Goal: Task Accomplishment & Management: Use online tool/utility

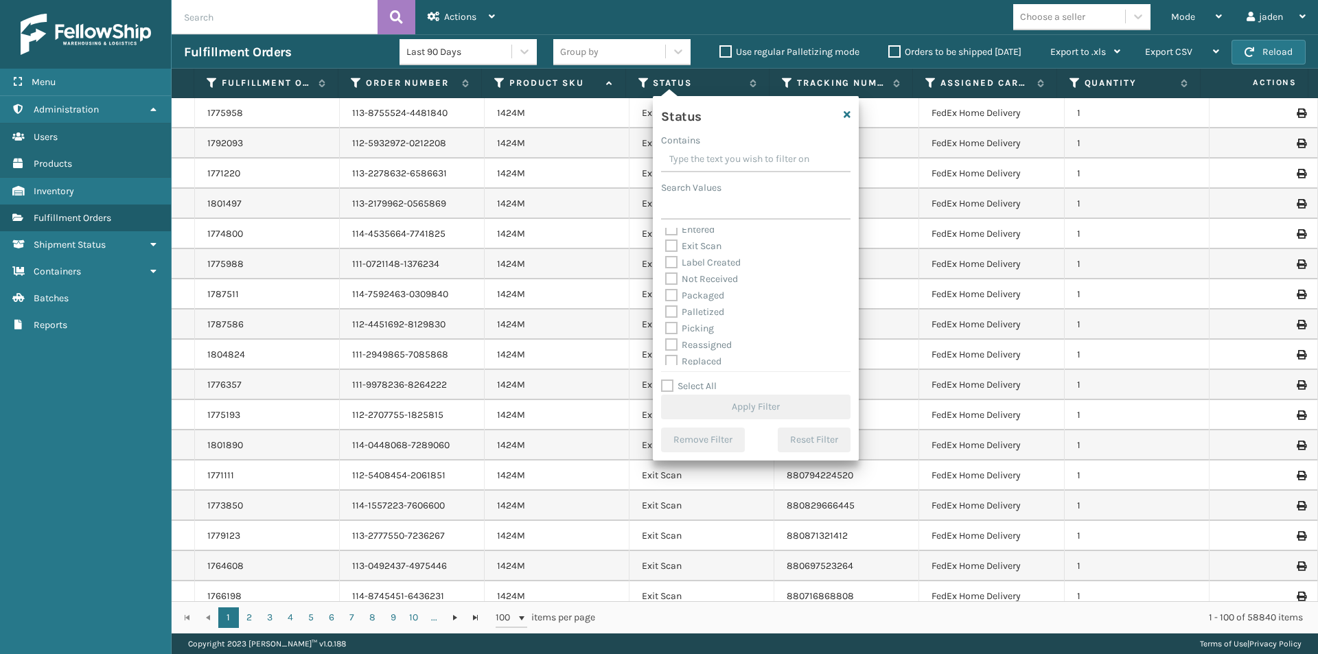
scroll to position [77, 0]
drag, startPoint x: 673, startPoint y: 288, endPoint x: 701, endPoint y: 319, distance: 40.8
click at [672, 288] on label "Picking" at bounding box center [689, 291] width 49 height 12
click at [666, 288] on input "Picking" at bounding box center [665, 287] width 1 height 9
checkbox input "true"
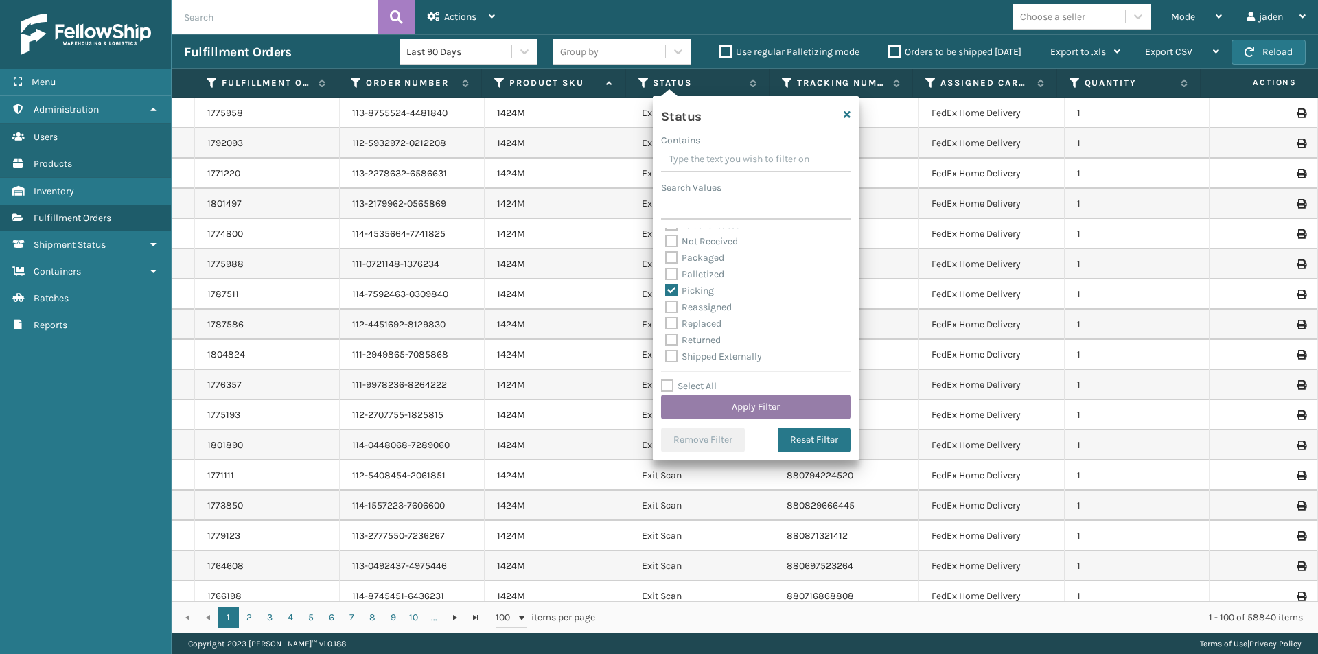
click at [753, 406] on button "Apply Filter" at bounding box center [755, 407] width 189 height 25
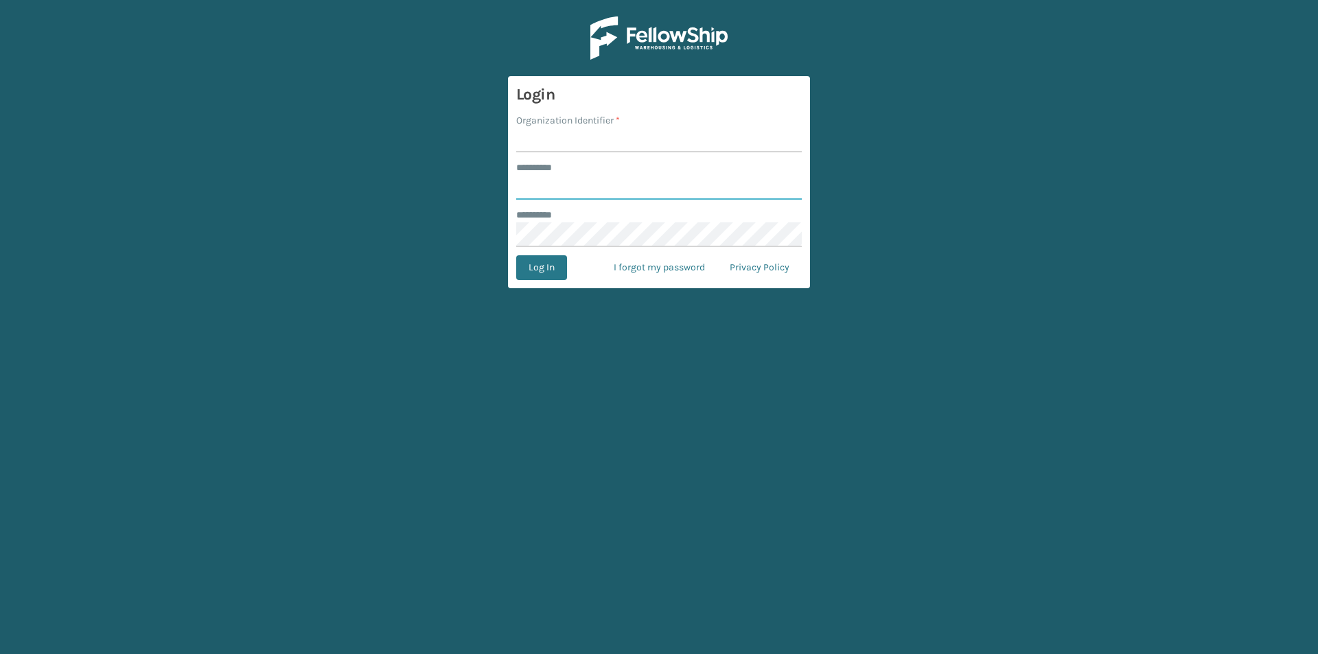
type input "*****"
click at [556, 138] on input "Organization Identifier *" at bounding box center [659, 140] width 286 height 25
type input "[US_STATE]"
click at [559, 260] on button "Log In" at bounding box center [541, 267] width 51 height 25
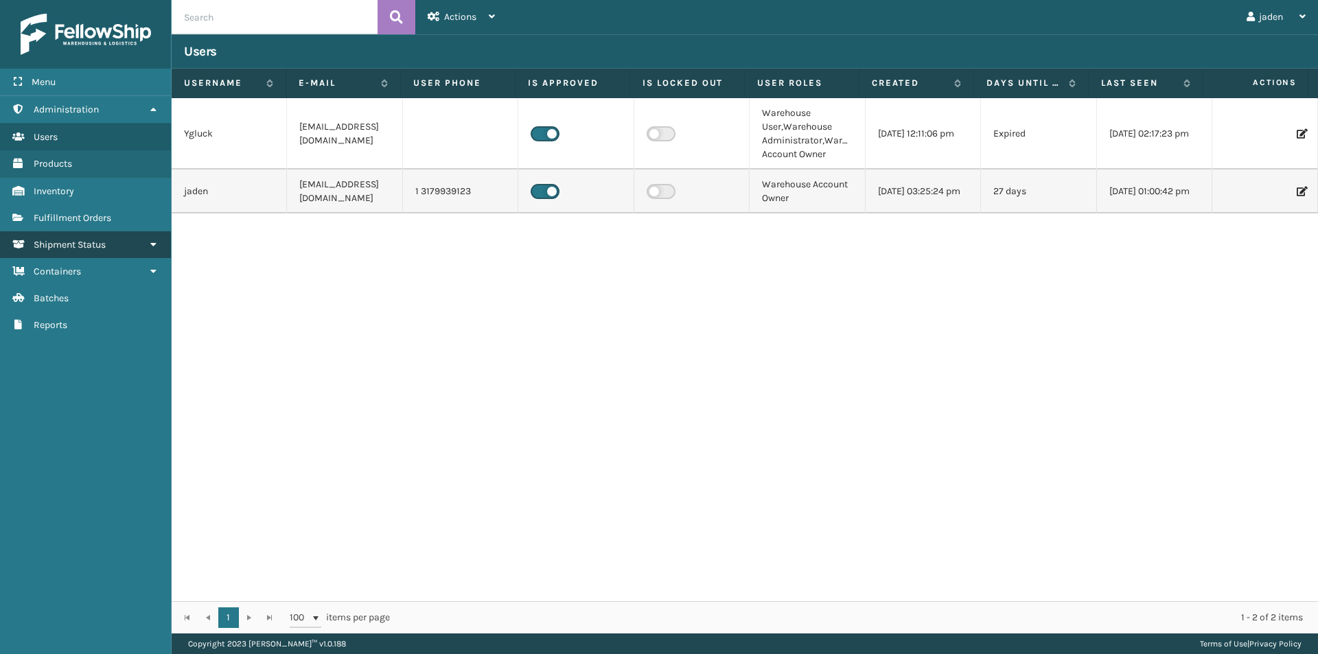
click at [95, 233] on link "Shipment Status" at bounding box center [85, 244] width 171 height 27
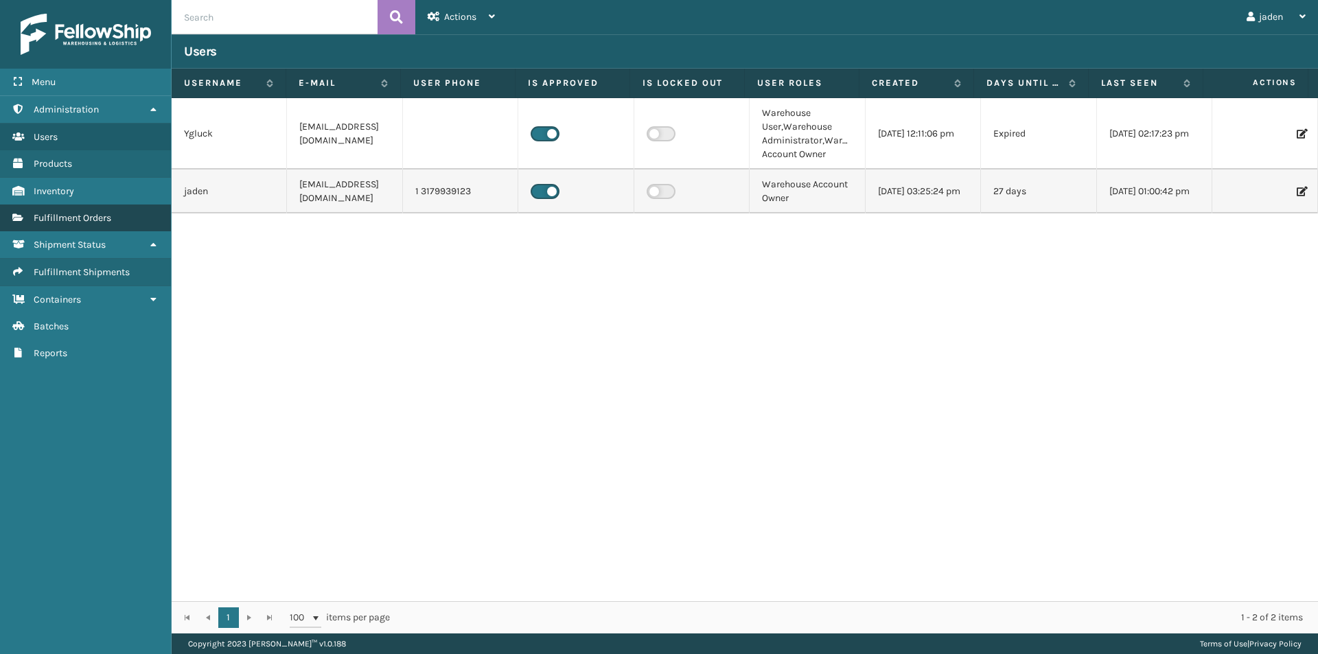
click at [95, 231] on link "Fulfillment Orders" at bounding box center [85, 218] width 171 height 27
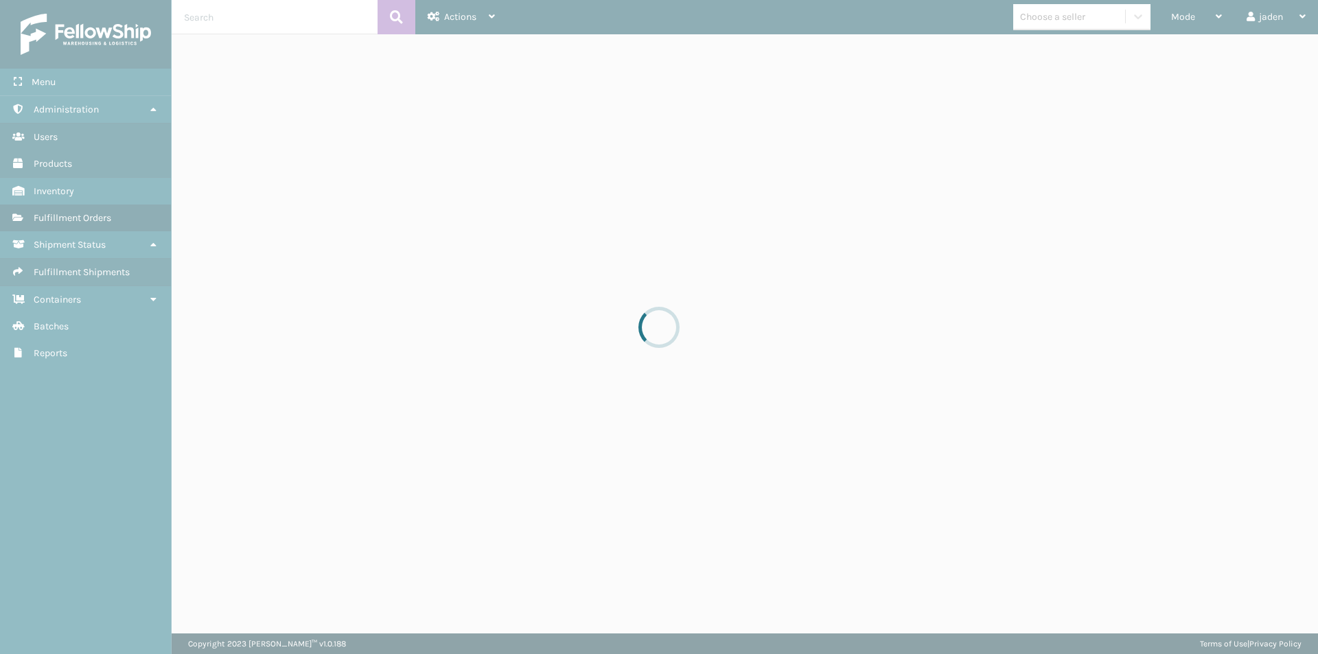
click at [95, 224] on div at bounding box center [659, 327] width 1318 height 654
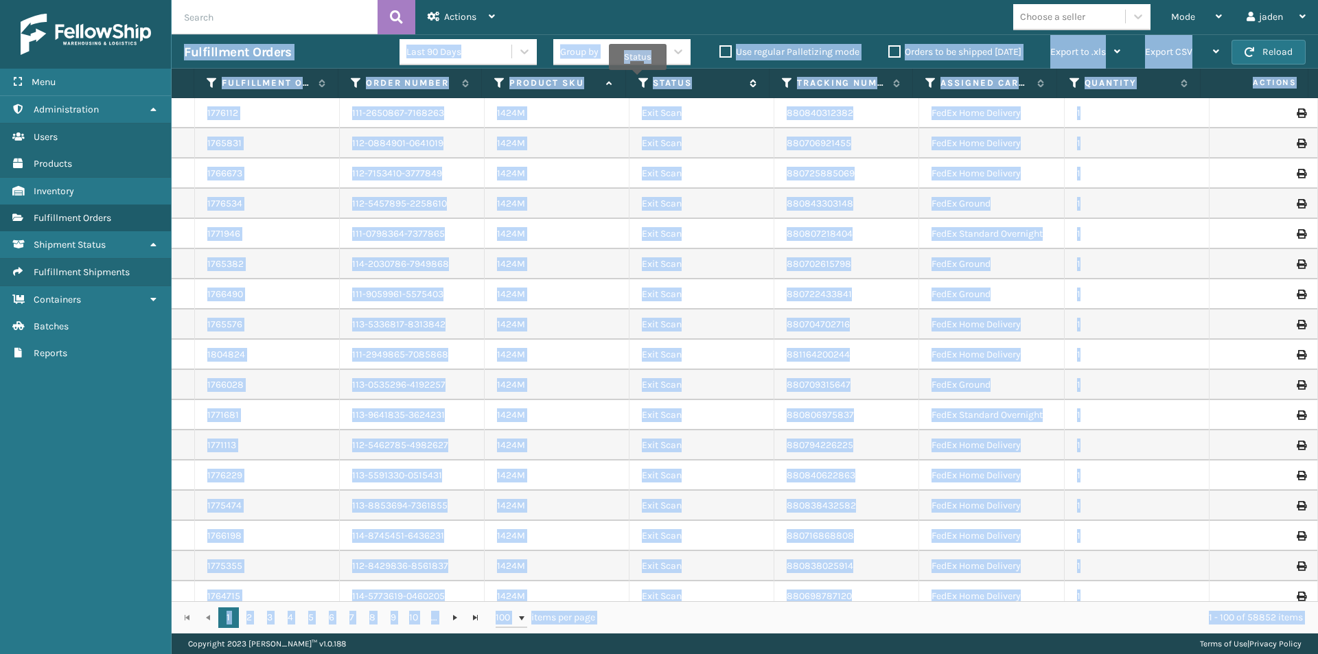
click at [638, 80] on icon at bounding box center [643, 83] width 11 height 12
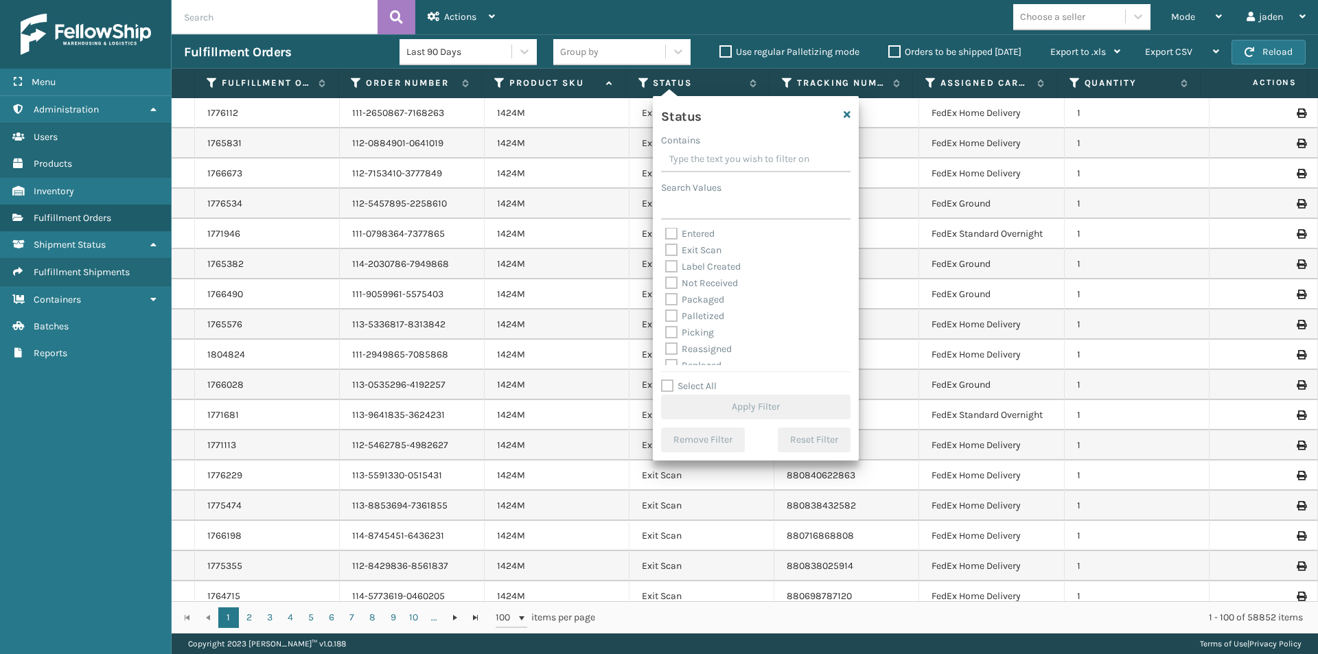
scroll to position [69, 0]
click at [675, 284] on label "Palletized" at bounding box center [694, 283] width 59 height 12
click at [666, 284] on input "Palletized" at bounding box center [665, 279] width 1 height 9
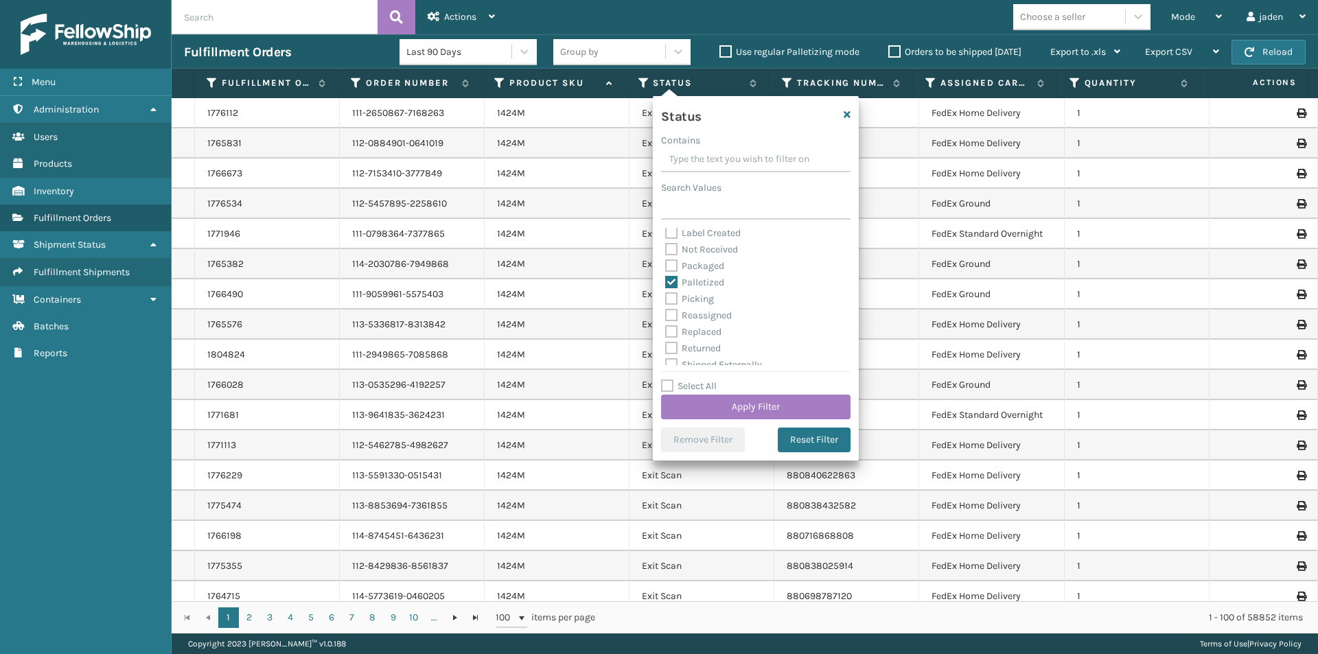
click at [669, 277] on label "Palletized" at bounding box center [694, 283] width 59 height 12
click at [666, 277] on input "Palletized" at bounding box center [665, 279] width 1 height 9
checkbox input "false"
click at [673, 293] on label "Picking" at bounding box center [689, 299] width 49 height 12
click at [666, 292] on input "Picking" at bounding box center [665, 295] width 1 height 9
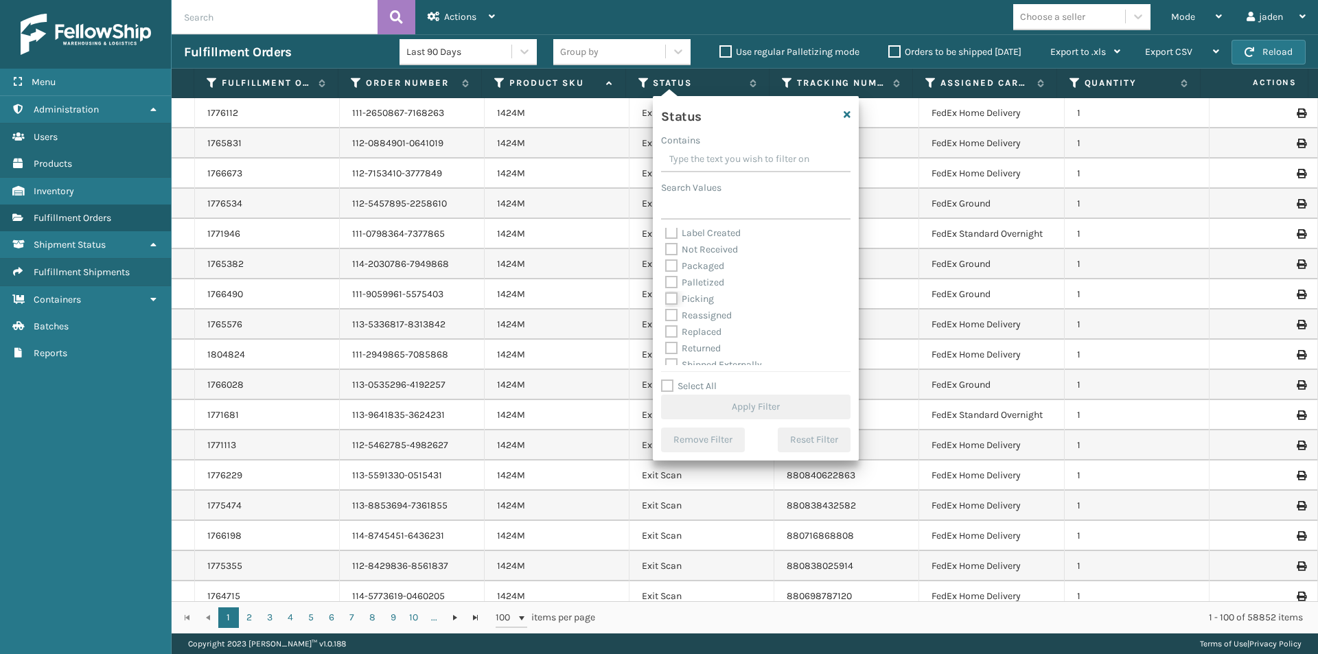
checkbox input "true"
click at [719, 406] on button "Apply Filter" at bounding box center [755, 407] width 189 height 25
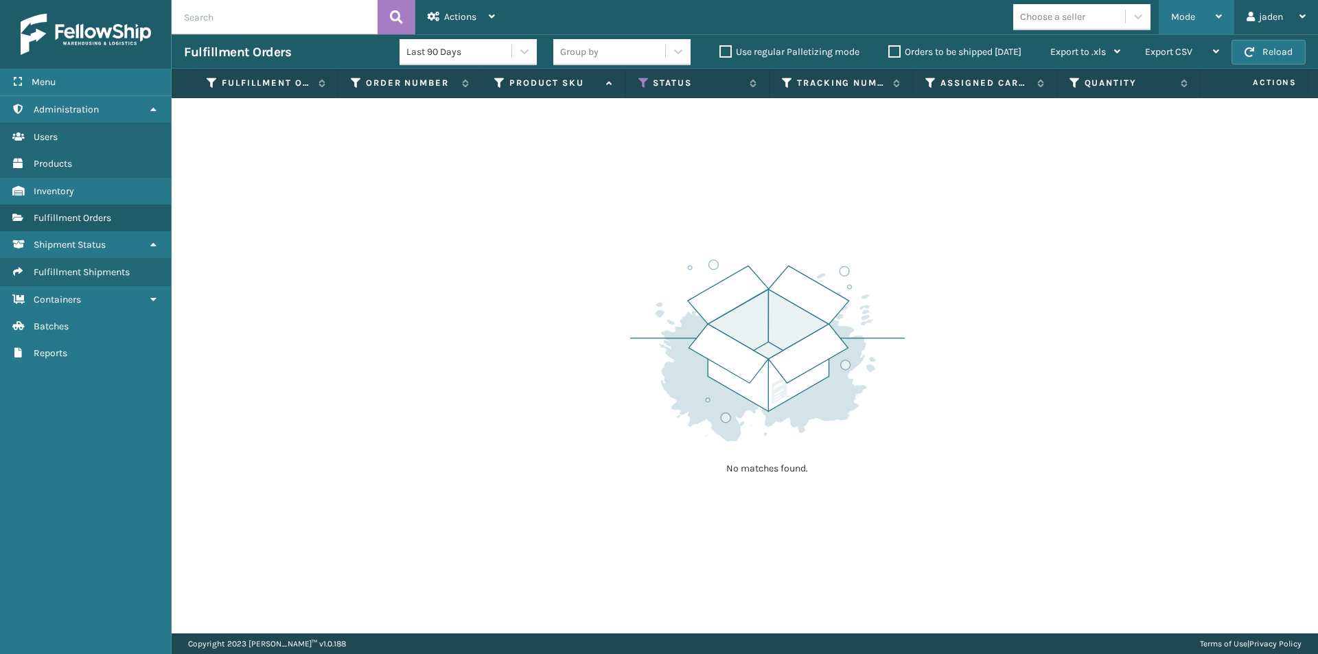
click at [1190, 12] on span "Mode" at bounding box center [1183, 17] width 24 height 12
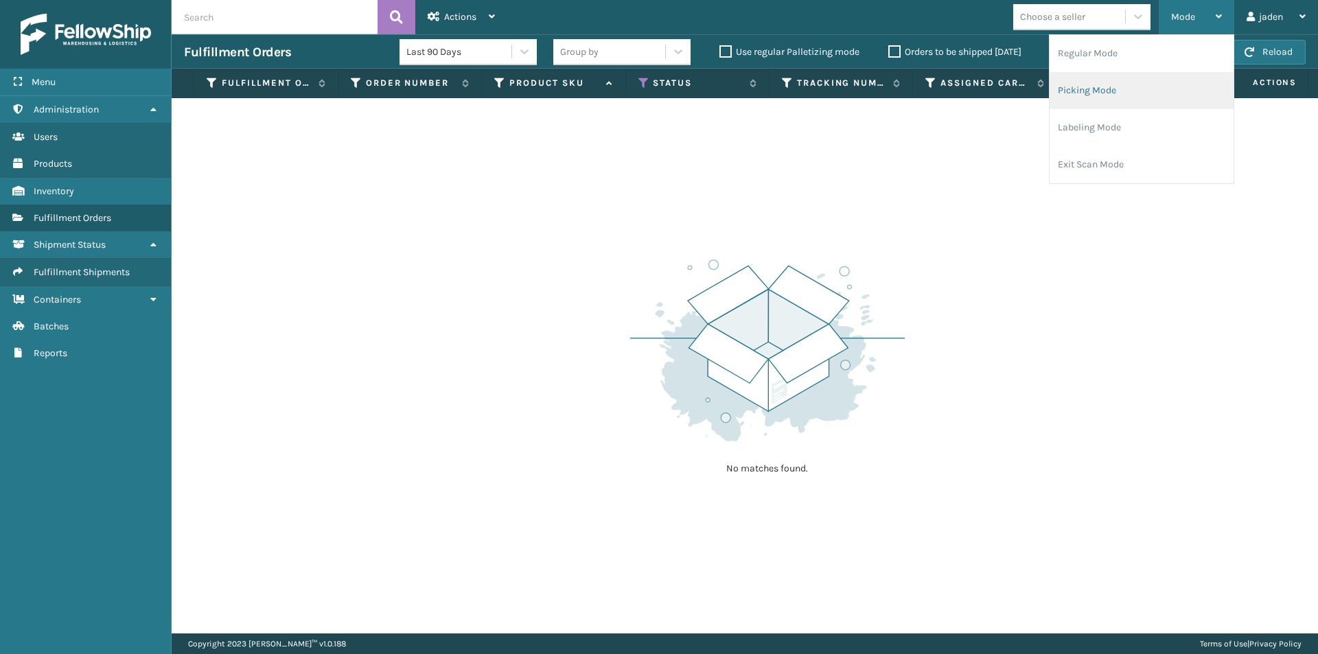
click at [1129, 86] on li "Picking Mode" at bounding box center [1142, 90] width 184 height 37
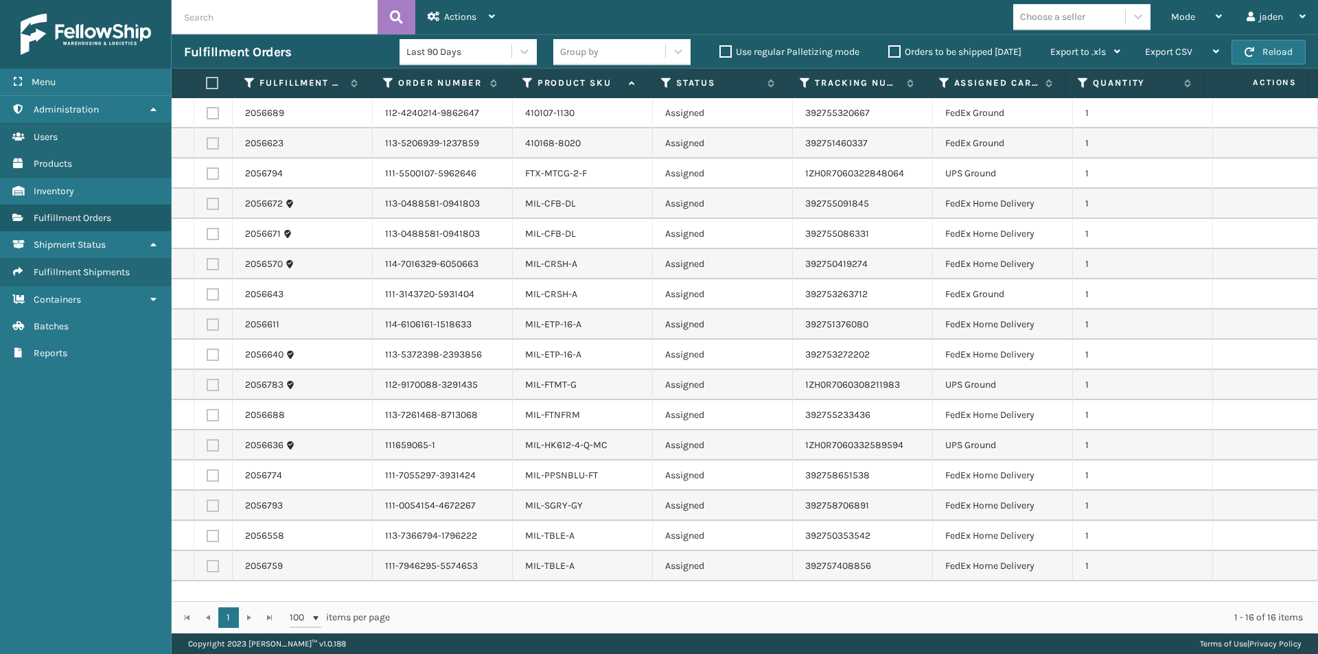
click at [212, 174] on label at bounding box center [213, 173] width 12 height 12
click at [207, 174] on input "checkbox" at bounding box center [207, 171] width 1 height 9
checkbox input "true"
click at [216, 385] on label at bounding box center [213, 385] width 12 height 12
click at [207, 385] on input "checkbox" at bounding box center [207, 383] width 1 height 9
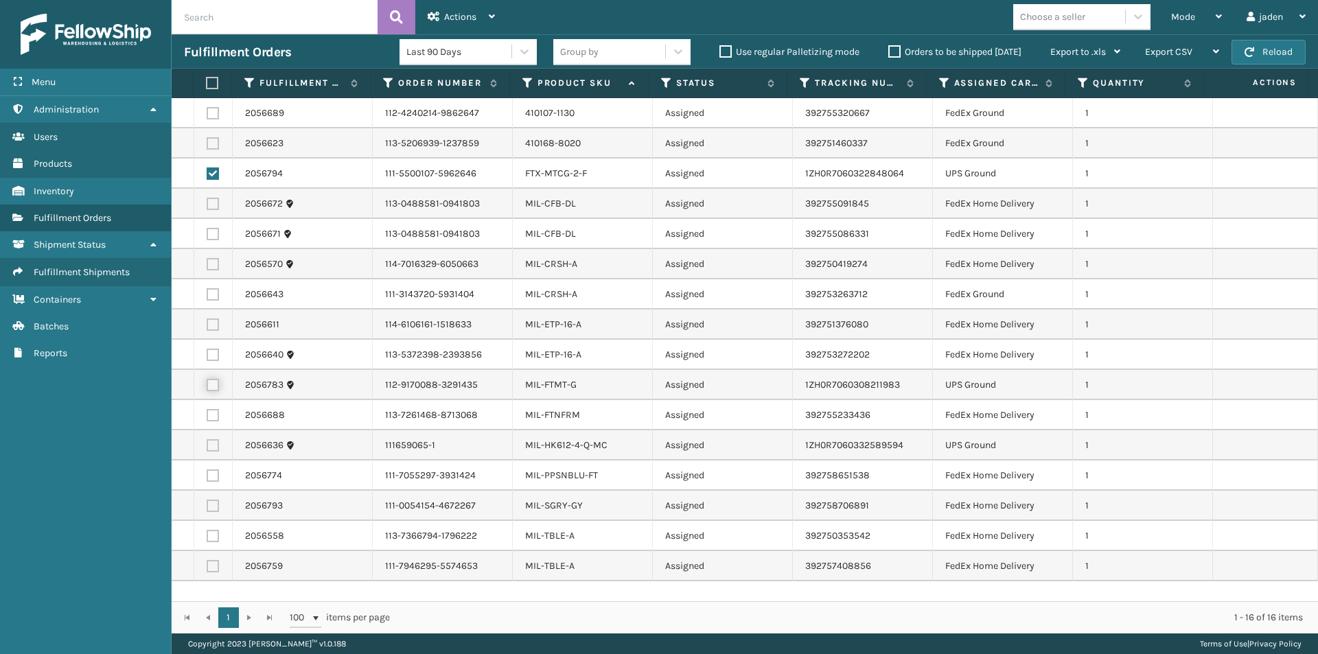
checkbox input "true"
click at [212, 446] on label at bounding box center [213, 445] width 12 height 12
click at [207, 446] on input "checkbox" at bounding box center [207, 443] width 1 height 9
checkbox input "true"
click at [210, 80] on label at bounding box center [210, 83] width 9 height 12
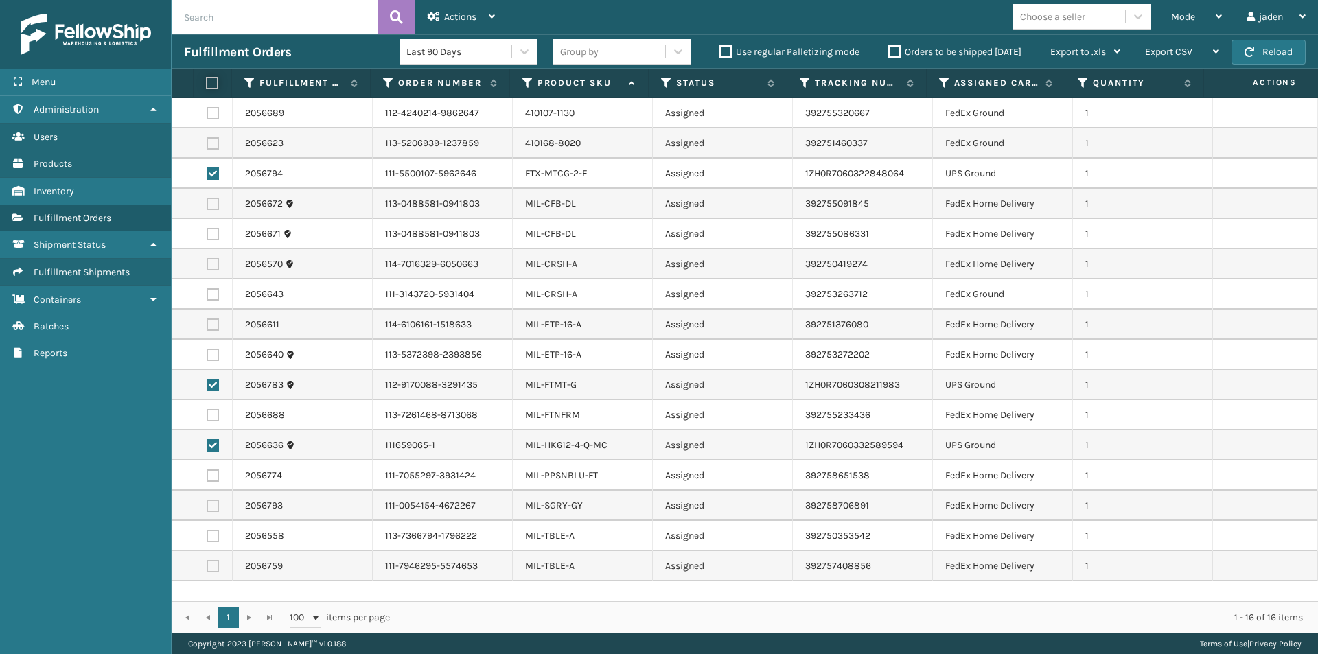
click at [207, 80] on input "checkbox" at bounding box center [206, 83] width 1 height 9
checkbox input "true"
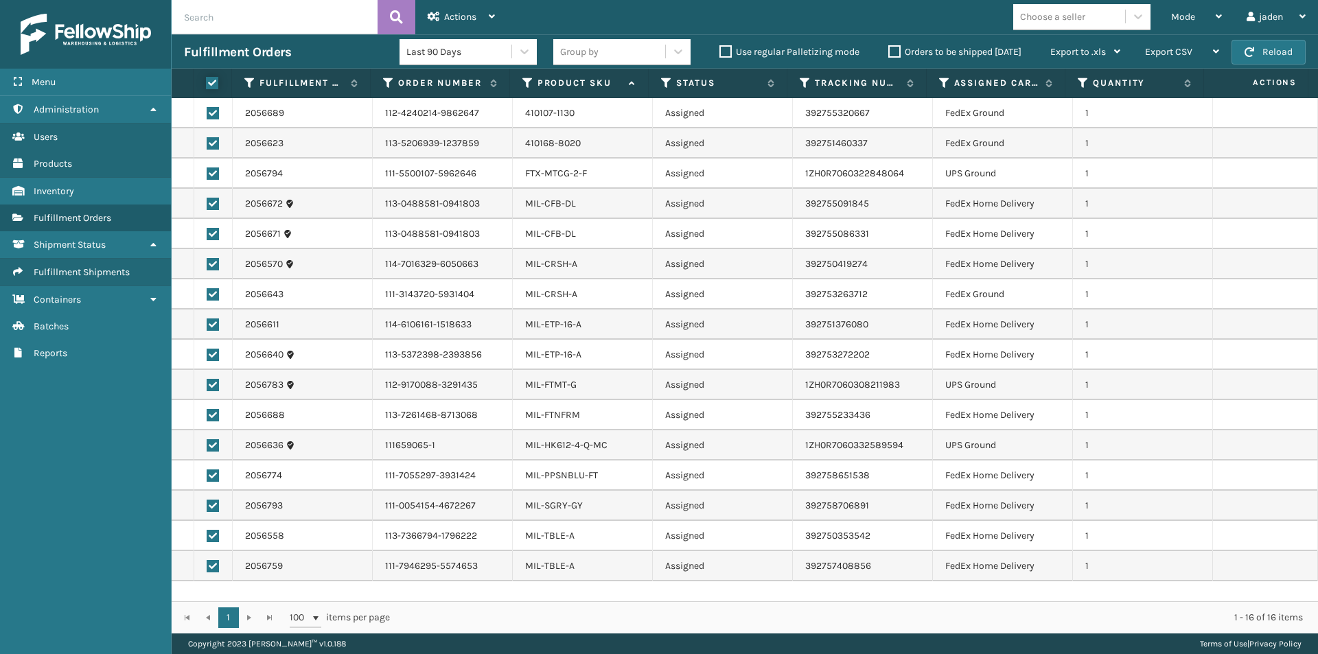
checkbox input "true"
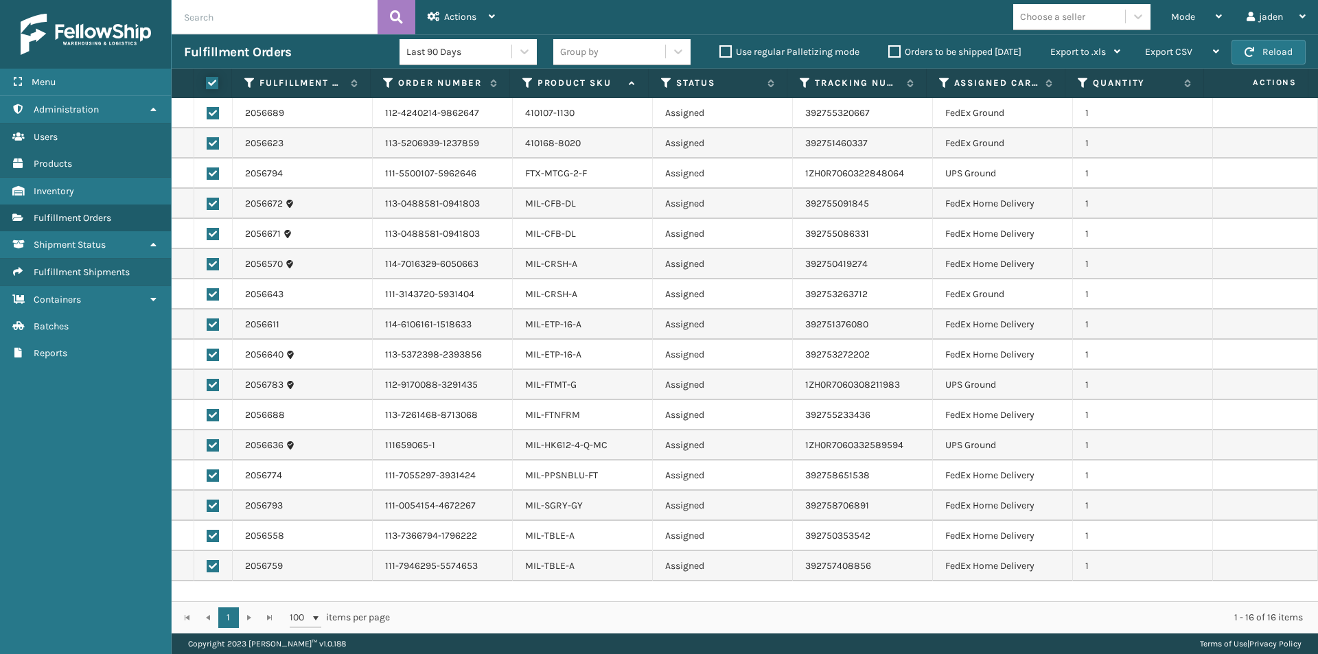
checkbox input "true"
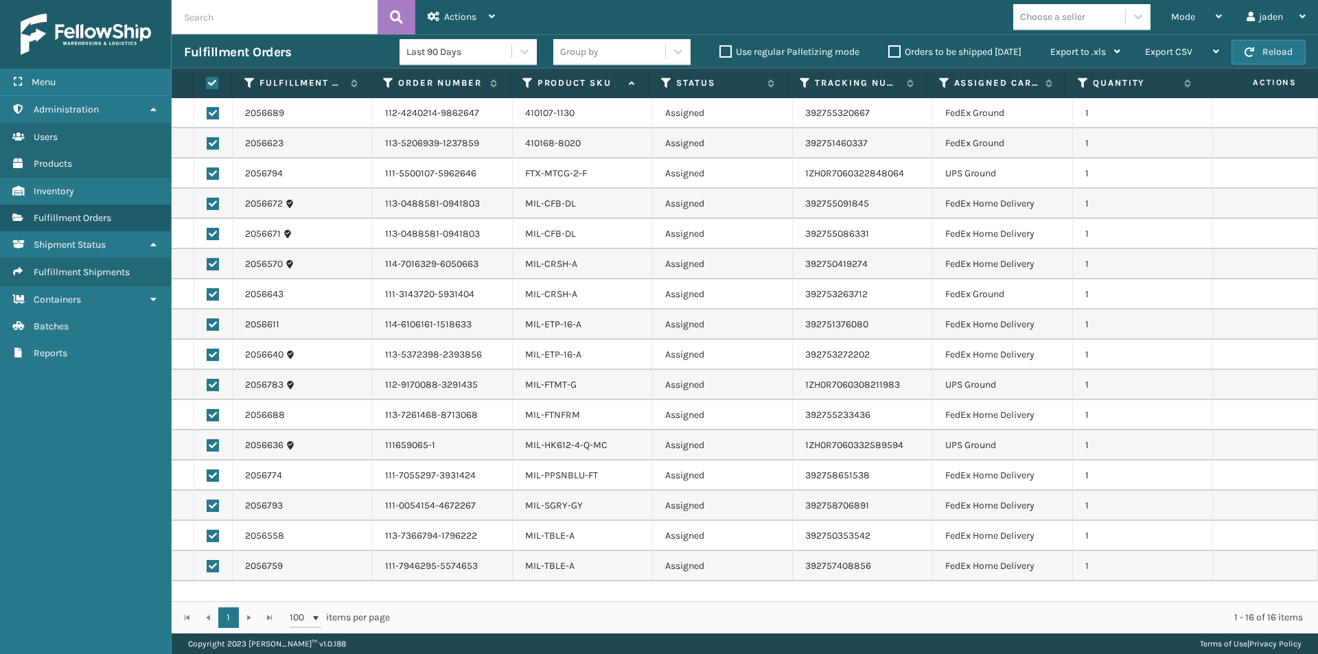
click at [210, 80] on label at bounding box center [210, 83] width 9 height 12
click at [207, 80] on input "checkbox" at bounding box center [206, 83] width 1 height 9
checkbox input "false"
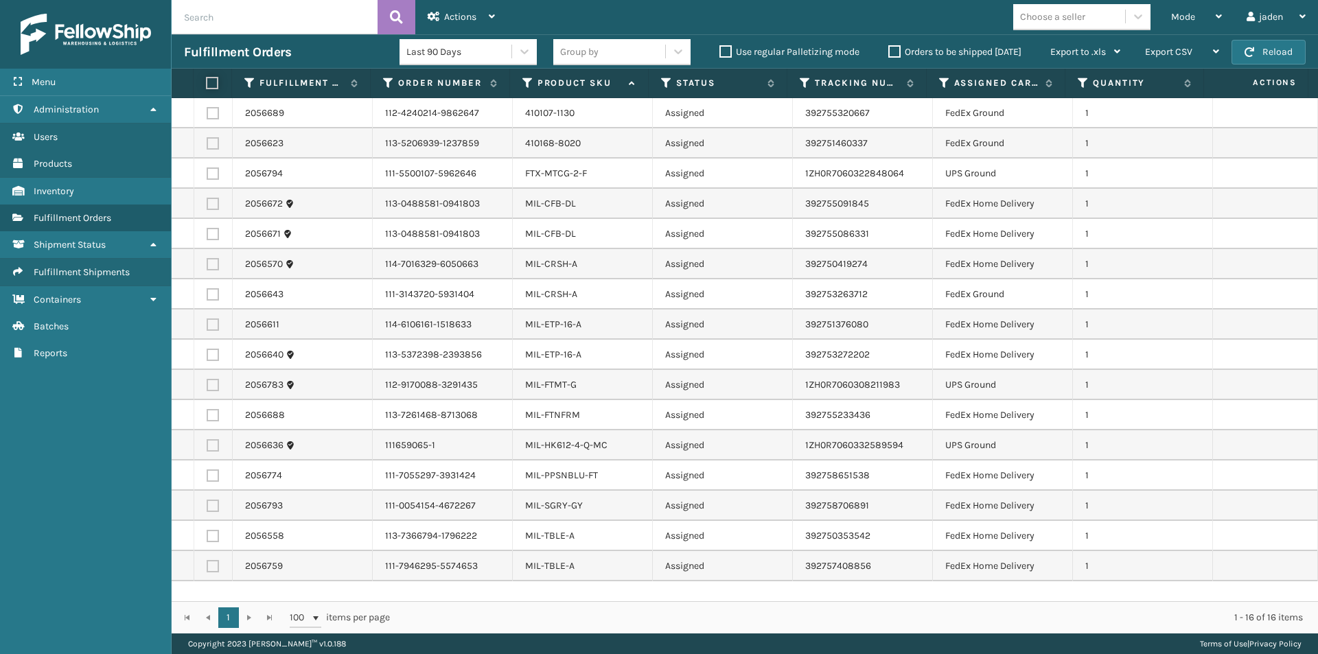
checkbox input "false"
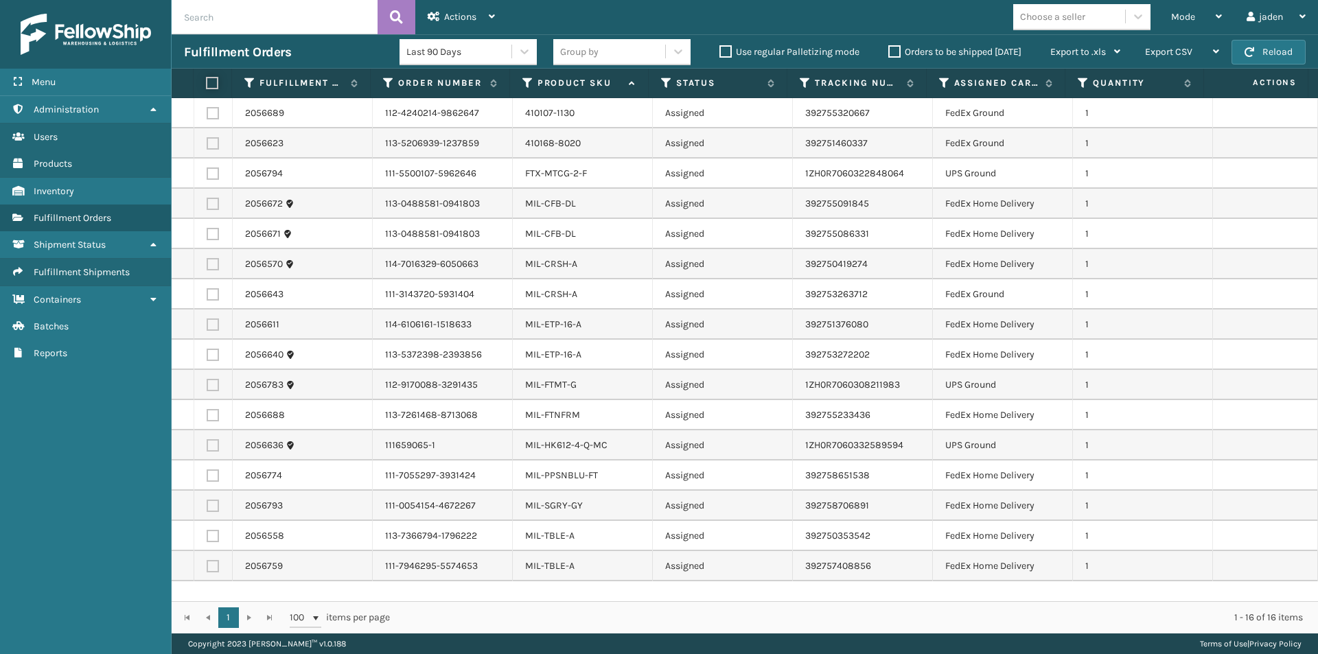
checkbox input "false"
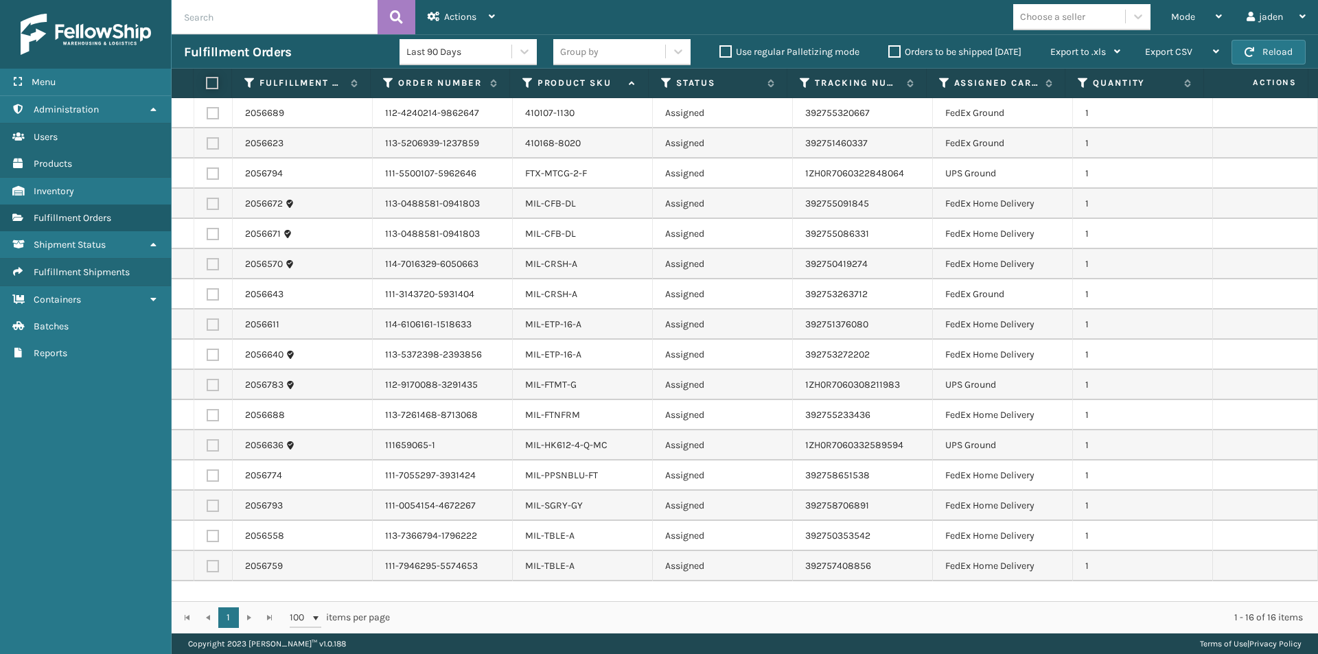
checkbox input "false"
click at [1203, 8] on div "Mode" at bounding box center [1196, 17] width 51 height 34
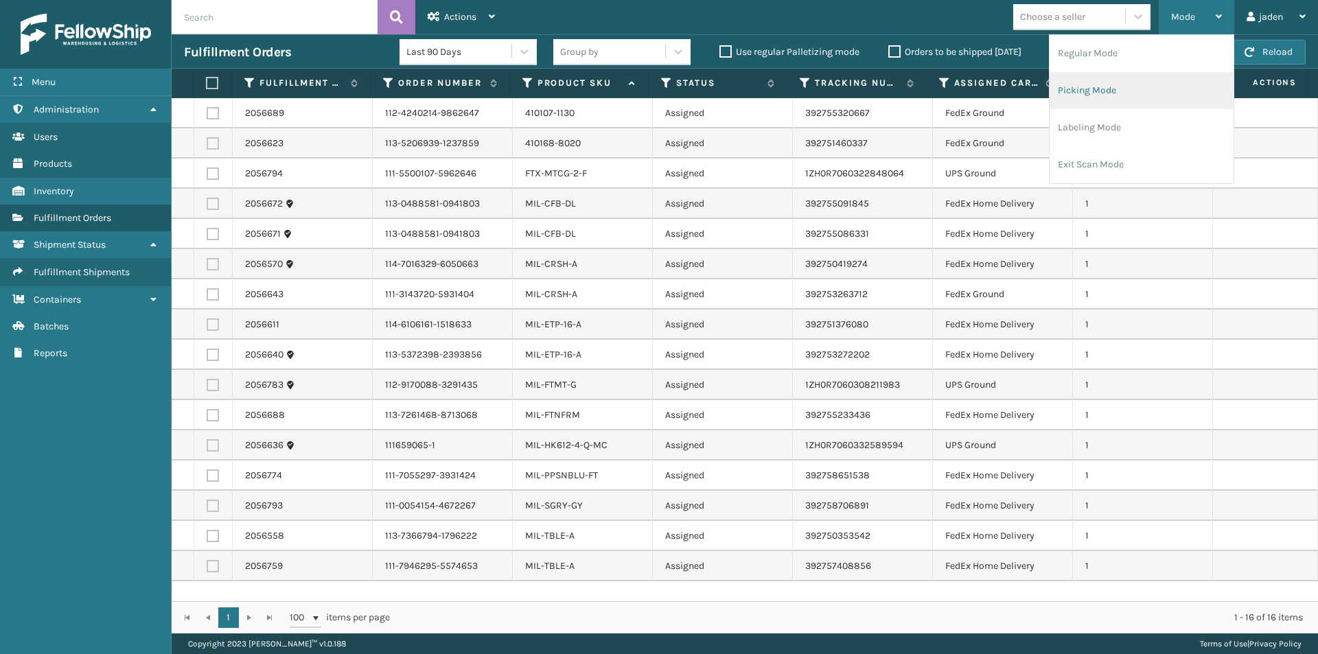
click at [1148, 82] on li "Picking Mode" at bounding box center [1142, 90] width 184 height 37
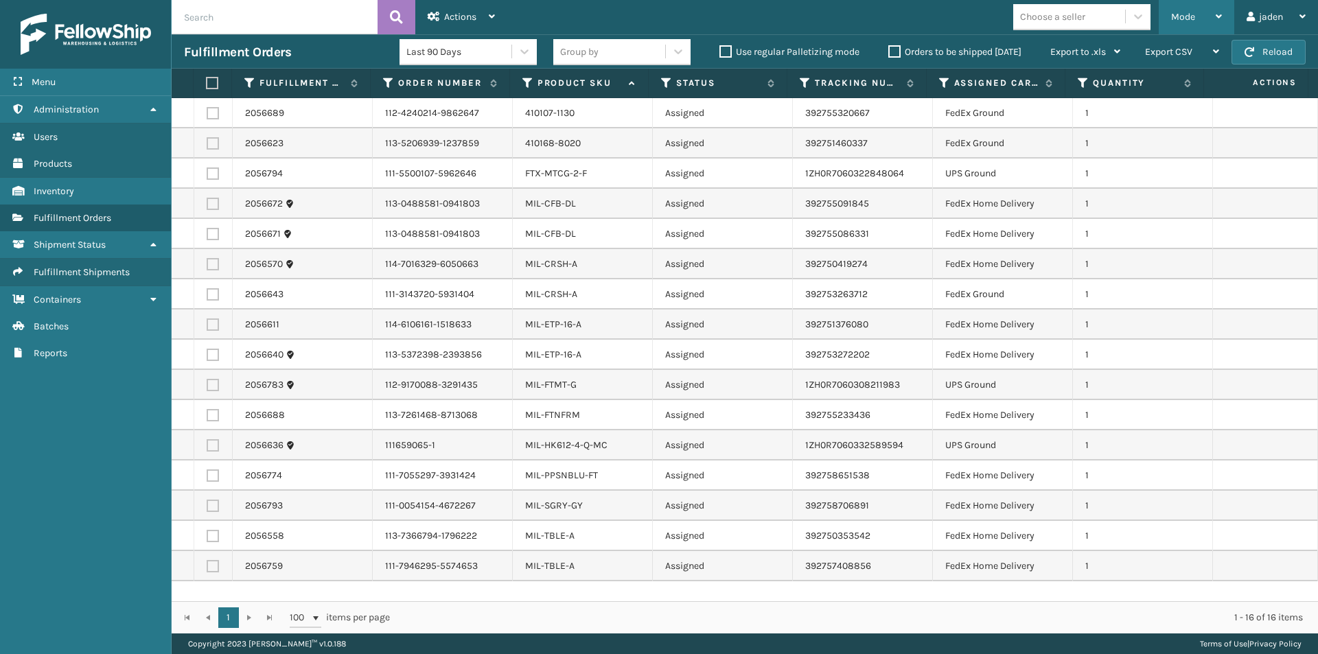
click at [1179, 26] on div "Mode" at bounding box center [1196, 17] width 51 height 34
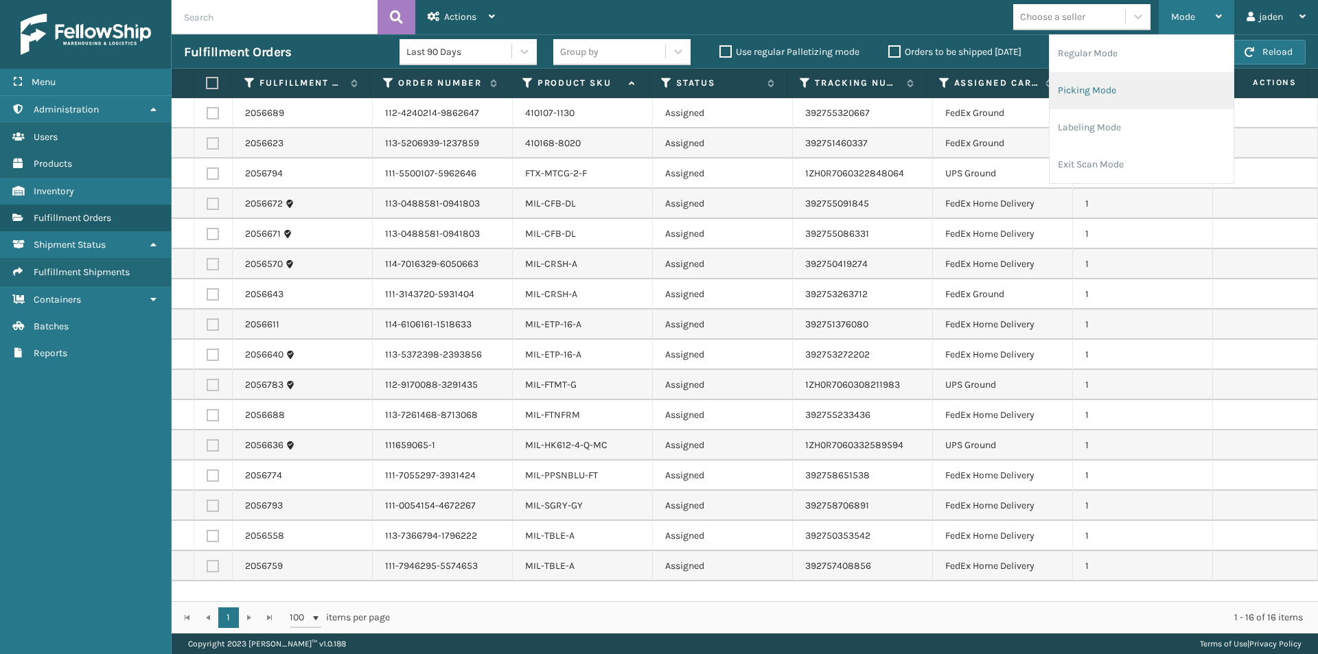
click at [1127, 93] on li "Picking Mode" at bounding box center [1142, 90] width 184 height 37
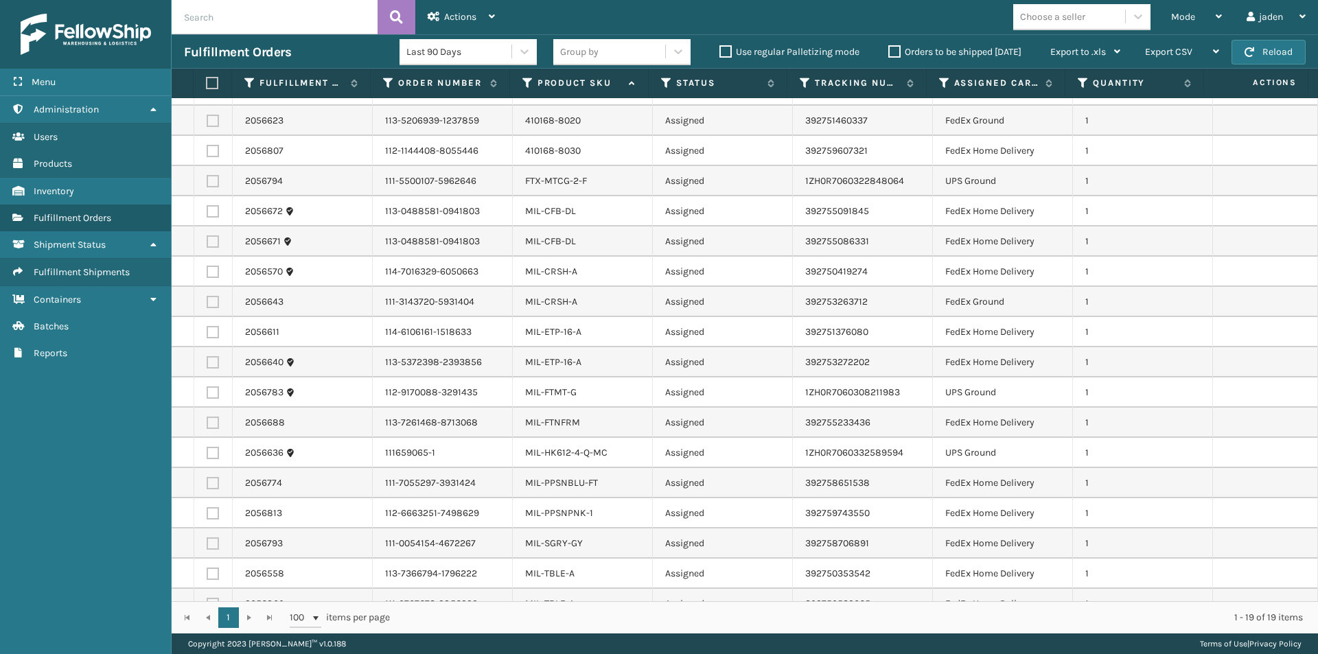
scroll to position [0, 0]
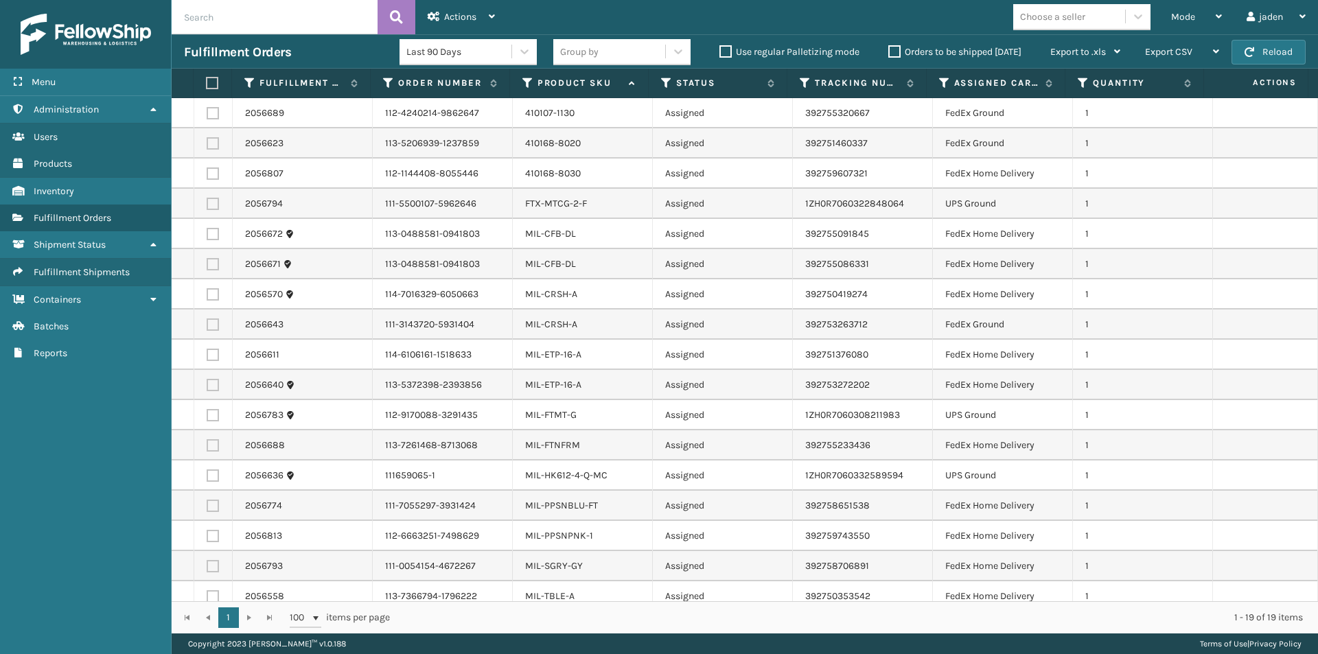
click at [211, 84] on label at bounding box center [210, 83] width 9 height 12
click at [207, 84] on input "checkbox" at bounding box center [206, 83] width 1 height 9
checkbox input "true"
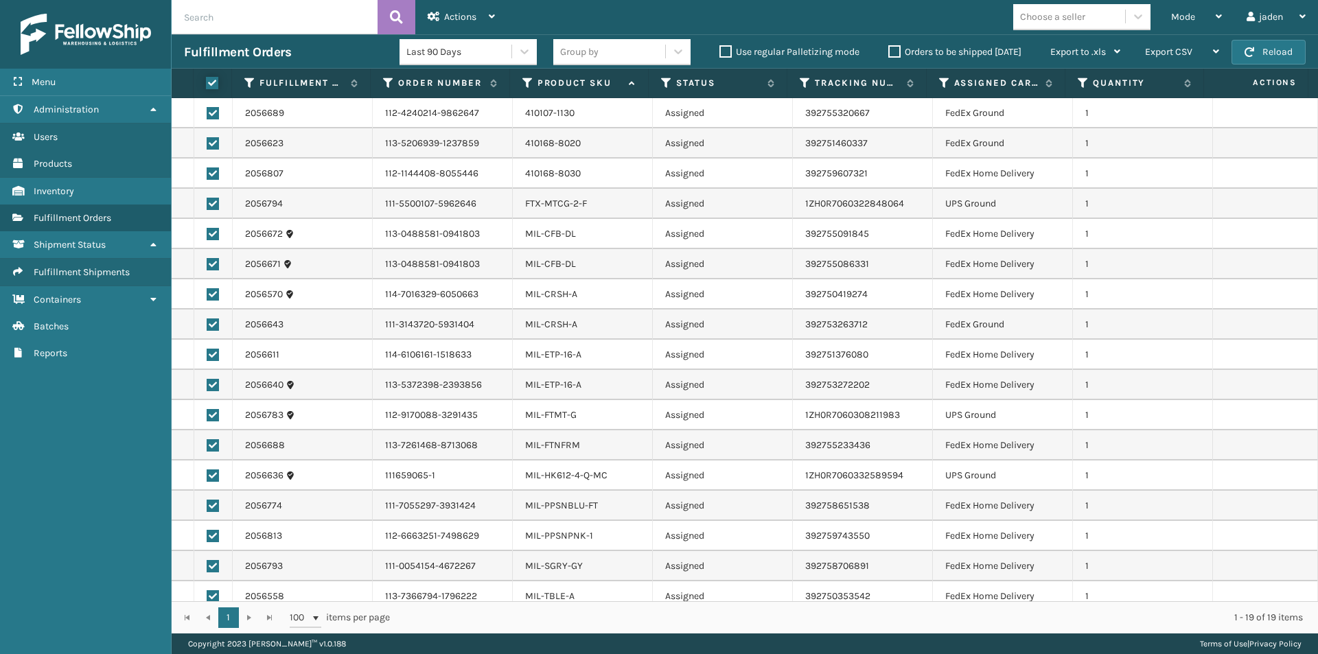
checkbox input "true"
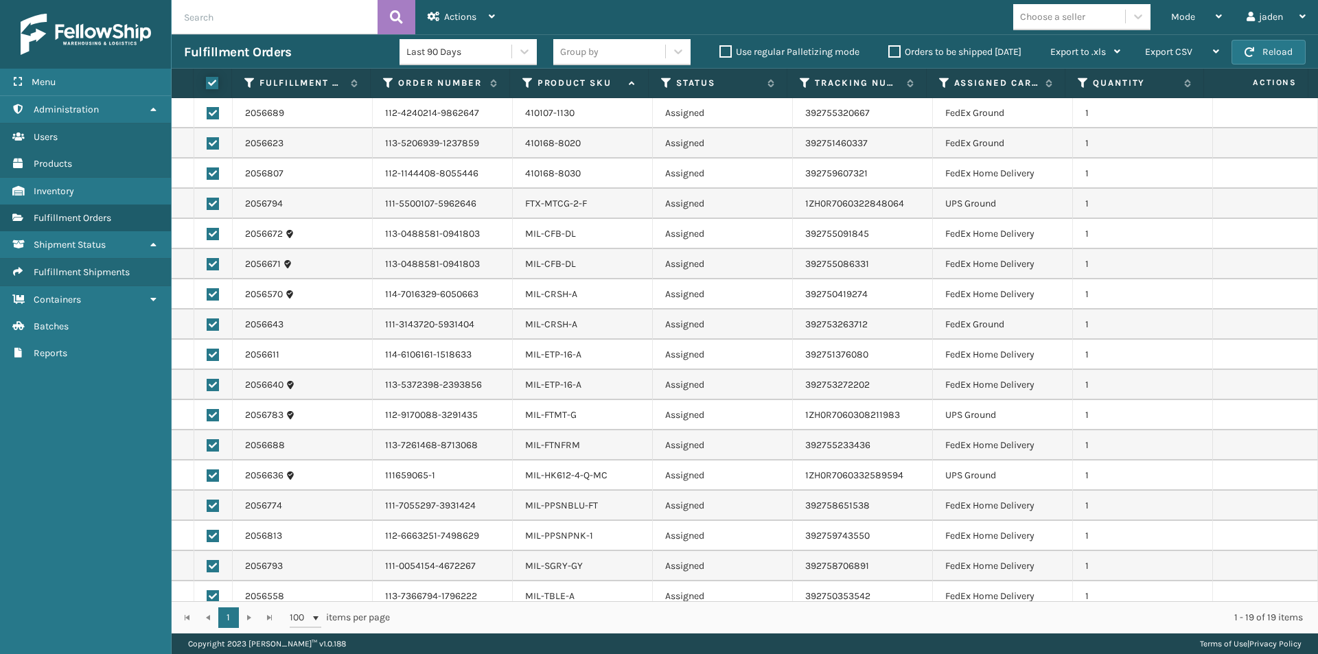
checkbox input "true"
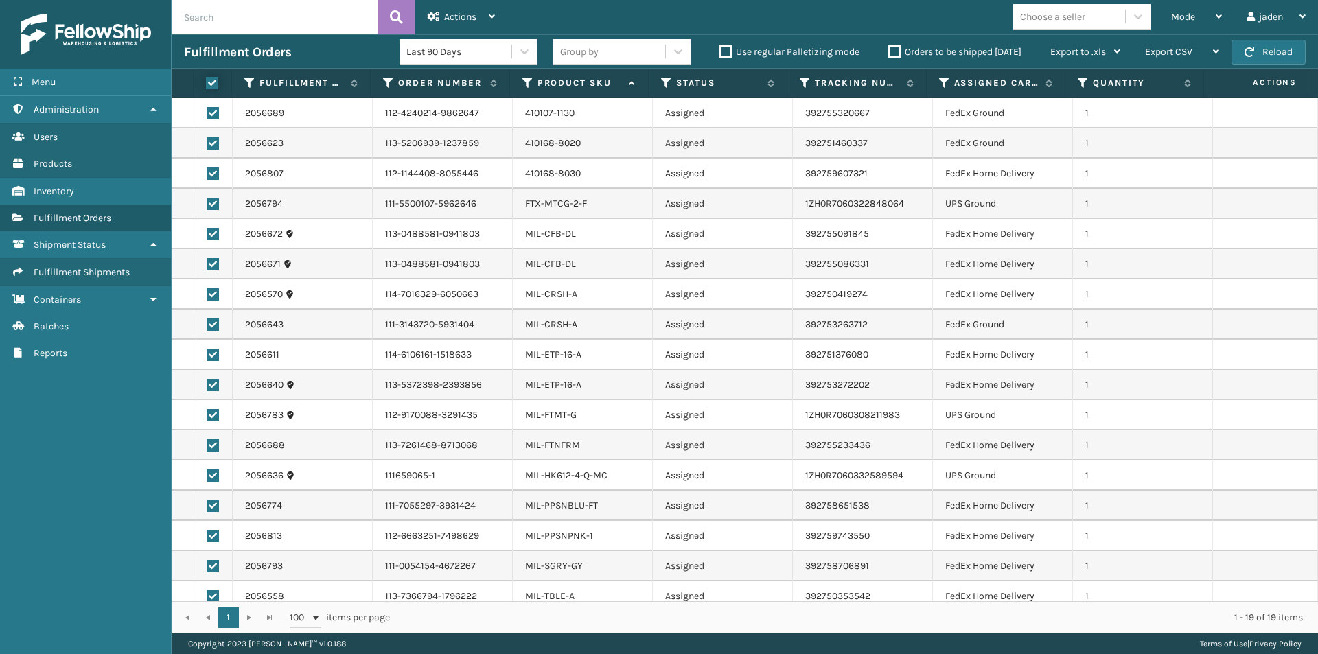
checkbox input "true"
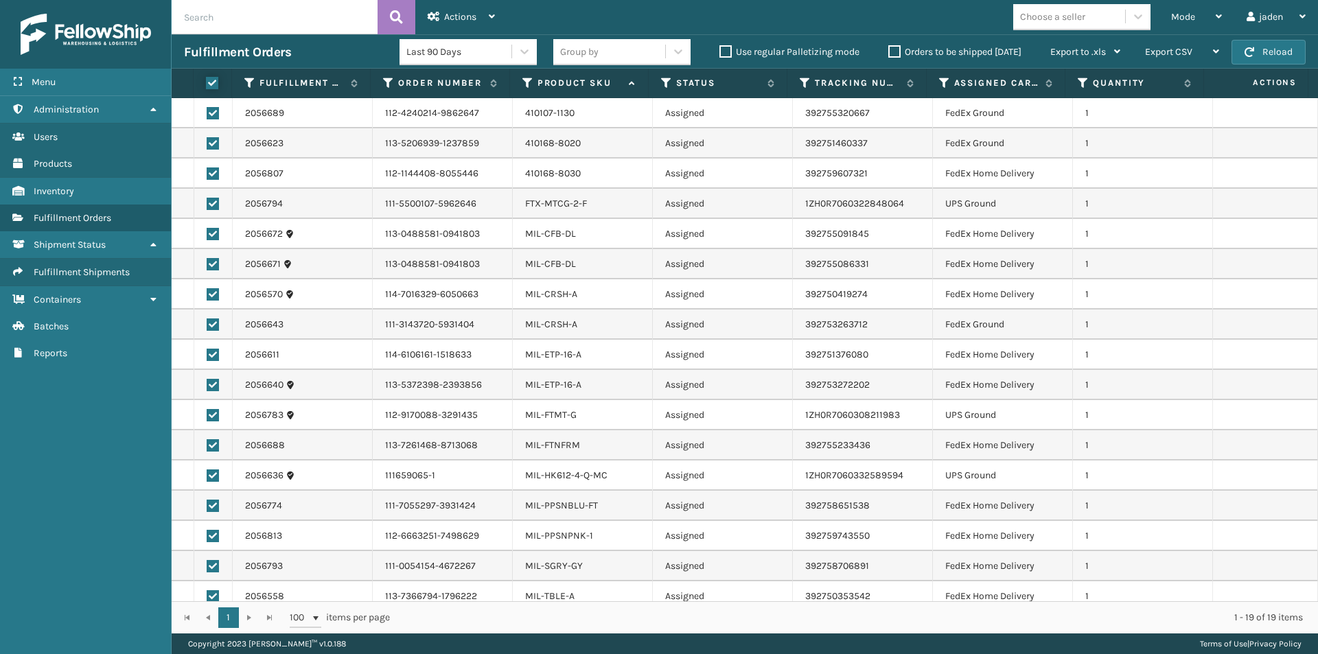
checkbox input "true"
click at [208, 200] on label at bounding box center [213, 204] width 12 height 12
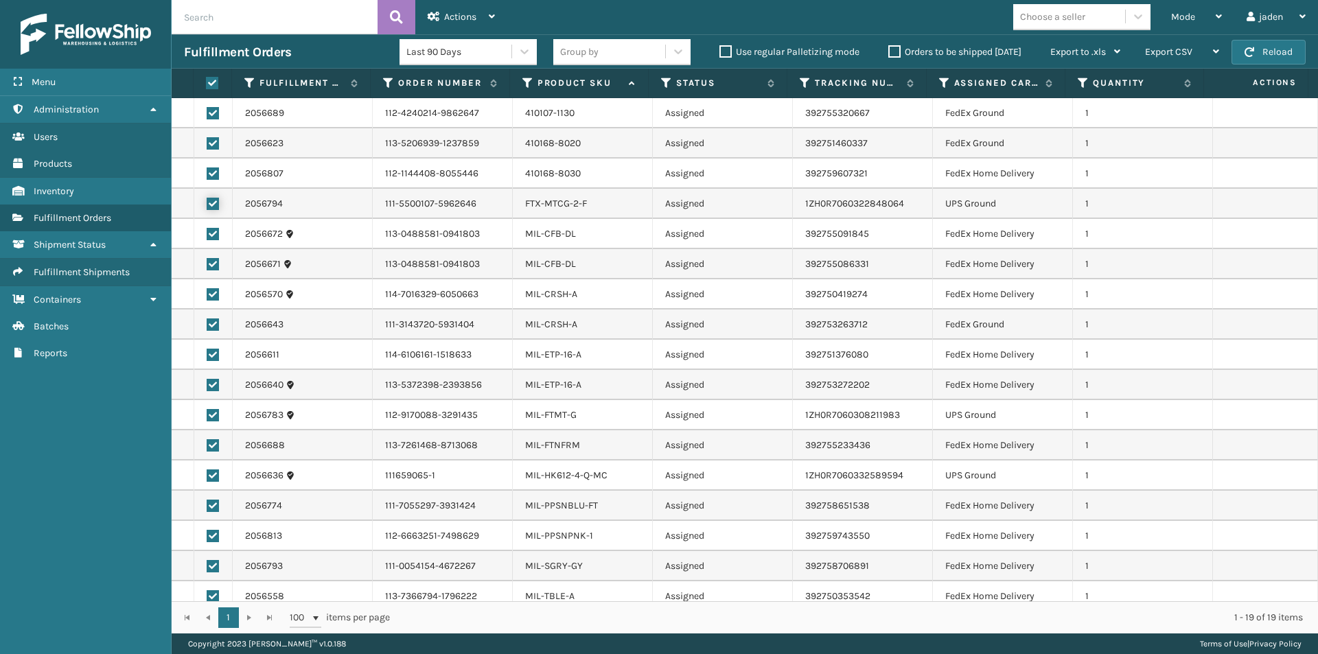
click at [207, 200] on input "checkbox" at bounding box center [207, 202] width 1 height 9
checkbox input "false"
click at [209, 417] on label at bounding box center [213, 415] width 12 height 12
click at [207, 417] on input "checkbox" at bounding box center [207, 413] width 1 height 9
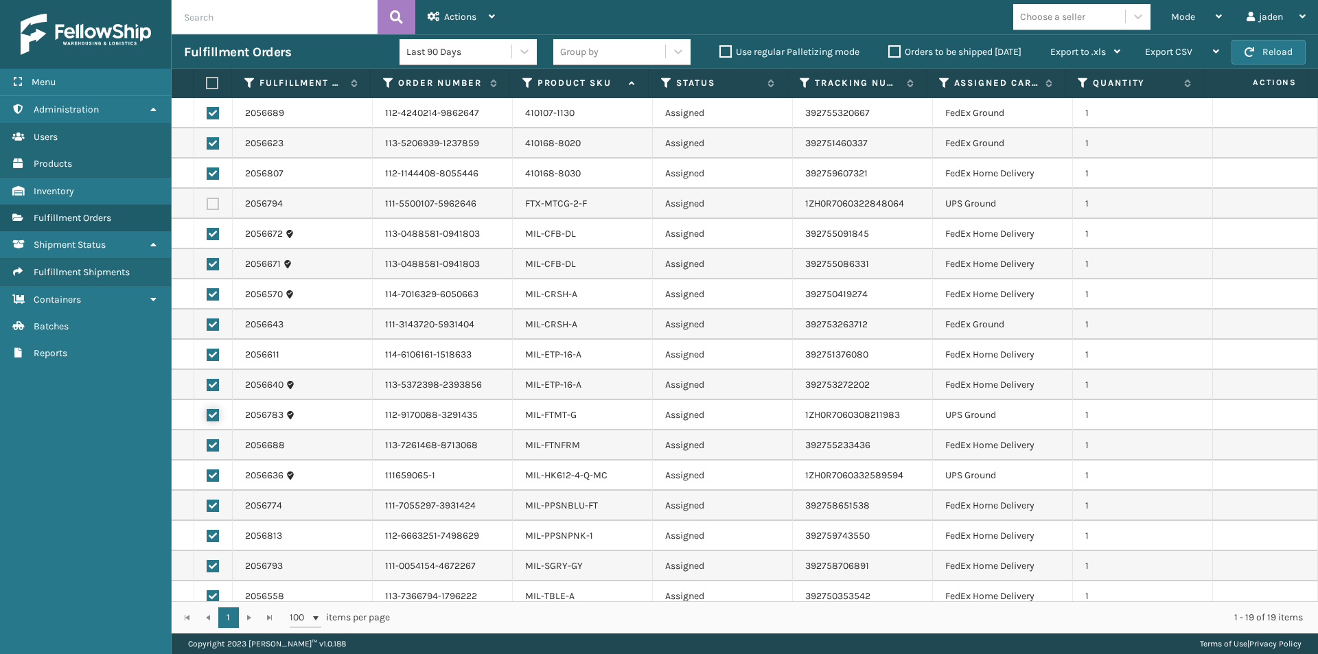
checkbox input "false"
click at [214, 475] on label at bounding box center [213, 476] width 12 height 12
click at [207, 475] on input "checkbox" at bounding box center [207, 474] width 1 height 9
checkbox input "false"
click at [470, 20] on span "Actions" at bounding box center [460, 17] width 32 height 12
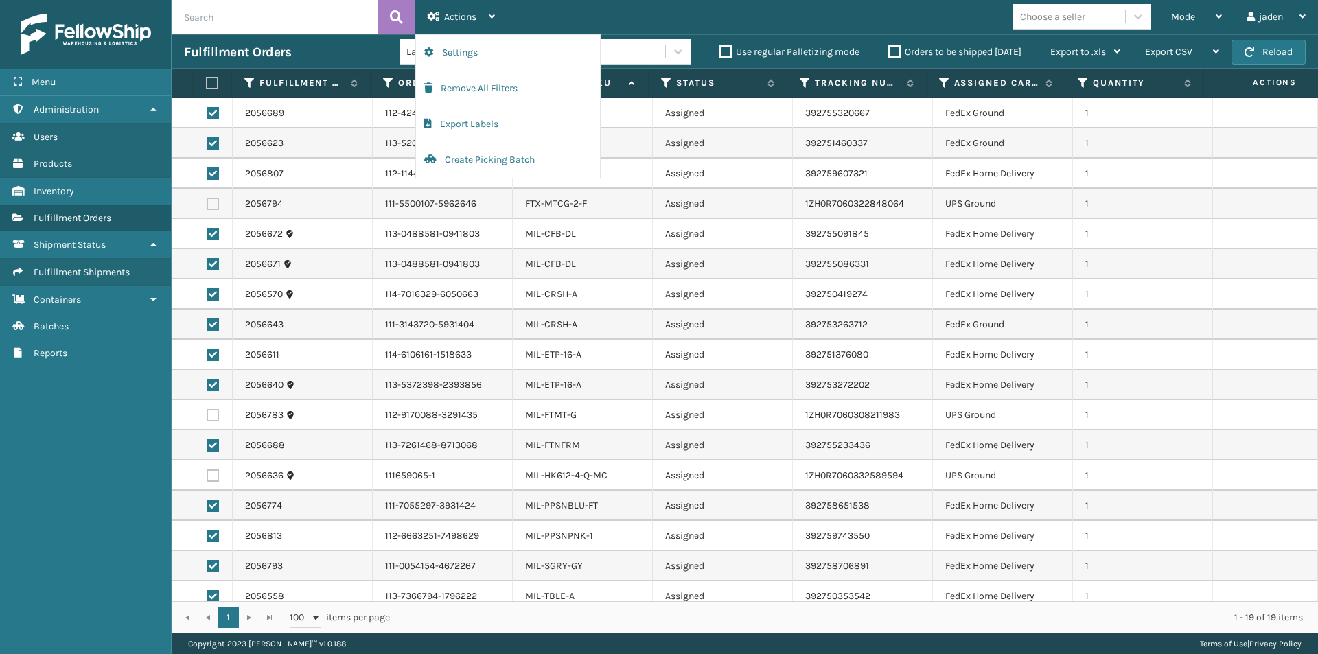
click at [74, 442] on div "Menu Administration Users Products Inventory Fulfillment Orders Shipment Status…" at bounding box center [86, 327] width 172 height 654
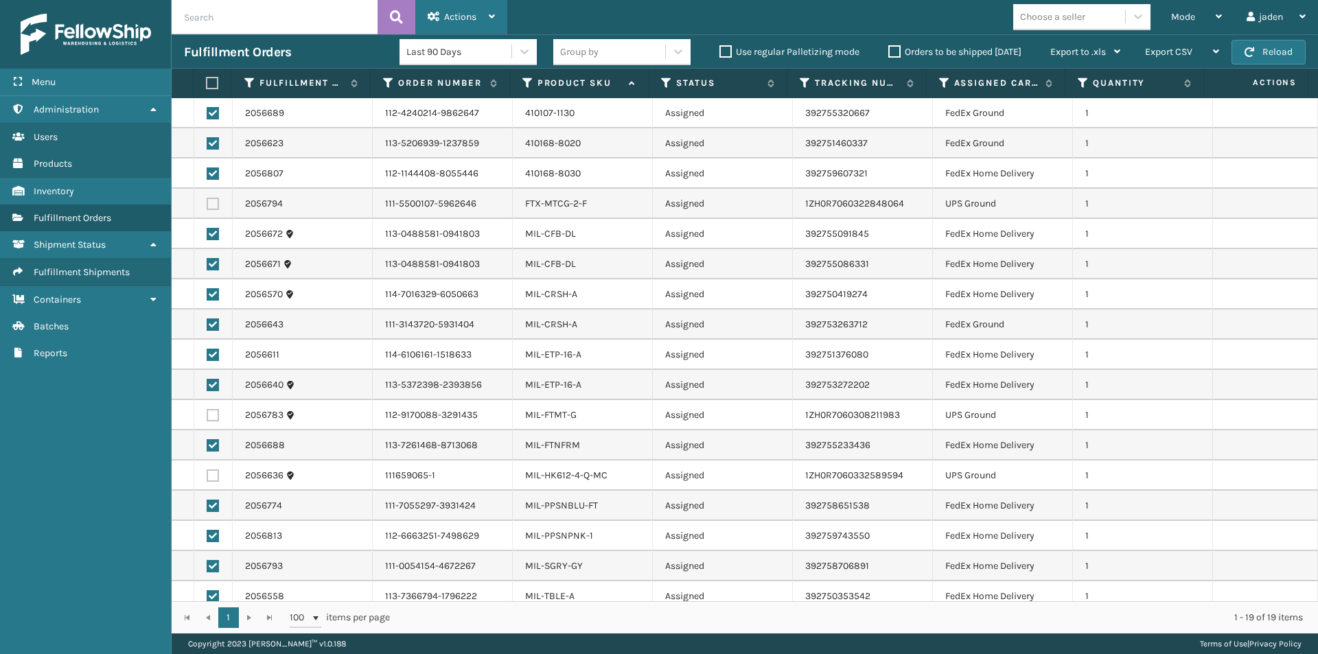
click at [454, 22] on span "Actions" at bounding box center [460, 17] width 32 height 12
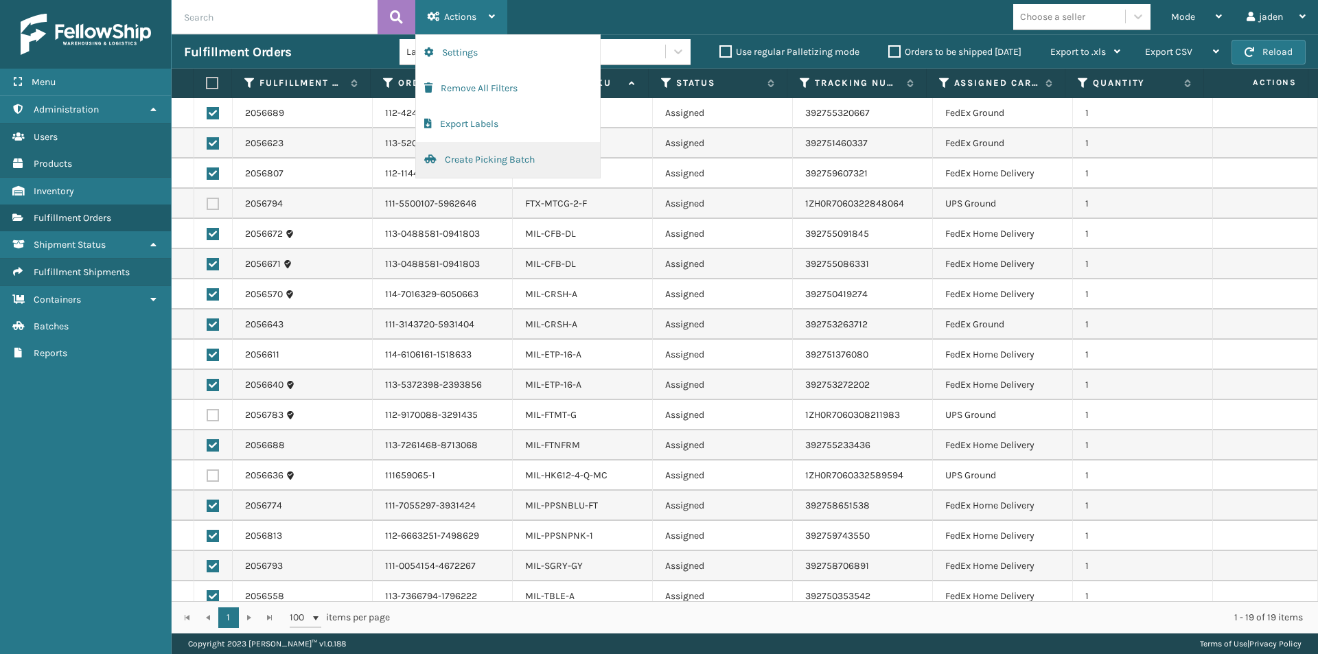
click at [446, 163] on button "Create Picking Batch" at bounding box center [508, 160] width 184 height 36
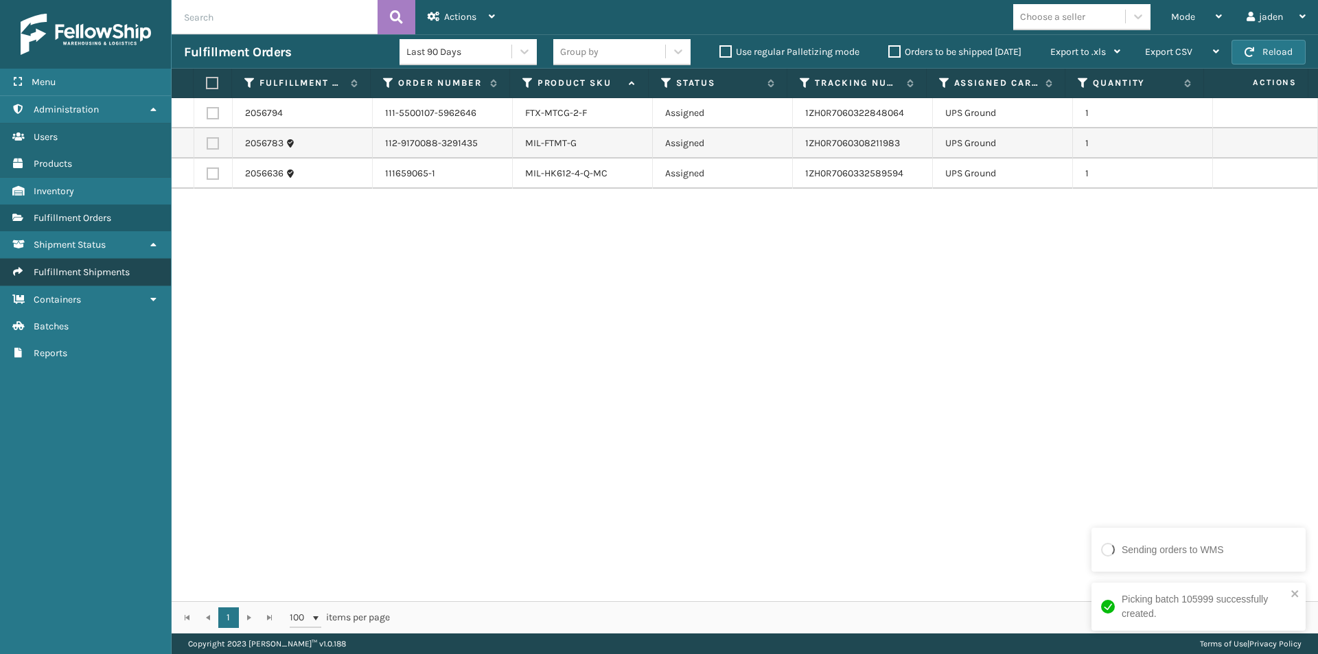
drag, startPoint x: 879, startPoint y: 326, endPoint x: 58, endPoint y: 260, distance: 823.6
click at [346, 312] on div "2056794 111-5500107-5962646 FTX-MTCG-2-F Assigned 1ZH0R7060322848064 UPS Ground…" at bounding box center [745, 349] width 1146 height 503
click at [60, 321] on span "Batches" at bounding box center [51, 327] width 35 height 12
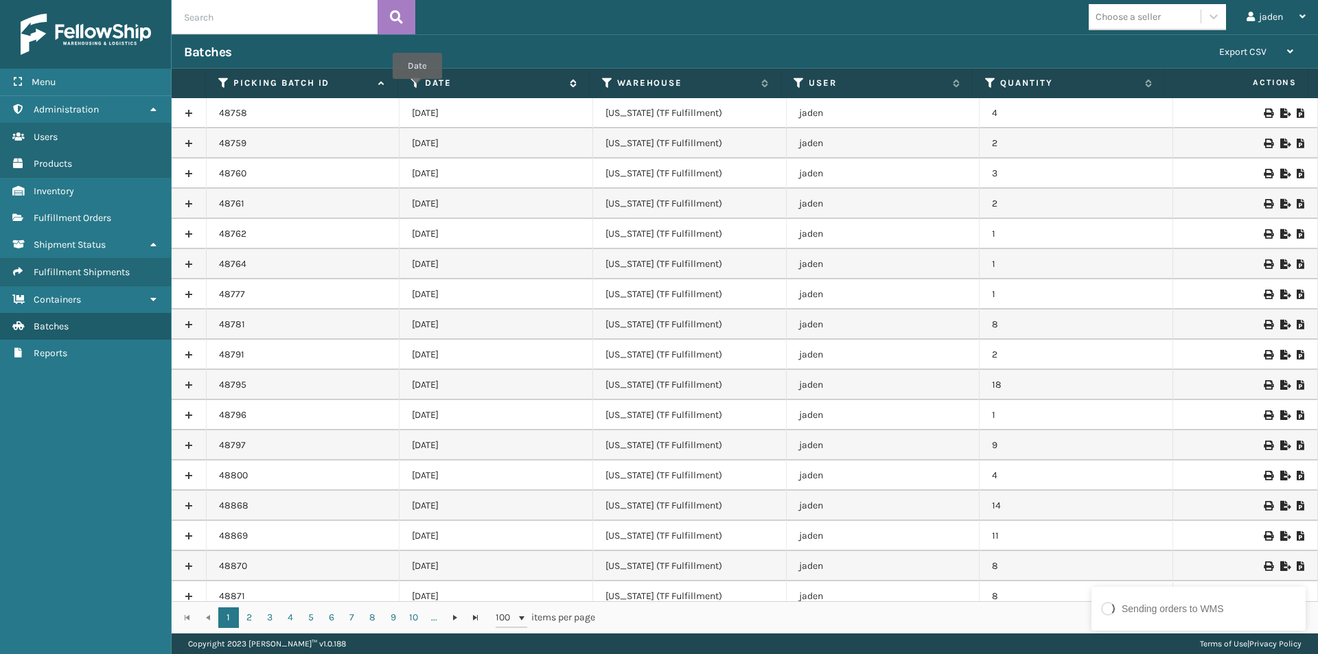
click at [415, 82] on icon at bounding box center [416, 83] width 11 height 12
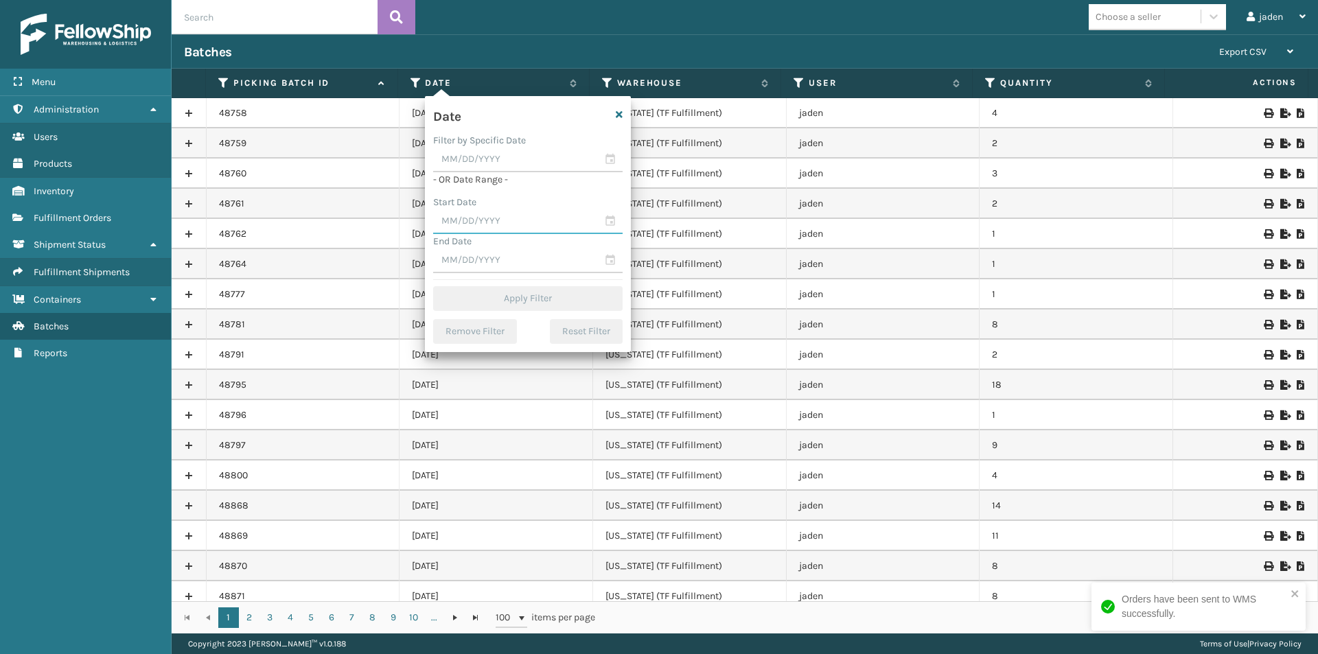
click at [492, 228] on input "text" at bounding box center [527, 221] width 189 height 25
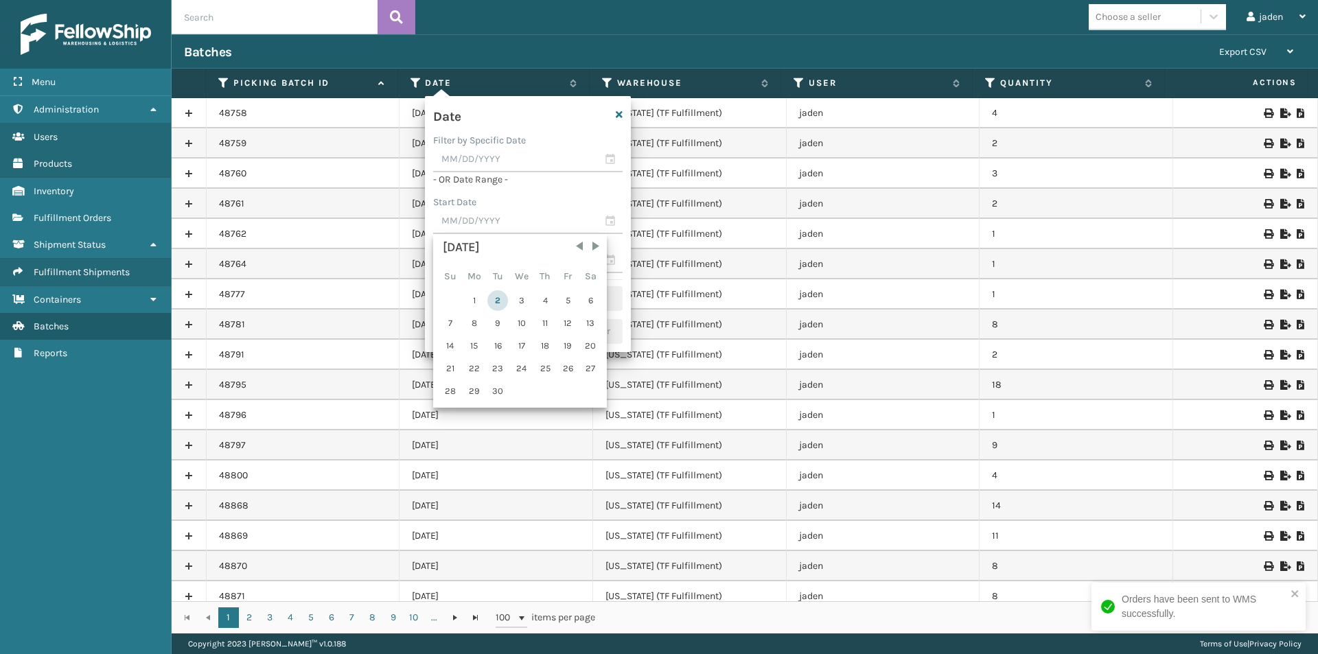
click at [496, 301] on div "2" at bounding box center [497, 300] width 21 height 21
type input "[DATE]"
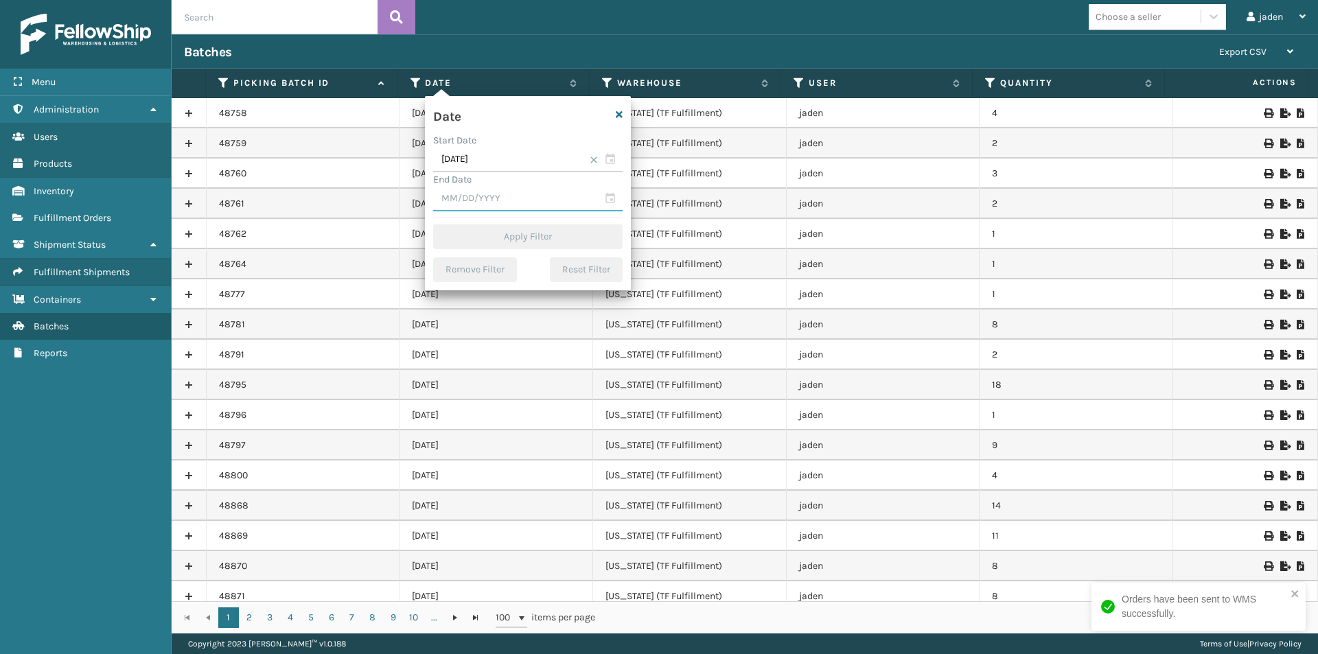
click at [502, 188] on input "text" at bounding box center [527, 199] width 189 height 25
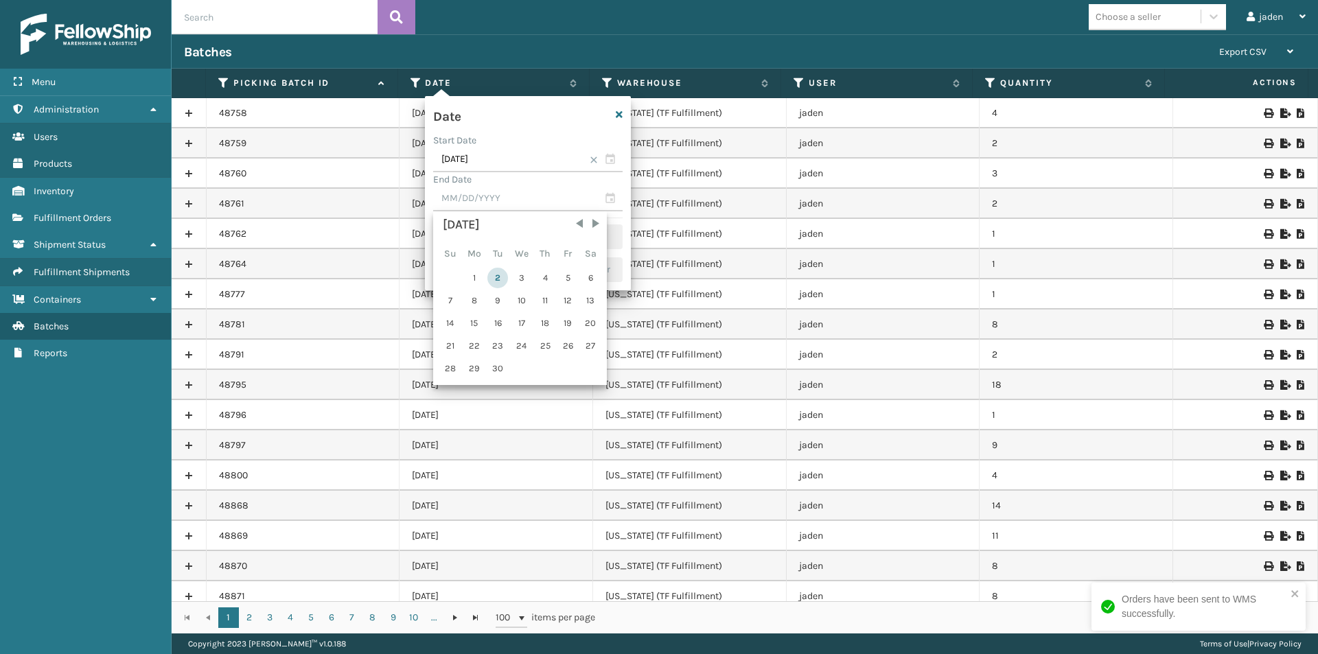
click at [495, 271] on div "2" at bounding box center [497, 278] width 21 height 21
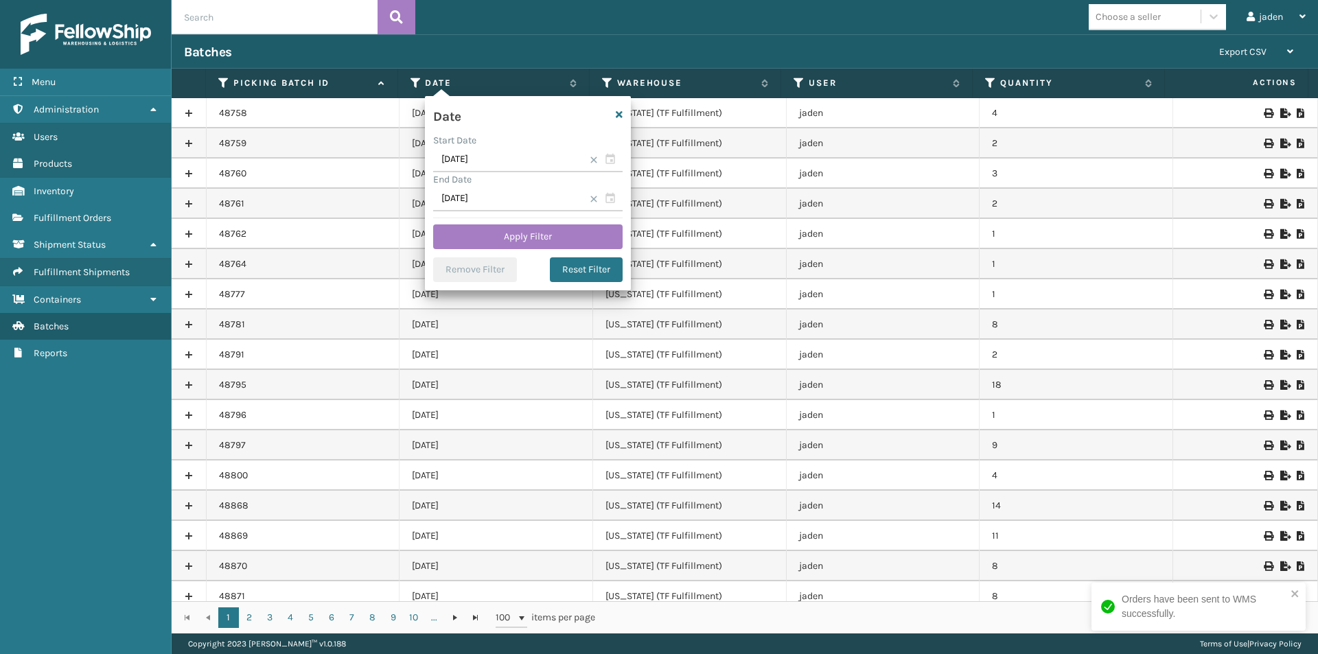
type input "[DATE]"
click at [499, 233] on button "Apply Filter" at bounding box center [527, 236] width 189 height 25
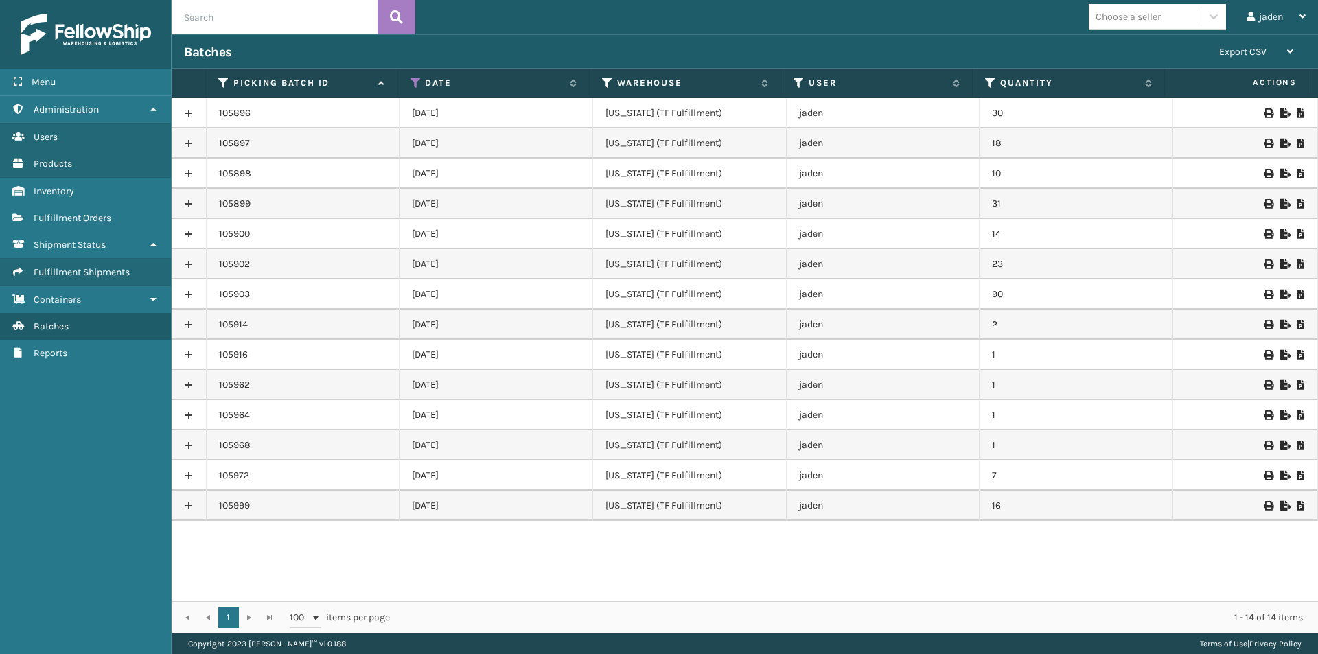
click at [1297, 505] on icon at bounding box center [1301, 506] width 8 height 10
drag, startPoint x: 924, startPoint y: 564, endPoint x: 911, endPoint y: 564, distance: 13.0
drag, startPoint x: 911, startPoint y: 564, endPoint x: 703, endPoint y: 572, distance: 208.2
click at [703, 572] on div "105896 [DATE] [US_STATE] (TF Fulfillment) jaden 30 105897 [DATE] [US_STATE] (TF…" at bounding box center [745, 349] width 1146 height 503
click at [79, 220] on span "Fulfillment Orders" at bounding box center [73, 218] width 78 height 12
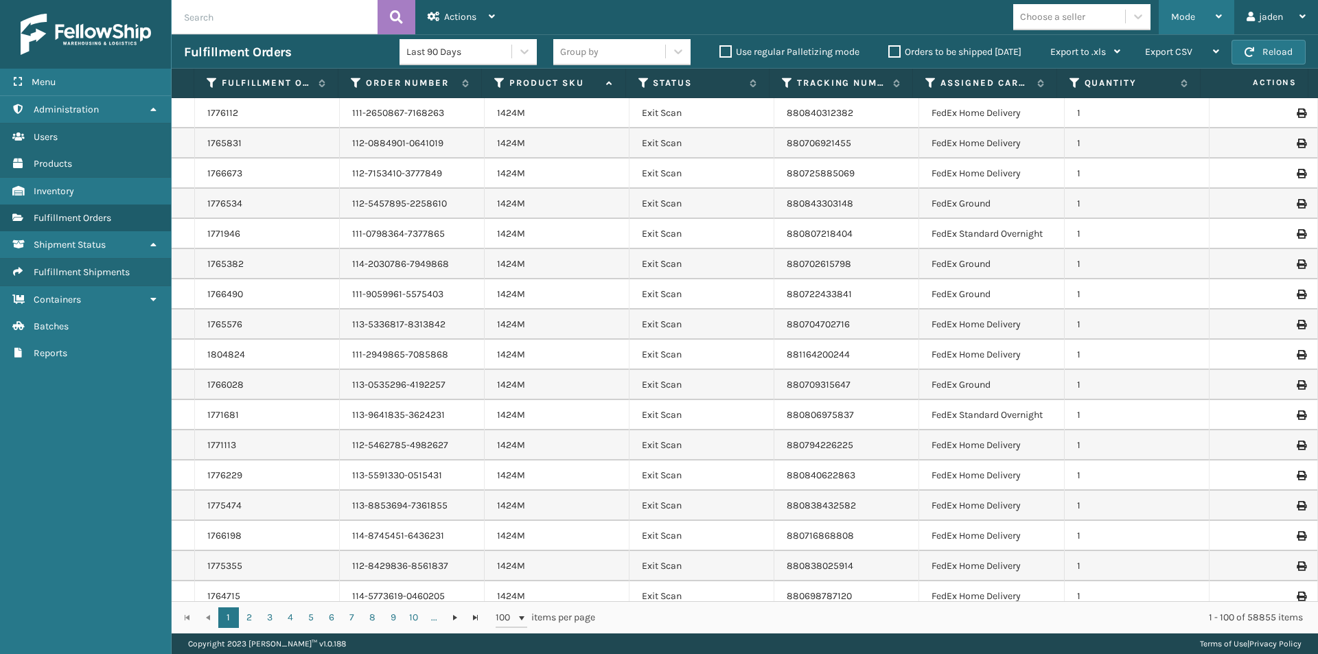
click at [1190, 27] on div "Mode" at bounding box center [1196, 17] width 51 height 34
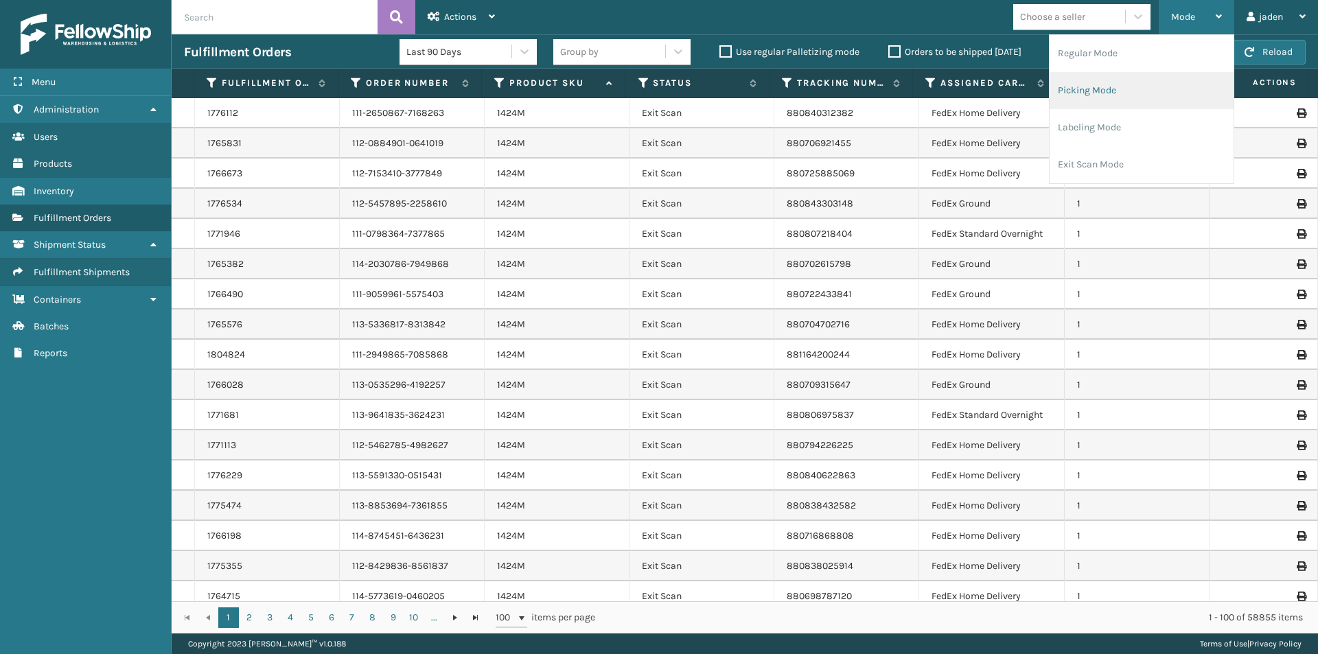
click at [1155, 97] on li "Picking Mode" at bounding box center [1142, 90] width 184 height 37
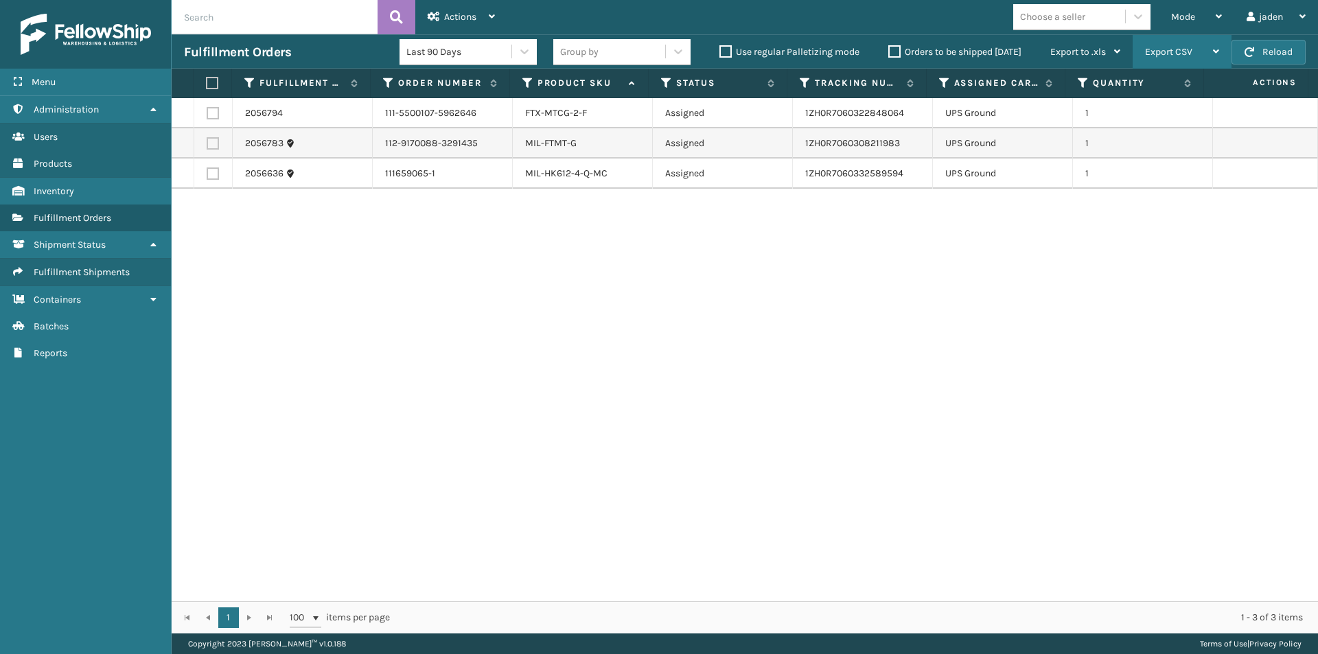
drag, startPoint x: 791, startPoint y: 292, endPoint x: 1186, endPoint y: 35, distance: 471.2
click at [474, 280] on div "2056794 111-5500107-5962646 FTX-MTCG-2-F Assigned 1ZH0R7060322848064 UPS Ground…" at bounding box center [745, 349] width 1146 height 503
click at [1260, 60] on button "Reload" at bounding box center [1269, 52] width 74 height 25
click at [947, 306] on div "2056794 111-5500107-5962646 FTX-MTCG-2-F Assigned 1ZH0R7060322848064 UPS Ground…" at bounding box center [745, 349] width 1146 height 503
drag, startPoint x: 522, startPoint y: 113, endPoint x: 589, endPoint y: 117, distance: 67.4
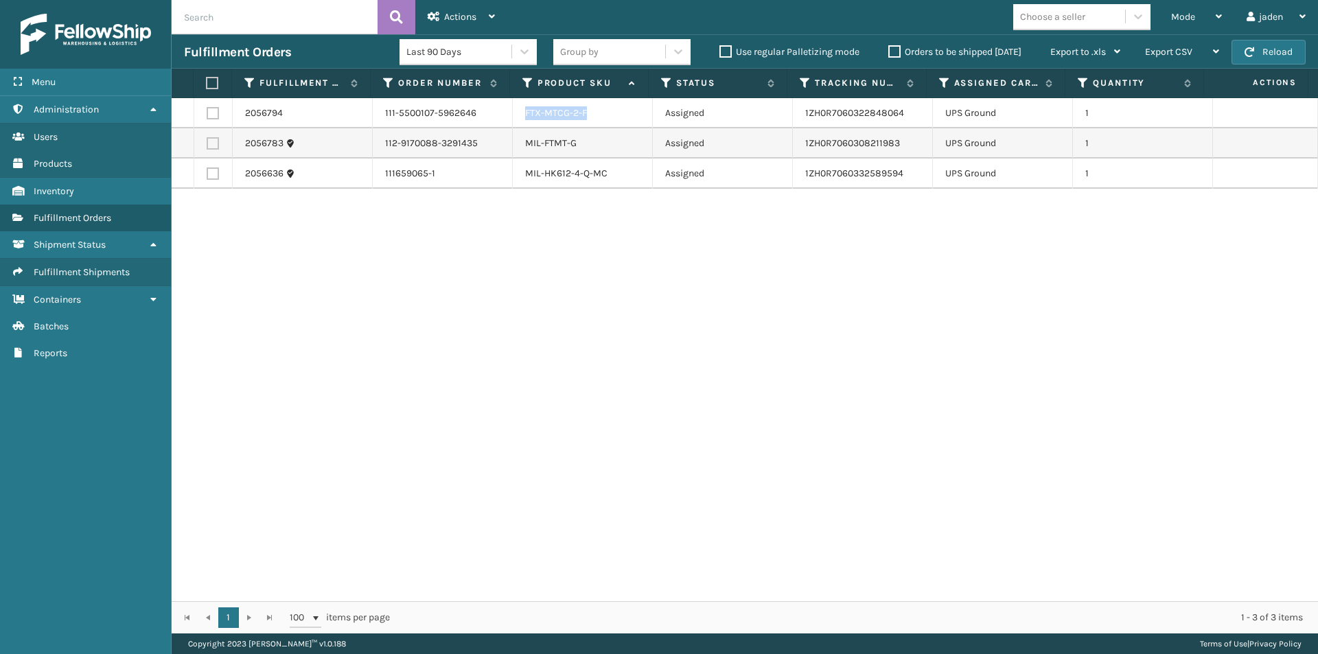
click at [589, 117] on div "FTX-MTCG-2-F" at bounding box center [582, 113] width 115 height 14
copy link "FTX-MTCG-2-F"
click at [1261, 45] on button "Reload" at bounding box center [1269, 52] width 74 height 25
click at [1196, 13] on div "Mode" at bounding box center [1196, 17] width 51 height 34
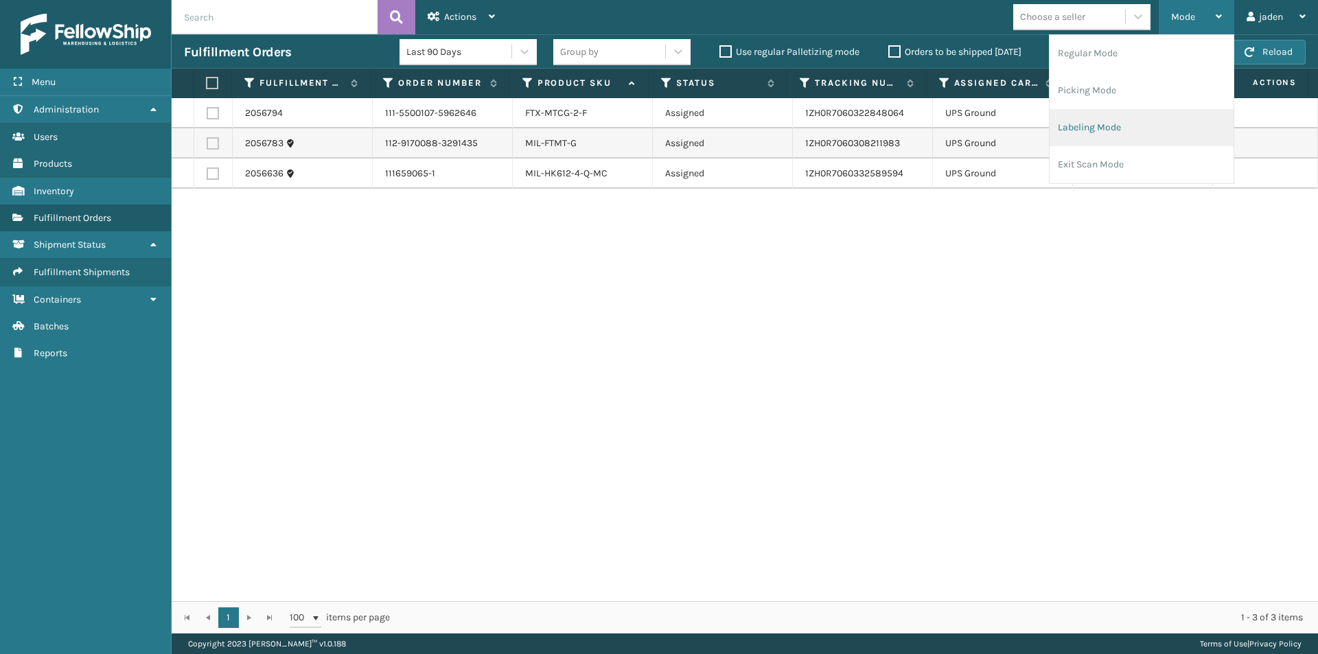
click at [1111, 119] on li "Labeling Mode" at bounding box center [1142, 127] width 184 height 37
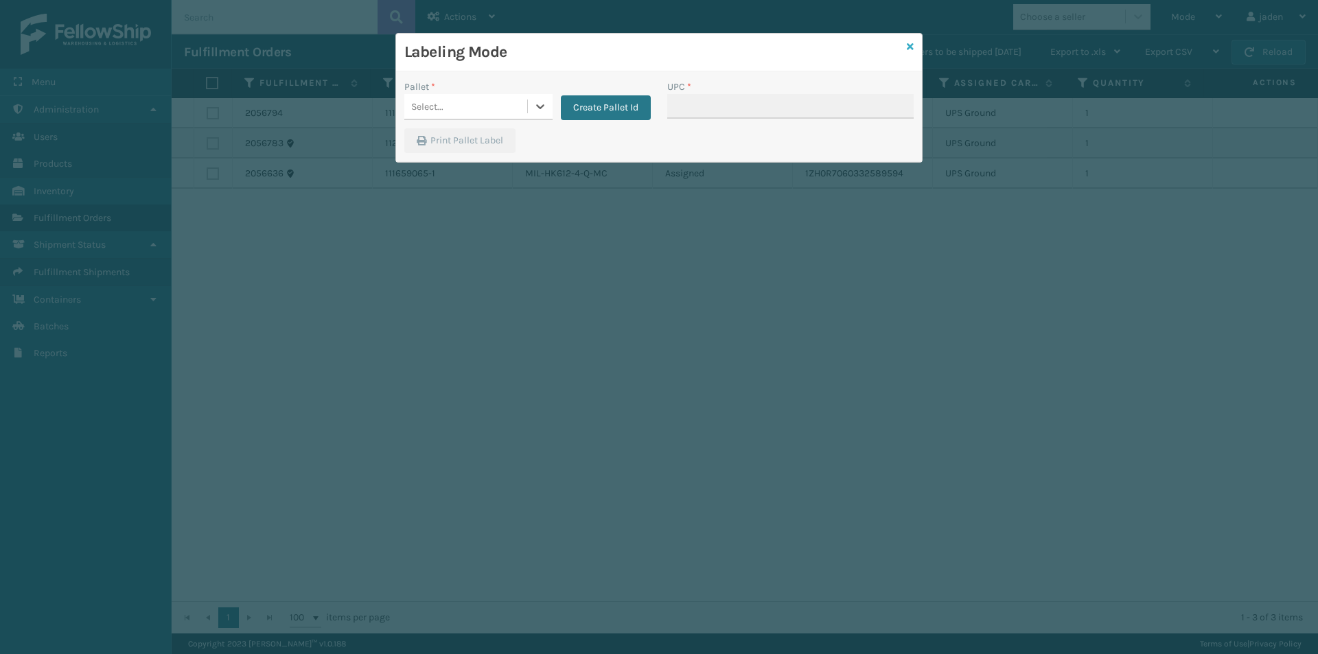
click at [912, 47] on icon at bounding box center [910, 47] width 7 height 10
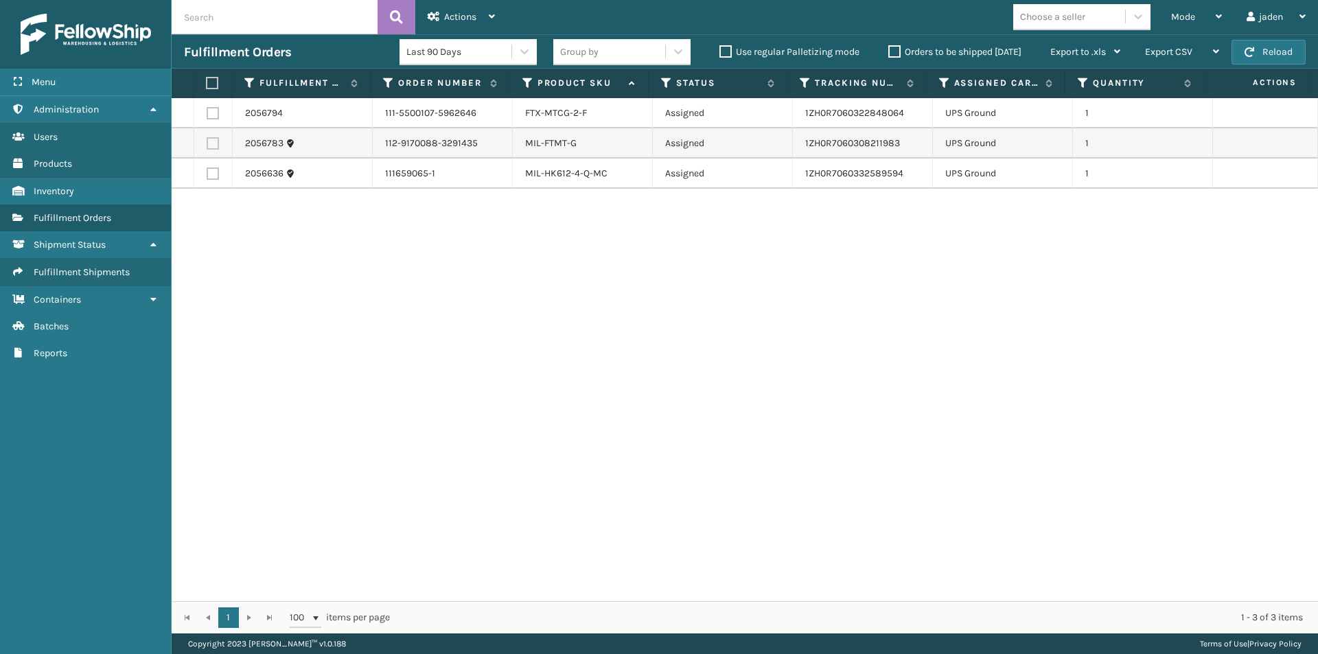
drag, startPoint x: 207, startPoint y: 85, endPoint x: 239, endPoint y: 78, distance: 32.3
click at [208, 85] on label at bounding box center [210, 83] width 9 height 12
click at [207, 85] on input "checkbox" at bounding box center [206, 83] width 1 height 9
checkbox input "true"
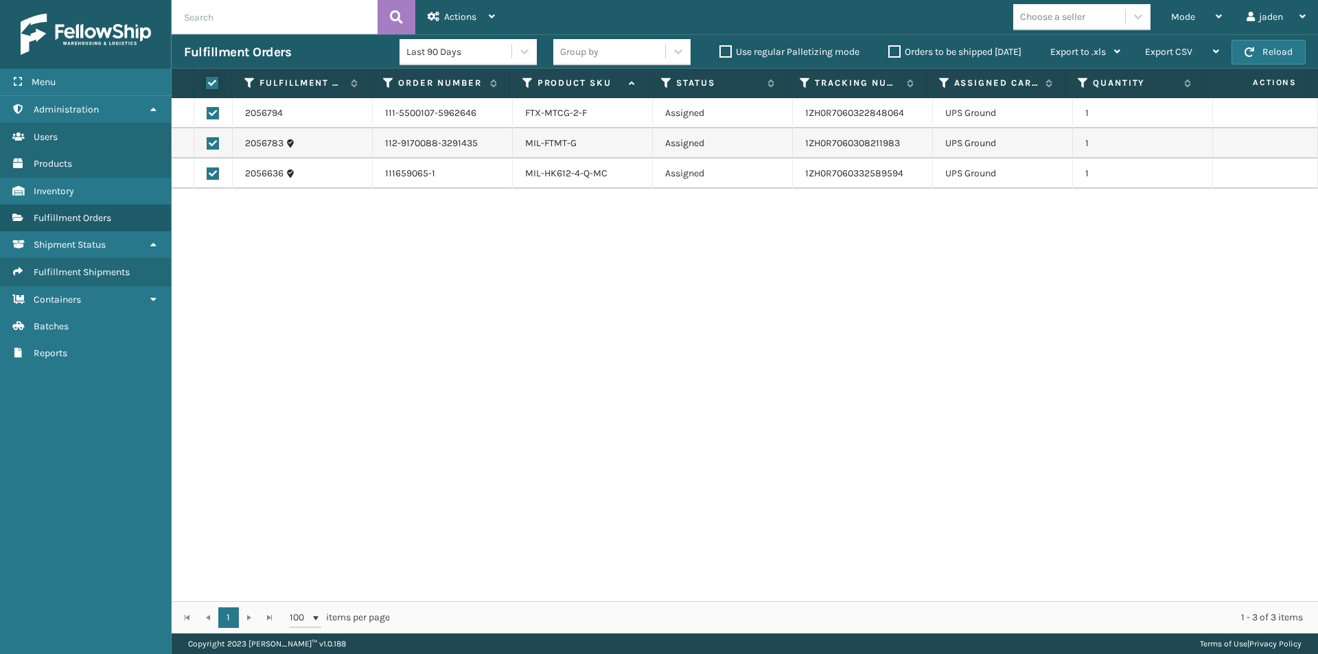
checkbox input "true"
click at [459, 21] on span "Actions" at bounding box center [460, 17] width 32 height 12
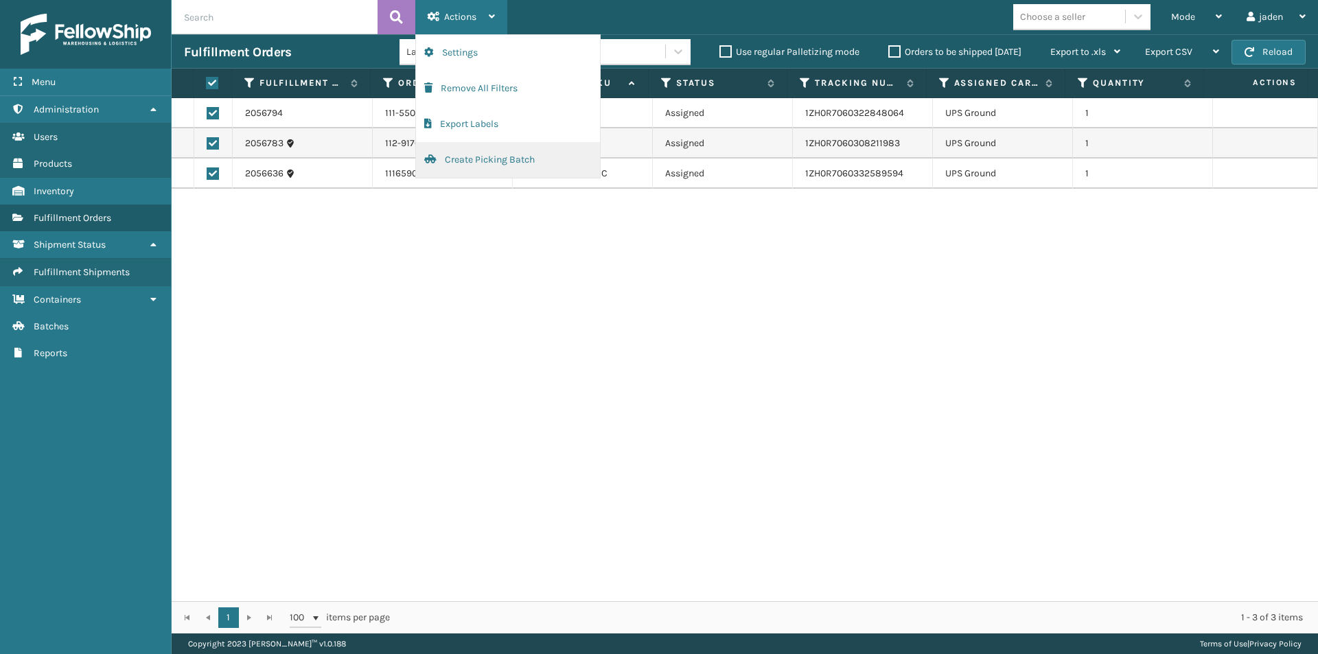
click at [455, 165] on button "Create Picking Batch" at bounding box center [508, 160] width 184 height 36
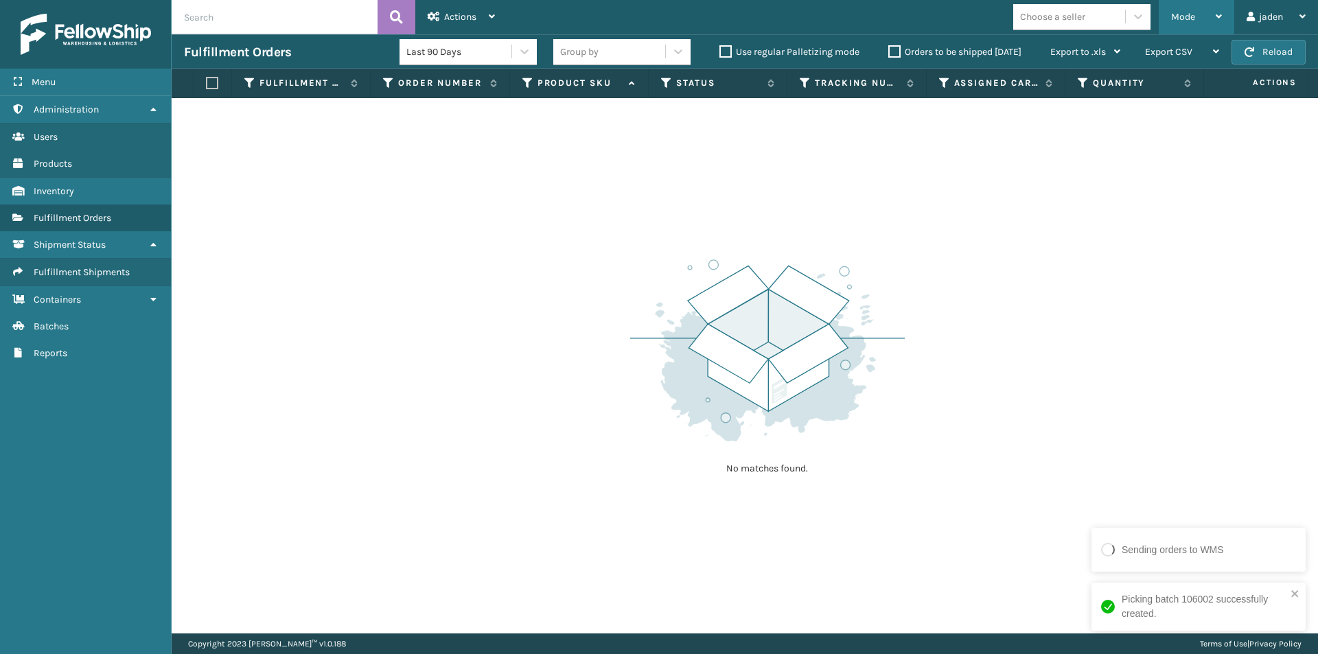
click at [1207, 10] on div "Mode" at bounding box center [1196, 17] width 51 height 34
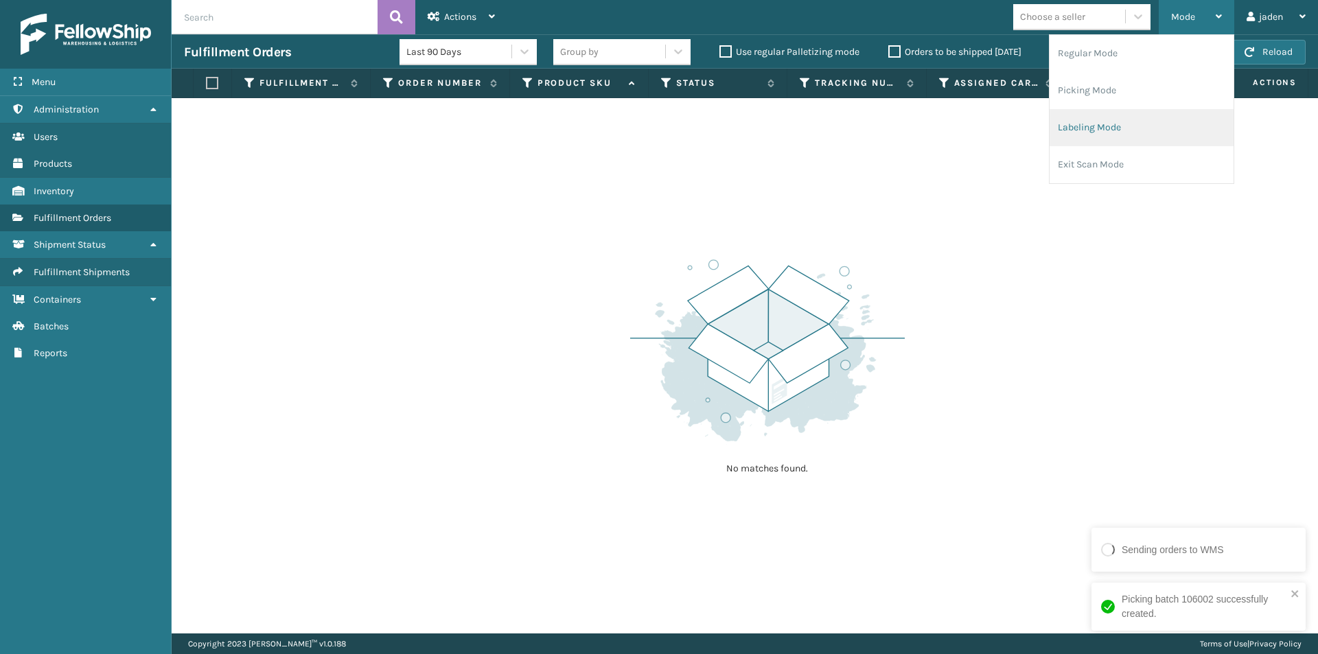
click at [1142, 127] on li "Labeling Mode" at bounding box center [1142, 127] width 184 height 37
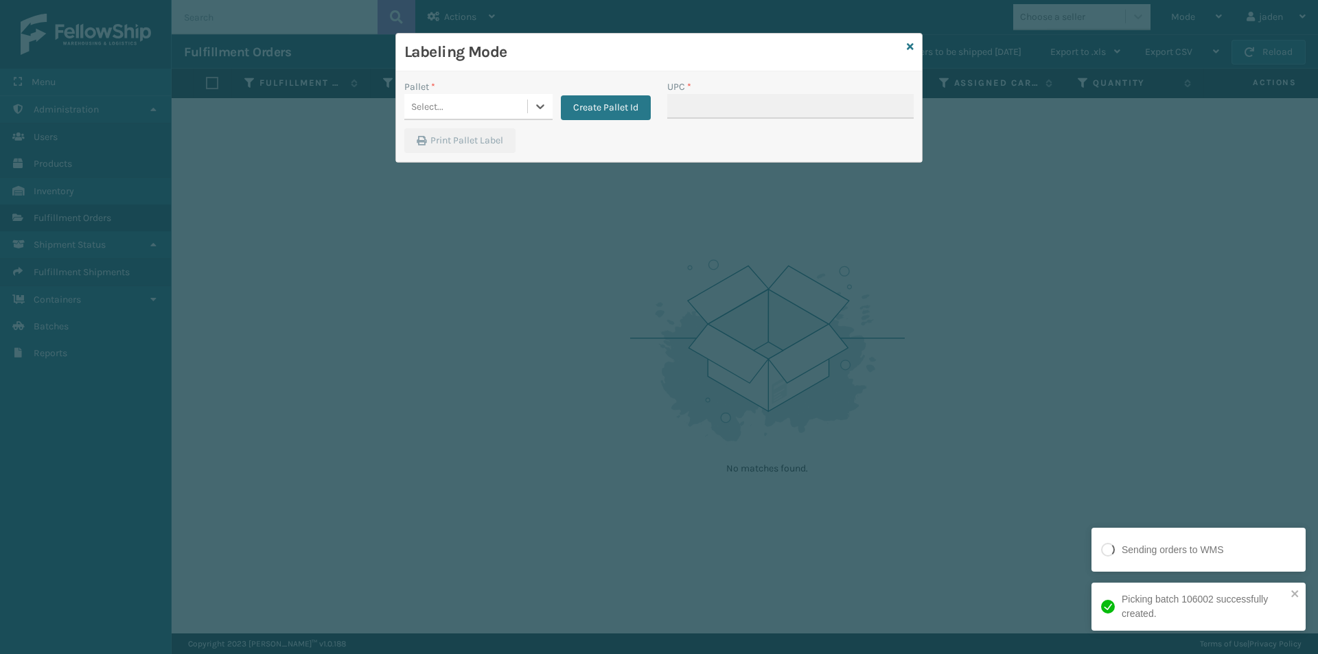
drag, startPoint x: 541, startPoint y: 102, endPoint x: 513, endPoint y: 120, distance: 33.1
click at [537, 106] on icon at bounding box center [540, 107] width 14 height 14
click at [478, 132] on div "FDXE-47VOPIIDHG" at bounding box center [478, 140] width 148 height 25
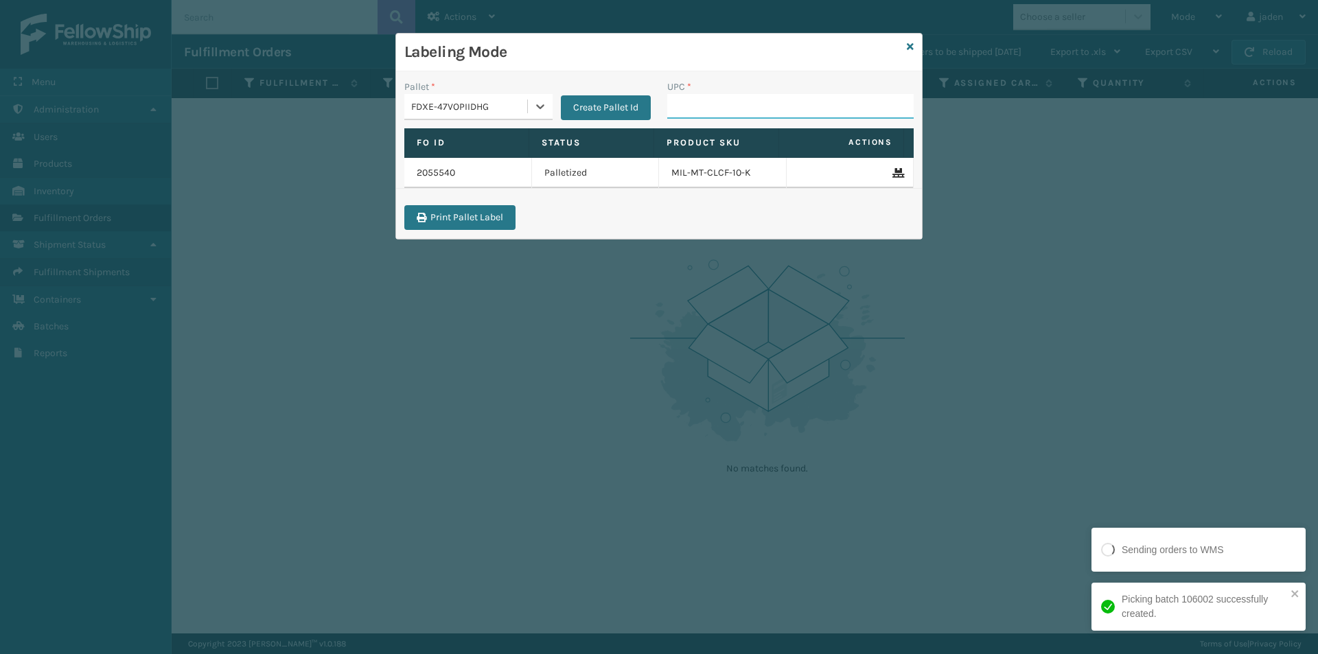
click at [719, 113] on input "UPC *" at bounding box center [790, 106] width 246 height 25
click at [529, 102] on div at bounding box center [540, 106] width 25 height 25
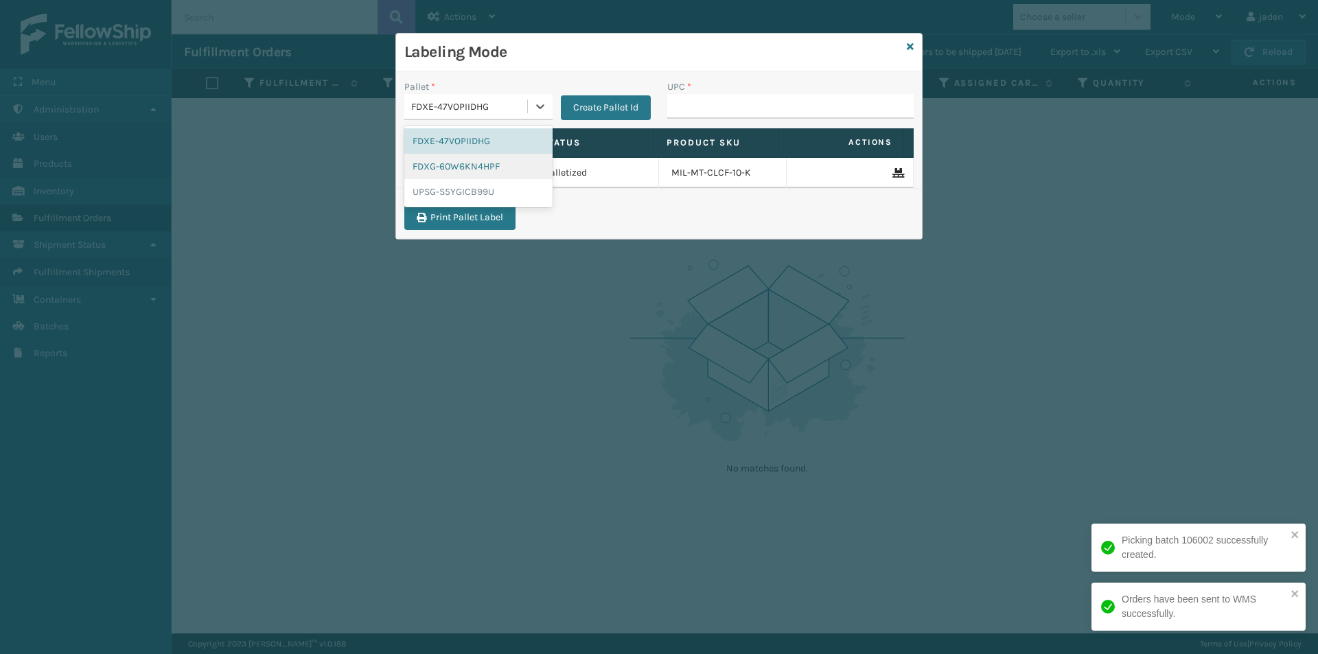
click at [447, 163] on div "FDXG-60W6KN4HPF" at bounding box center [478, 166] width 148 height 25
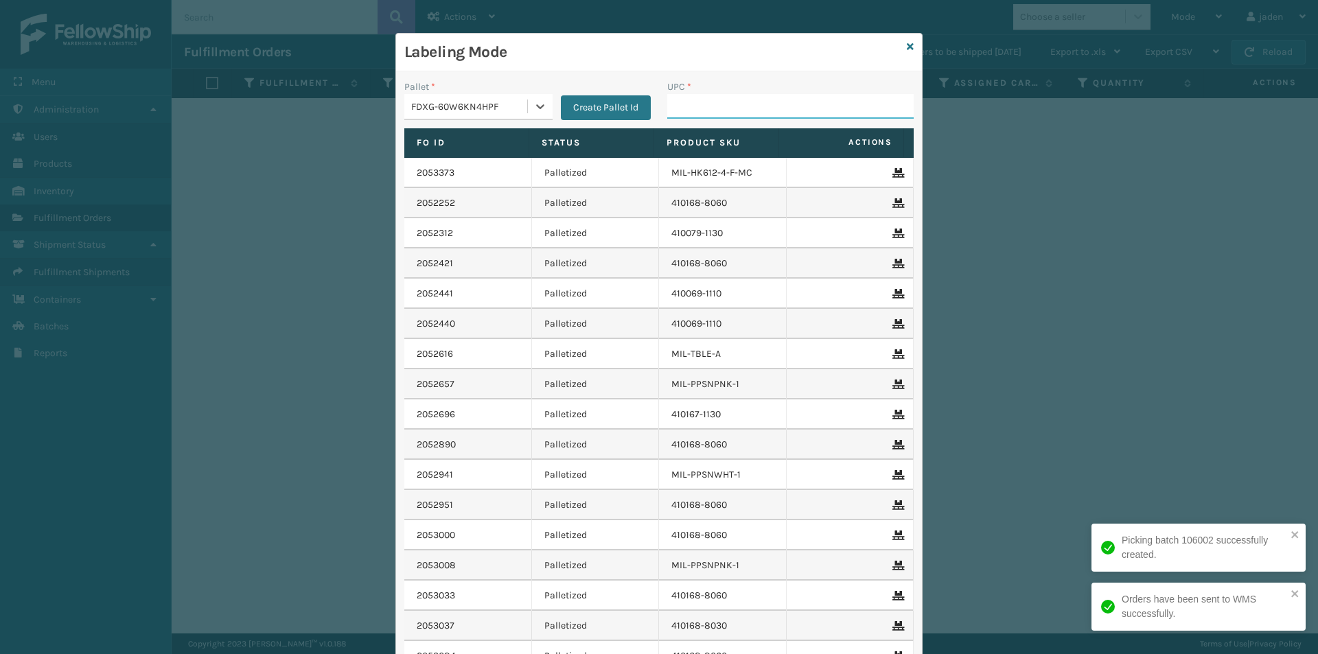
click at [813, 100] on input "UPC *" at bounding box center [790, 106] width 246 height 25
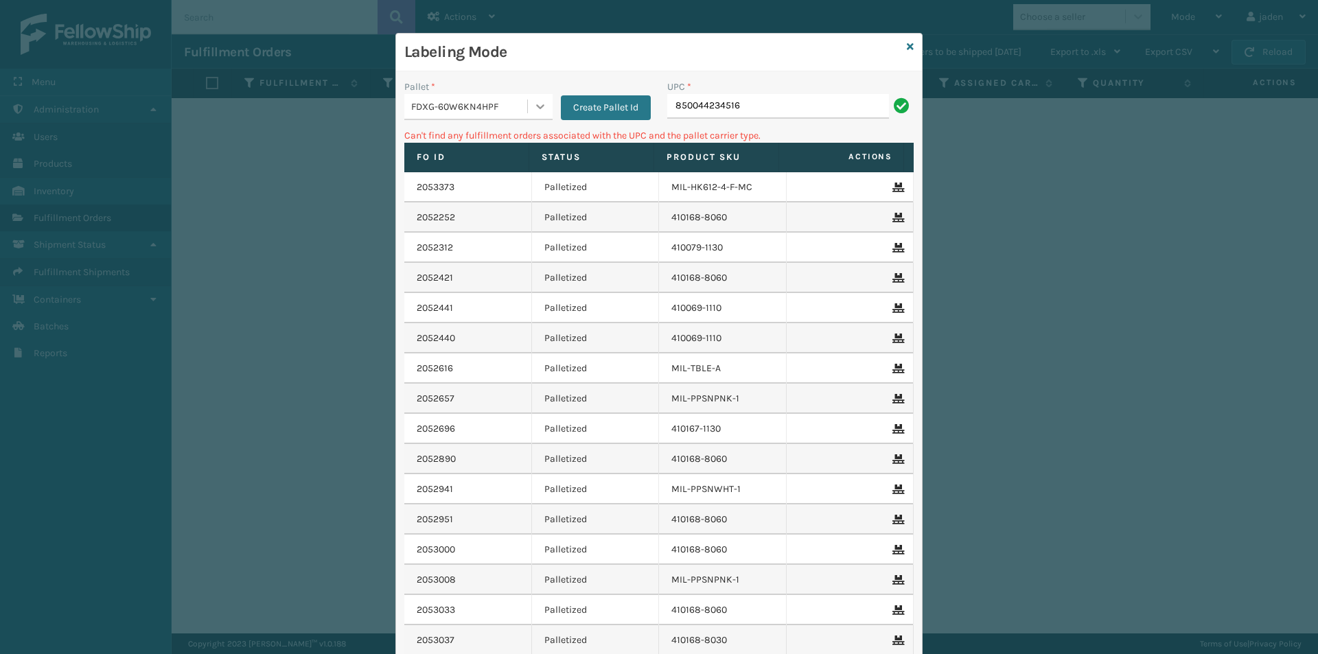
click at [529, 115] on div at bounding box center [540, 106] width 25 height 25
click at [464, 190] on div "UPSG-S5YGICB99U" at bounding box center [478, 191] width 148 height 25
click at [793, 97] on input "850044234516" at bounding box center [778, 106] width 222 height 25
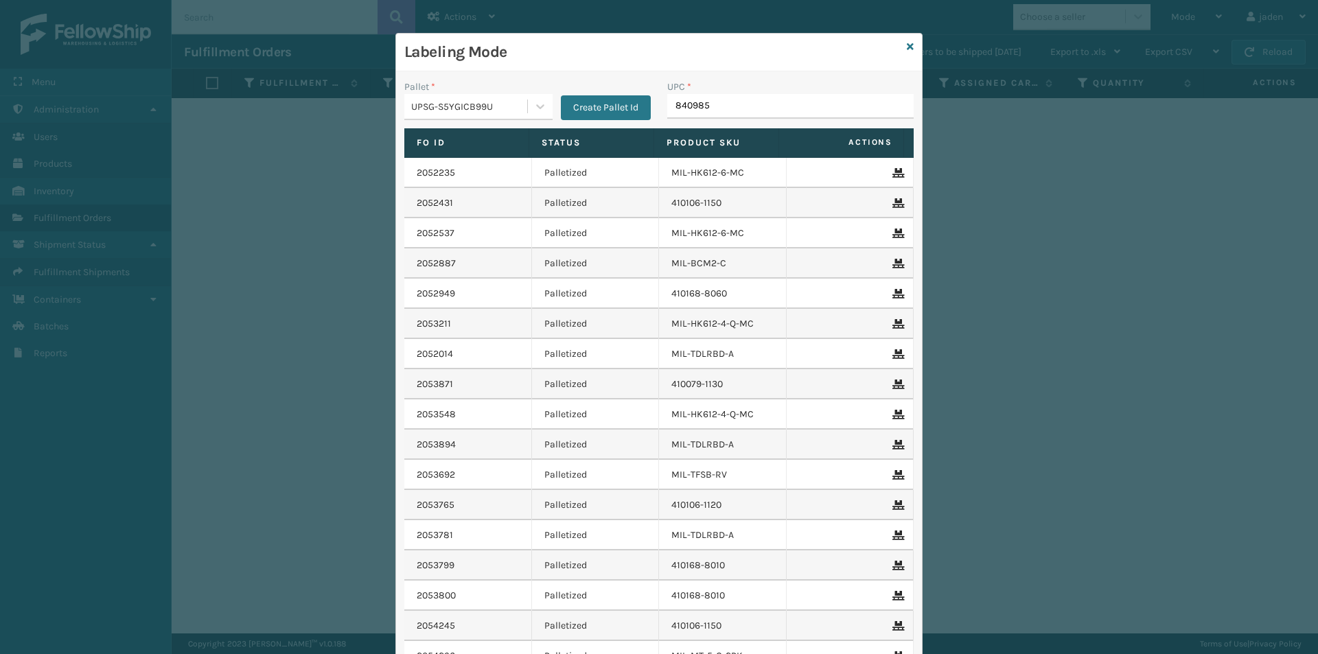
type input "8409851"
click at [535, 106] on icon at bounding box center [540, 107] width 14 height 14
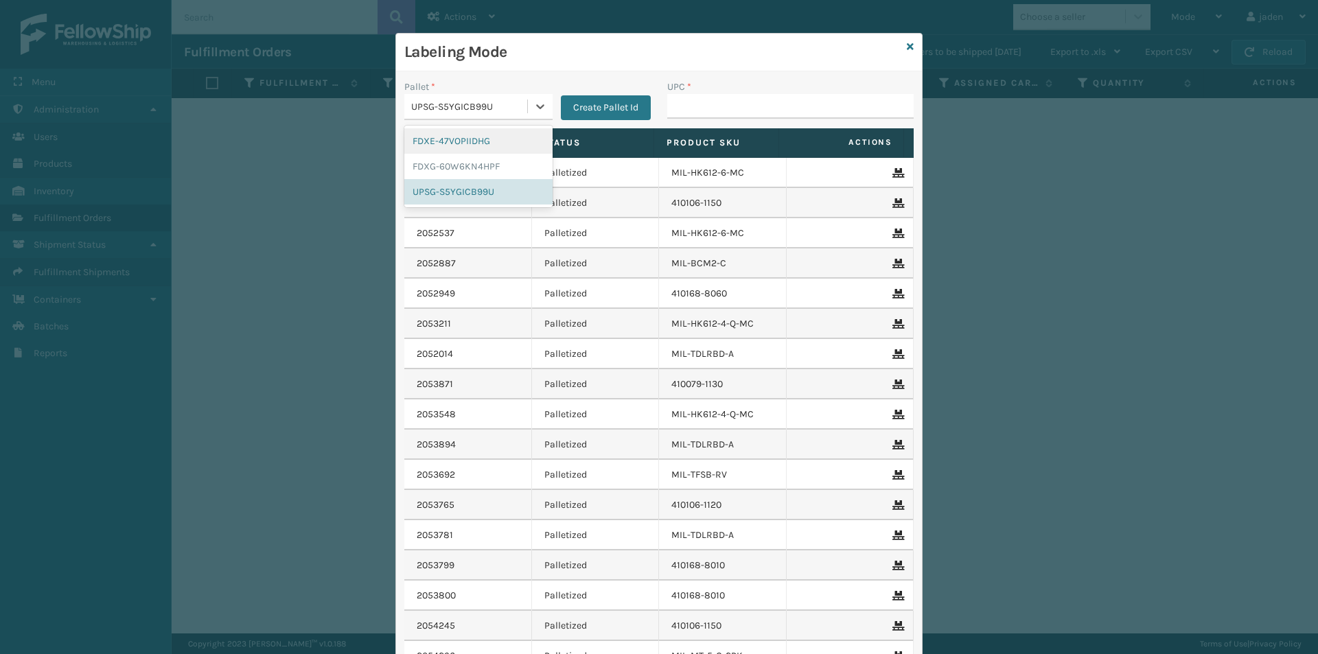
click at [483, 135] on div "FDXE-47VOPIIDHG" at bounding box center [478, 140] width 148 height 25
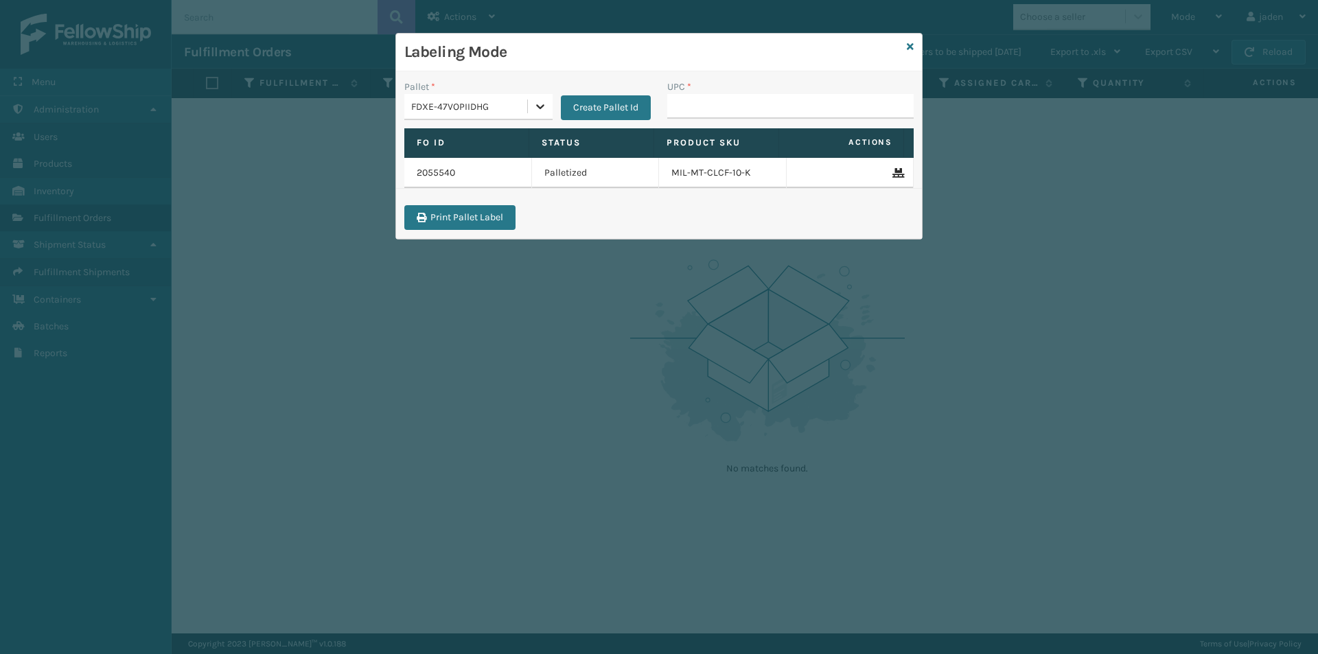
click at [538, 116] on div at bounding box center [540, 106] width 25 height 25
click at [476, 159] on div "FDXG-60W6KN4HPF" at bounding box center [478, 166] width 148 height 25
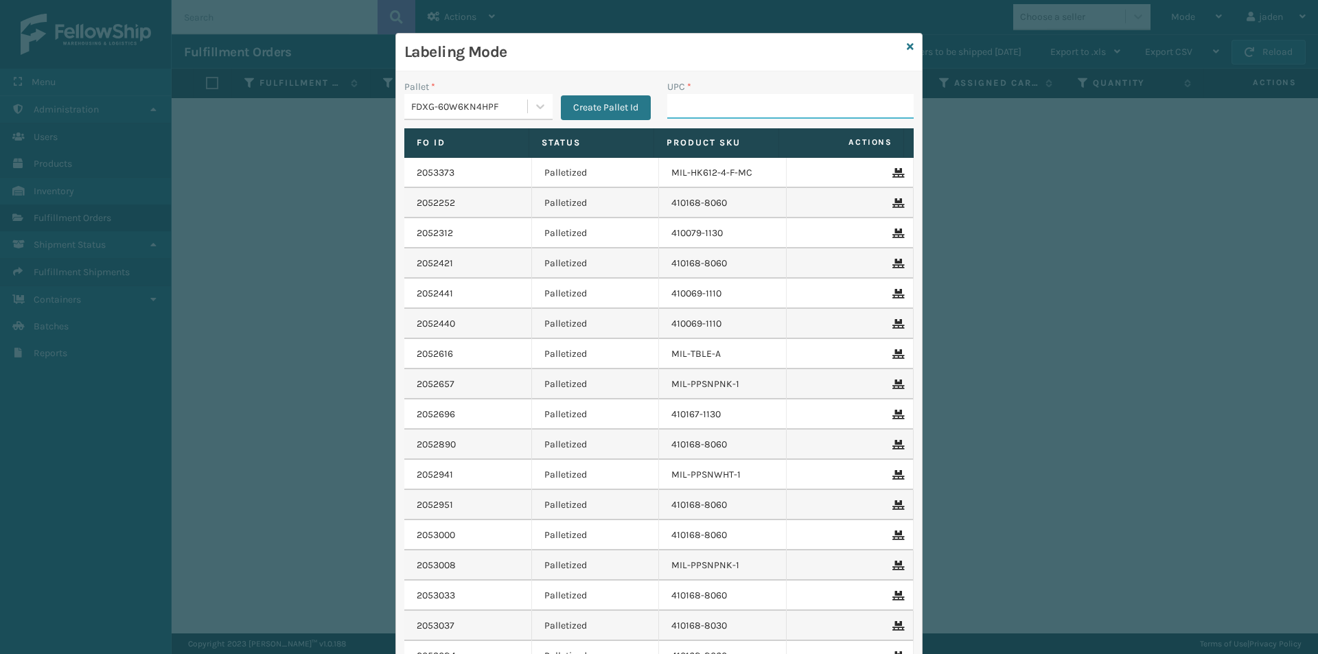
click at [796, 97] on input "UPC *" at bounding box center [790, 106] width 246 height 25
type input "410107-1130"
type input "410168-8020"
type input "410168-8030"
type input "8409851"
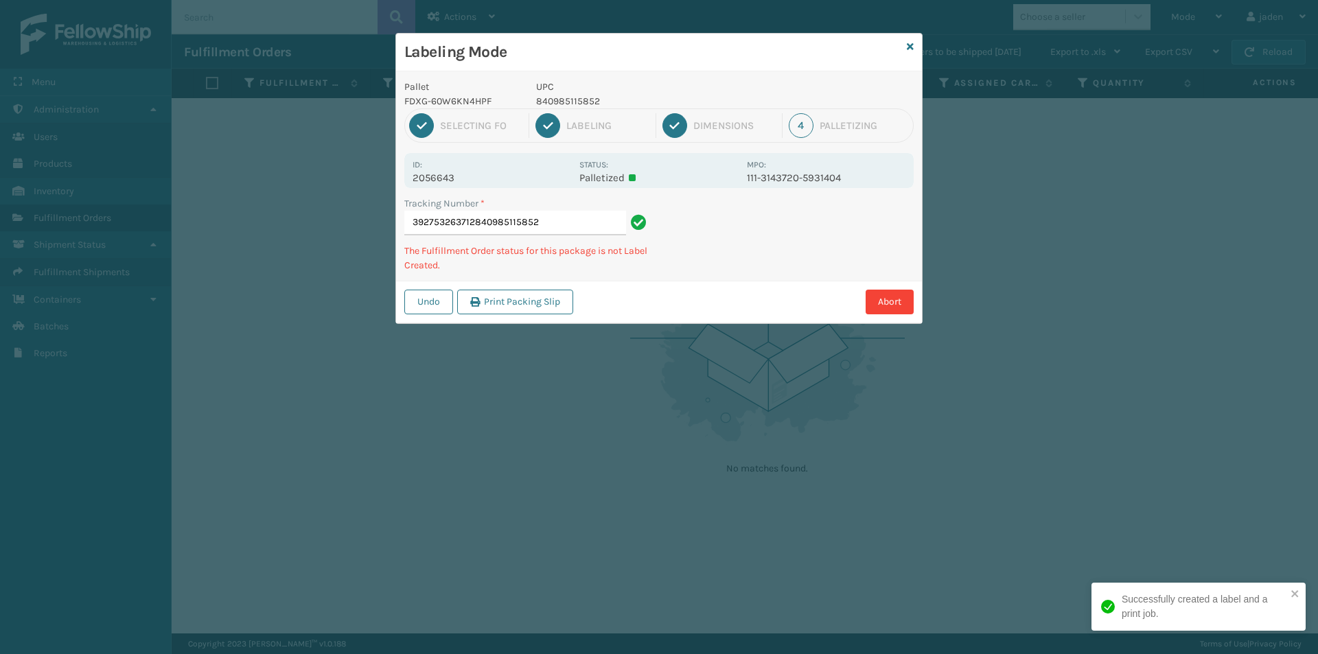
type input "392753263712840985115852"
type input "392751376080840985114008"
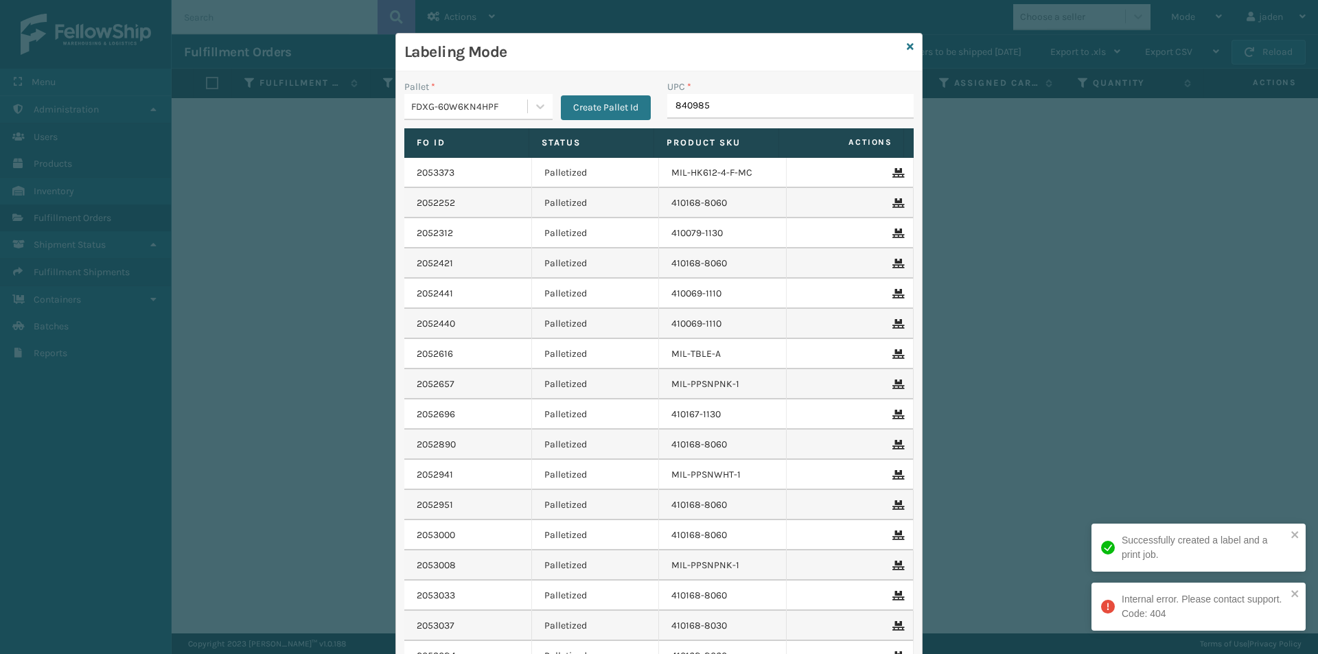
type input "8409851"
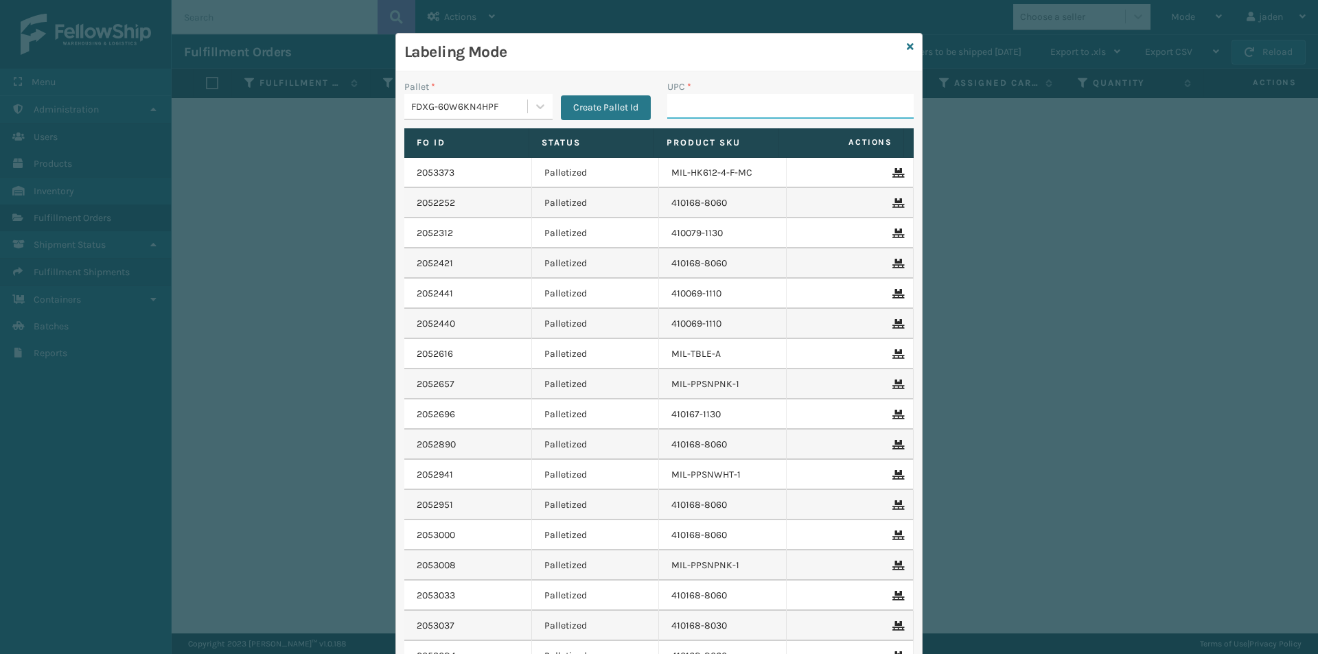
click at [695, 106] on input "UPC *" at bounding box center [790, 106] width 246 height 25
type input "840985125721"
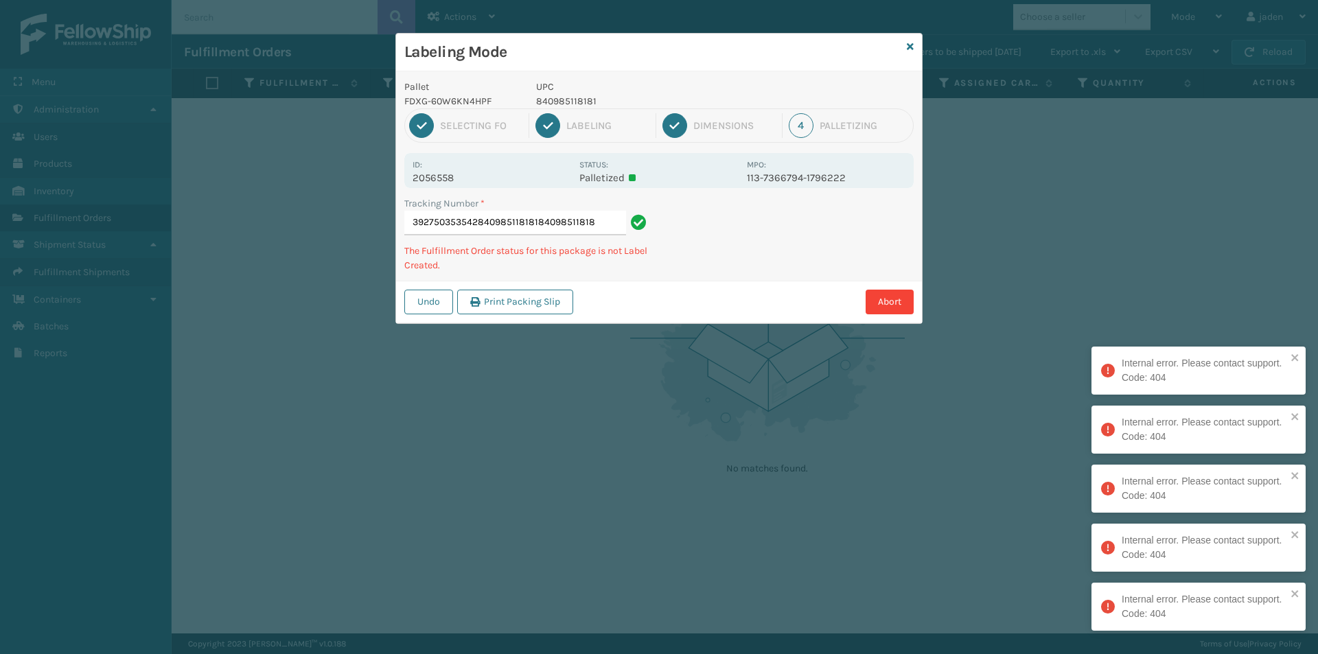
type input "392750353542840985118181840985118181"
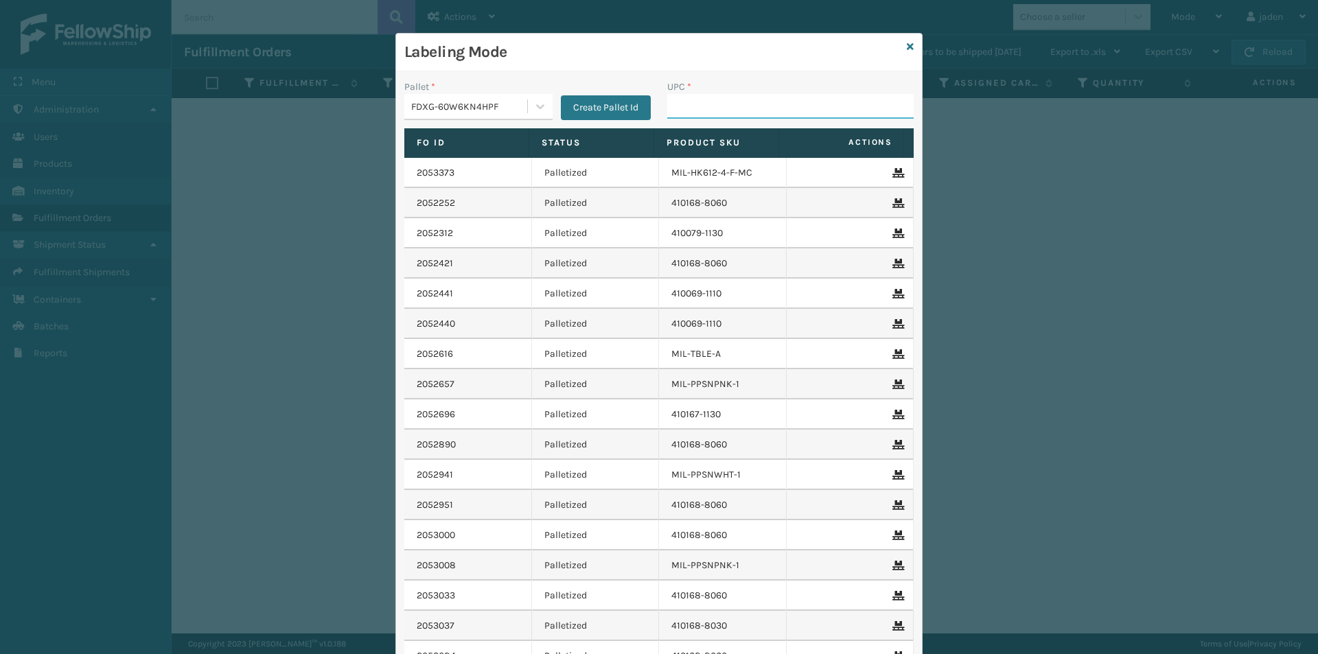
click at [752, 103] on input "UPC *" at bounding box center [790, 106] width 246 height 25
click at [907, 41] on link at bounding box center [910, 47] width 7 height 14
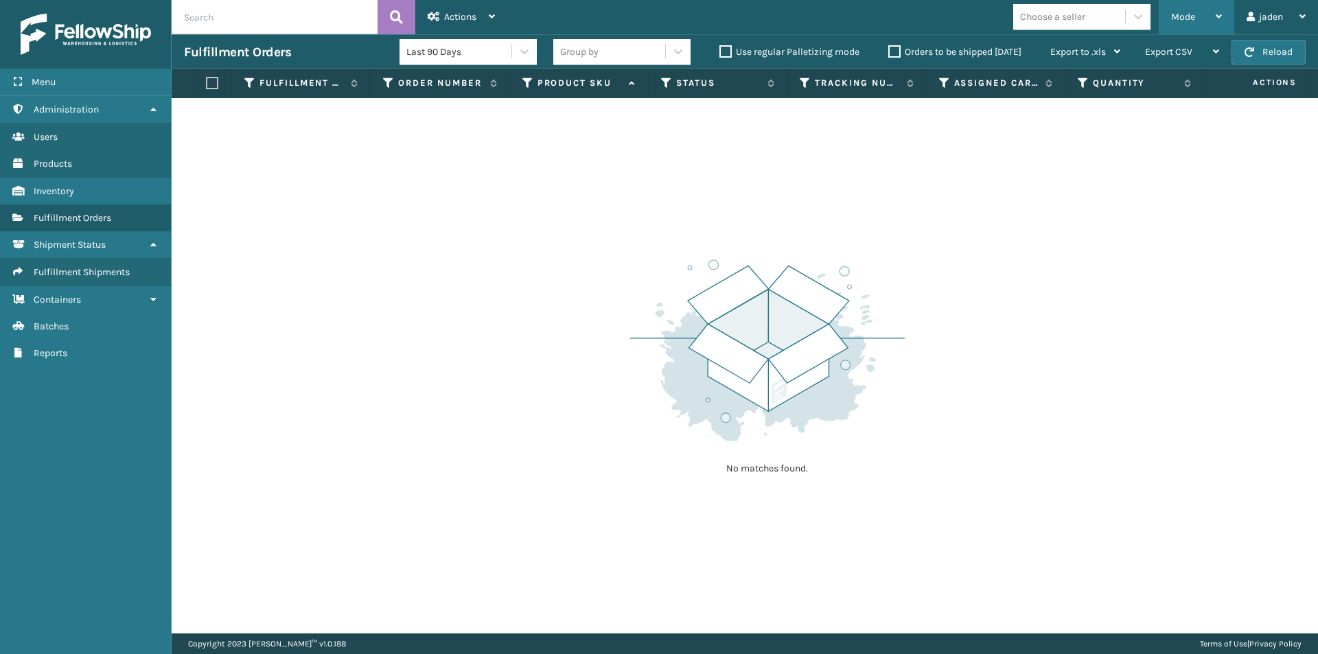
drag, startPoint x: 1083, startPoint y: 190, endPoint x: 1222, endPoint y: 27, distance: 213.8
click at [717, 189] on div "No matches found." at bounding box center [745, 365] width 1146 height 535
click at [1202, 9] on div "Mode" at bounding box center [1196, 17] width 51 height 34
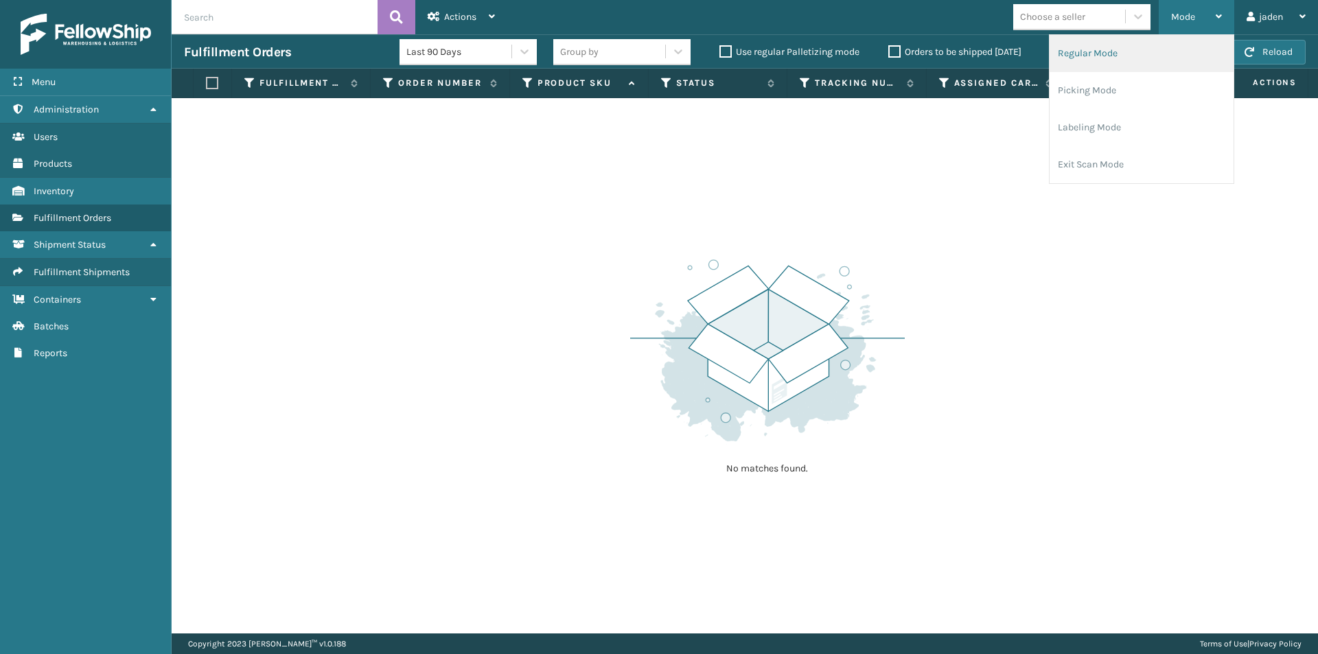
click at [1107, 62] on li "Regular Mode" at bounding box center [1142, 53] width 184 height 37
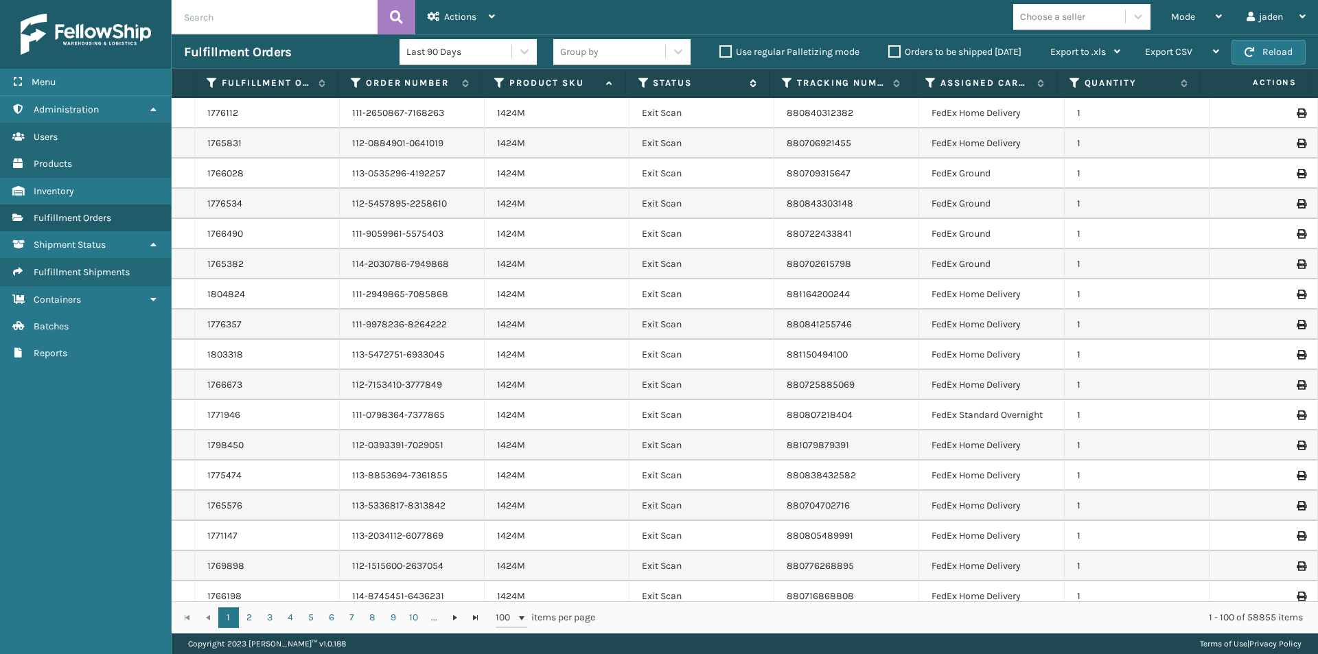
click at [640, 88] on icon at bounding box center [643, 83] width 11 height 12
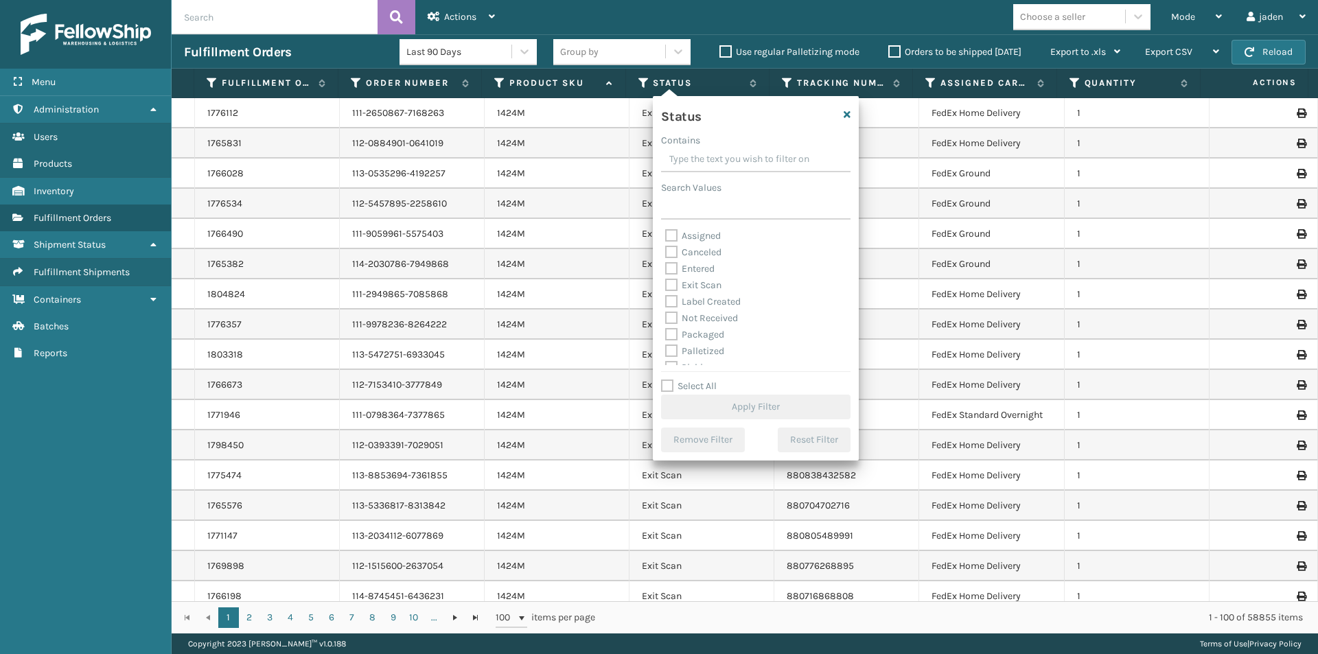
drag, startPoint x: 761, startPoint y: 163, endPoint x: 708, endPoint y: 175, distance: 54.1
click at [714, 154] on input "Contains" at bounding box center [755, 160] width 189 height 25
click at [675, 292] on label "Picking" at bounding box center [689, 291] width 49 height 12
click at [666, 292] on input "Picking" at bounding box center [665, 287] width 1 height 9
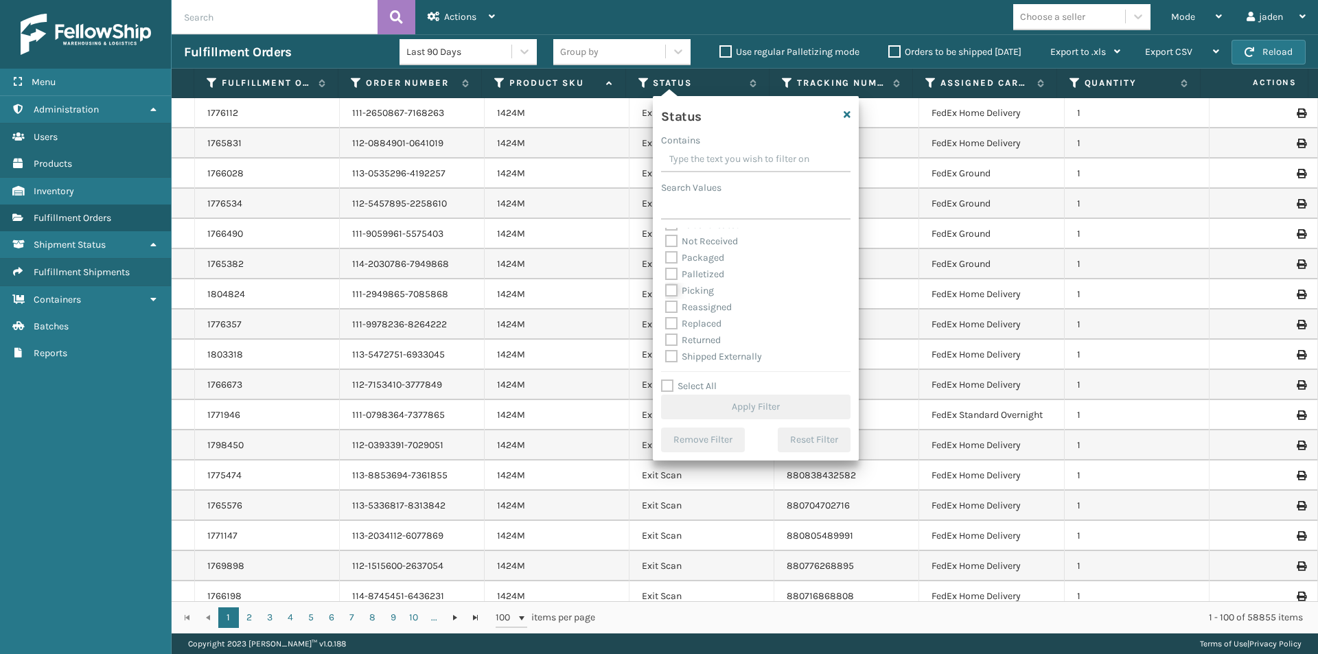
checkbox input "true"
click at [739, 413] on button "Apply Filter" at bounding box center [755, 407] width 189 height 25
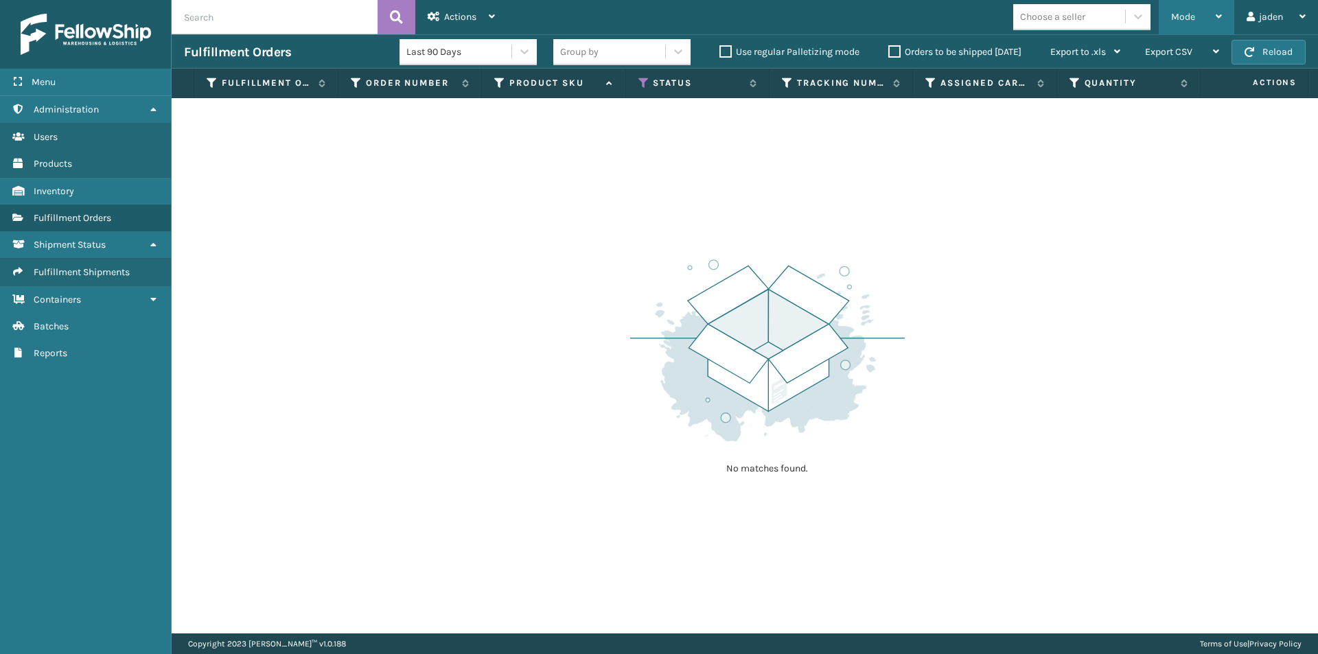
click at [1183, 12] on span "Mode" at bounding box center [1183, 17] width 24 height 12
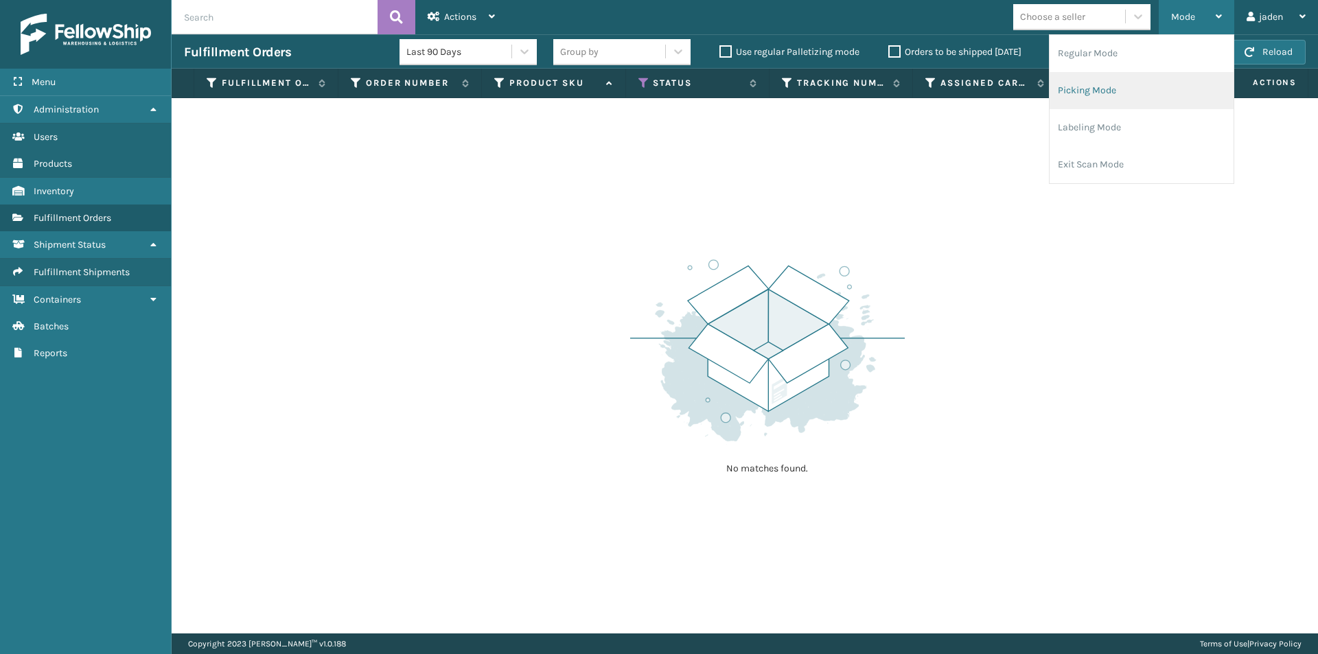
click at [1107, 96] on li "Picking Mode" at bounding box center [1142, 90] width 184 height 37
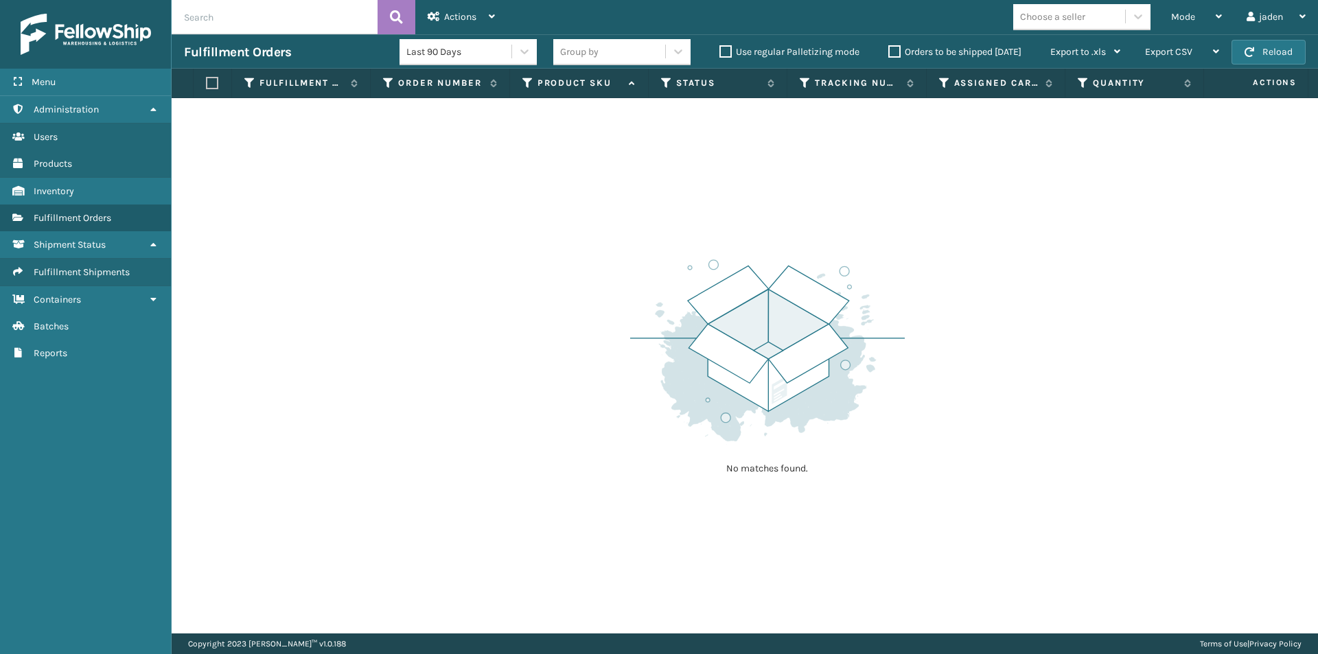
drag, startPoint x: 960, startPoint y: 275, endPoint x: 647, endPoint y: 181, distance: 327.0
click at [607, 198] on div "No matches found." at bounding box center [745, 365] width 1146 height 535
click at [1277, 62] on button "Reload" at bounding box center [1269, 52] width 74 height 25
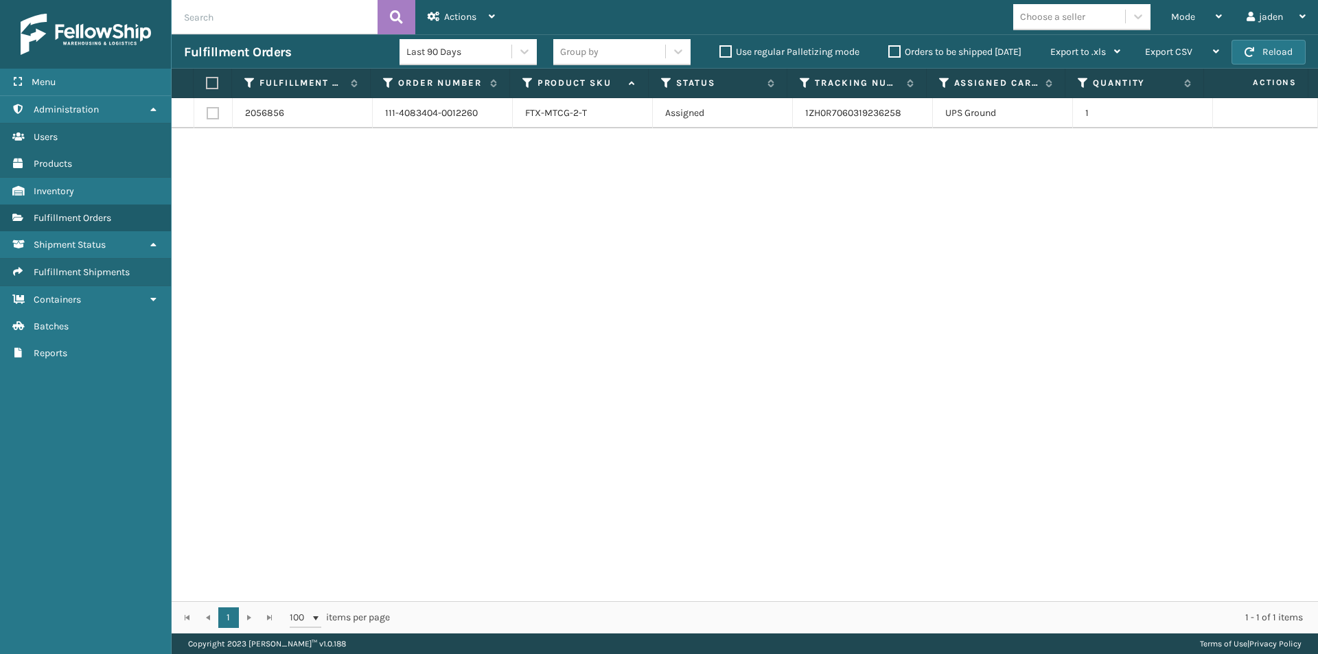
drag, startPoint x: 903, startPoint y: 278, endPoint x: 578, endPoint y: 244, distance: 326.4
click at [578, 244] on div "2056856 111-4083404-0012260 FTX-MTCG-2-T Assigned 1ZH0R7060319236258 UPS Ground…" at bounding box center [745, 349] width 1146 height 503
click at [1257, 48] on button "Reload" at bounding box center [1269, 52] width 74 height 25
drag, startPoint x: 955, startPoint y: 303, endPoint x: 539, endPoint y: 248, distance: 419.7
click at [539, 248] on div "2056856 111-4083404-0012260 FTX-MTCG-2-T Assigned 1ZH0R7060319236258 UPS Ground…" at bounding box center [745, 349] width 1146 height 503
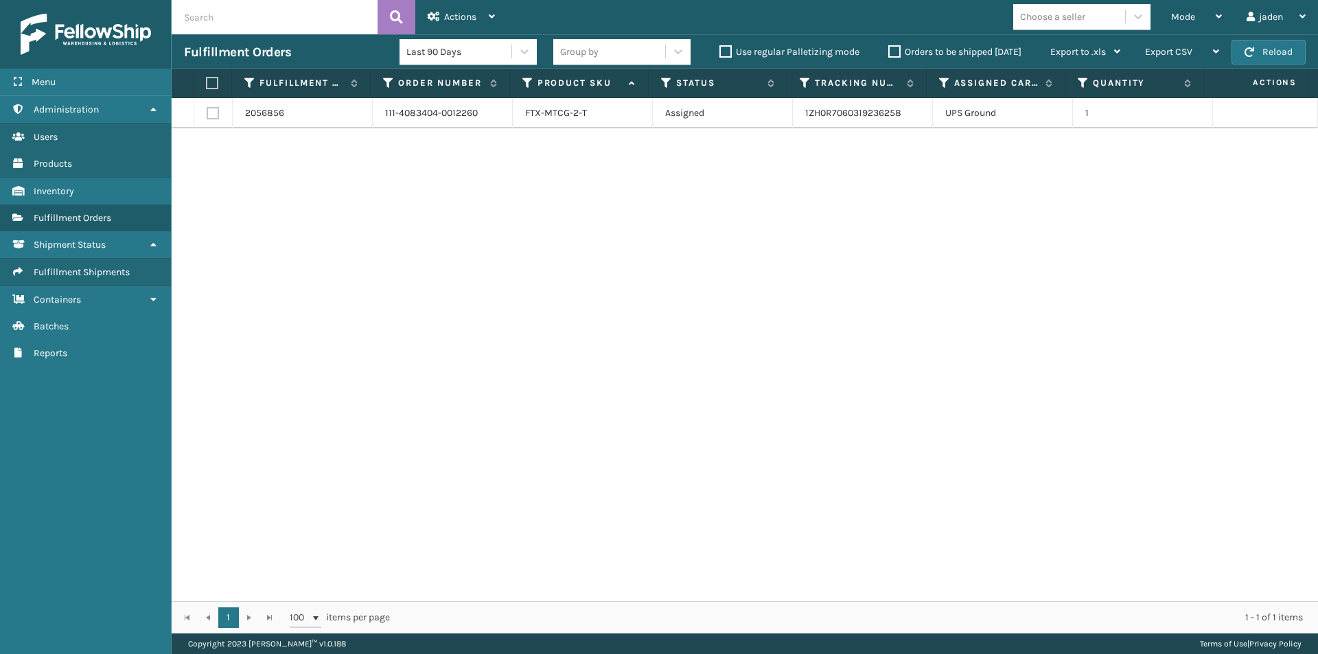
drag, startPoint x: 704, startPoint y: 187, endPoint x: 505, endPoint y: 227, distance: 202.9
click at [505, 227] on div "2056856 111-4083404-0012260 FTX-MTCG-2-T Assigned 1ZH0R7060319236258 UPS Ground…" at bounding box center [745, 349] width 1146 height 503
click at [215, 85] on label at bounding box center [210, 83] width 9 height 12
click at [207, 85] on input "checkbox" at bounding box center [206, 83] width 1 height 9
checkbox input "true"
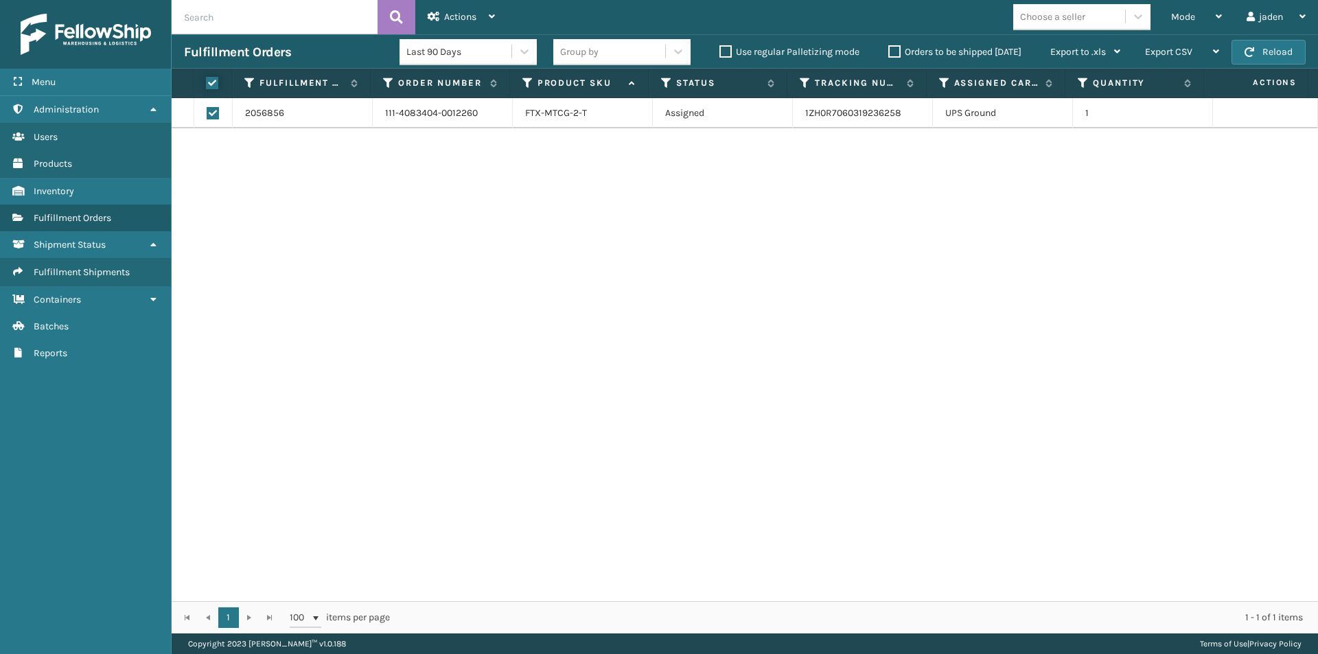
checkbox input "true"
click at [483, 1] on div "Actions" at bounding box center [461, 17] width 67 height 34
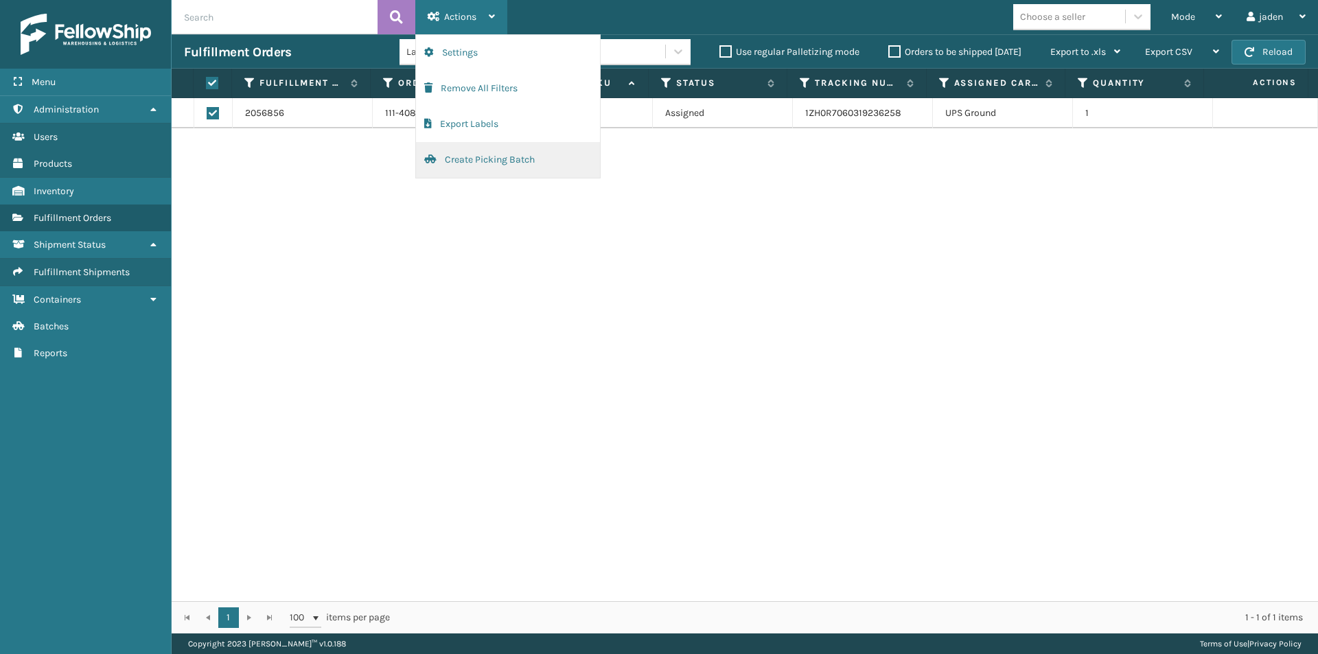
click at [464, 174] on button "Create Picking Batch" at bounding box center [508, 160] width 184 height 36
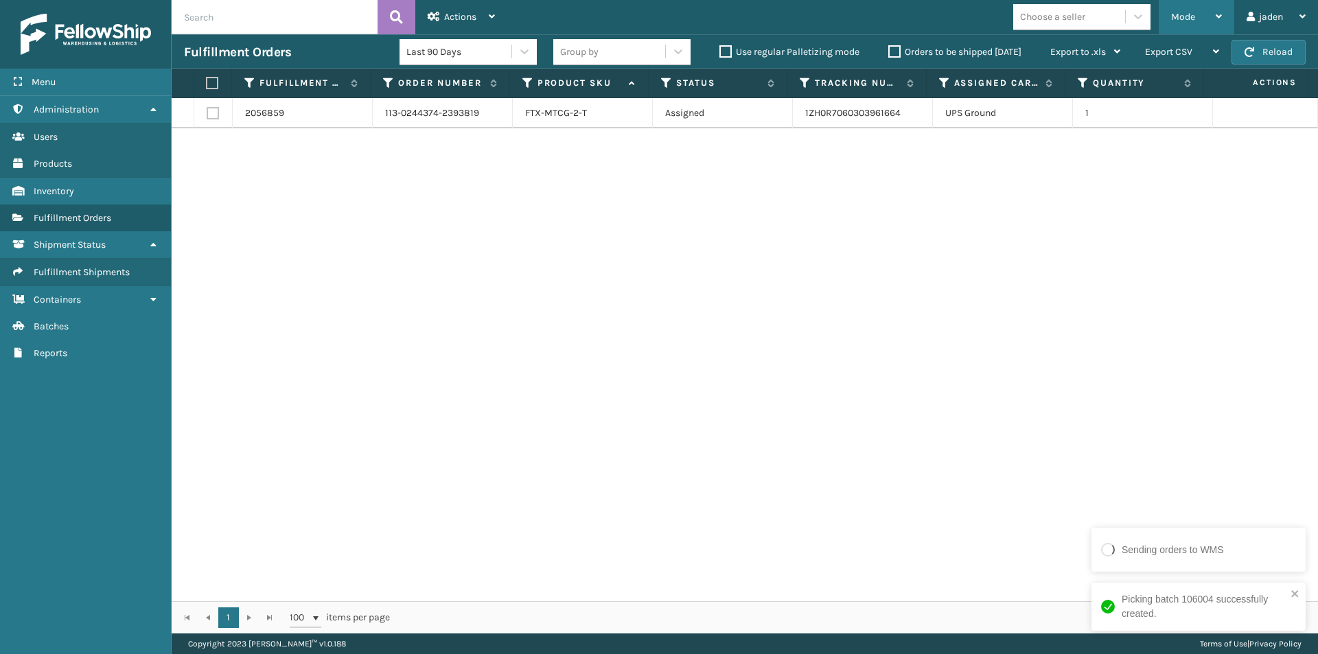
click at [1171, 8] on div "Mode" at bounding box center [1196, 17] width 51 height 34
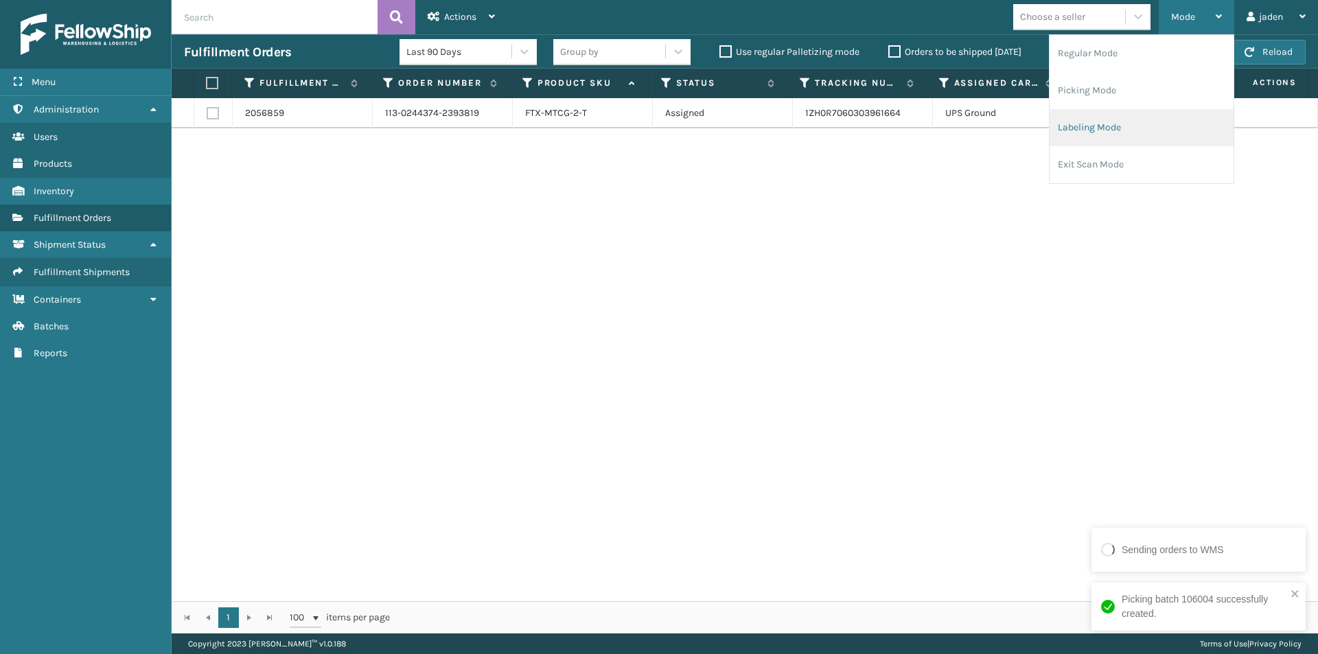
click at [1069, 132] on li "Labeling Mode" at bounding box center [1142, 127] width 184 height 37
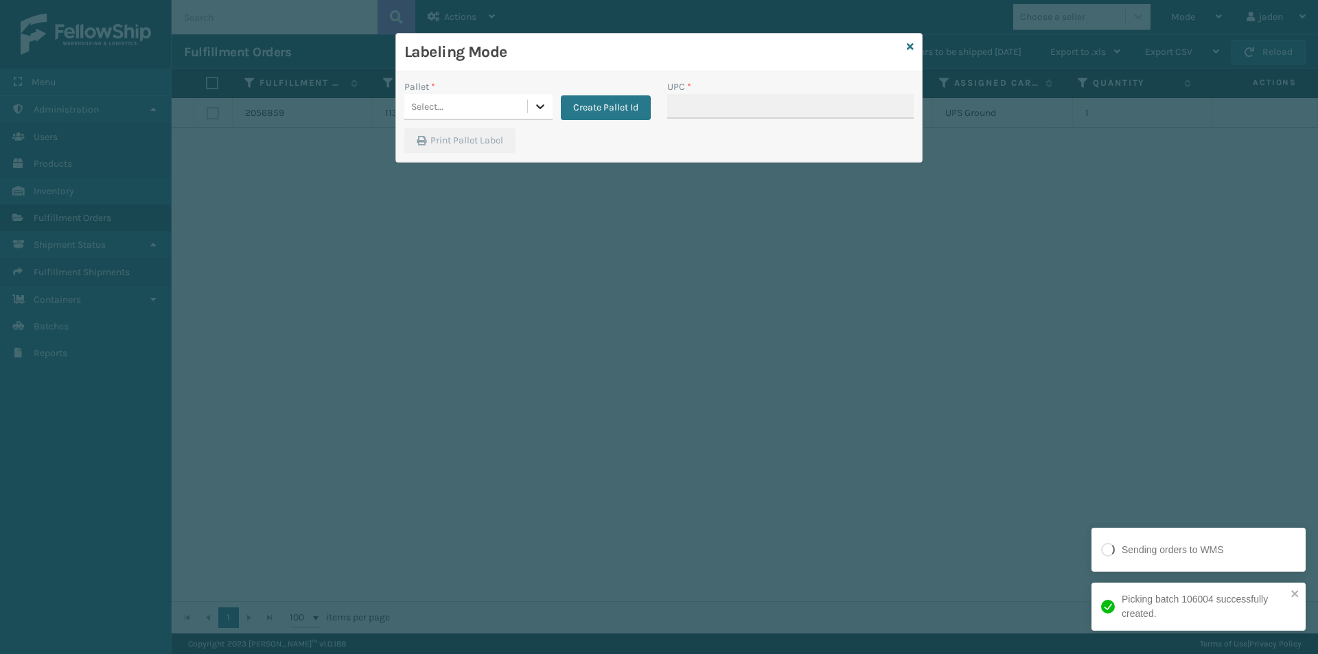
click at [535, 107] on icon at bounding box center [540, 107] width 14 height 14
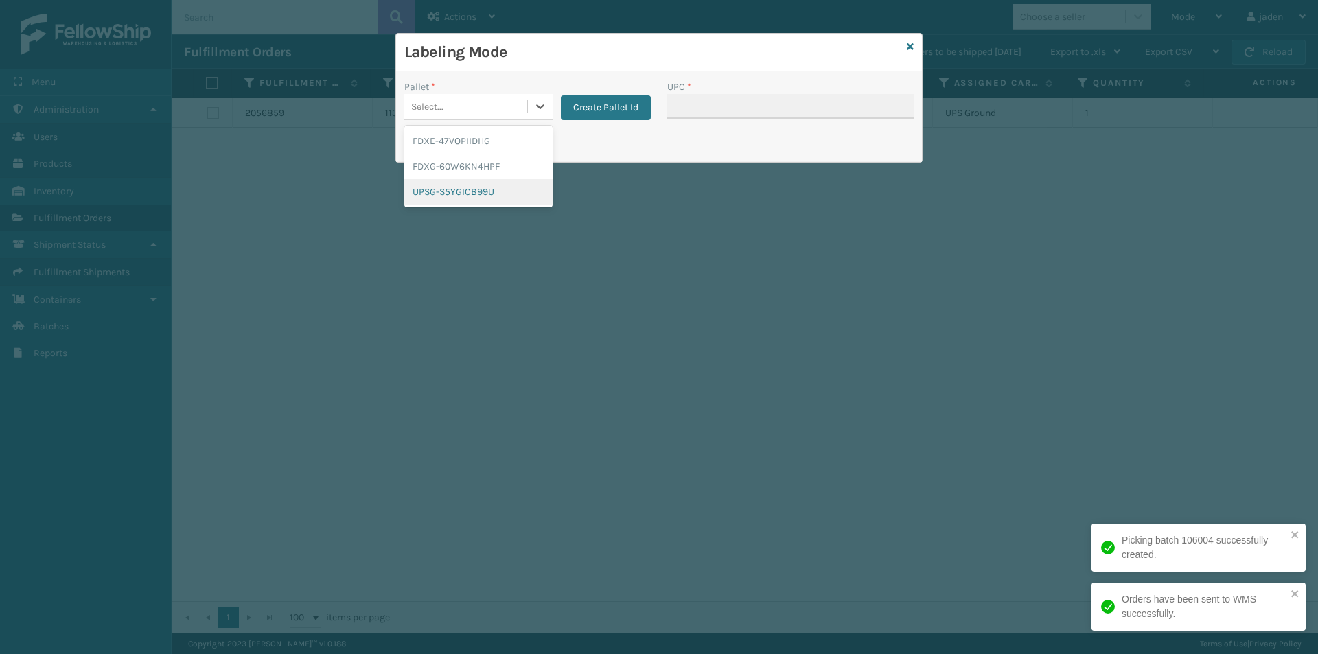
click at [461, 193] on div "UPSG-S5YGICB99U" at bounding box center [478, 191] width 148 height 25
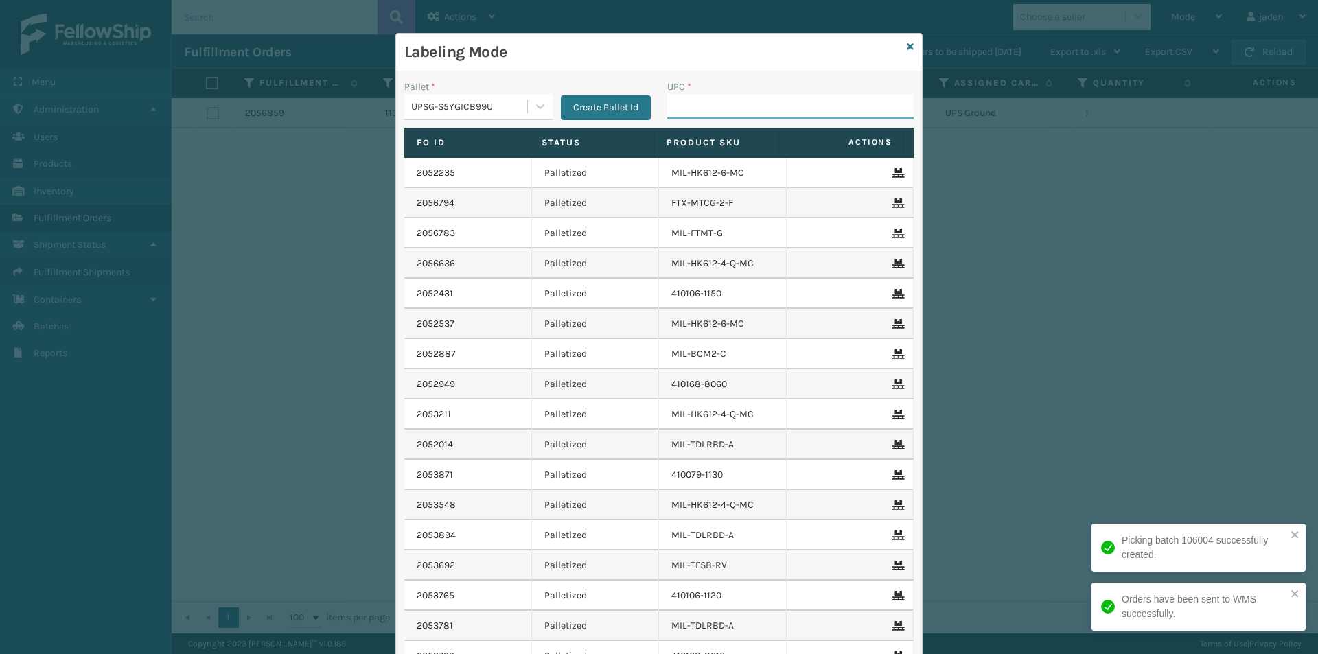
click at [745, 115] on input "UPC *" at bounding box center [790, 106] width 246 height 25
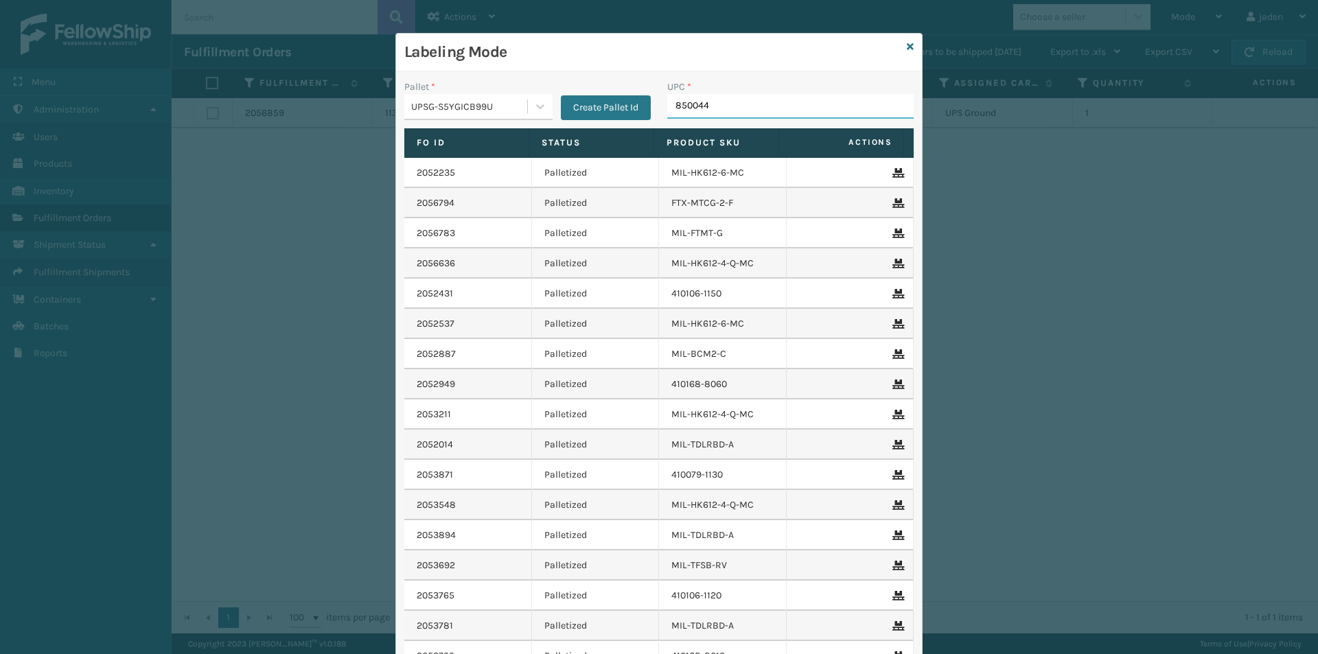
type input "8500442"
click at [907, 43] on icon at bounding box center [910, 47] width 7 height 10
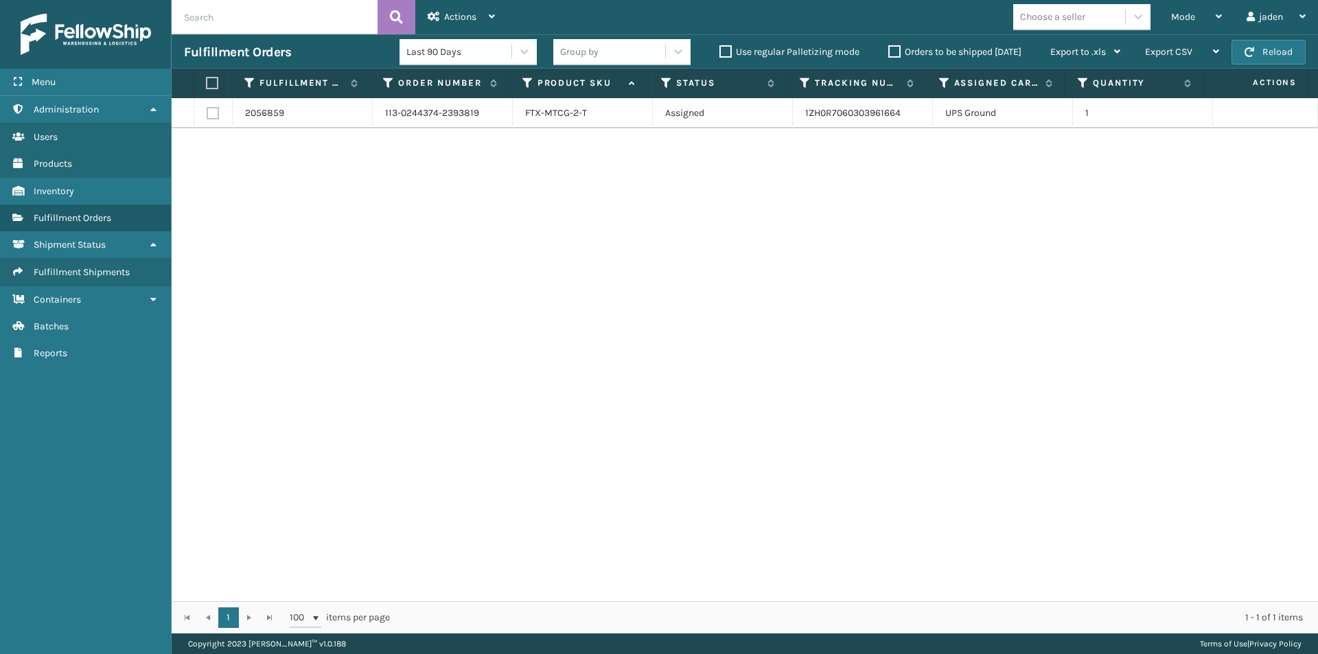
click at [204, 78] on th at bounding box center [213, 84] width 38 height 30
click at [214, 80] on label at bounding box center [210, 83] width 9 height 12
click at [207, 80] on input "checkbox" at bounding box center [206, 83] width 1 height 9
checkbox input "true"
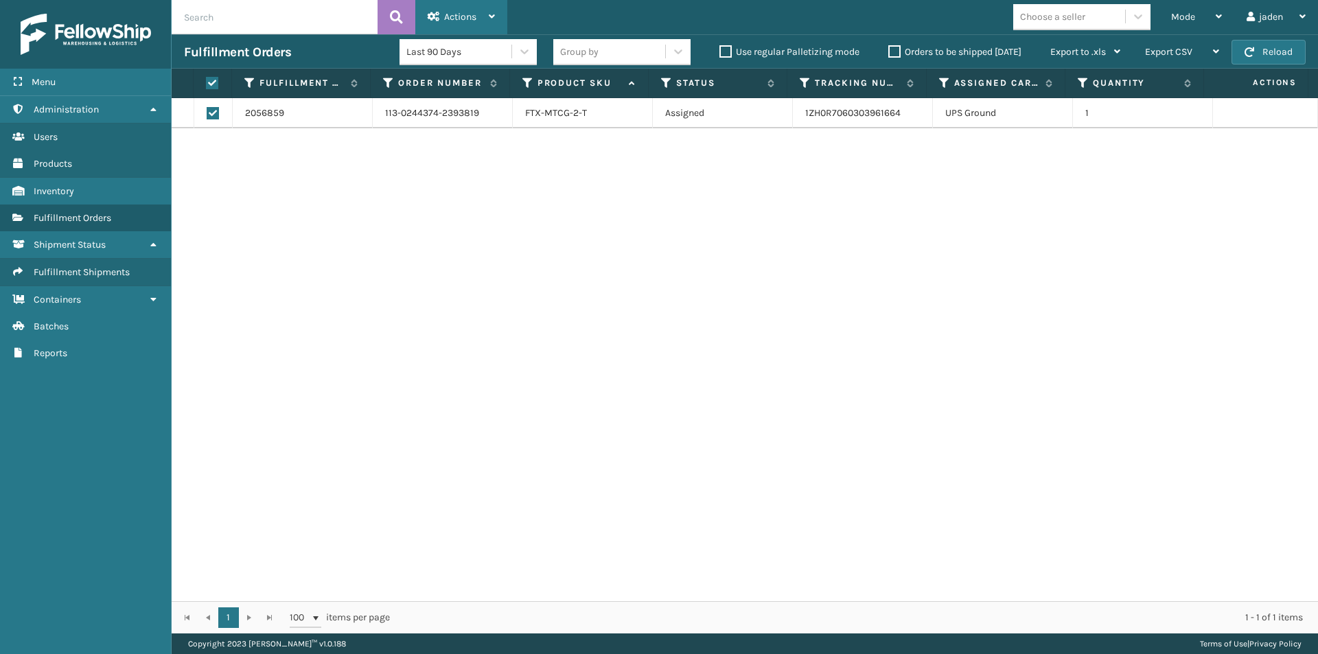
click at [505, 17] on div "Actions Settings Remove All Filters Export Labels Create Picking Batch" at bounding box center [461, 17] width 92 height 34
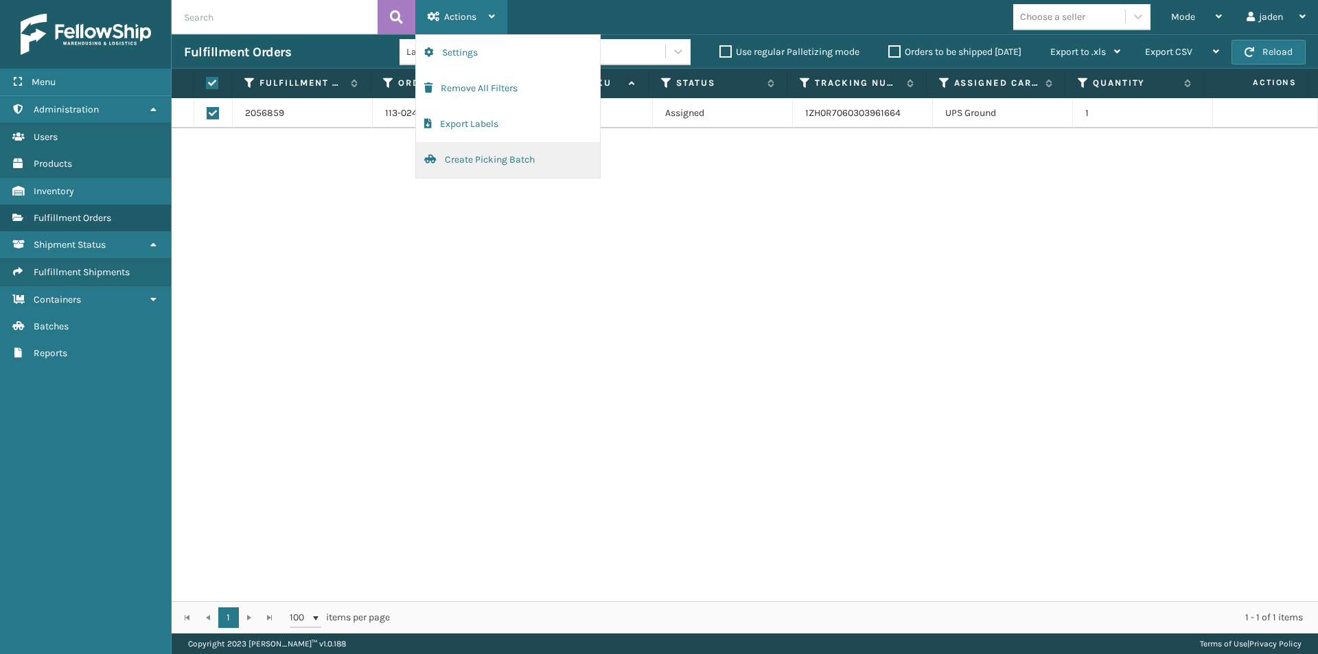
click at [472, 150] on button "Create Picking Batch" at bounding box center [508, 160] width 184 height 36
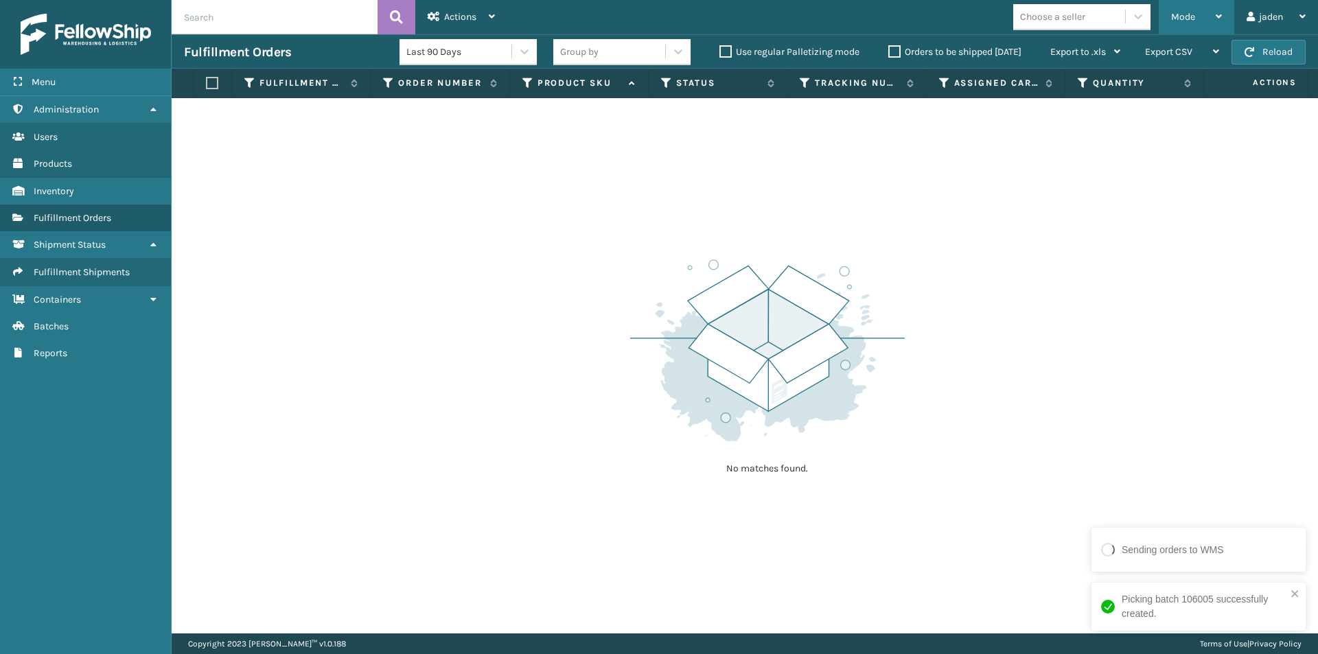
click at [1186, 8] on div "Mode" at bounding box center [1196, 17] width 51 height 34
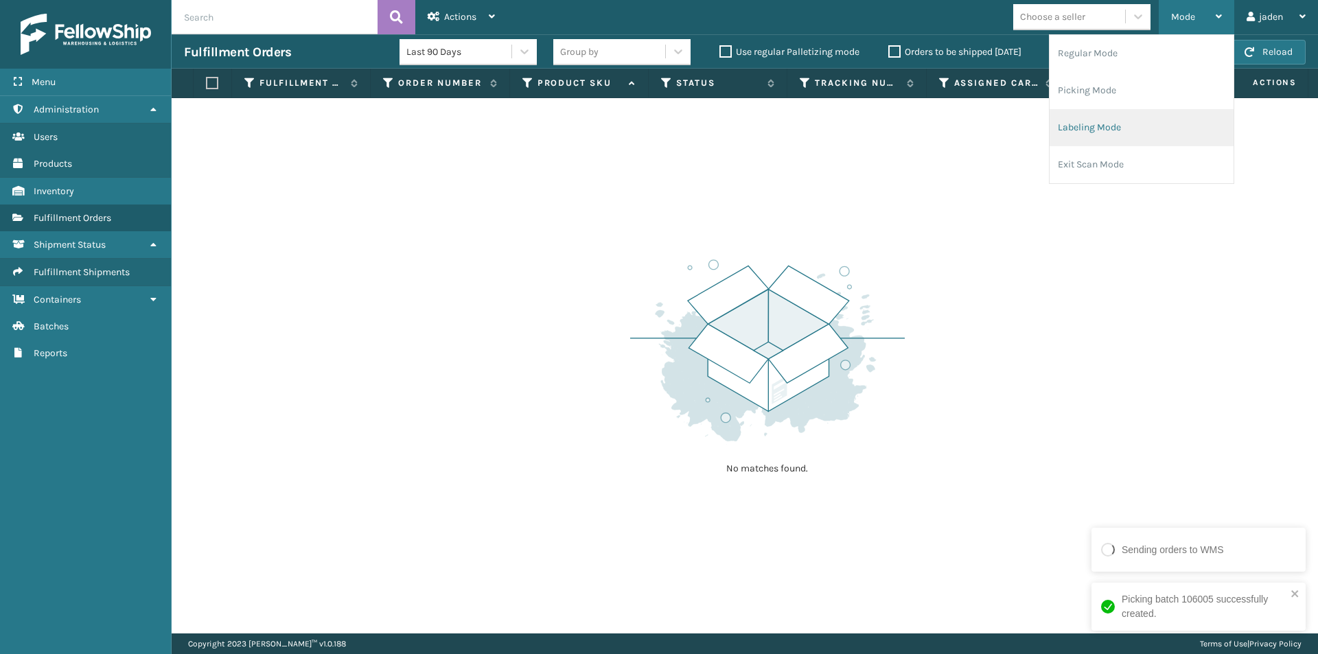
click at [1117, 130] on li "Labeling Mode" at bounding box center [1142, 127] width 184 height 37
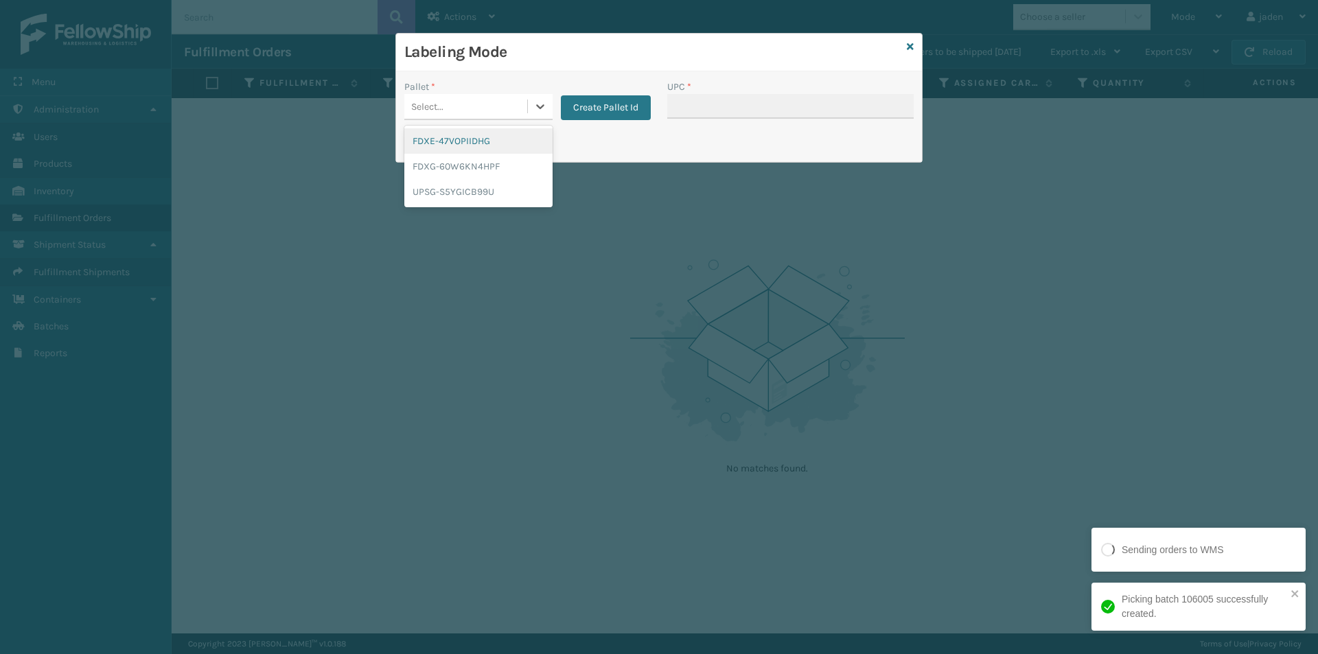
click at [535, 101] on icon at bounding box center [540, 107] width 14 height 14
click at [467, 184] on div "UPSG-S5YGICB99U" at bounding box center [478, 191] width 148 height 25
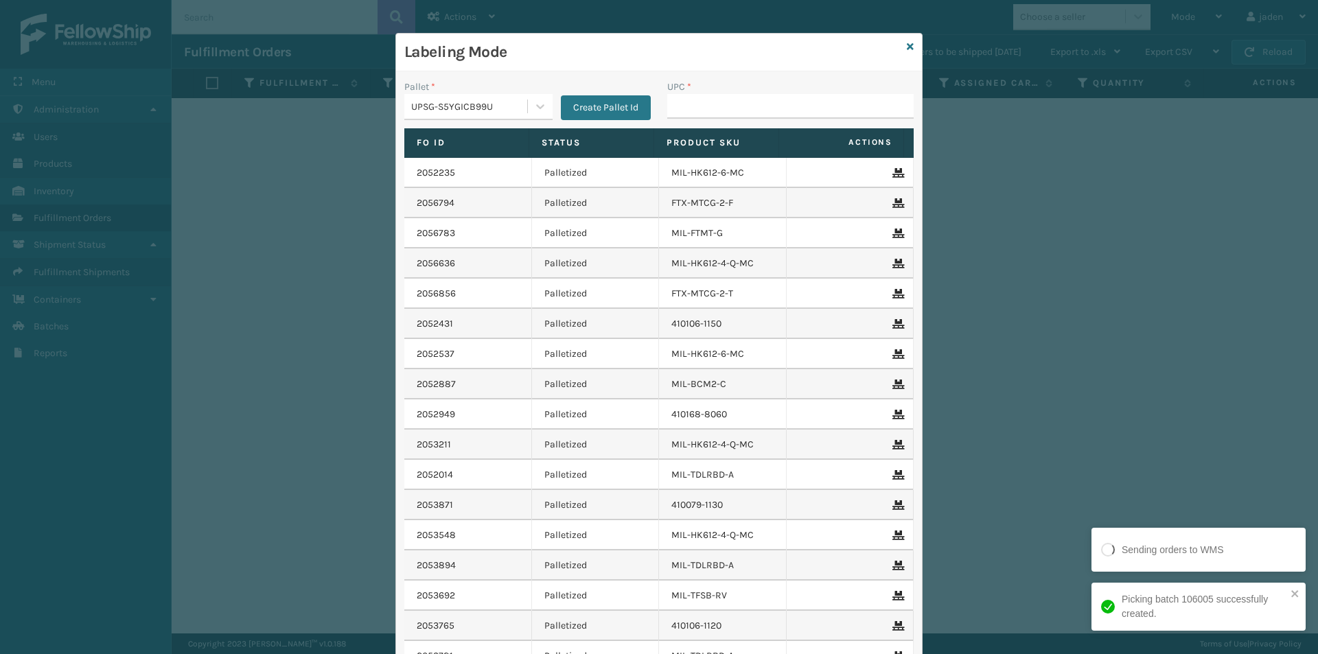
click at [799, 119] on div "UPC *" at bounding box center [790, 104] width 263 height 49
click at [799, 101] on input "UPC *" at bounding box center [790, 106] width 246 height 25
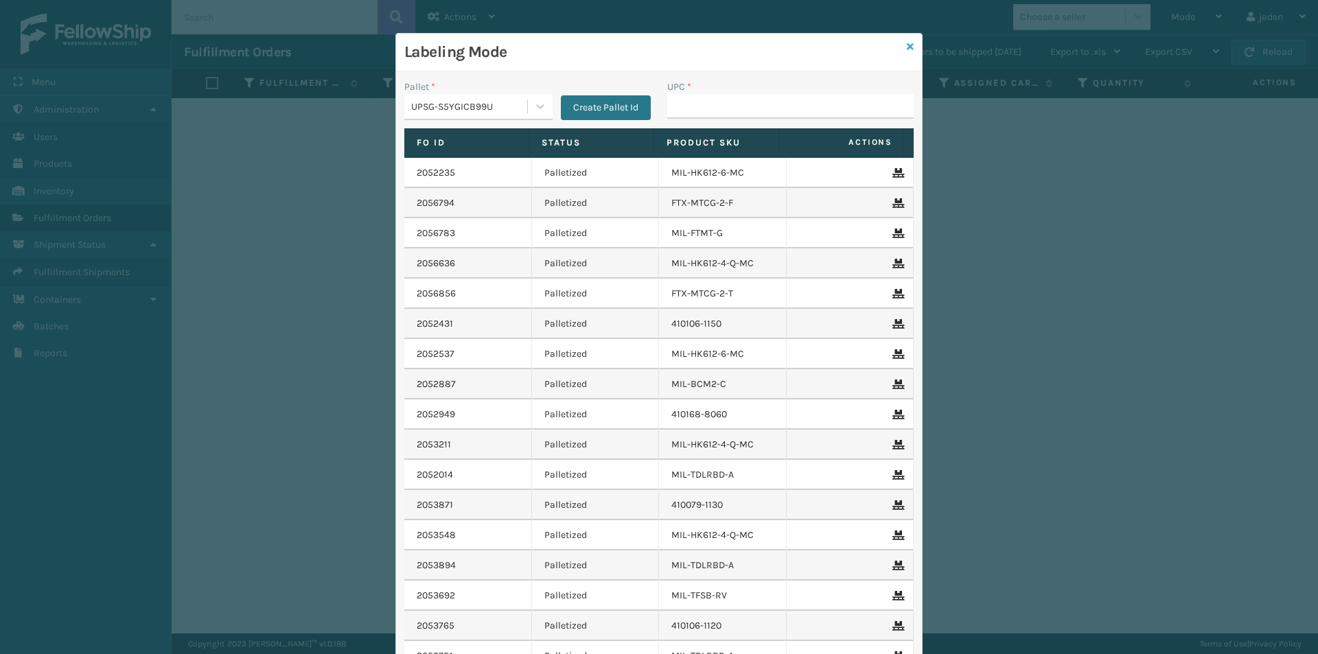
click at [907, 47] on icon at bounding box center [910, 47] width 7 height 10
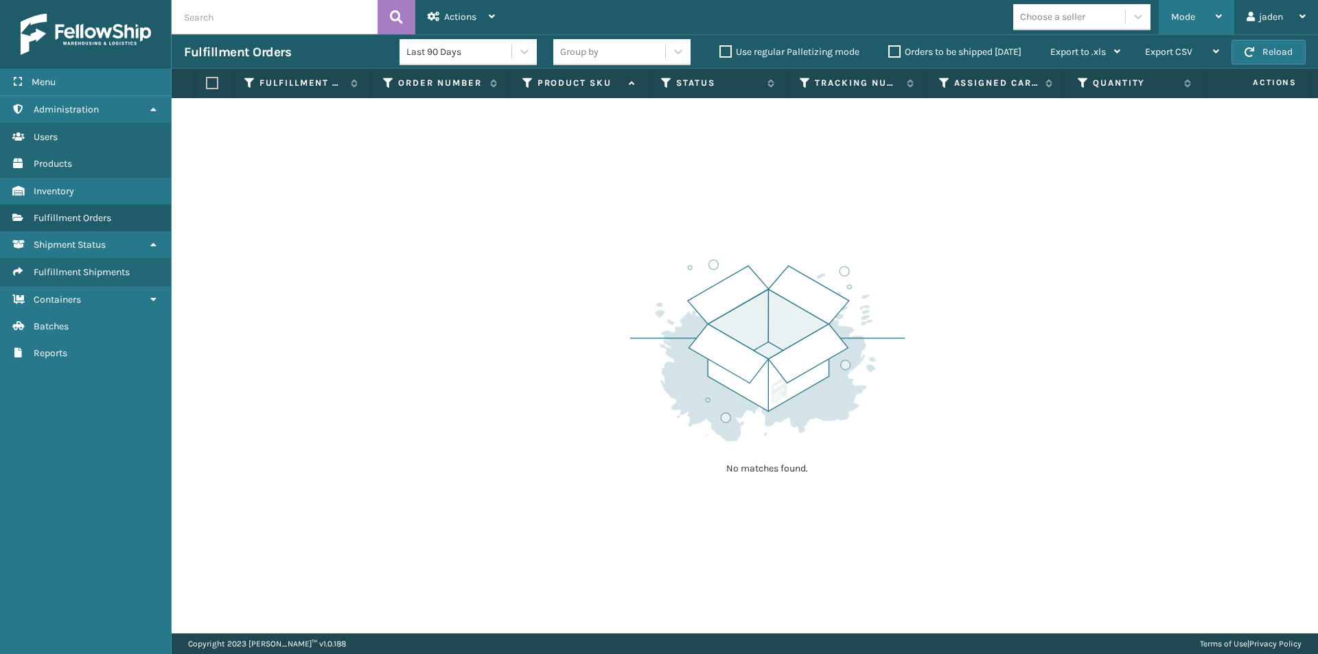
click at [1173, 24] on div "Mode" at bounding box center [1196, 17] width 51 height 34
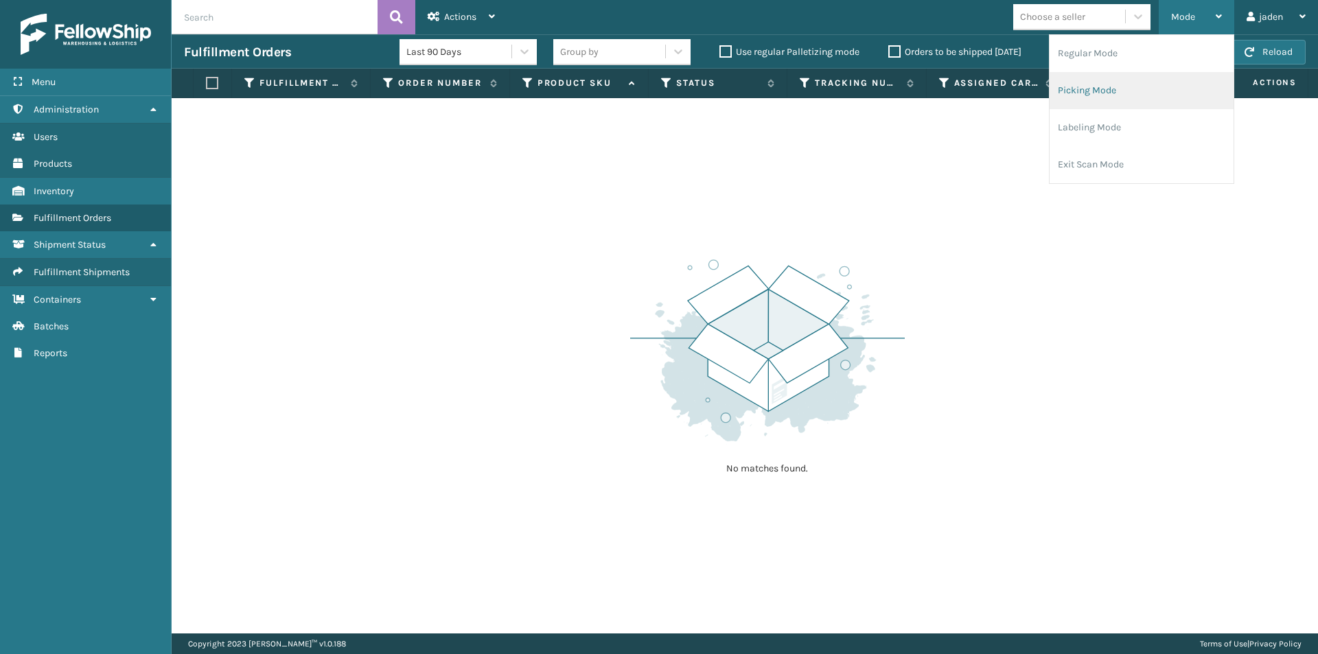
click at [1120, 107] on li "Picking Mode" at bounding box center [1142, 90] width 184 height 37
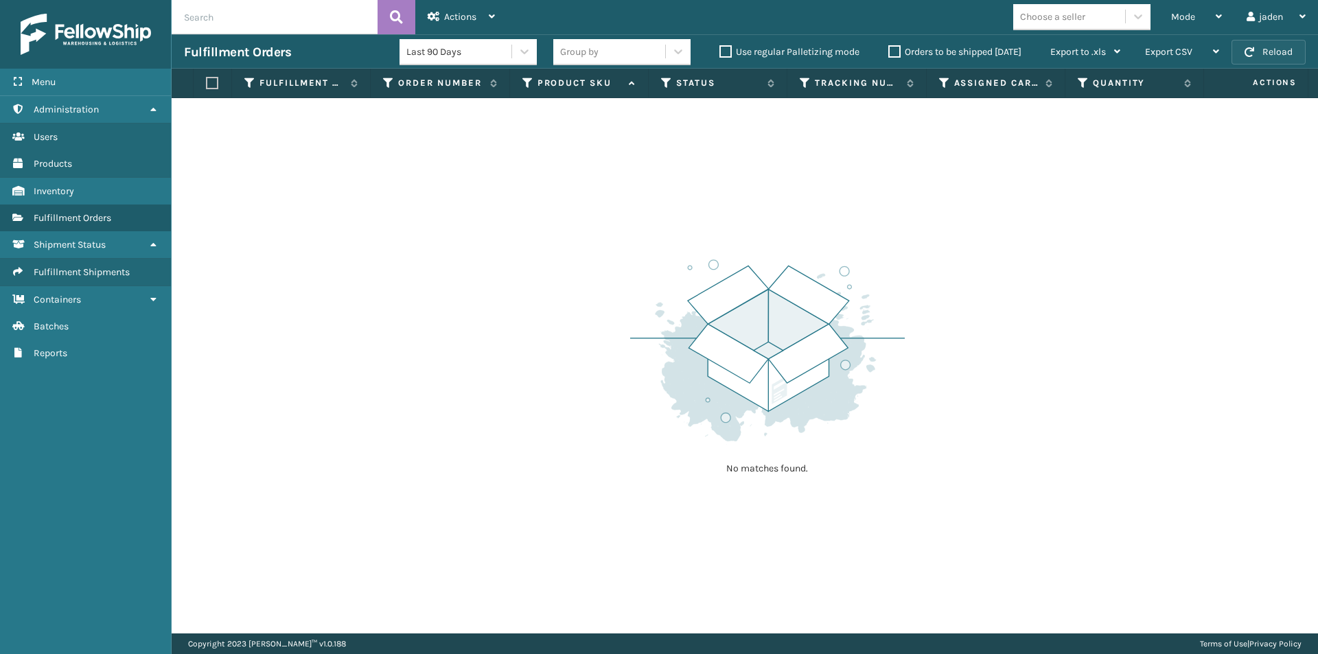
click at [1275, 40] on button "Reload" at bounding box center [1269, 52] width 74 height 25
click at [1205, 16] on div "Mode" at bounding box center [1196, 17] width 51 height 34
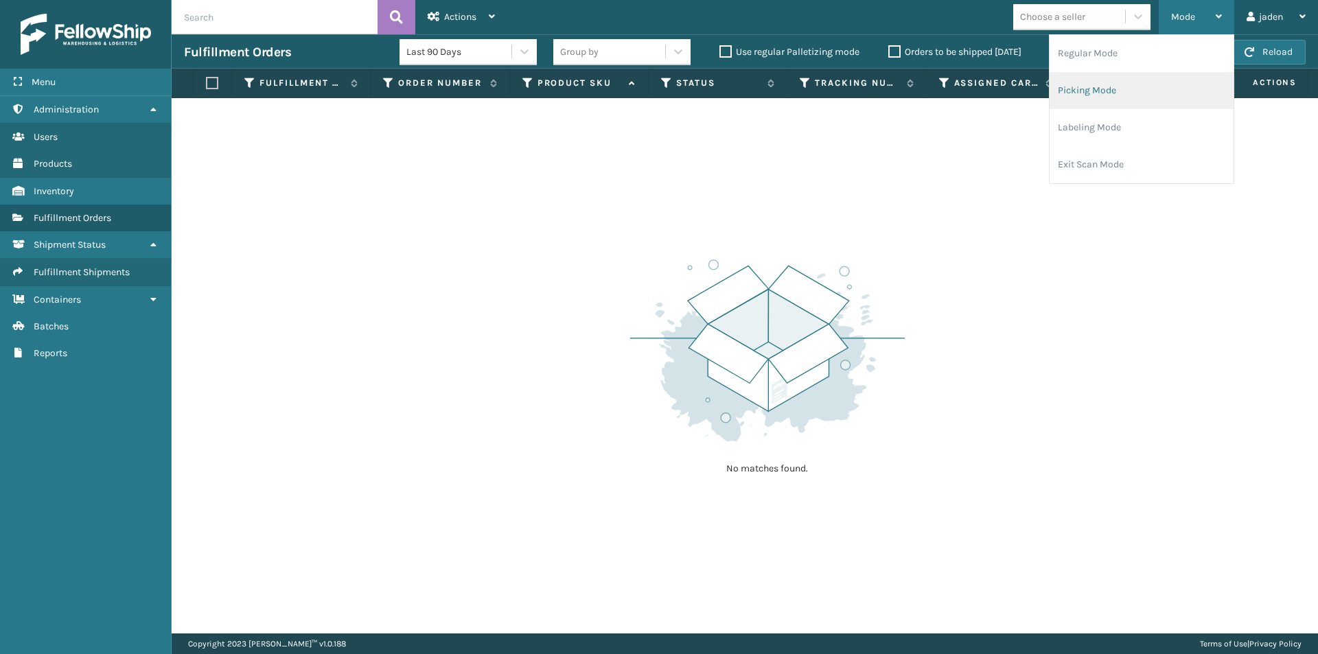
click at [1146, 102] on li "Picking Mode" at bounding box center [1142, 90] width 184 height 37
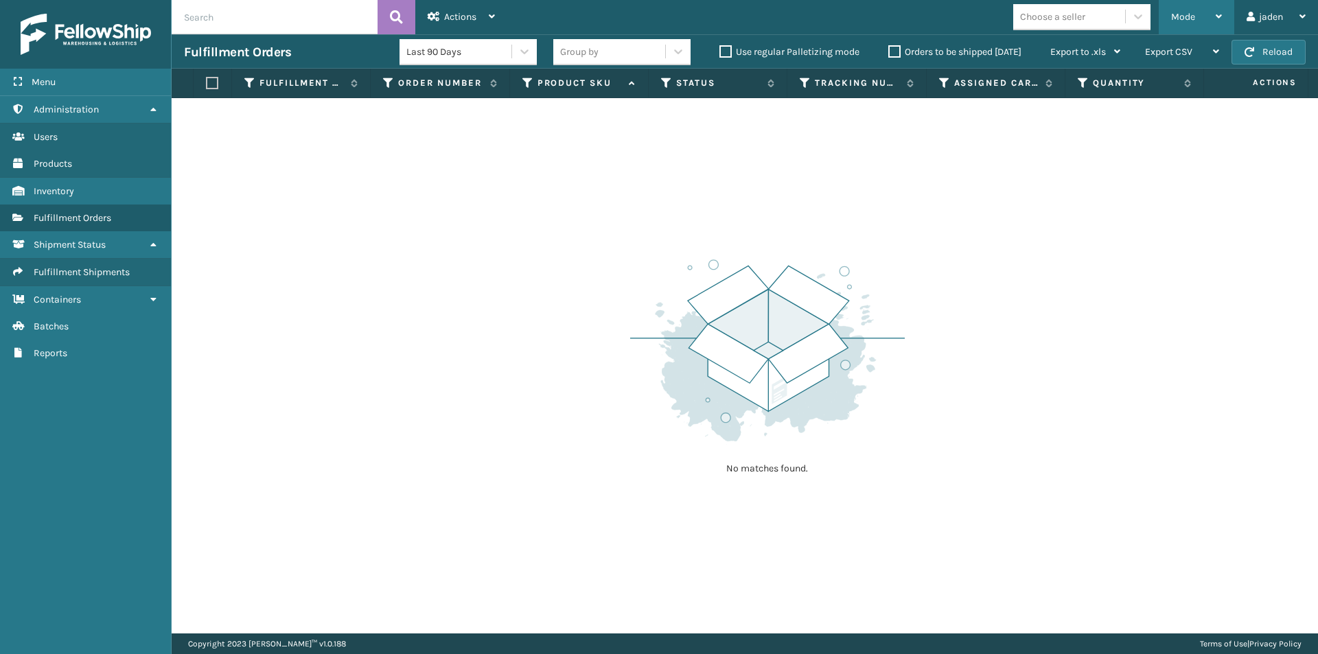
click at [1284, 58] on button "Reload" at bounding box center [1269, 52] width 74 height 25
click at [1200, 18] on div "Mode" at bounding box center [1196, 17] width 51 height 34
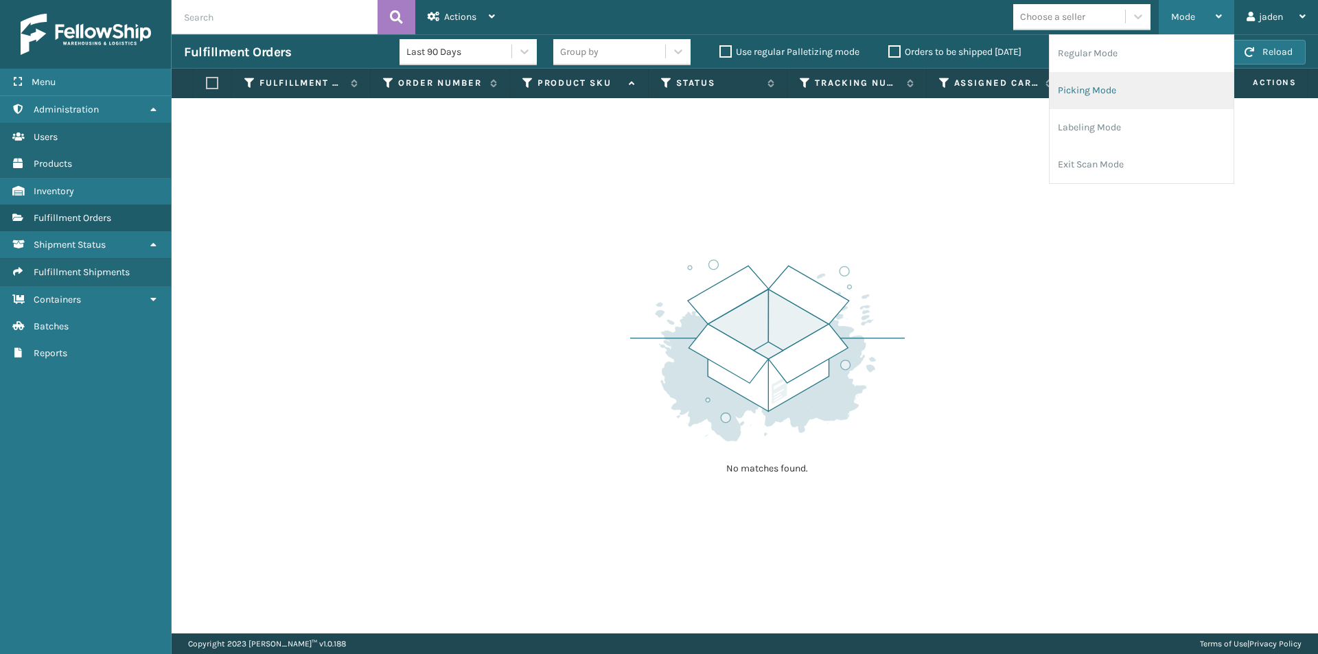
click at [1141, 85] on li "Picking Mode" at bounding box center [1142, 90] width 184 height 37
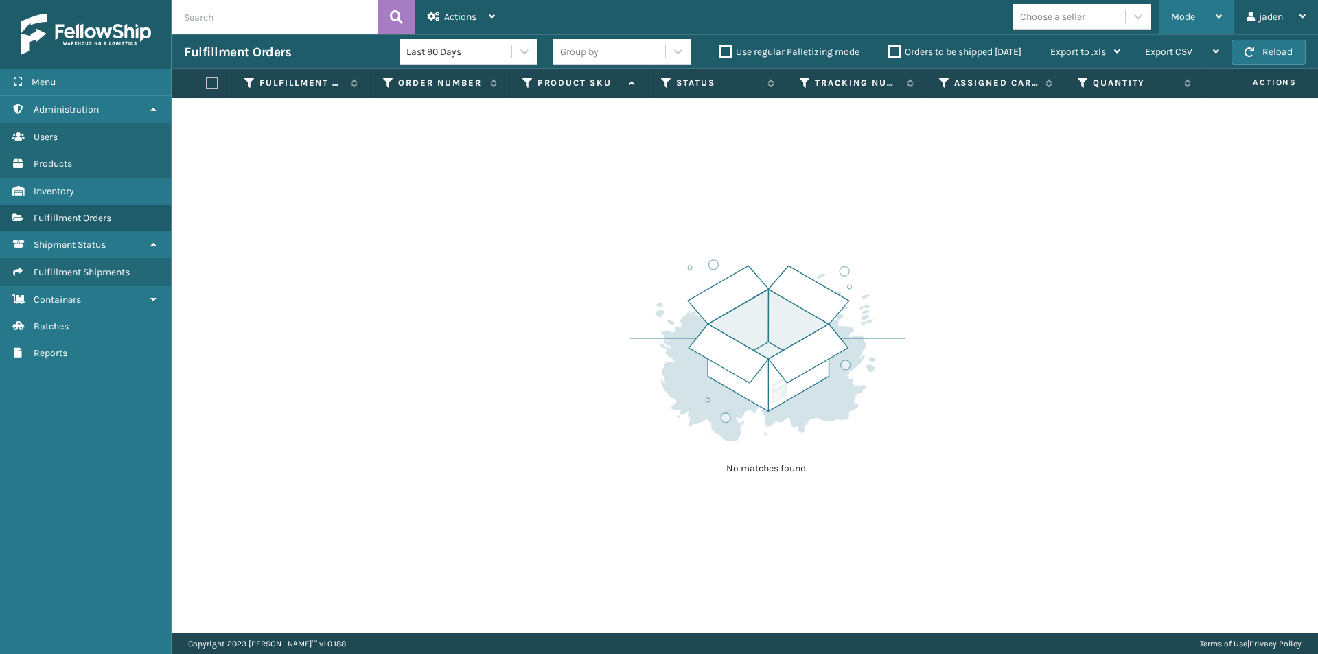
click at [1207, 15] on div "Mode" at bounding box center [1196, 17] width 51 height 34
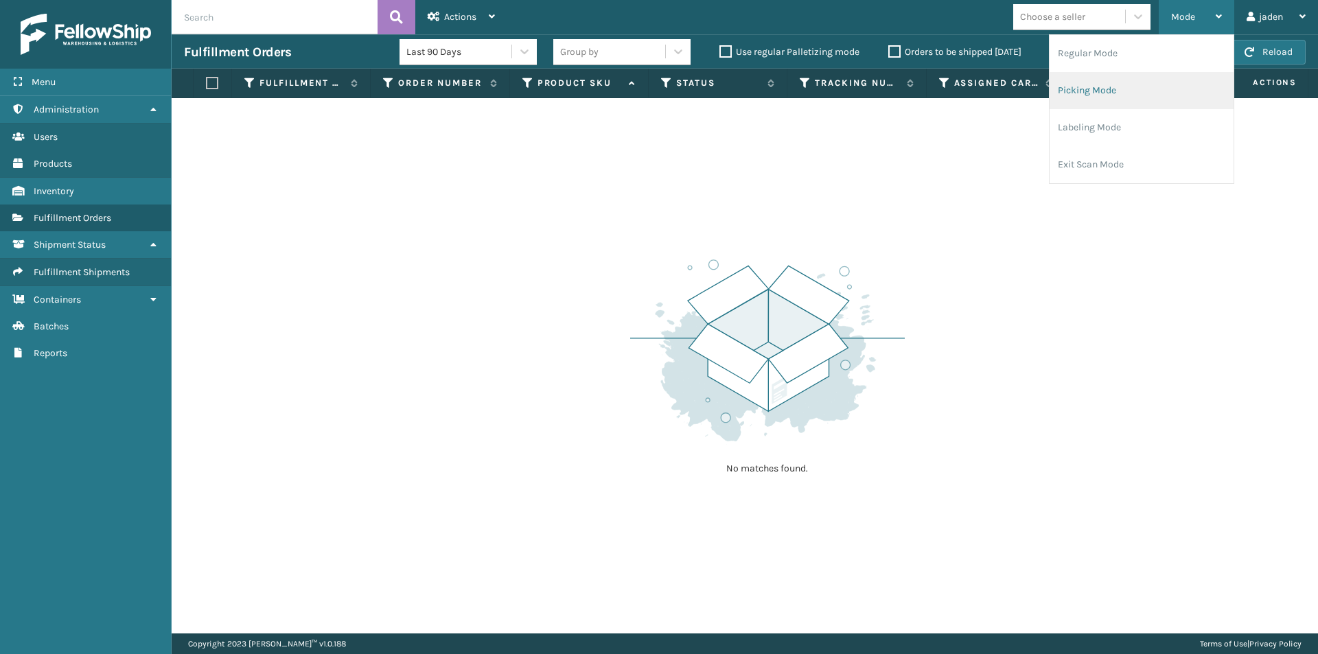
click at [1142, 90] on li "Picking Mode" at bounding box center [1142, 90] width 184 height 37
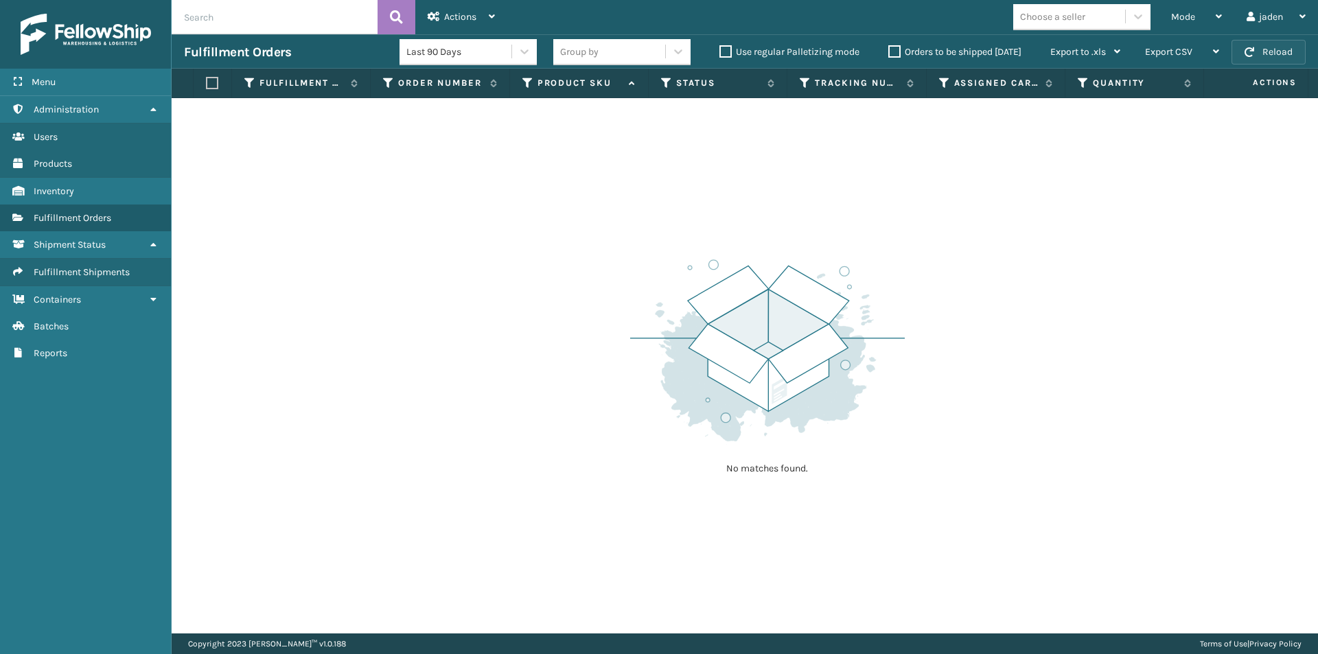
click at [1257, 52] on button "Reload" at bounding box center [1269, 52] width 74 height 25
drag, startPoint x: 962, startPoint y: 226, endPoint x: 666, endPoint y: 173, distance: 300.5
click at [666, 173] on div "No matches found." at bounding box center [745, 365] width 1146 height 535
click at [1221, 18] on div "Mode Regular Mode Picking Mode Labeling Mode Exit Scan Mode" at bounding box center [1197, 17] width 76 height 34
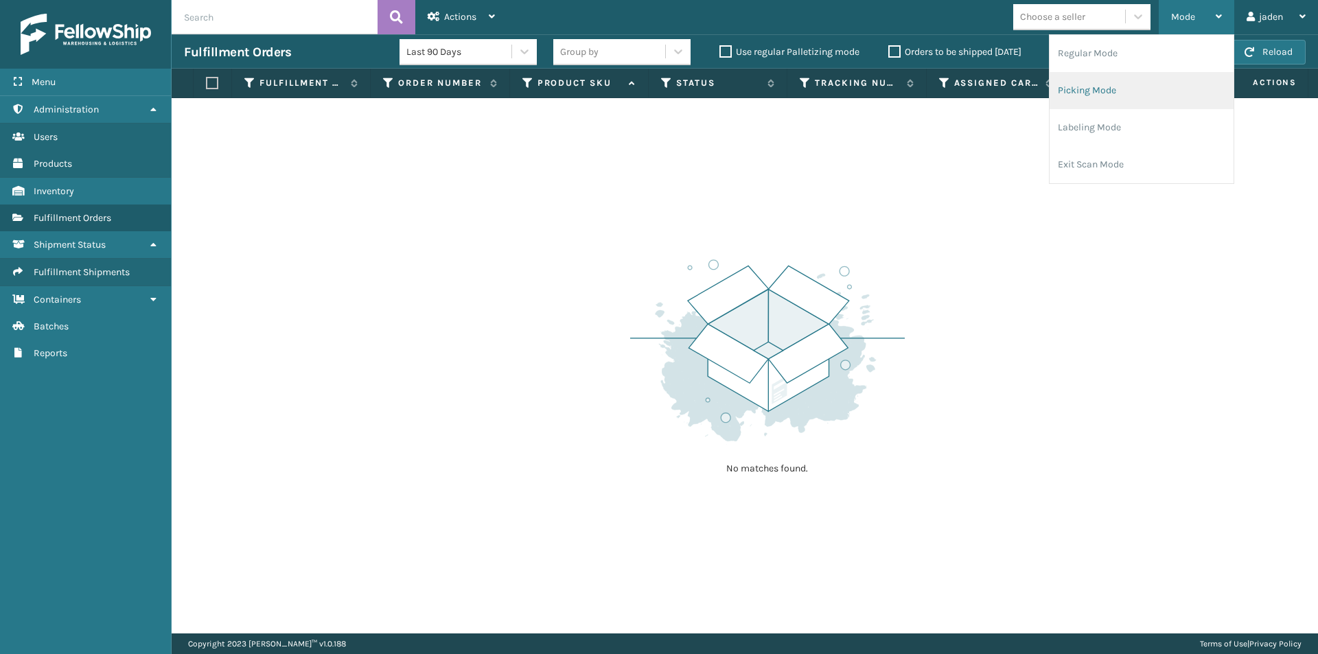
click at [1131, 84] on li "Picking Mode" at bounding box center [1142, 90] width 184 height 37
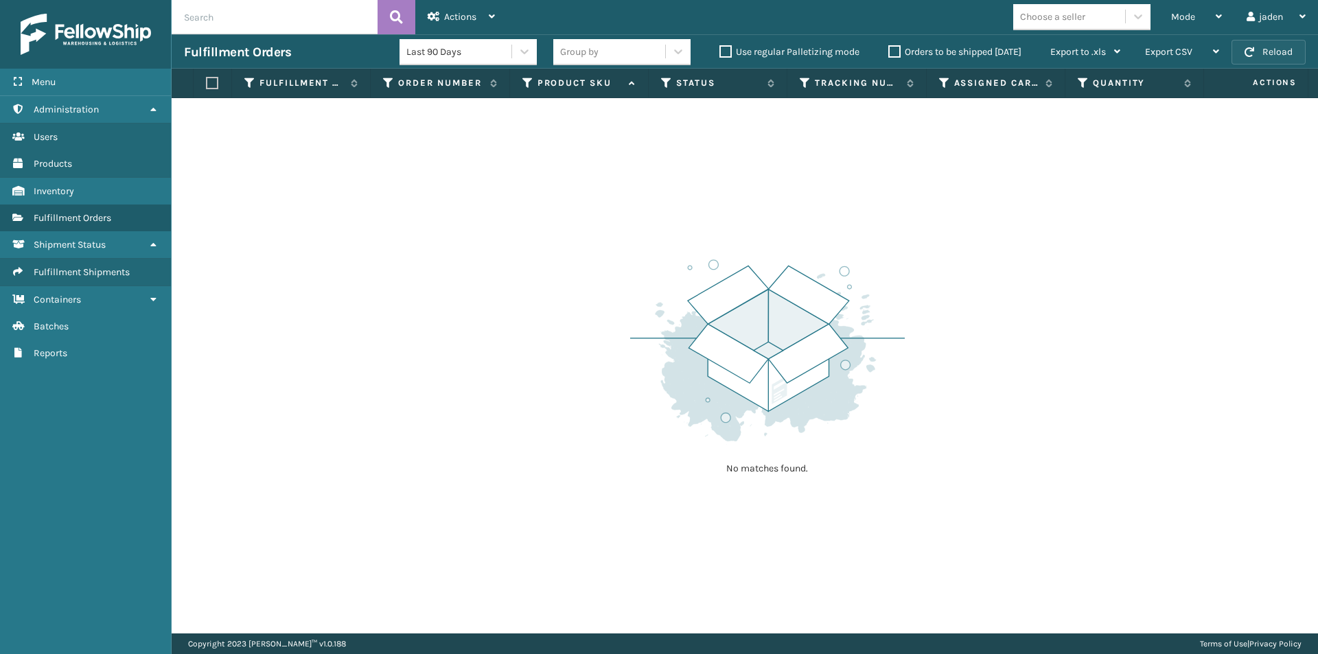
click at [1281, 49] on button "Reload" at bounding box center [1269, 52] width 74 height 25
drag, startPoint x: 858, startPoint y: 207, endPoint x: 827, endPoint y: 200, distance: 31.5
drag, startPoint x: 827, startPoint y: 200, endPoint x: 699, endPoint y: 189, distance: 128.8
click at [699, 189] on div "No matches found." at bounding box center [745, 365] width 1146 height 535
click at [1291, 65] on div "Fulfillment Orders Last 90 Days Group by Use regular Palletizing mode Orders to…" at bounding box center [745, 51] width 1146 height 34
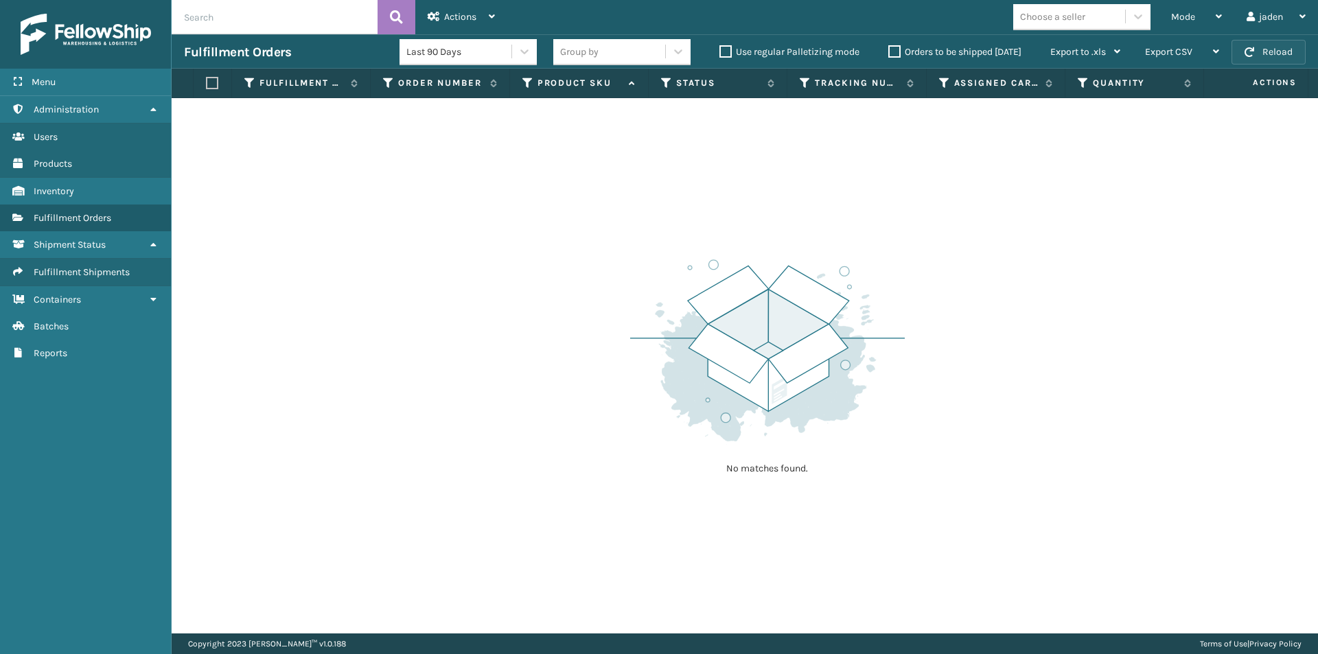
click at [1281, 51] on button "Reload" at bounding box center [1269, 52] width 74 height 25
drag, startPoint x: 927, startPoint y: 194, endPoint x: 881, endPoint y: 185, distance: 47.5
drag, startPoint x: 881, startPoint y: 185, endPoint x: 718, endPoint y: 28, distance: 225.8
click at [605, 159] on div "No matches found." at bounding box center [745, 365] width 1146 height 535
click at [1207, 14] on div "Mode" at bounding box center [1196, 17] width 51 height 34
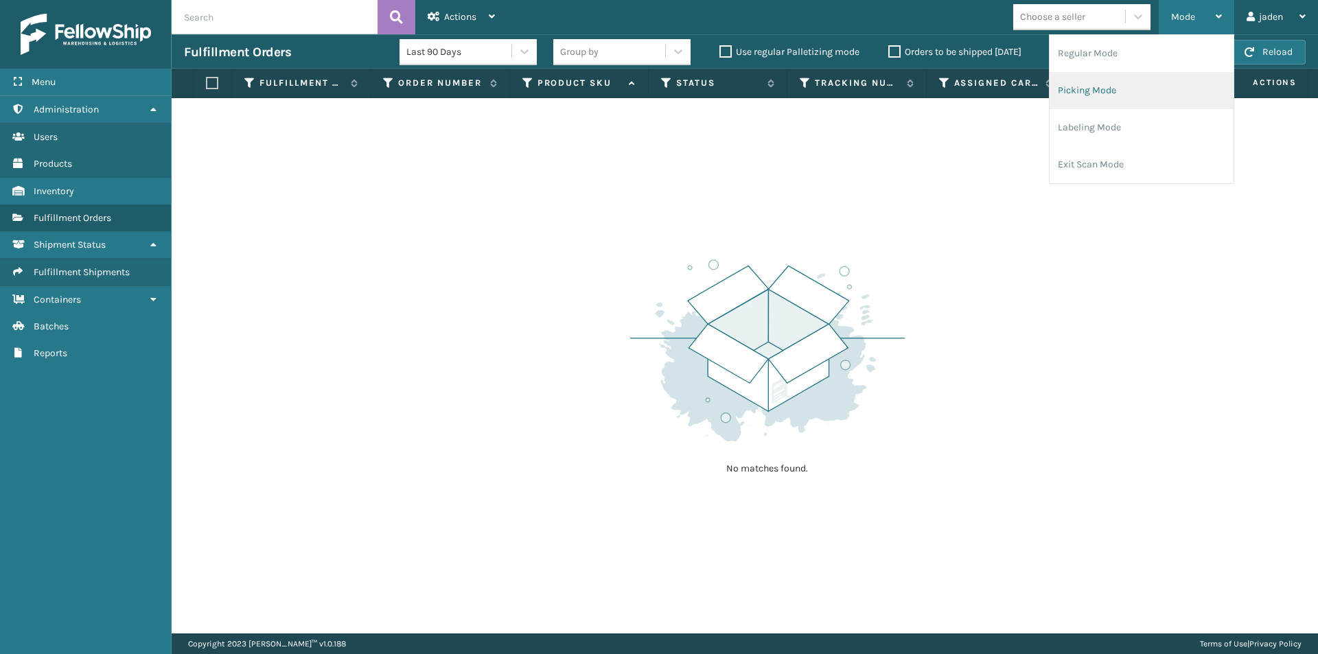
click at [1135, 83] on li "Picking Mode" at bounding box center [1142, 90] width 184 height 37
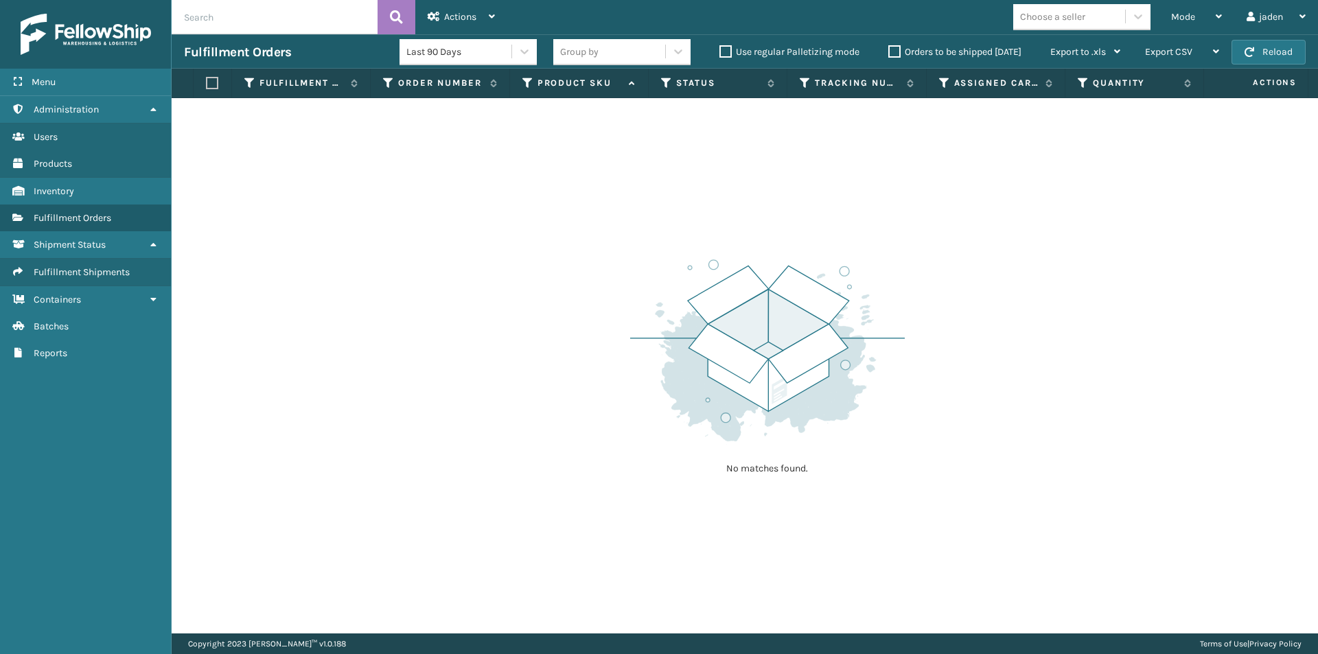
drag, startPoint x: 864, startPoint y: 221, endPoint x: 848, endPoint y: 220, distance: 15.8
drag, startPoint x: 848, startPoint y: 220, endPoint x: 1051, endPoint y: 3, distance: 297.3
click at [618, 192] on div "No matches found." at bounding box center [745, 365] width 1146 height 535
click at [1267, 57] on button "Reload" at bounding box center [1269, 52] width 74 height 25
click at [1209, 14] on div "Mode" at bounding box center [1196, 17] width 51 height 34
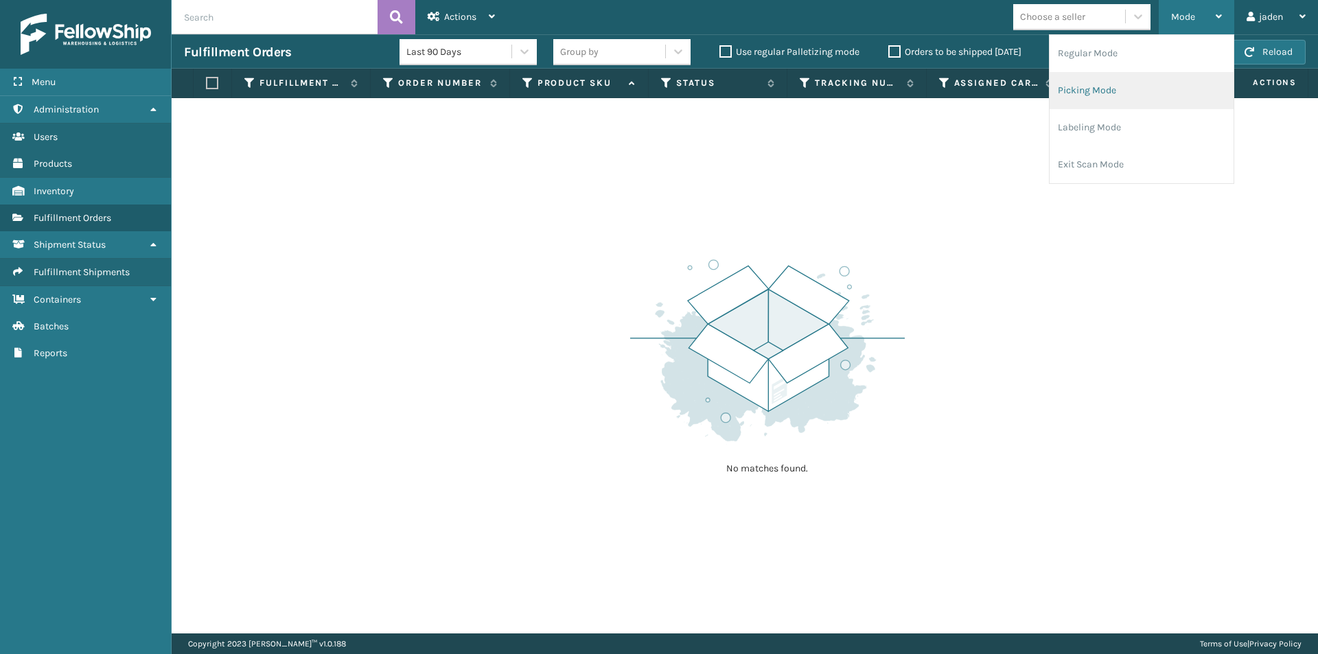
click at [1126, 86] on li "Picking Mode" at bounding box center [1142, 90] width 184 height 37
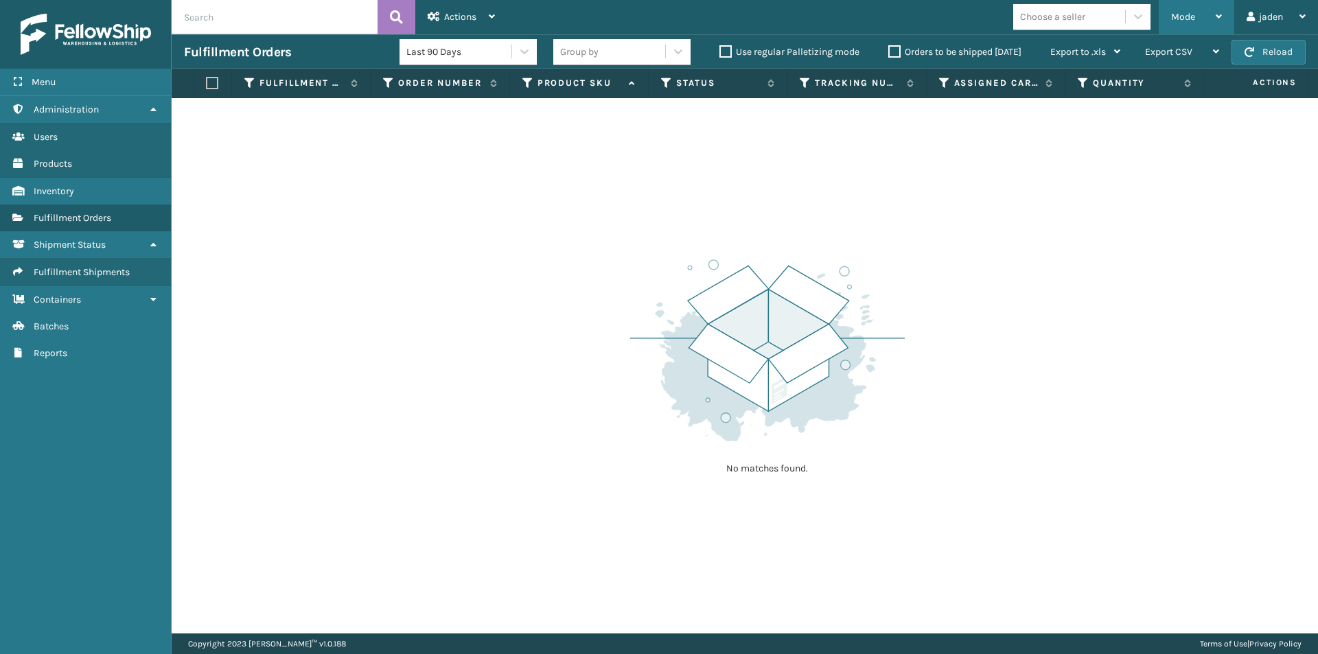
click at [1194, 13] on span "Mode" at bounding box center [1183, 17] width 24 height 12
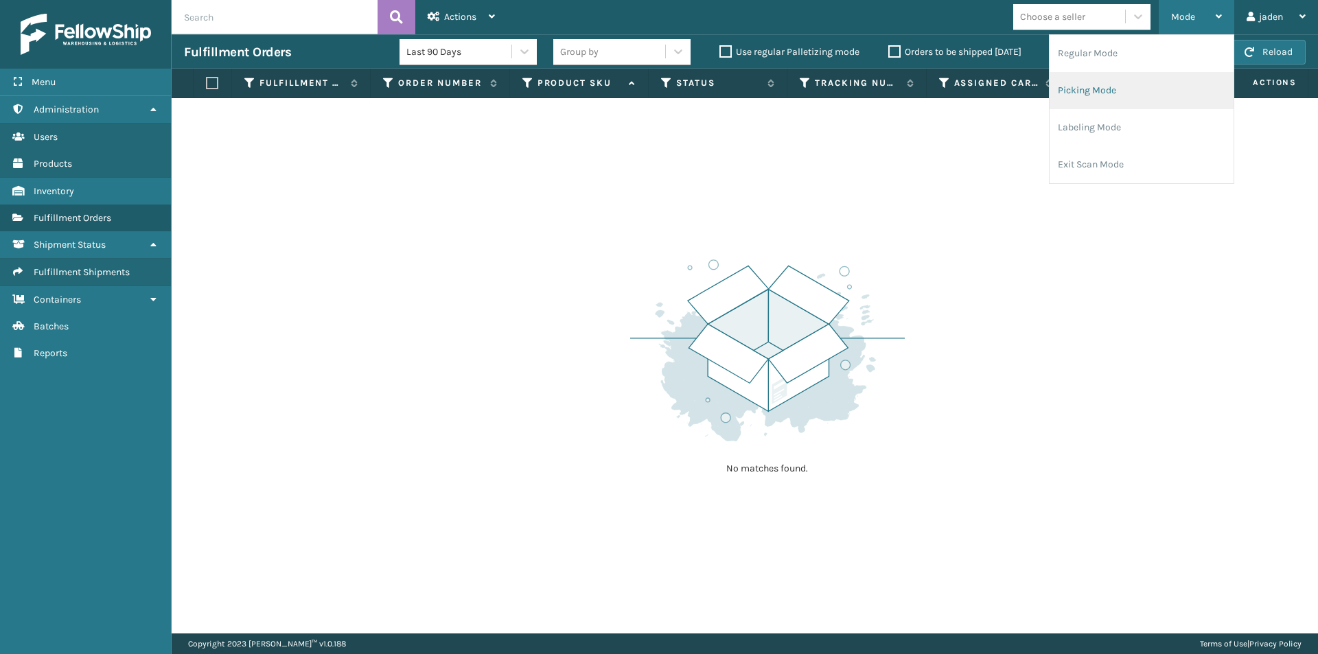
click at [1101, 96] on li "Picking Mode" at bounding box center [1142, 90] width 184 height 37
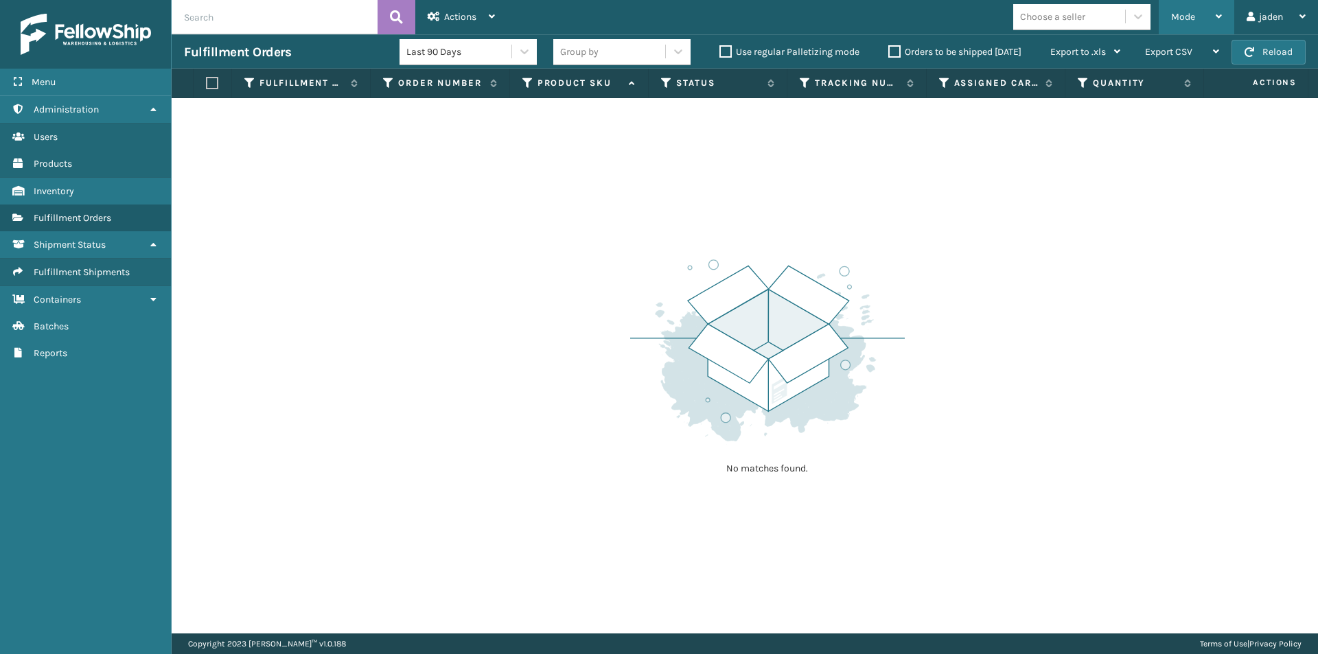
click at [1176, 21] on span "Mode" at bounding box center [1183, 17] width 24 height 12
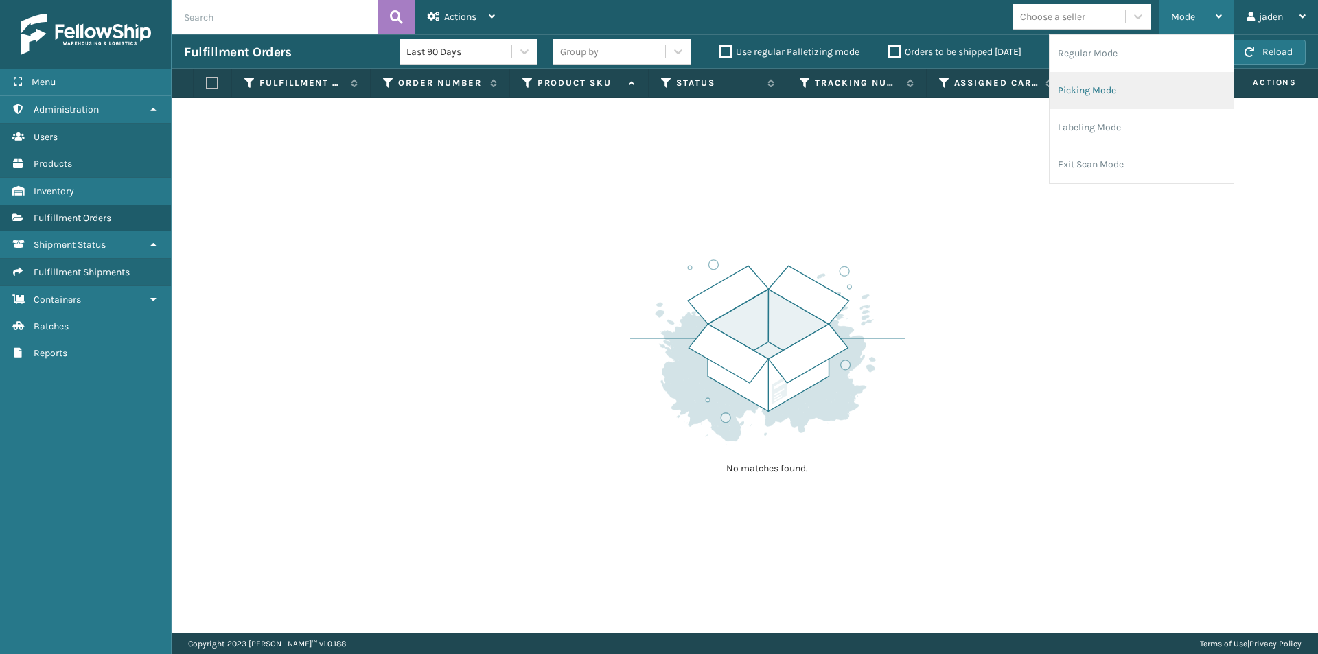
click at [1100, 93] on li "Picking Mode" at bounding box center [1142, 90] width 184 height 37
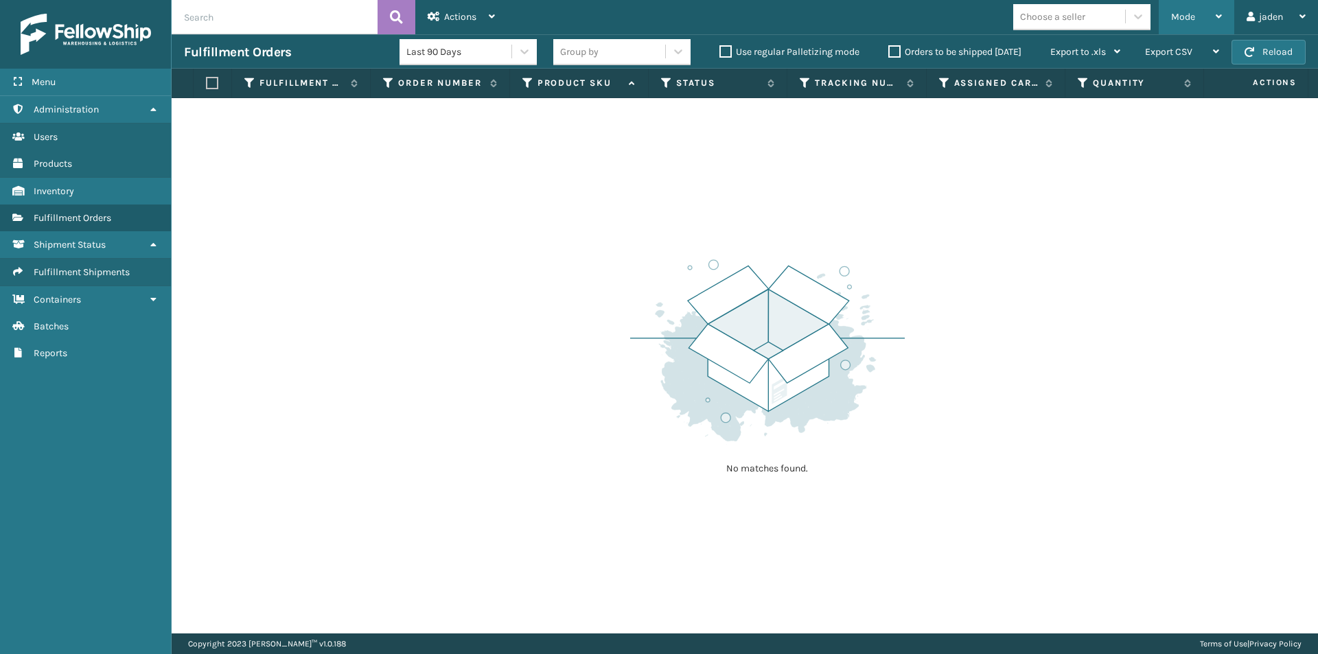
click at [1207, 10] on div "Mode" at bounding box center [1196, 17] width 51 height 34
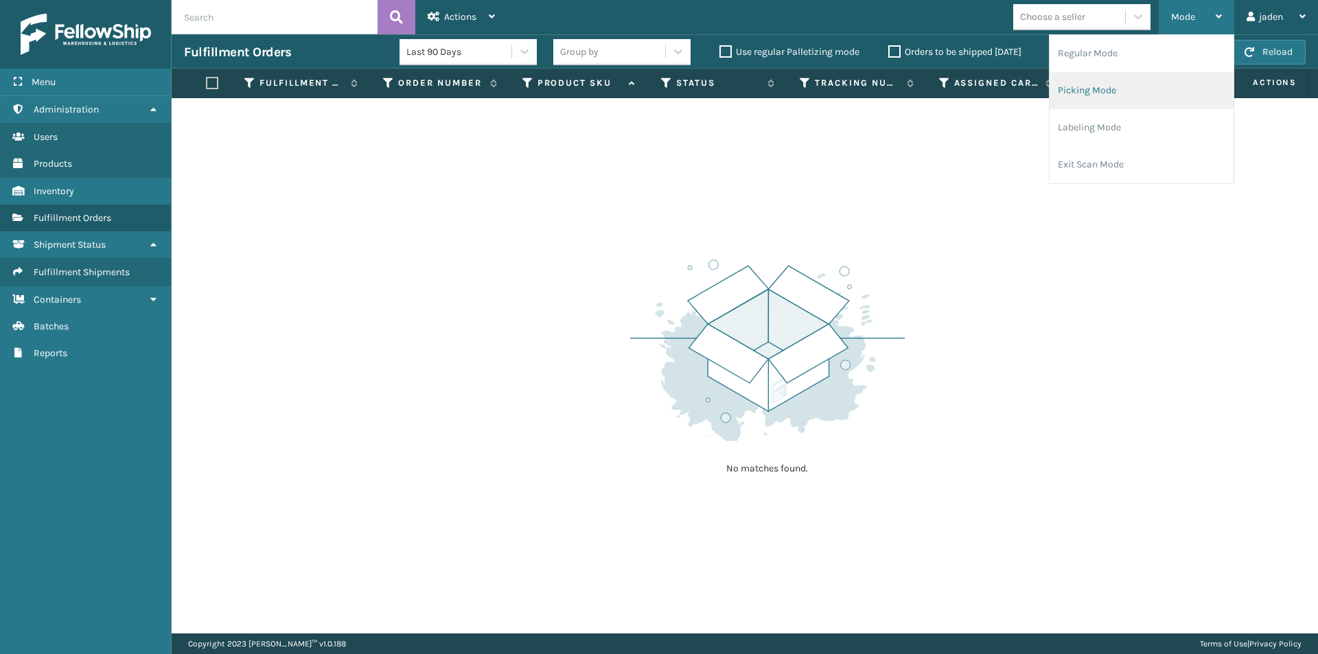
click at [1111, 97] on li "Picking Mode" at bounding box center [1142, 90] width 184 height 37
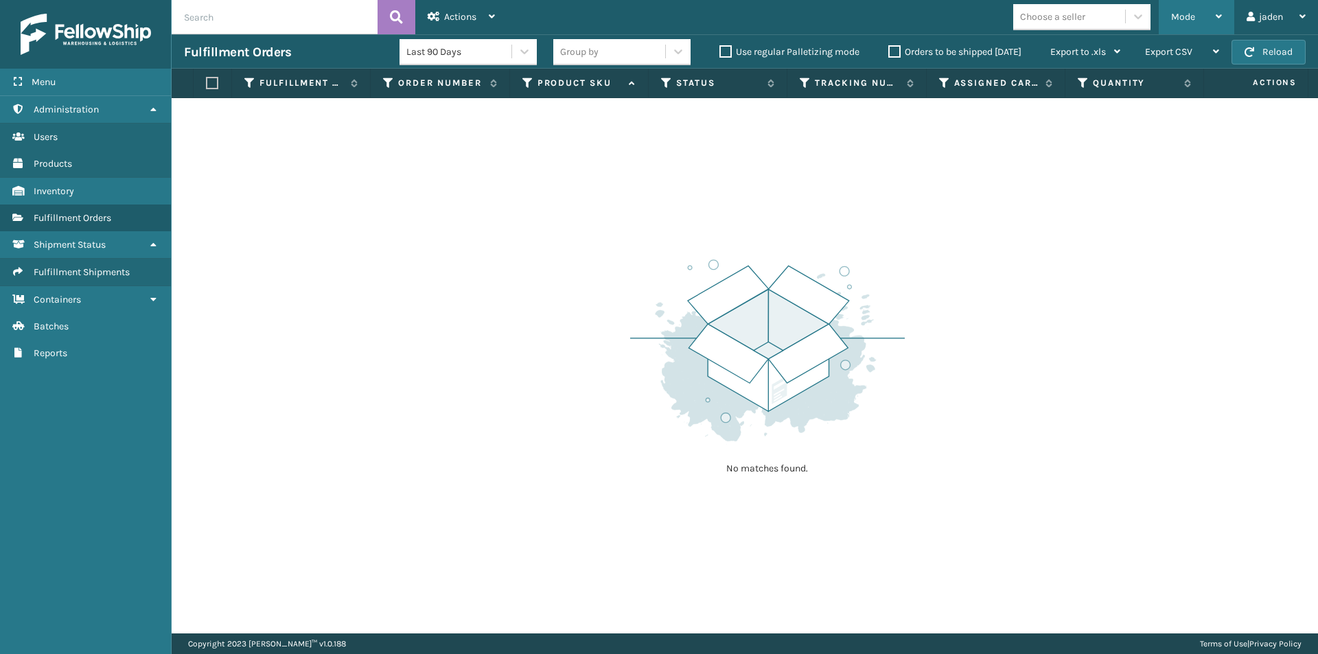
click at [1203, 12] on div "Mode" at bounding box center [1196, 17] width 51 height 34
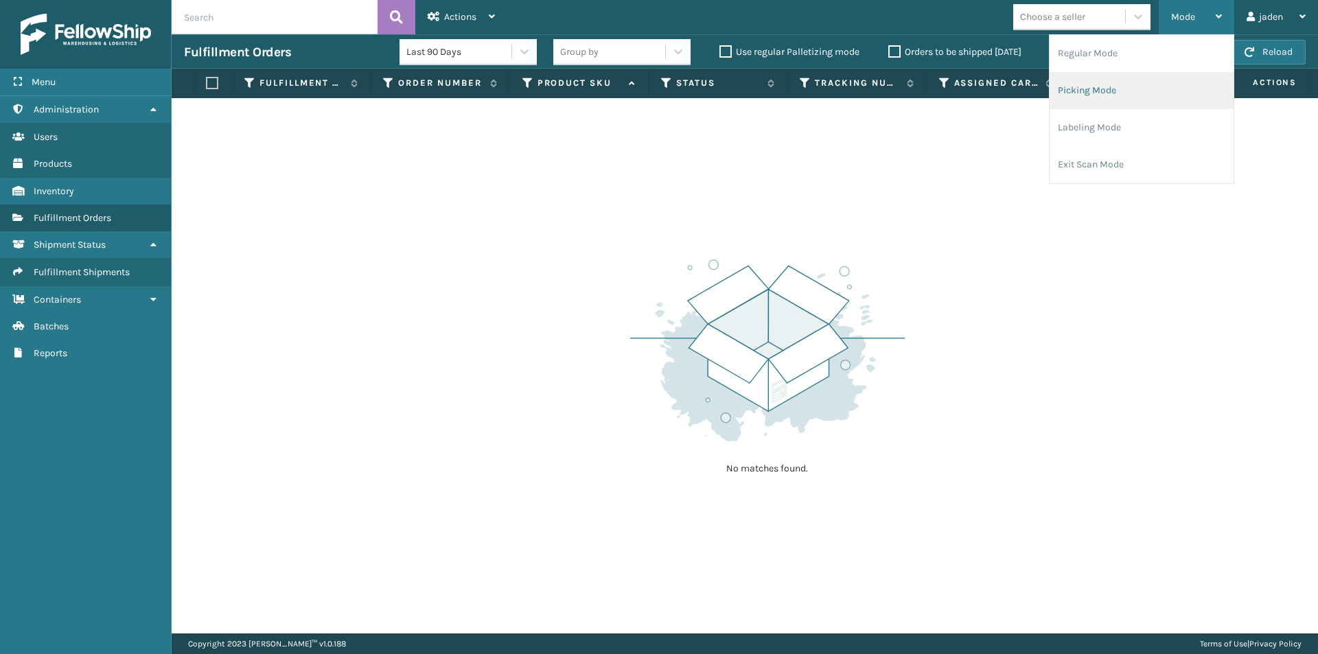
click at [1123, 85] on li "Picking Mode" at bounding box center [1142, 90] width 184 height 37
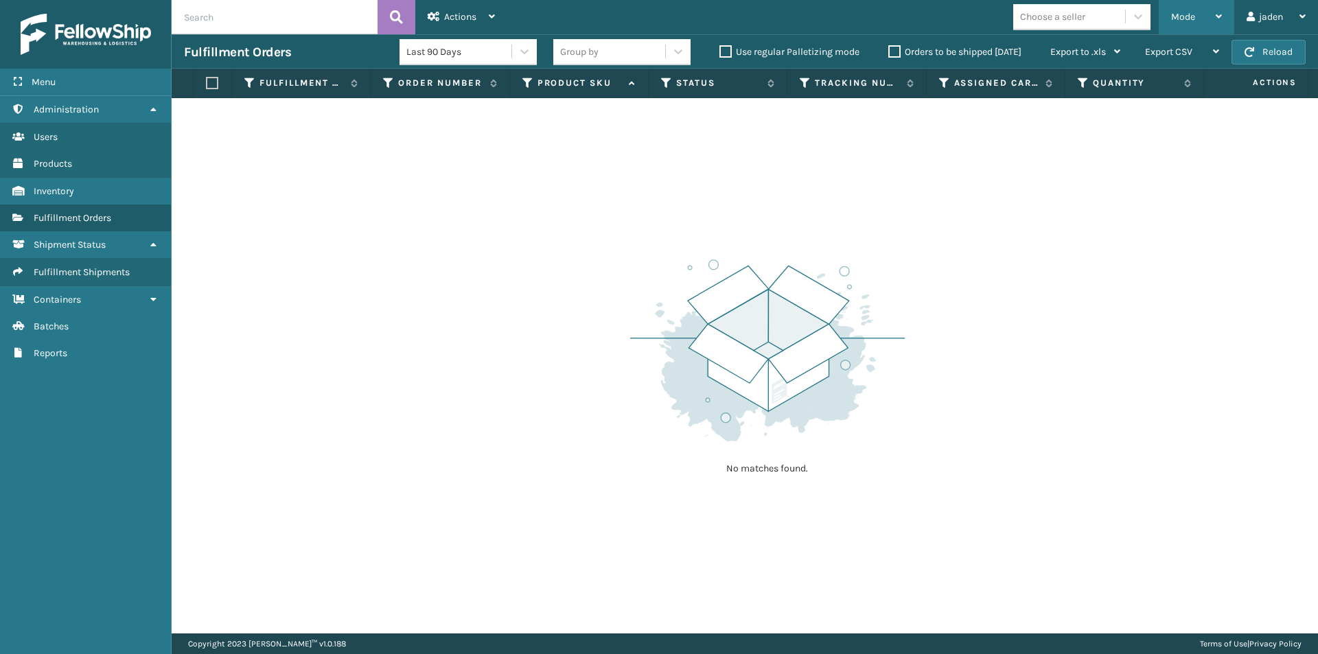
click at [1207, 12] on div "Mode" at bounding box center [1196, 17] width 51 height 34
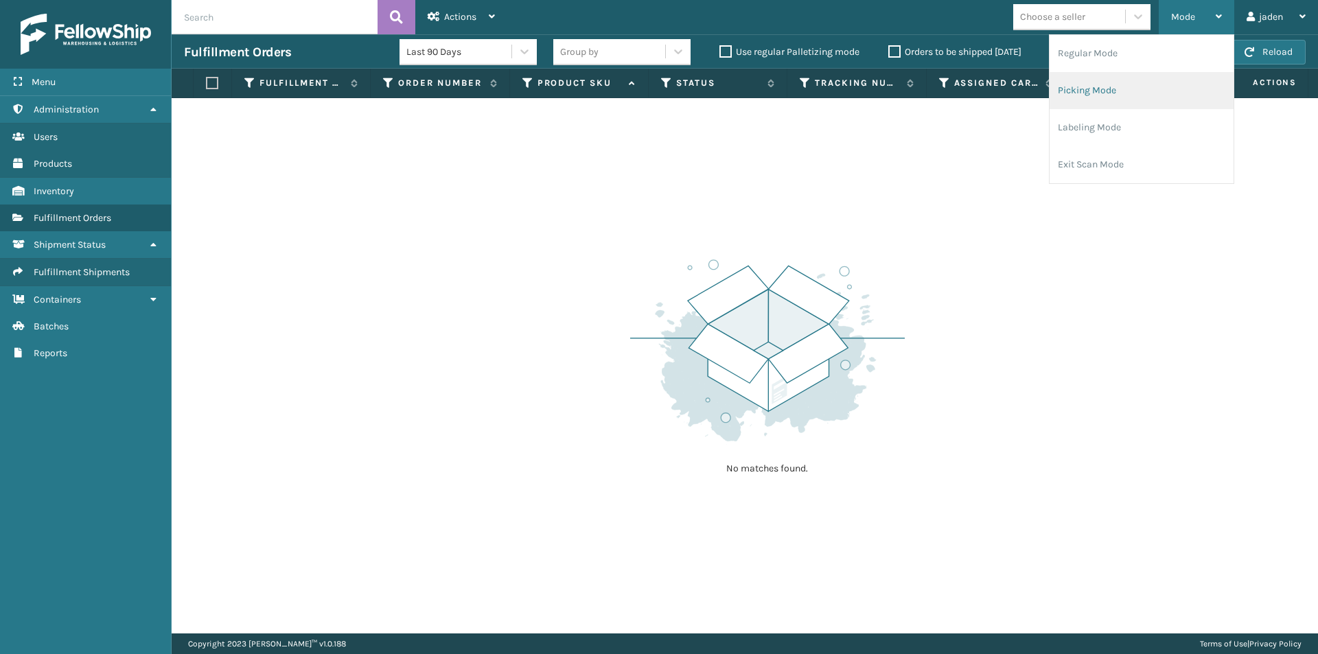
click at [1127, 85] on li "Picking Mode" at bounding box center [1142, 90] width 184 height 37
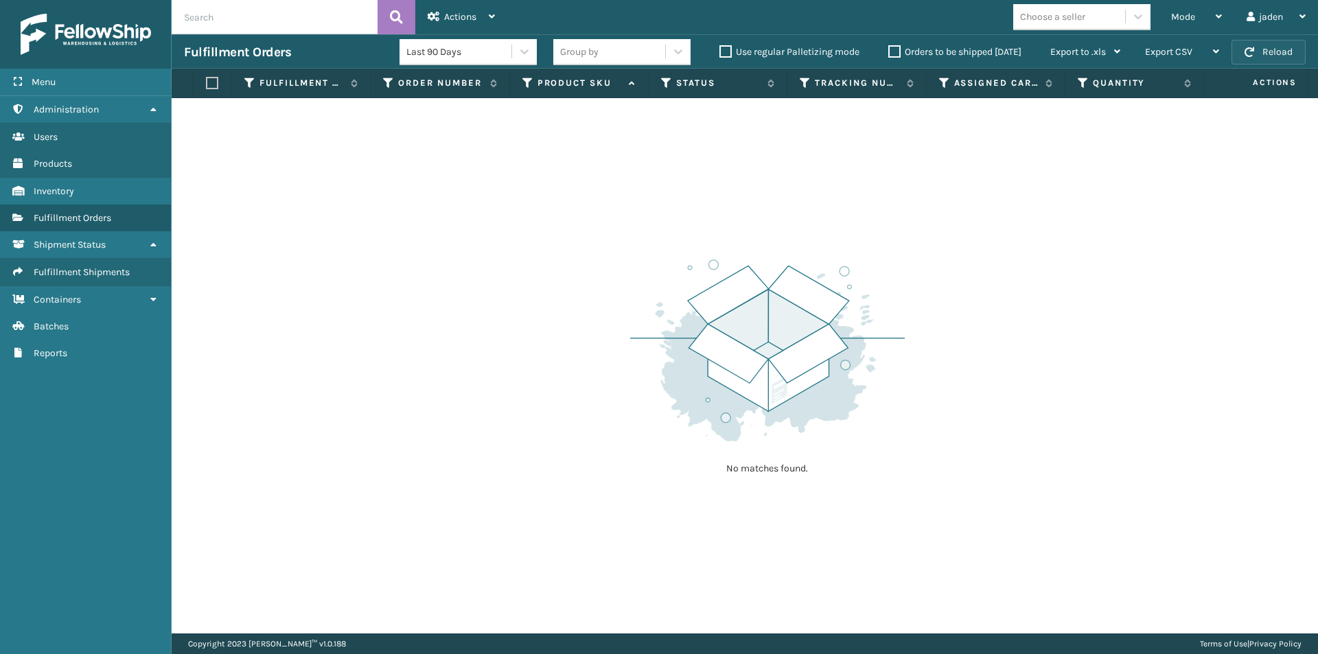
click at [1271, 48] on button "Reload" at bounding box center [1269, 52] width 74 height 25
click at [1191, 15] on span "Mode" at bounding box center [1183, 17] width 24 height 12
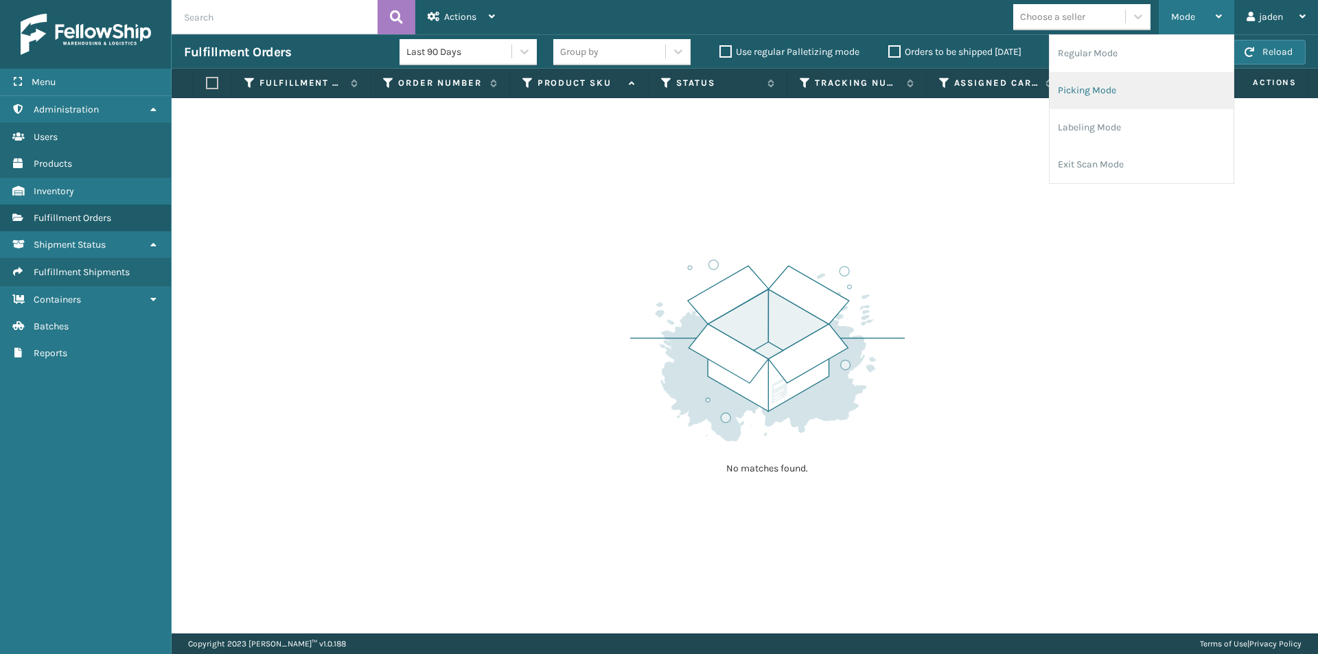
click at [1109, 95] on li "Picking Mode" at bounding box center [1142, 90] width 184 height 37
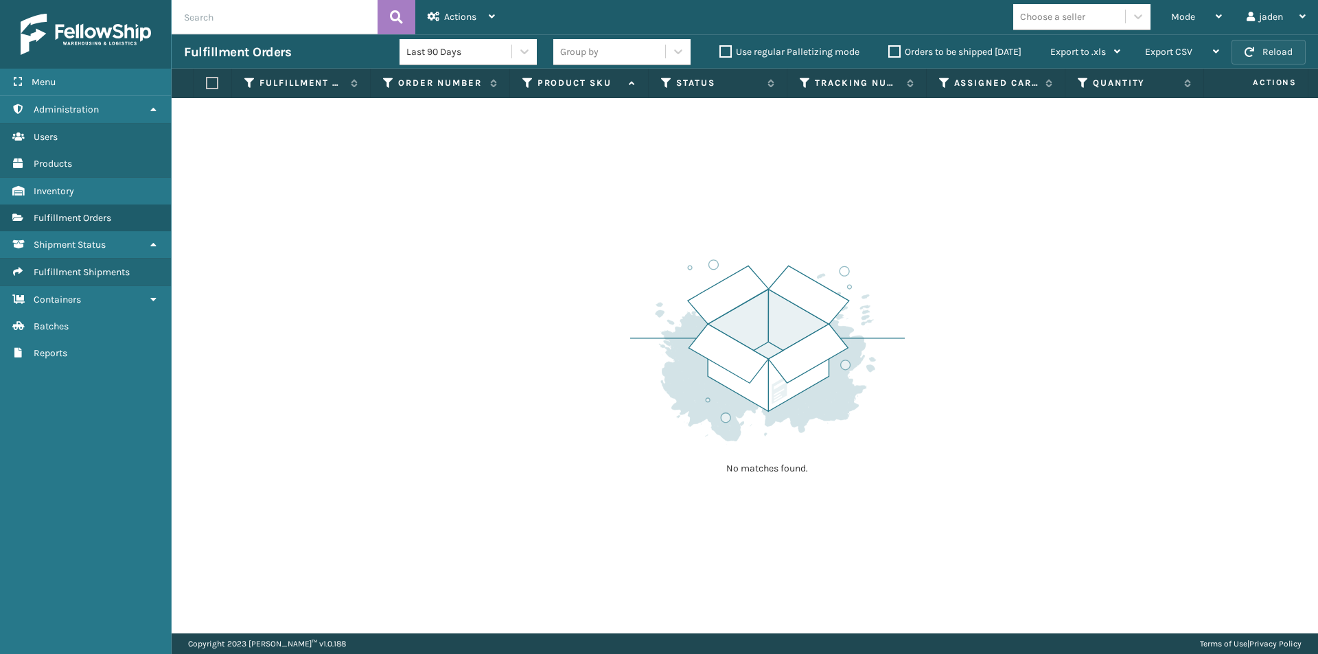
click at [1247, 49] on span "button" at bounding box center [1250, 52] width 10 height 10
drag, startPoint x: 986, startPoint y: 268, endPoint x: 807, endPoint y: 54, distance: 279.1
click at [590, 227] on div "No matches found." at bounding box center [745, 365] width 1146 height 535
click at [1200, 19] on div "Mode" at bounding box center [1196, 17] width 51 height 34
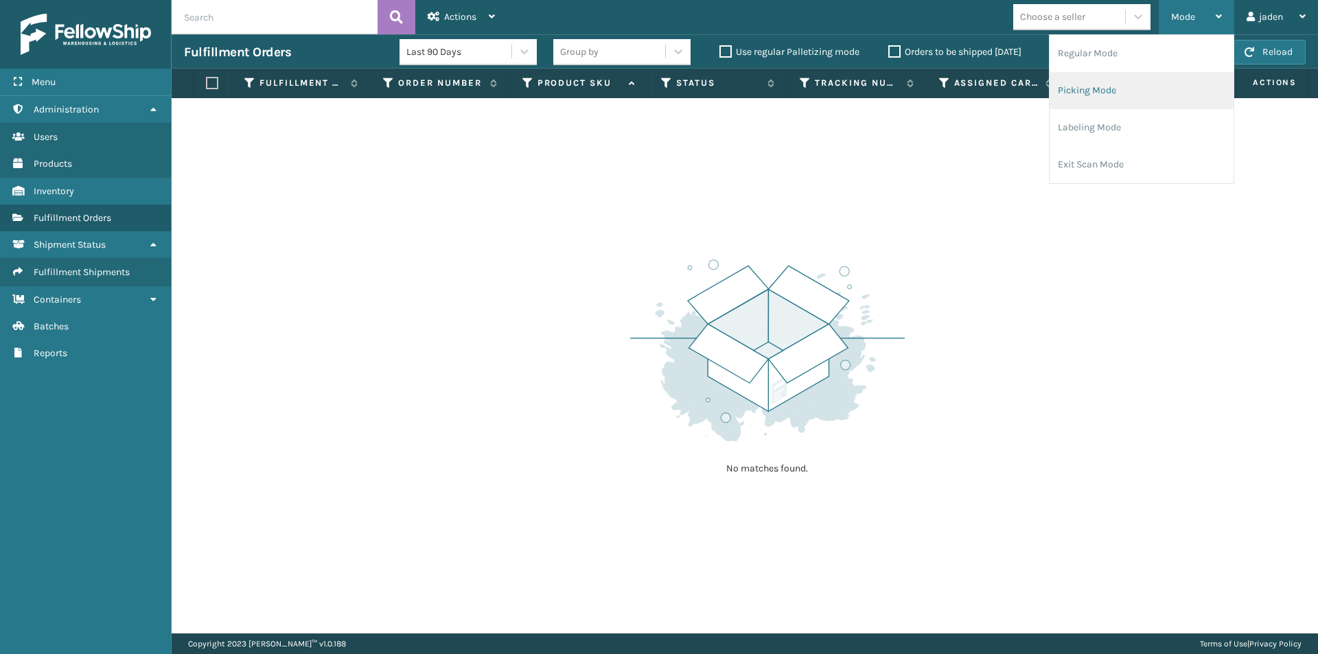
click at [1119, 95] on li "Picking Mode" at bounding box center [1142, 90] width 184 height 37
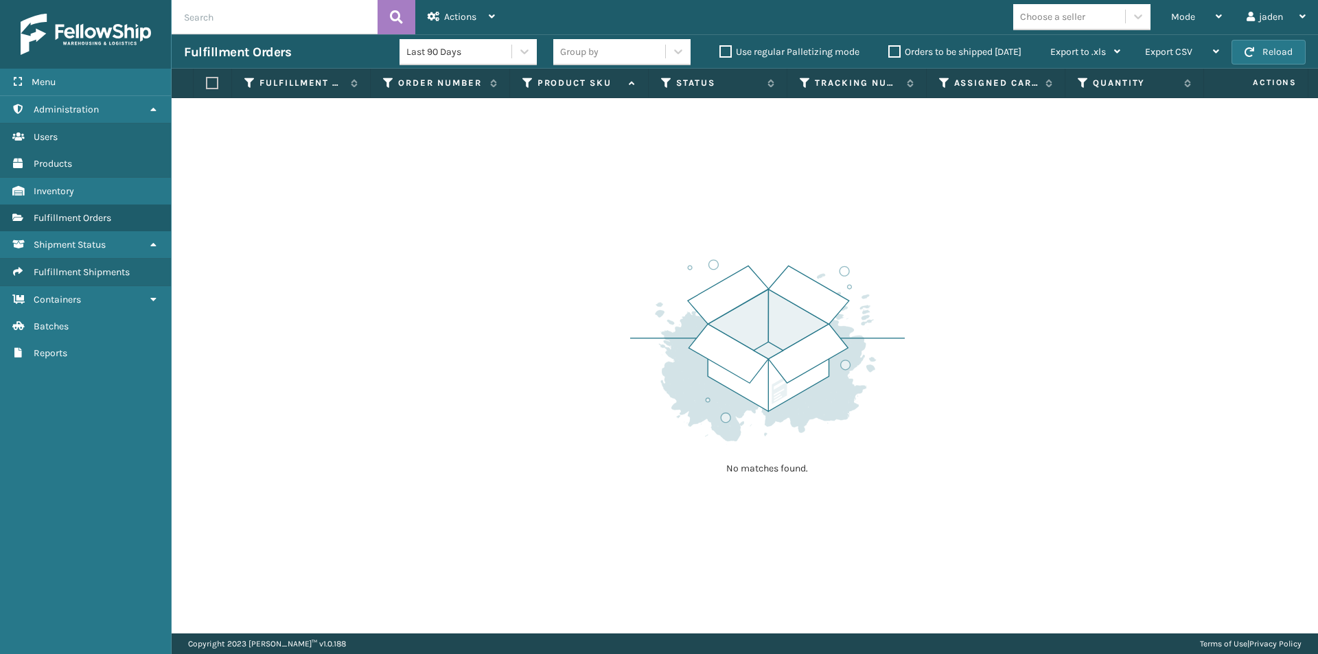
drag, startPoint x: 932, startPoint y: 268, endPoint x: 500, endPoint y: 50, distance: 484.4
click at [592, 241] on div "No matches found." at bounding box center [745, 365] width 1146 height 535
click at [1259, 51] on button "Reload" at bounding box center [1269, 52] width 74 height 25
click at [1210, 16] on div "Mode" at bounding box center [1196, 17] width 51 height 34
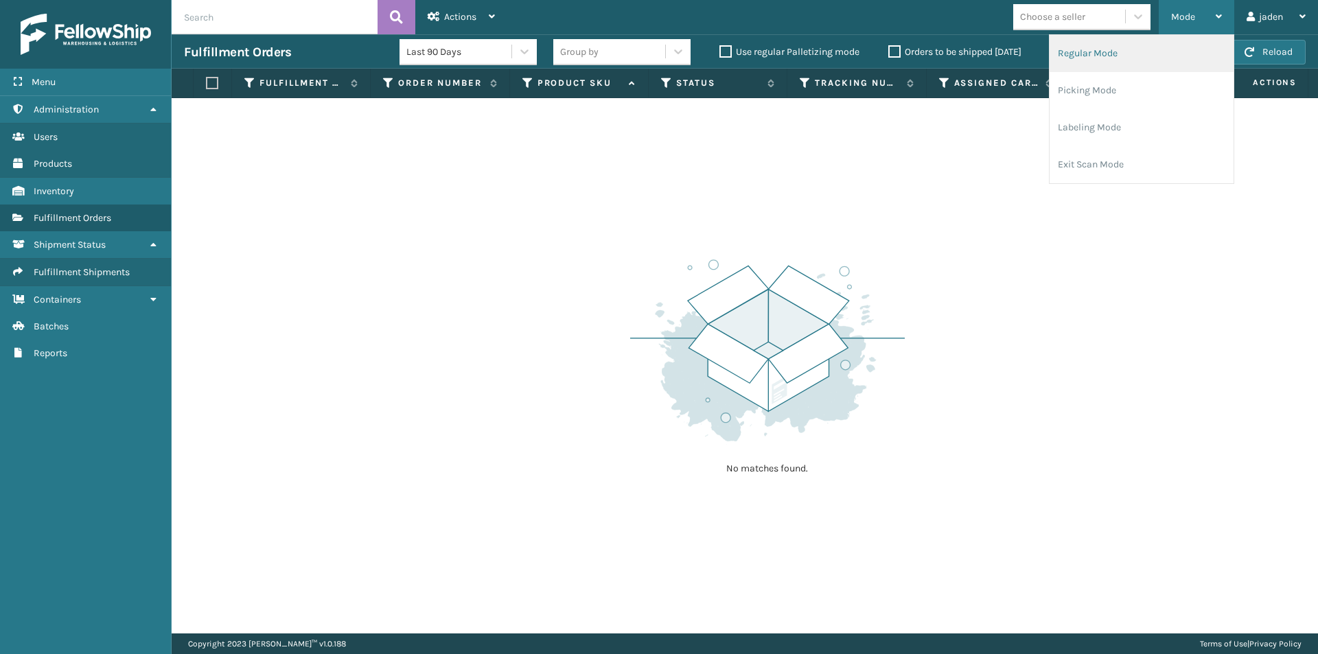
click at [1140, 49] on li "Regular Mode" at bounding box center [1142, 53] width 184 height 37
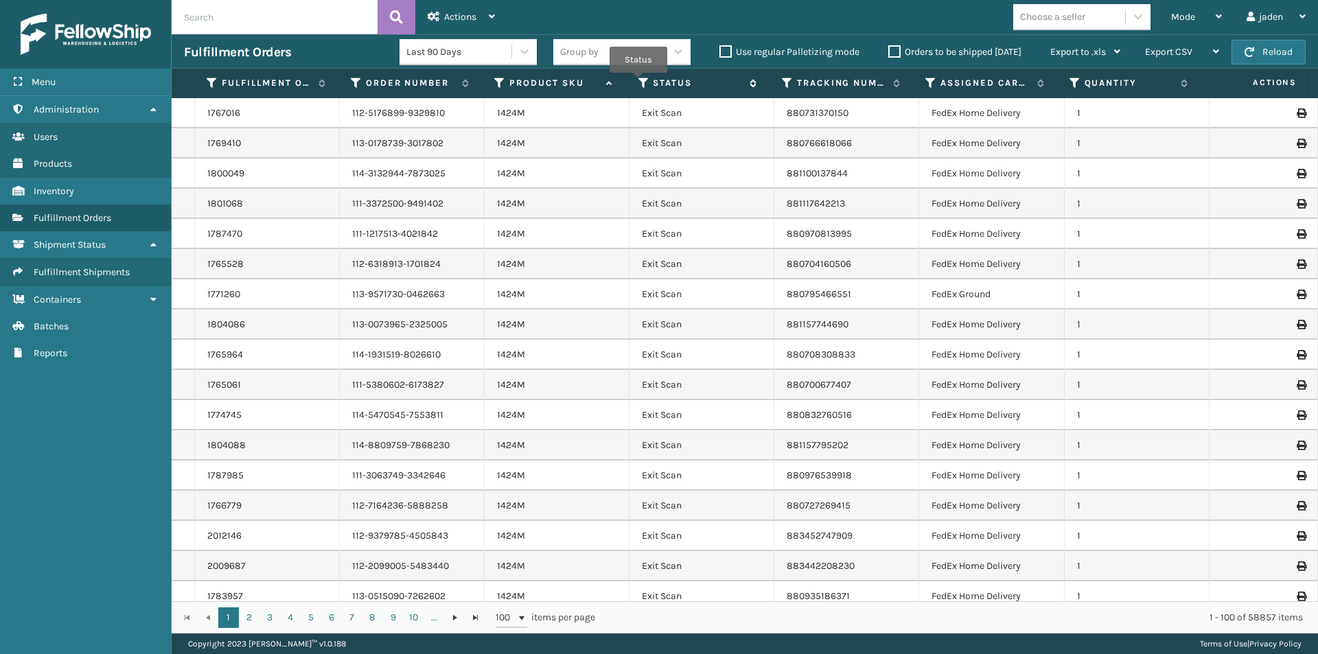
click at [638, 82] on icon at bounding box center [643, 83] width 11 height 12
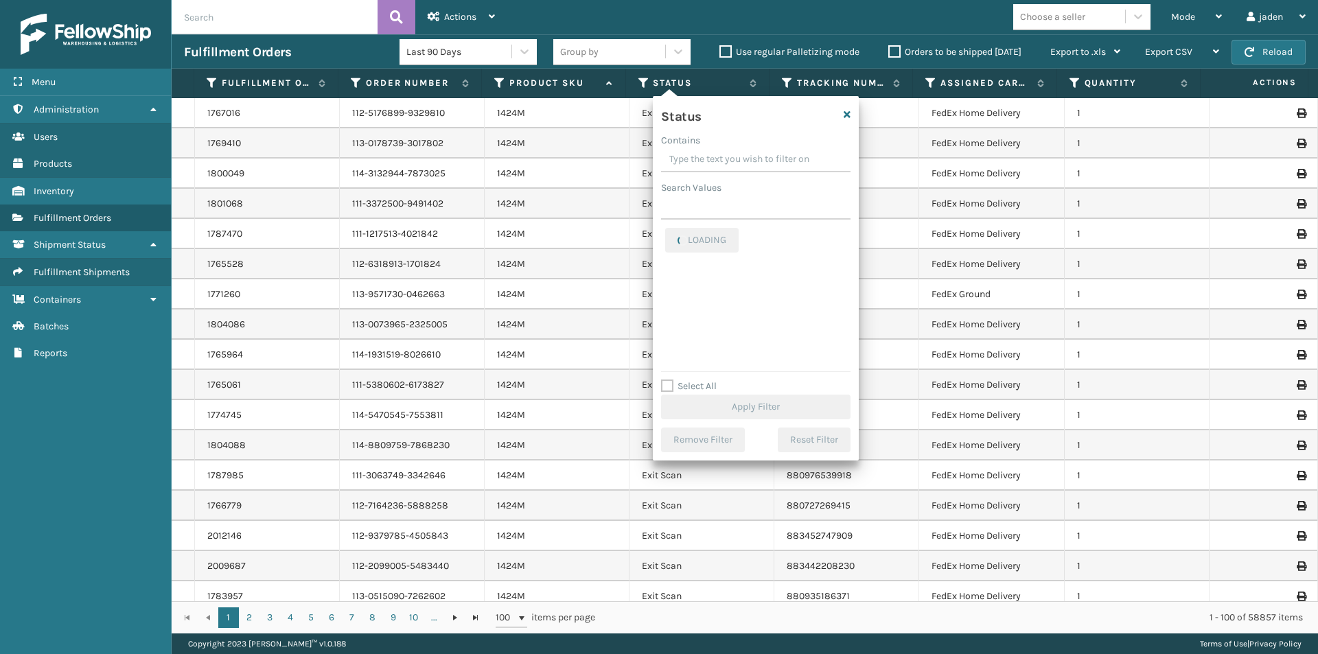
drag, startPoint x: 787, startPoint y: 157, endPoint x: 735, endPoint y: 156, distance: 52.2
click at [735, 156] on input "Contains" at bounding box center [755, 160] width 189 height 25
drag, startPoint x: 772, startPoint y: 157, endPoint x: 717, endPoint y: 161, distance: 54.4
click at [724, 155] on input "Contains" at bounding box center [755, 160] width 189 height 25
click at [674, 294] on label "Picking" at bounding box center [689, 291] width 49 height 12
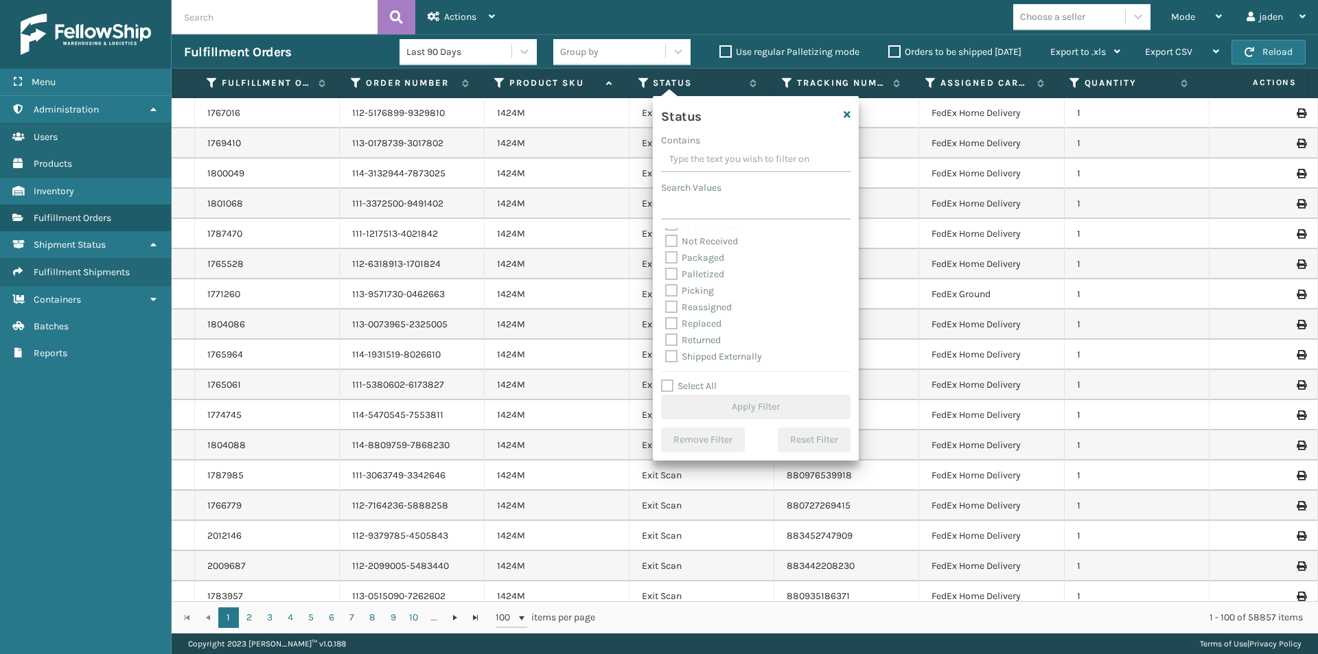
click at [666, 292] on input "Picking" at bounding box center [665, 287] width 1 height 9
checkbox input "true"
click at [741, 409] on button "Apply Filter" at bounding box center [755, 407] width 189 height 25
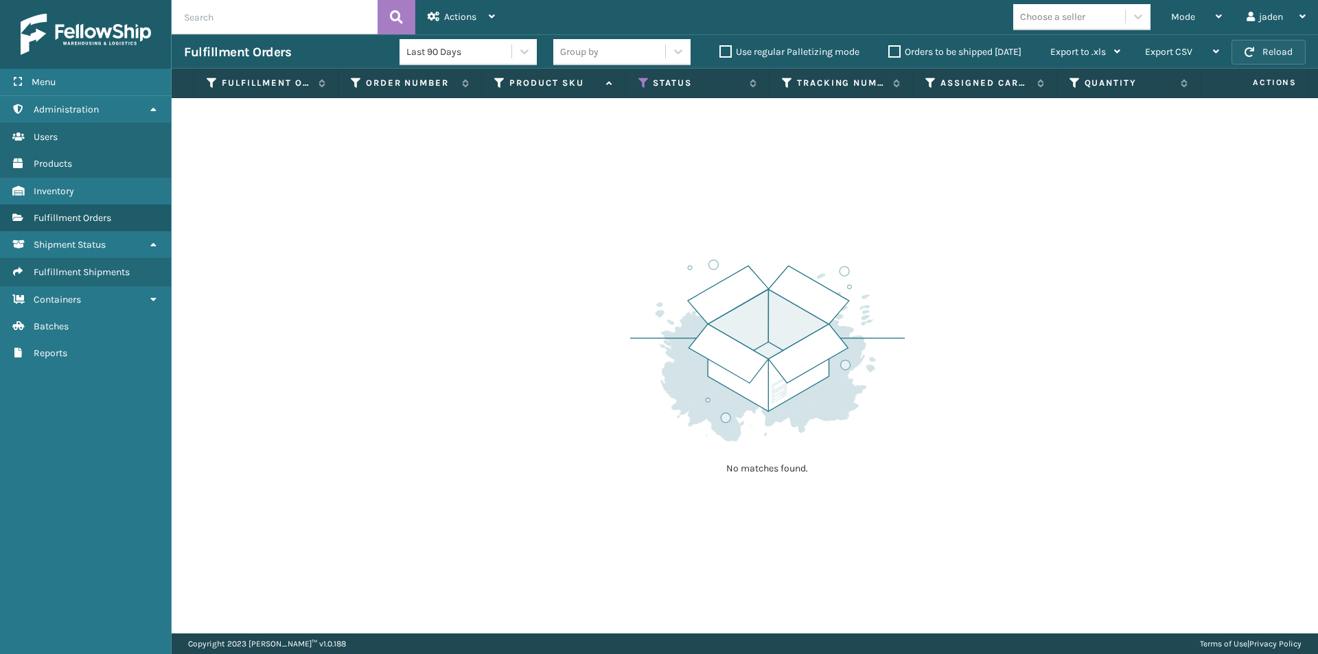
click at [1282, 54] on button "Reload" at bounding box center [1269, 52] width 74 height 25
drag, startPoint x: 935, startPoint y: 242, endPoint x: 792, endPoint y: 104, distance: 198.6
click at [638, 194] on div "No matches found." at bounding box center [745, 365] width 1146 height 535
click at [1203, 9] on div "Mode" at bounding box center [1196, 17] width 51 height 34
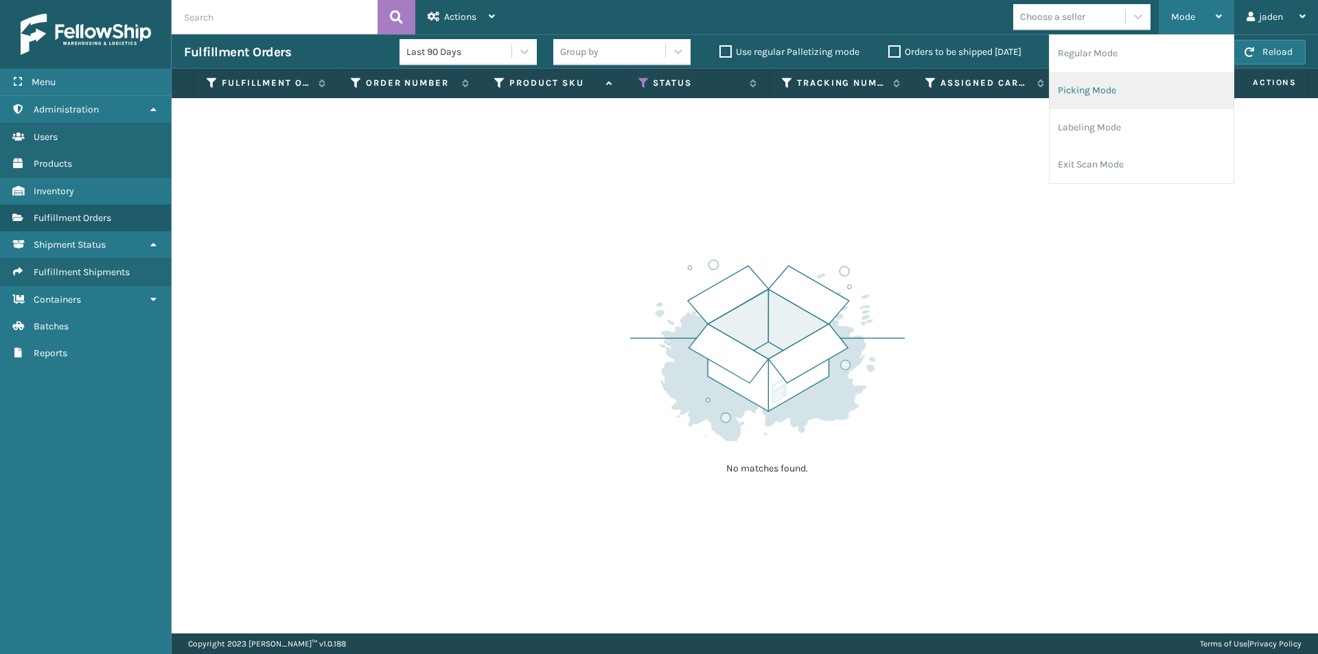
click at [1129, 87] on li "Picking Mode" at bounding box center [1142, 90] width 184 height 37
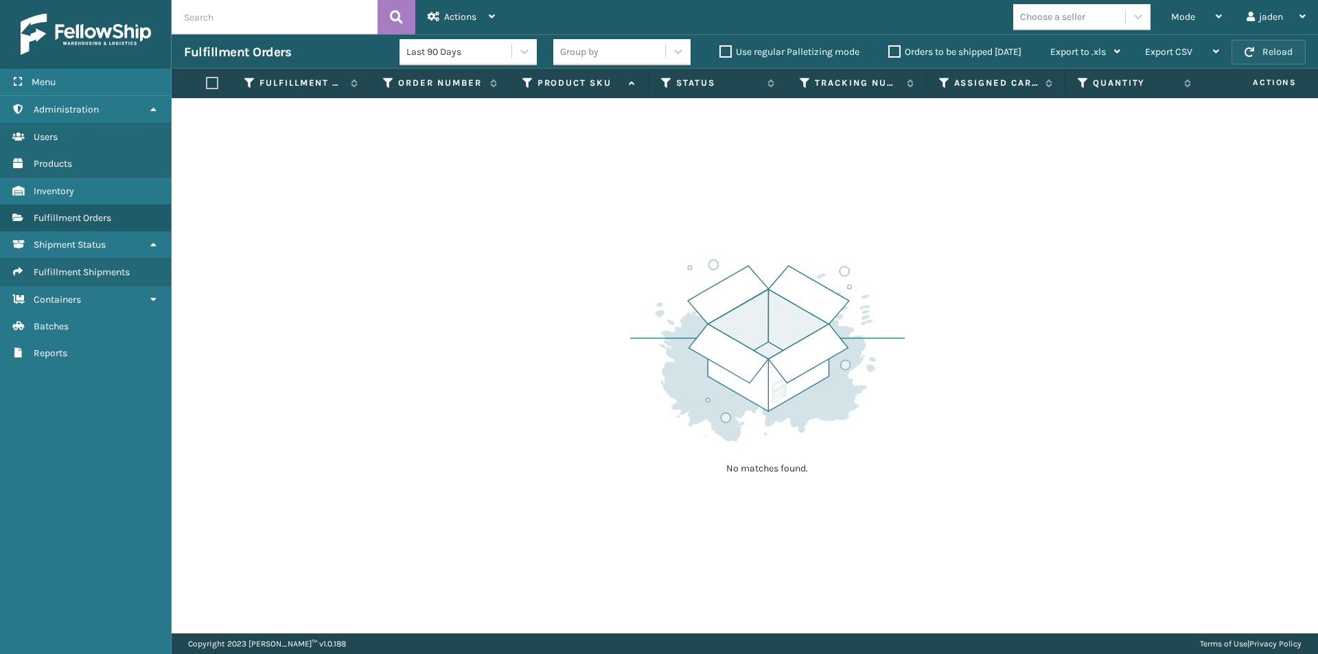
click at [1269, 50] on button "Reload" at bounding box center [1269, 52] width 74 height 25
click at [1215, 8] on div "Mode" at bounding box center [1196, 17] width 51 height 34
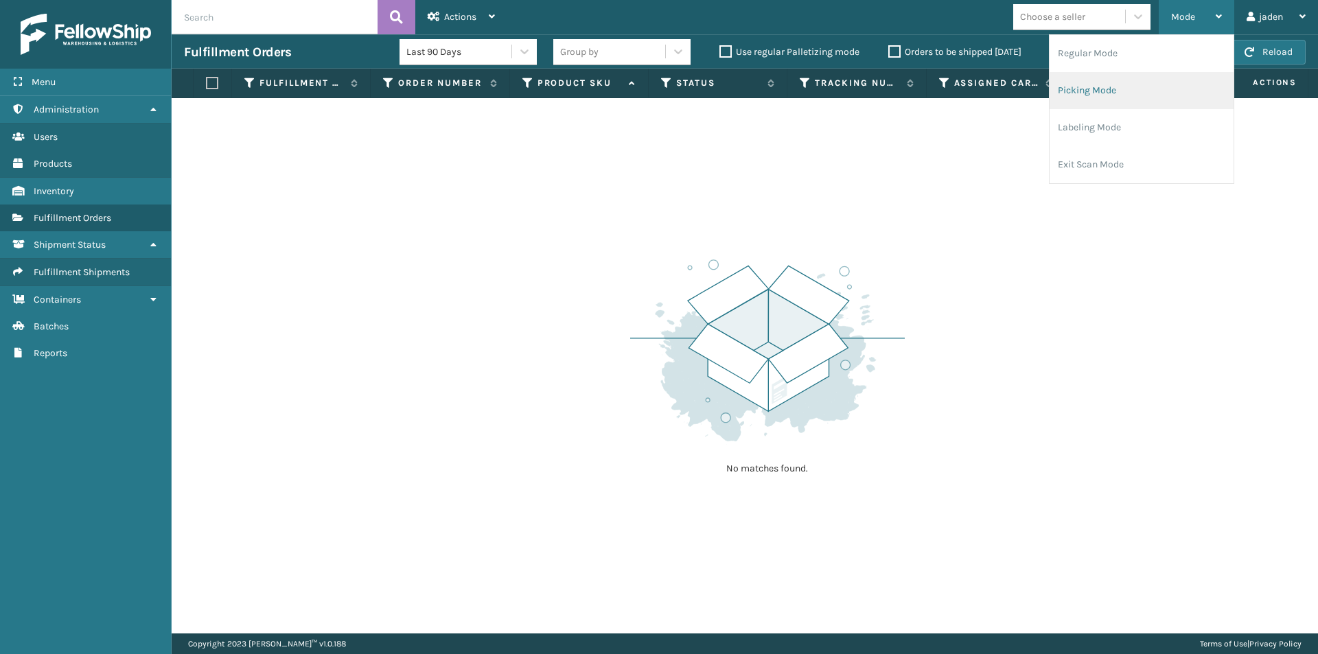
click at [1147, 73] on li "Picking Mode" at bounding box center [1142, 90] width 184 height 37
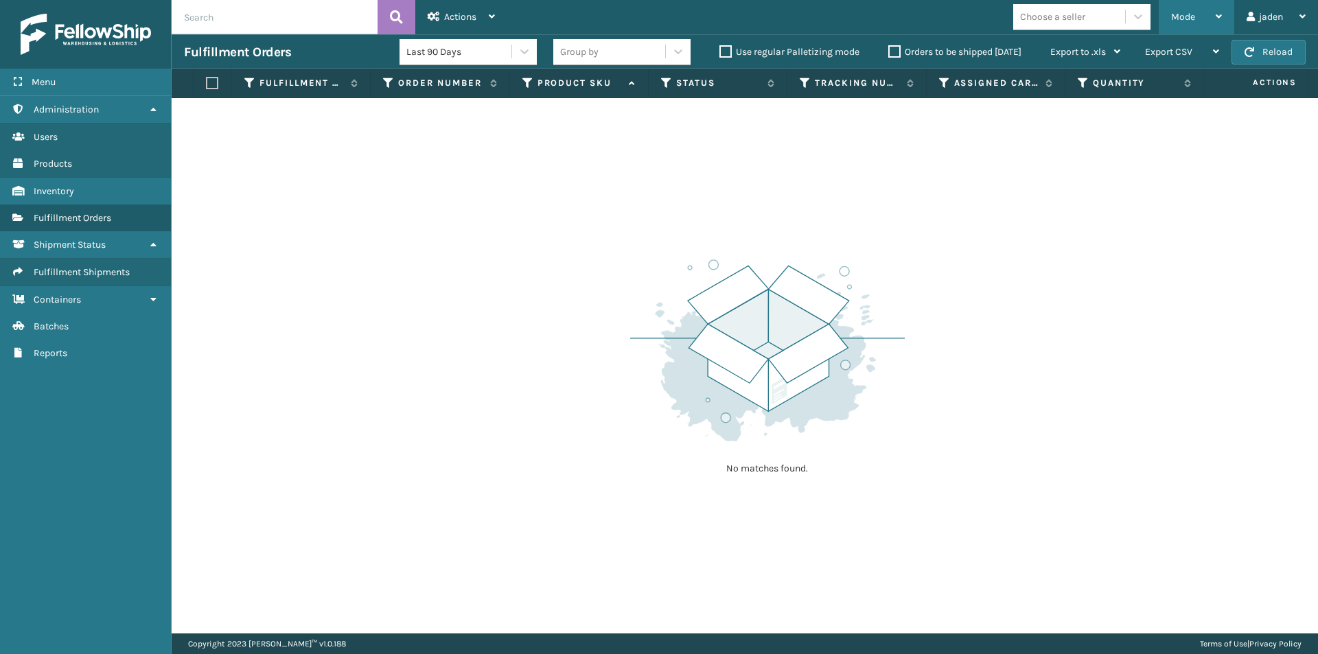
click at [1203, 16] on div "Mode" at bounding box center [1196, 17] width 51 height 34
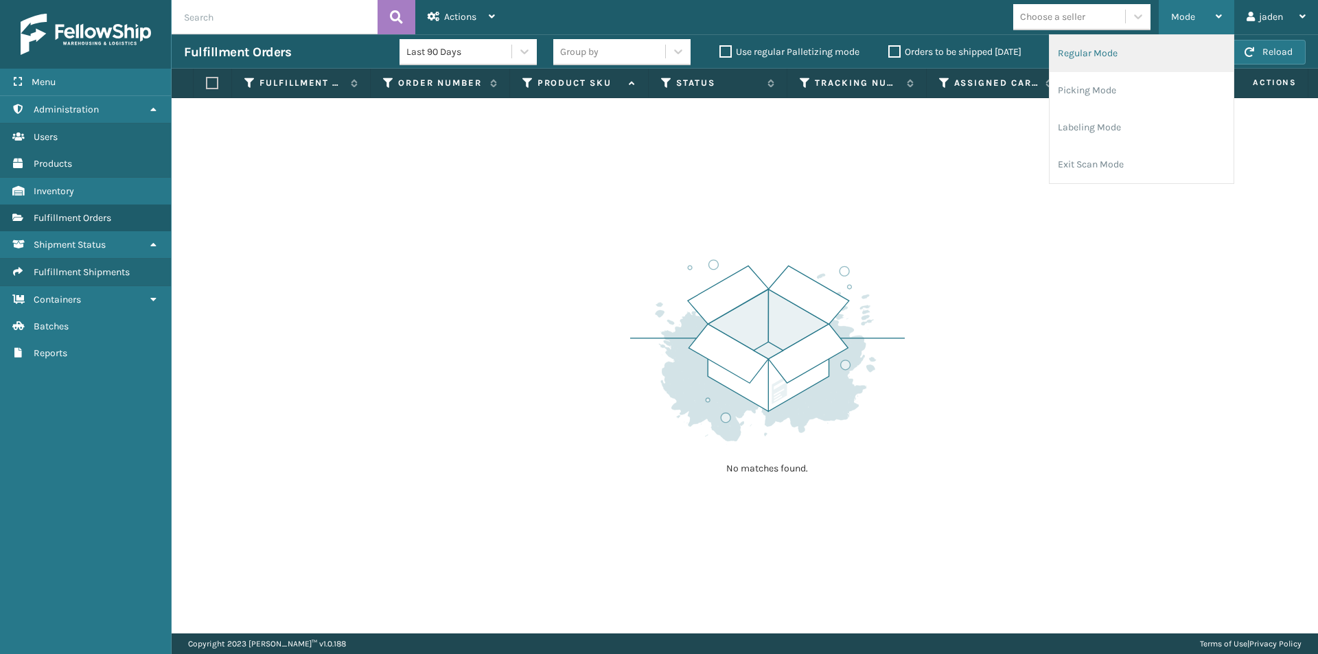
click at [1132, 57] on li "Regular Mode" at bounding box center [1142, 53] width 184 height 37
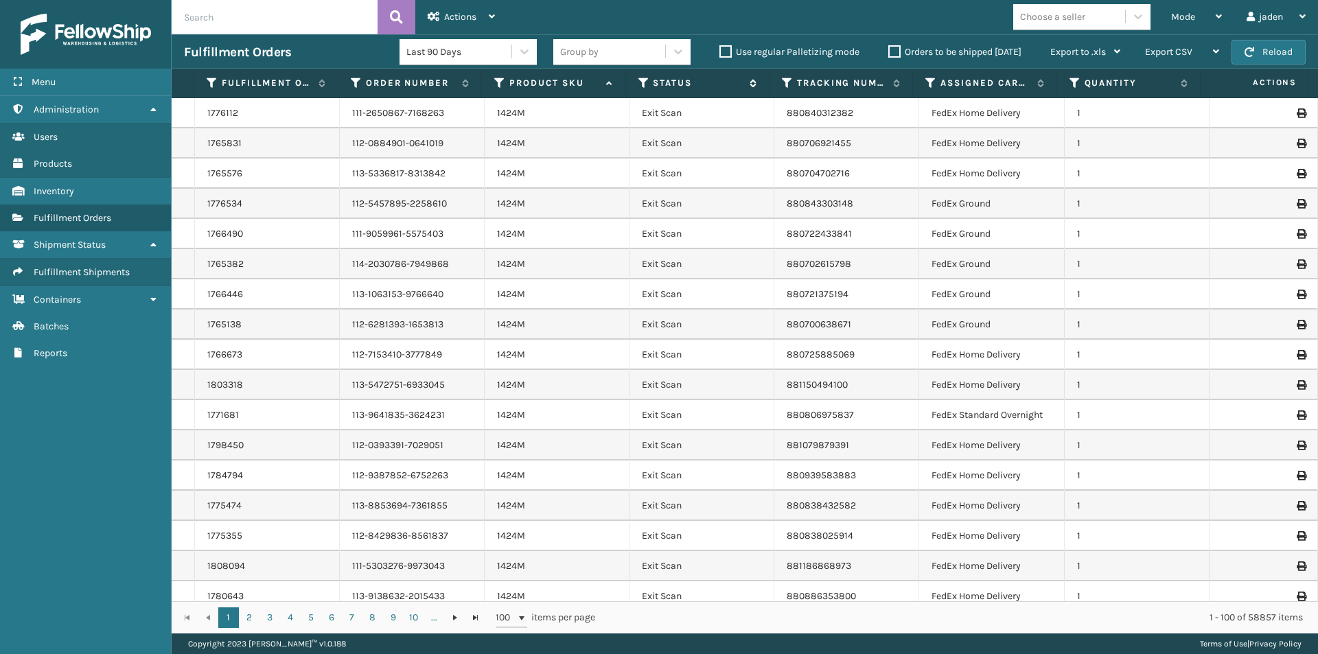
click at [645, 84] on icon at bounding box center [643, 83] width 11 height 12
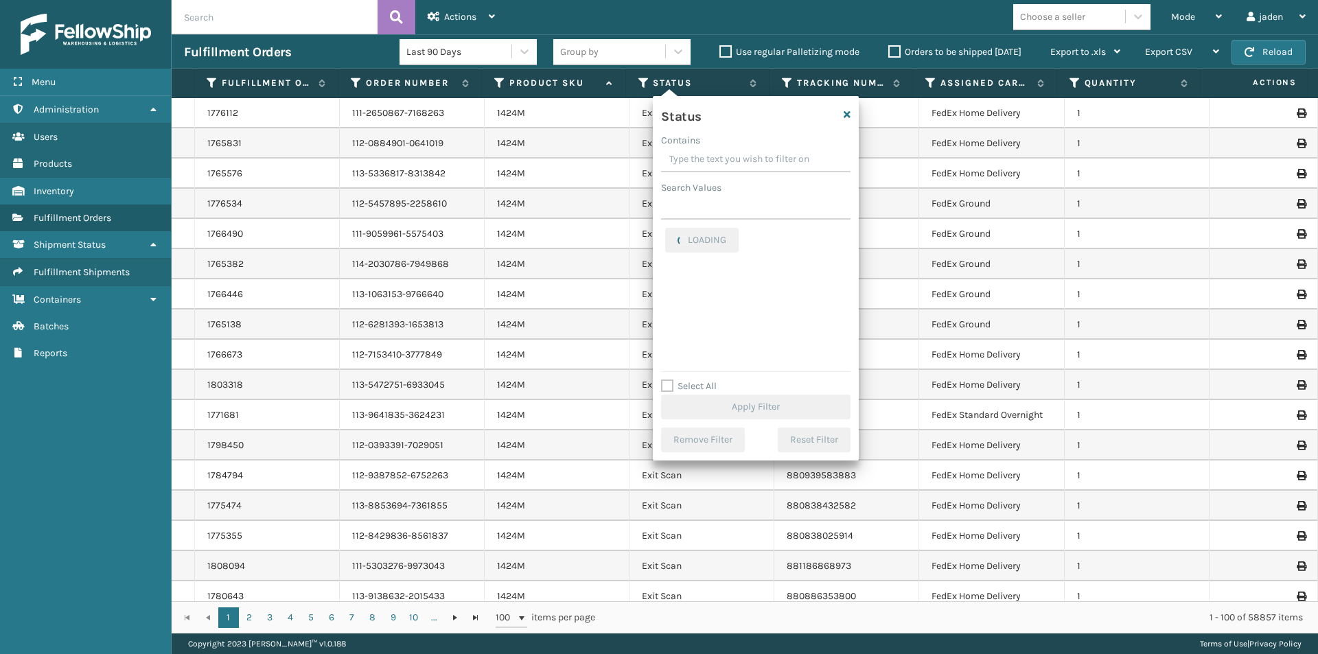
drag, startPoint x: 772, startPoint y: 163, endPoint x: 735, endPoint y: 161, distance: 37.1
click at [735, 161] on input "Contains" at bounding box center [755, 160] width 189 height 25
click at [673, 279] on label "Palletized" at bounding box center [694, 283] width 59 height 12
click at [666, 279] on input "Palletized" at bounding box center [665, 279] width 1 height 9
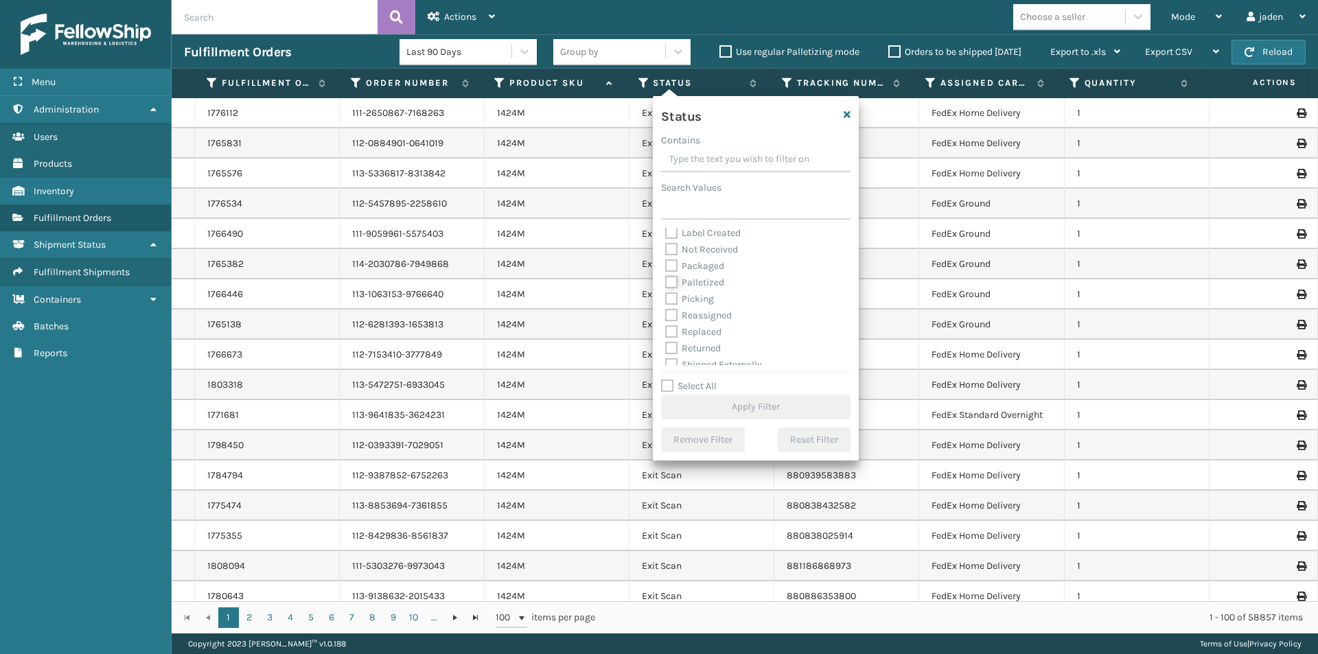
checkbox input "true"
click at [730, 408] on button "Apply Filter" at bounding box center [755, 407] width 189 height 25
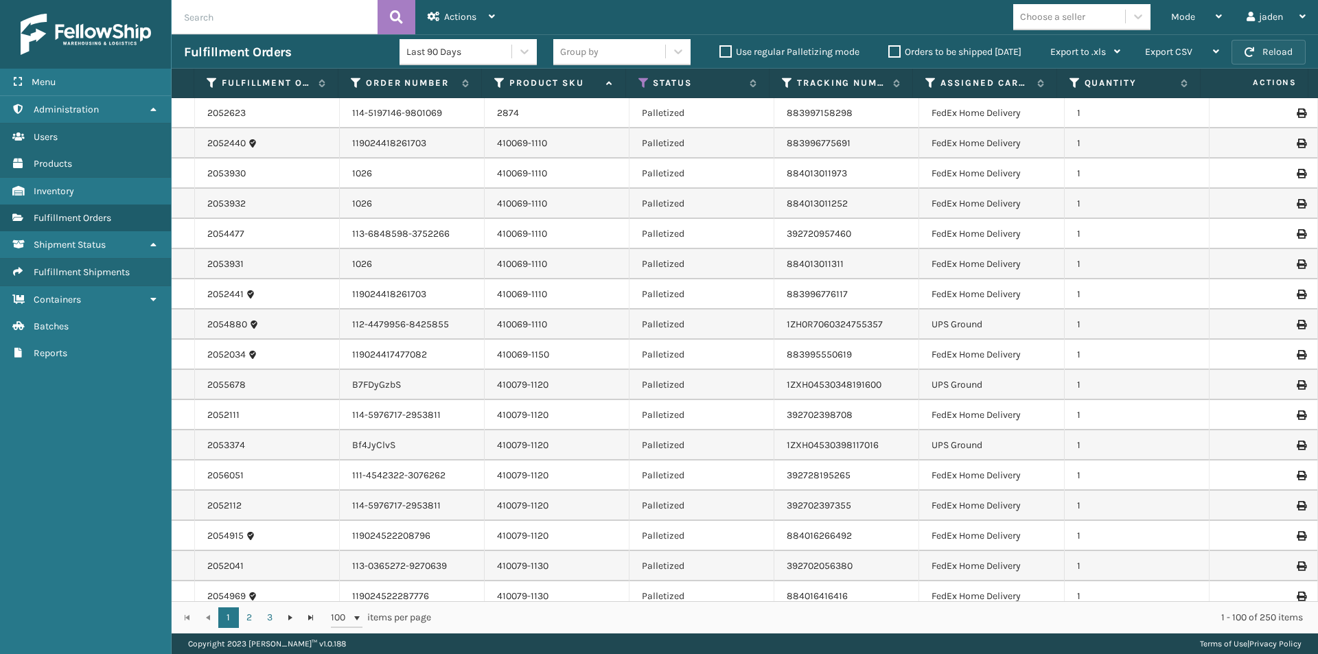
click at [1276, 51] on button "Reload" at bounding box center [1269, 52] width 74 height 25
click at [1182, 20] on span "Mode" at bounding box center [1183, 17] width 24 height 12
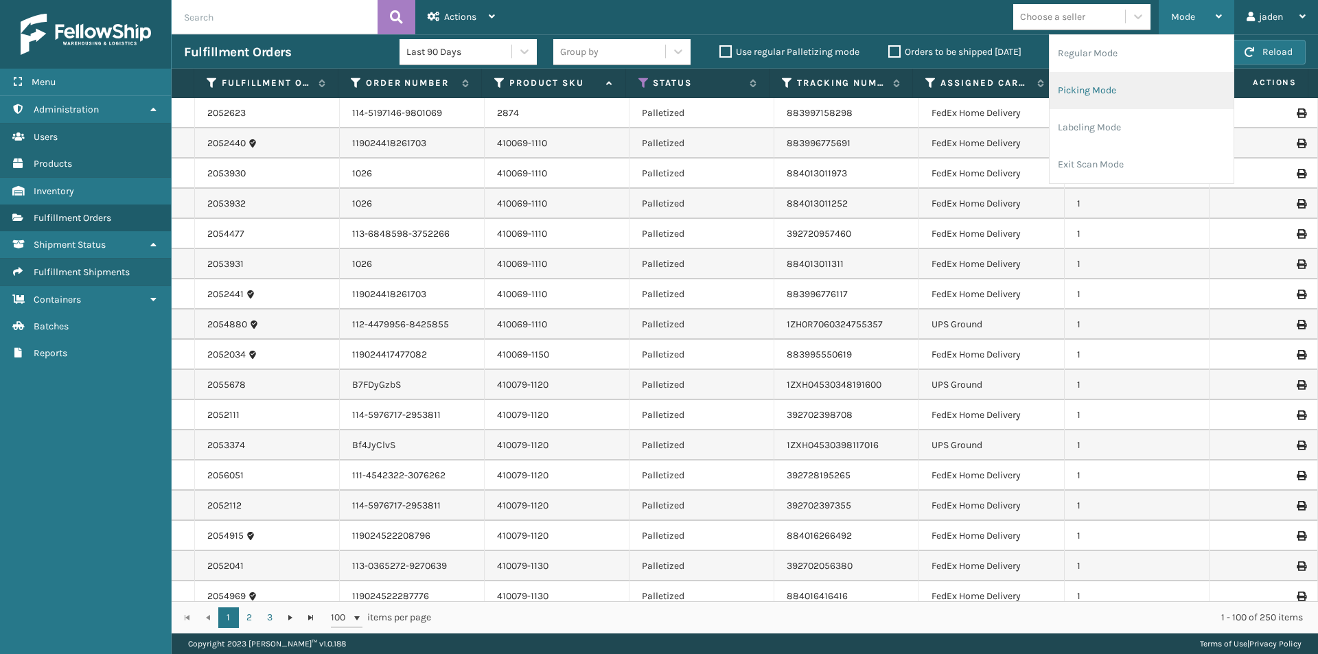
click at [1136, 89] on li "Picking Mode" at bounding box center [1142, 90] width 184 height 37
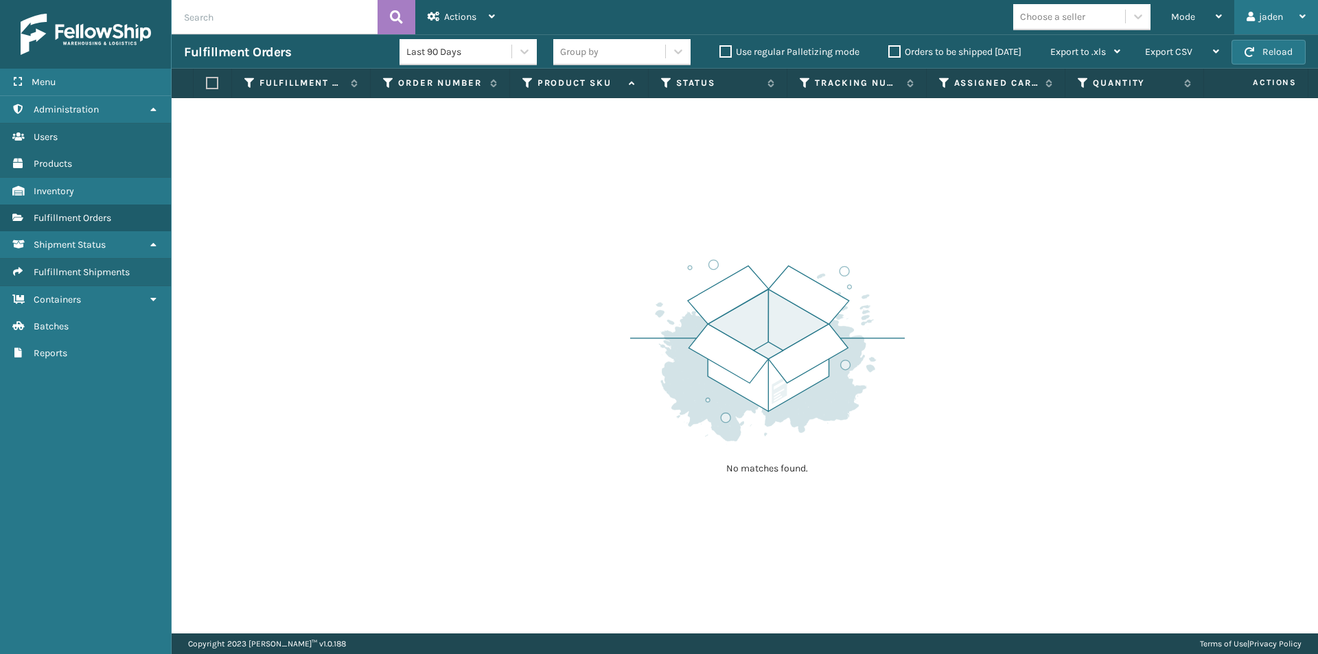
click at [1278, 27] on div "jaden" at bounding box center [1276, 17] width 59 height 34
click at [1110, 229] on div "No matches found." at bounding box center [745, 365] width 1146 height 535
click at [1257, 58] on button "Reload" at bounding box center [1269, 52] width 74 height 25
drag, startPoint x: 874, startPoint y: 56, endPoint x: 898, endPoint y: 49, distance: 24.8
click at [876, 56] on div "Last 90 Days Group by Use regular Palletizing mode Orders to be shipped [DATE] …" at bounding box center [766, 52] width 733 height 34
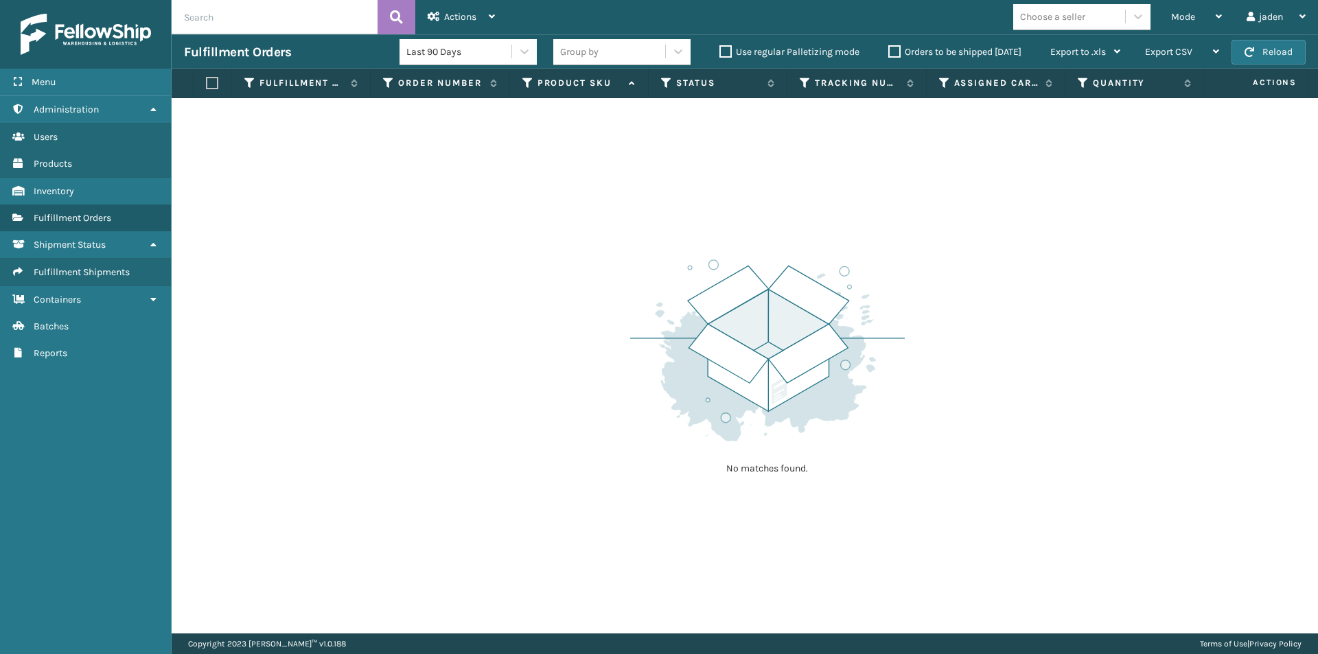
click at [898, 49] on label "Orders to be shipped [DATE]" at bounding box center [954, 52] width 133 height 12
click at [889, 49] on input "Orders to be shipped [DATE]" at bounding box center [888, 48] width 1 height 9
drag, startPoint x: 1055, startPoint y: 177, endPoint x: 658, endPoint y: 219, distance: 399.0
click at [658, 219] on div "No matches found." at bounding box center [745, 365] width 1146 height 535
click at [1194, 31] on div "Mode" at bounding box center [1196, 17] width 51 height 34
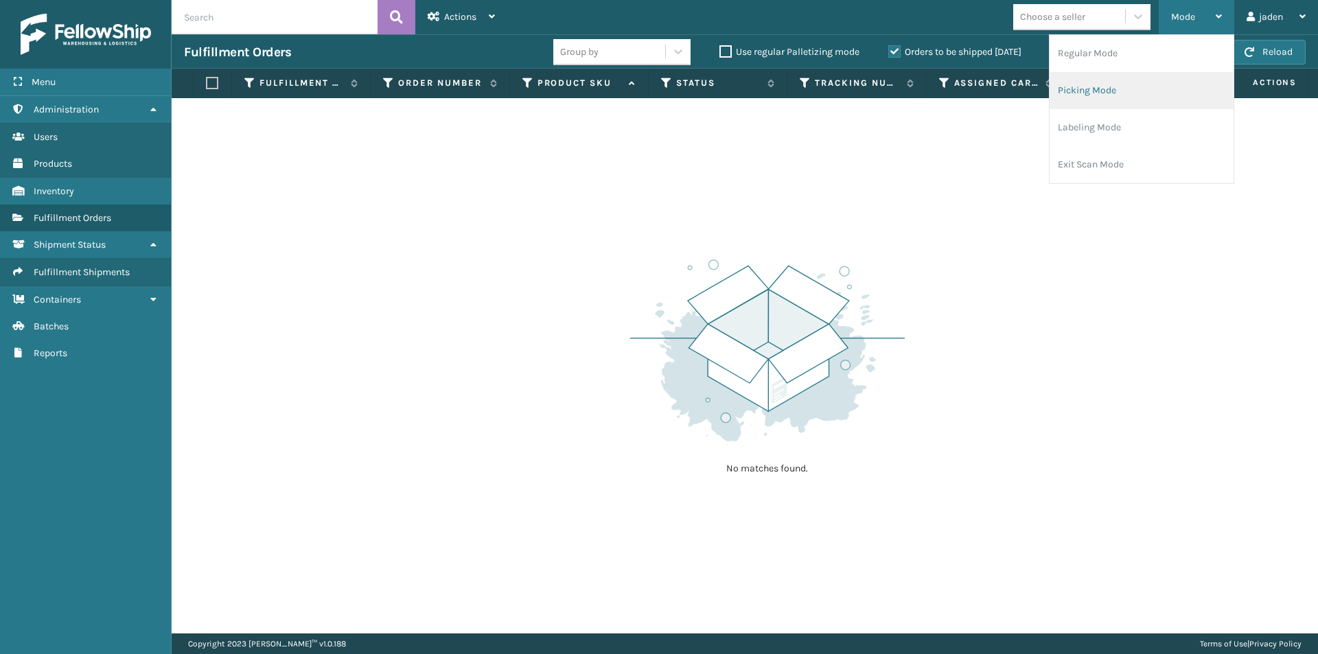
click at [1151, 75] on li "Picking Mode" at bounding box center [1142, 90] width 184 height 37
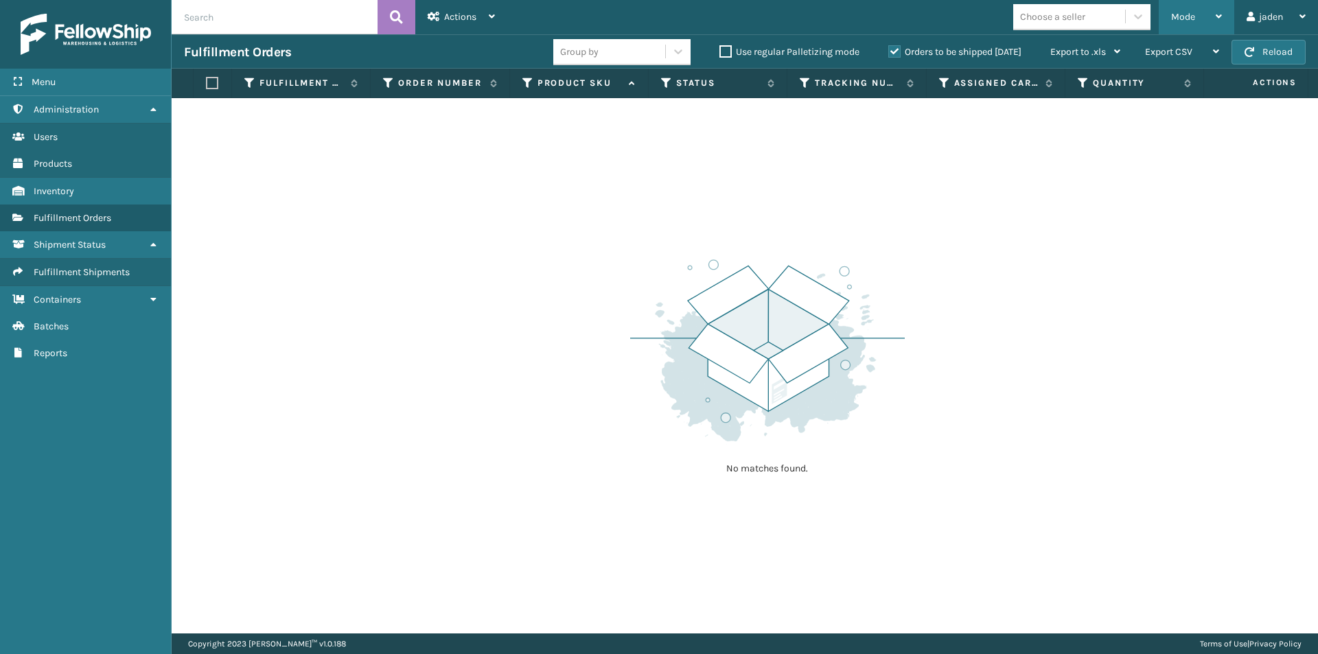
click at [1213, 14] on div "Mode" at bounding box center [1196, 17] width 51 height 34
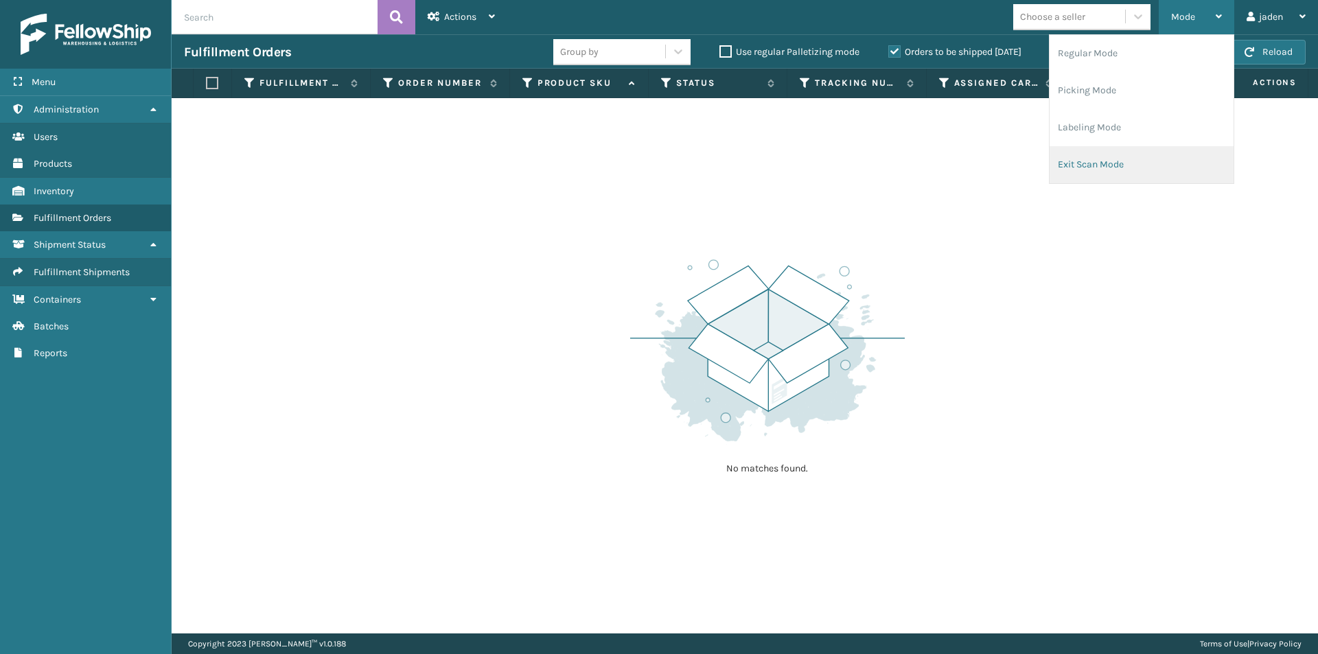
click at [1105, 167] on li "Exit Scan Mode" at bounding box center [1142, 164] width 184 height 37
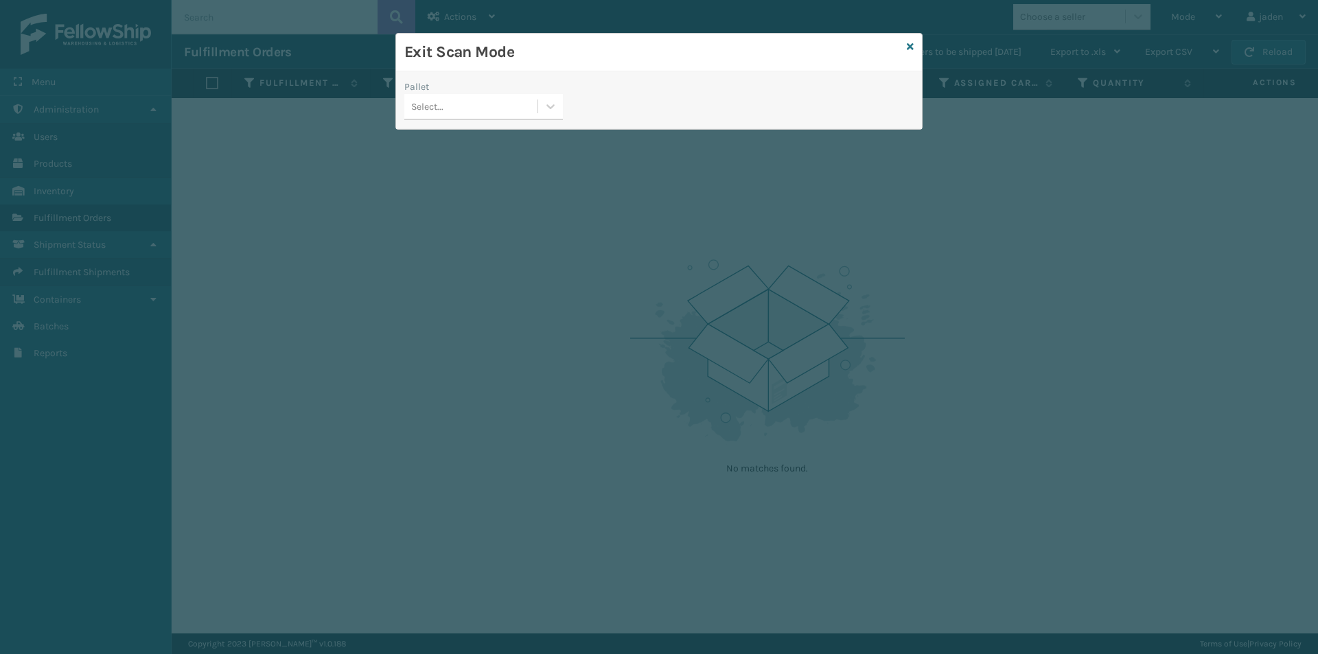
drag, startPoint x: 653, startPoint y: 77, endPoint x: 594, endPoint y: 66, distance: 60.0
click at [594, 66] on div "Exit Scan Mode" at bounding box center [659, 53] width 526 height 38
drag, startPoint x: 762, startPoint y: 73, endPoint x: 588, endPoint y: 69, distance: 174.4
click at [588, 69] on div "Exit Scan Mode" at bounding box center [659, 53] width 526 height 38
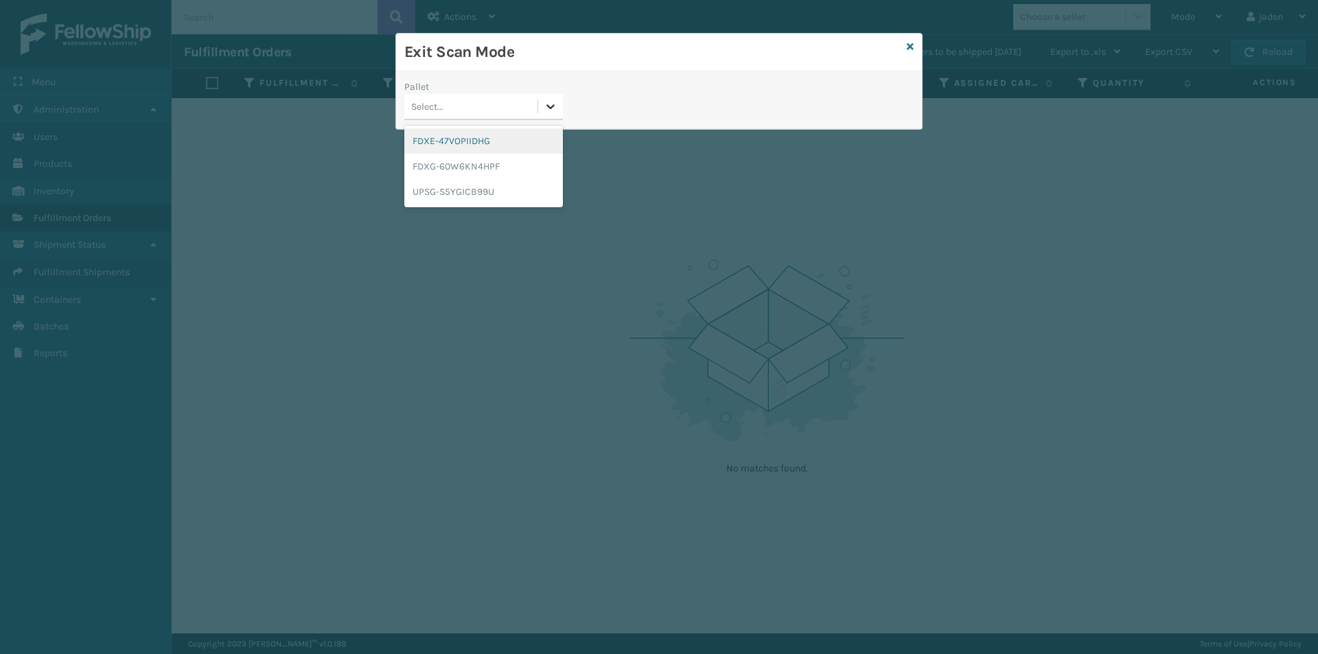
click at [544, 108] on icon at bounding box center [551, 107] width 14 height 14
click at [470, 147] on div "FDXE-47VOPIIDHG" at bounding box center [483, 140] width 159 height 25
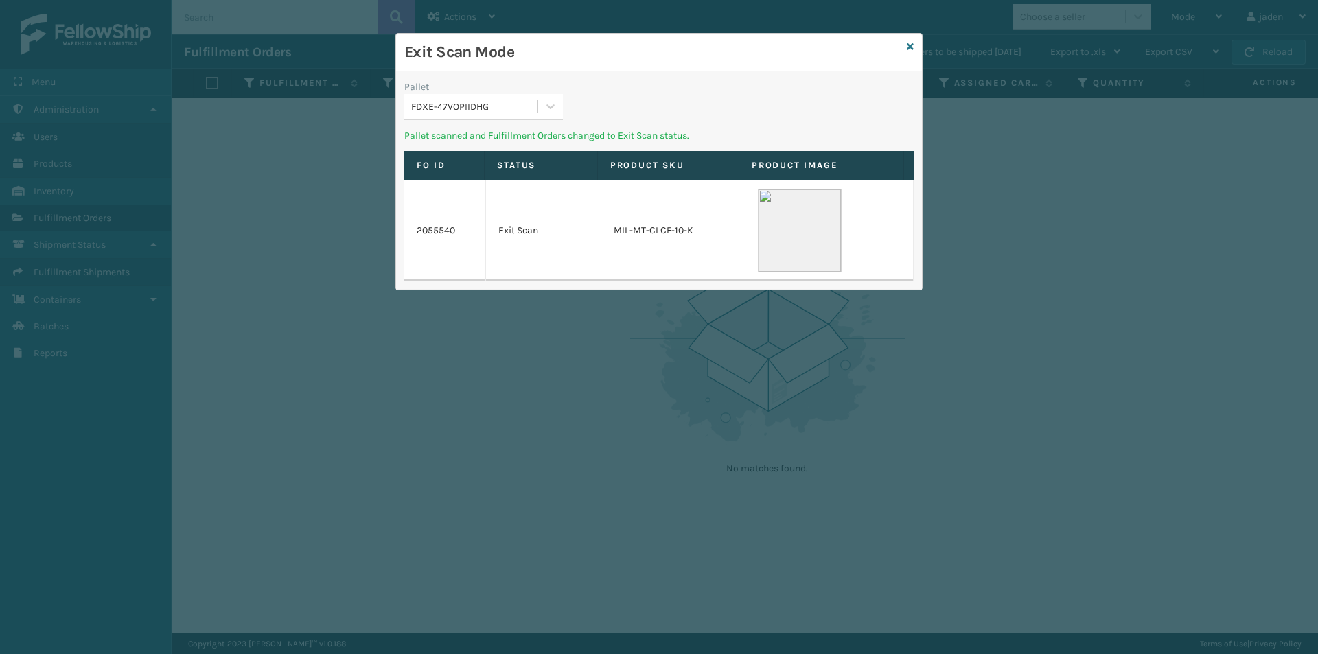
drag, startPoint x: 759, startPoint y: 58, endPoint x: 699, endPoint y: 66, distance: 60.3
click at [561, 62] on h3 "Exit Scan Mode" at bounding box center [652, 52] width 497 height 21
drag, startPoint x: 724, startPoint y: 62, endPoint x: 530, endPoint y: 39, distance: 195.7
click at [530, 39] on div "Exit Scan Mode" at bounding box center [659, 53] width 526 height 38
drag, startPoint x: 684, startPoint y: 67, endPoint x: 621, endPoint y: 95, distance: 68.9
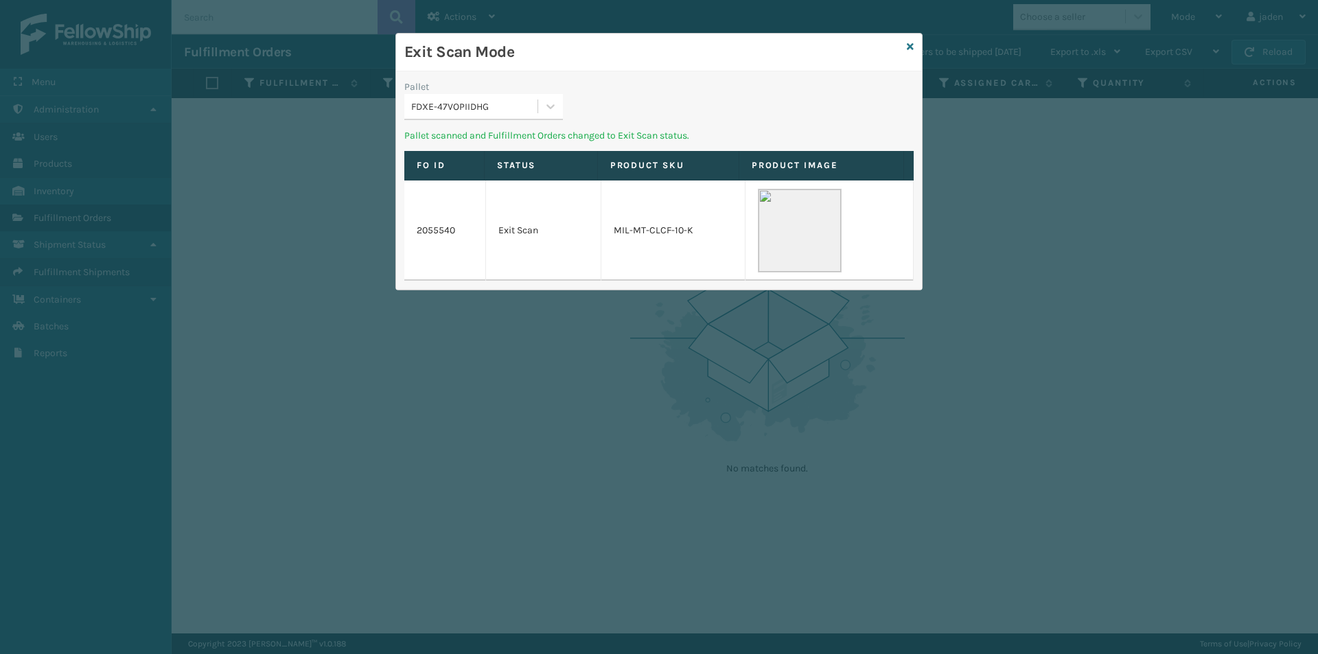
click at [564, 70] on div "Exit Scan Mode" at bounding box center [659, 53] width 526 height 38
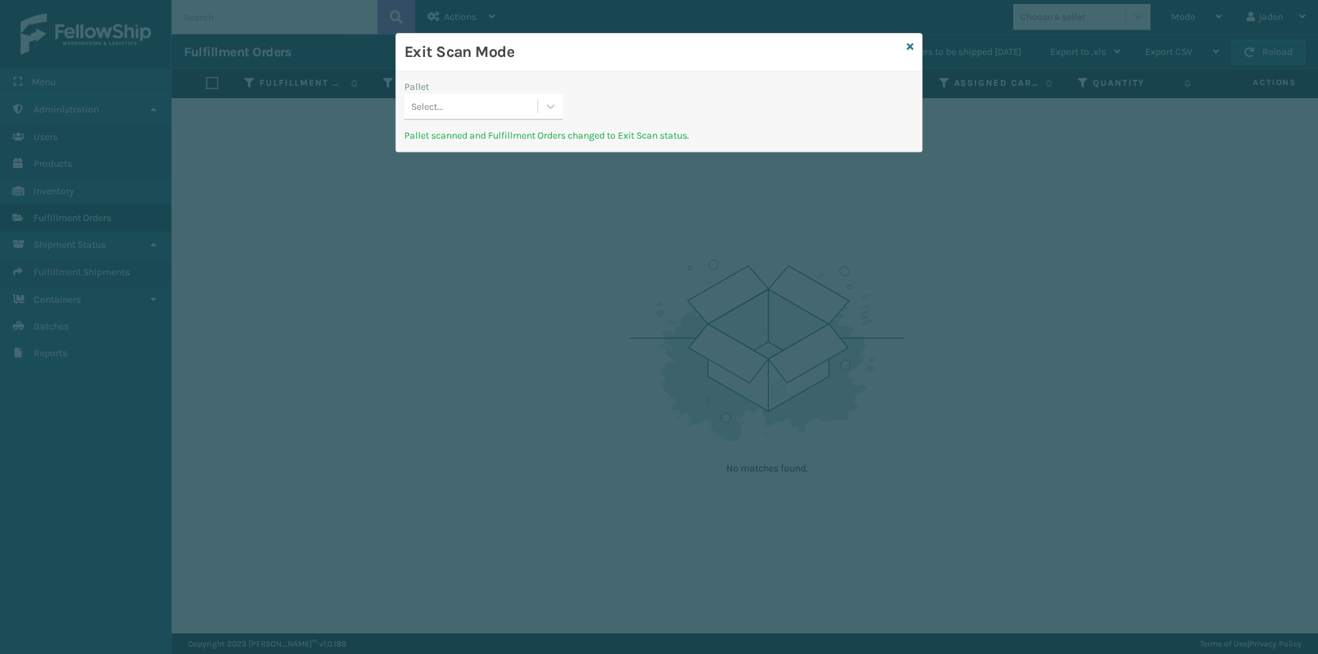
drag, startPoint x: 809, startPoint y: 110, endPoint x: 577, endPoint y: 82, distance: 233.7
click at [577, 82] on div "Pallet Select..." at bounding box center [659, 104] width 526 height 49
click at [912, 48] on icon at bounding box center [910, 47] width 7 height 10
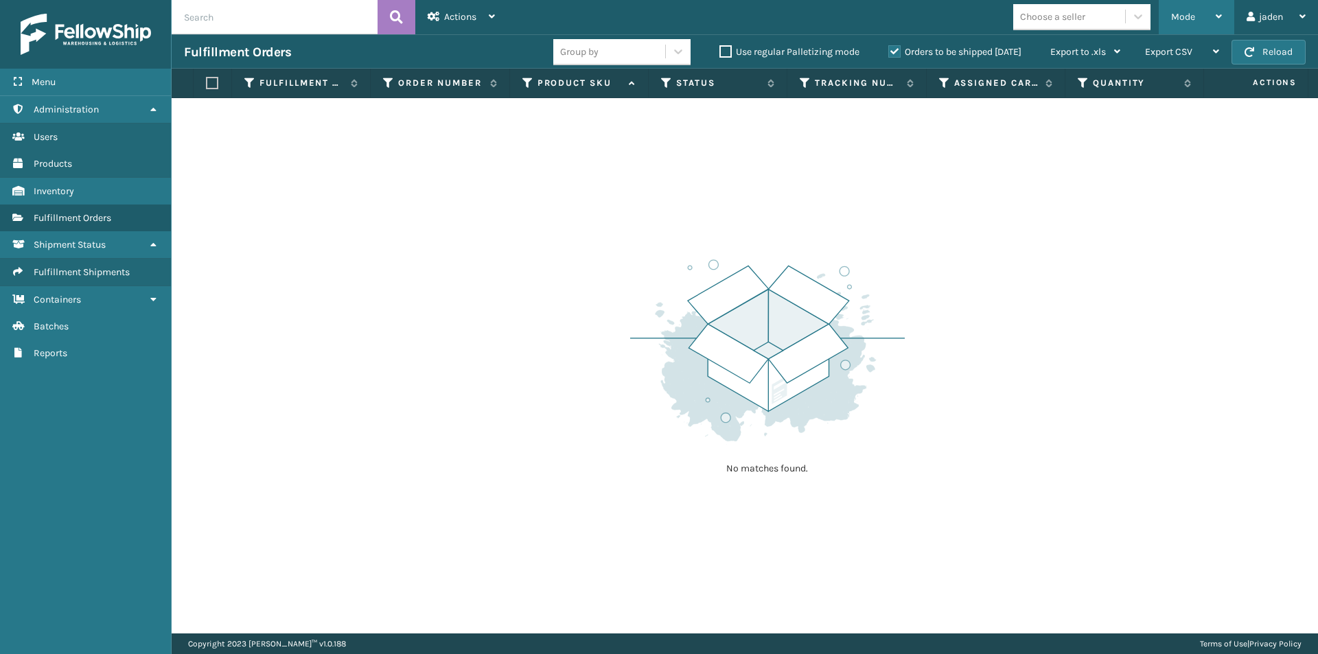
click at [1213, 21] on div "Mode" at bounding box center [1196, 17] width 51 height 34
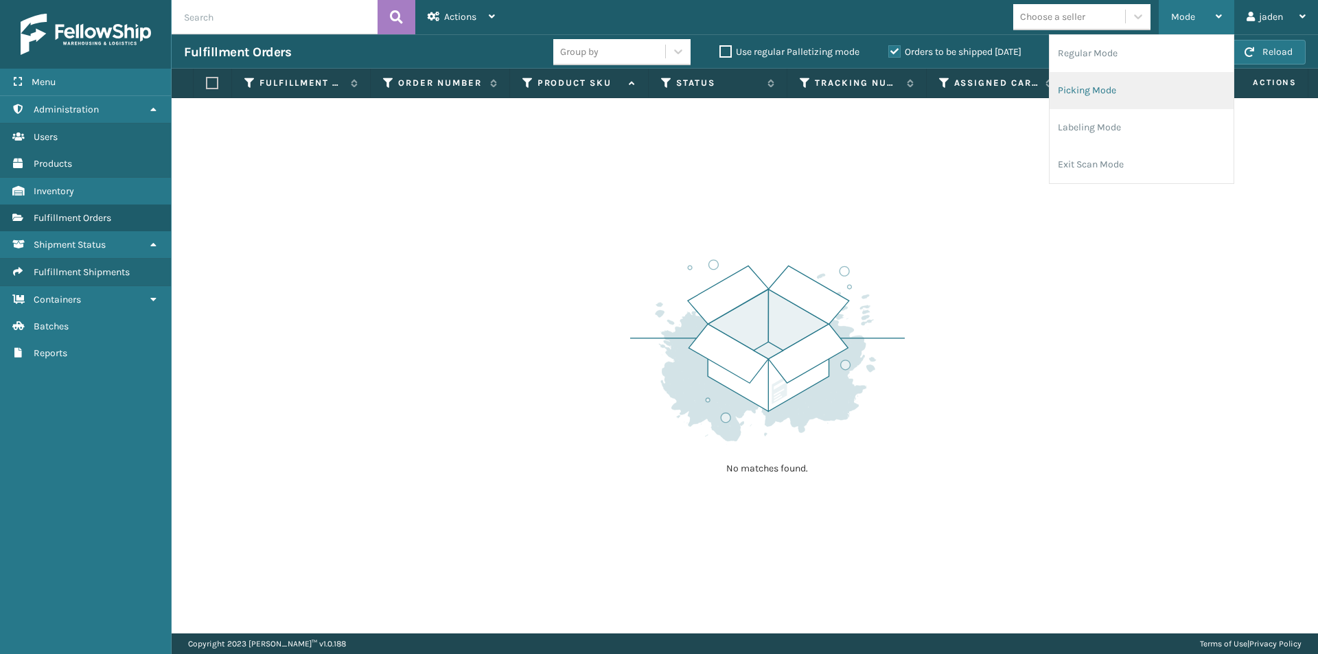
click at [1124, 86] on li "Picking Mode" at bounding box center [1142, 90] width 184 height 37
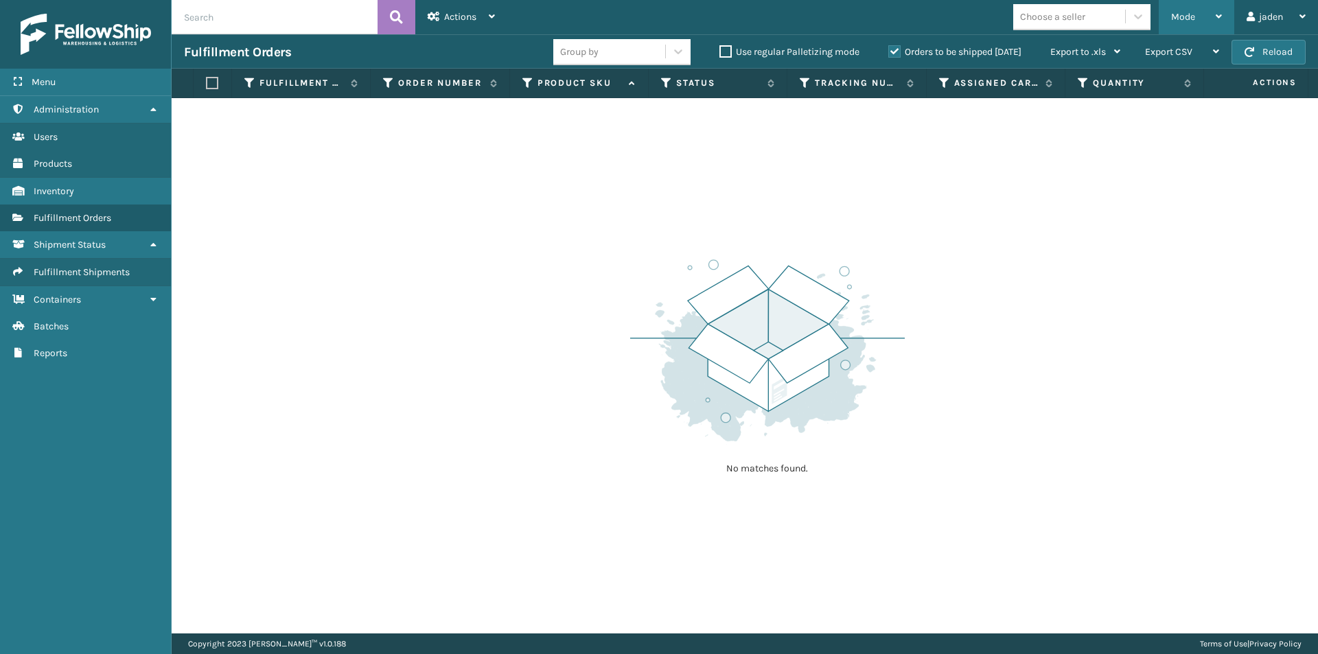
click at [1199, 13] on div "Mode" at bounding box center [1196, 17] width 51 height 34
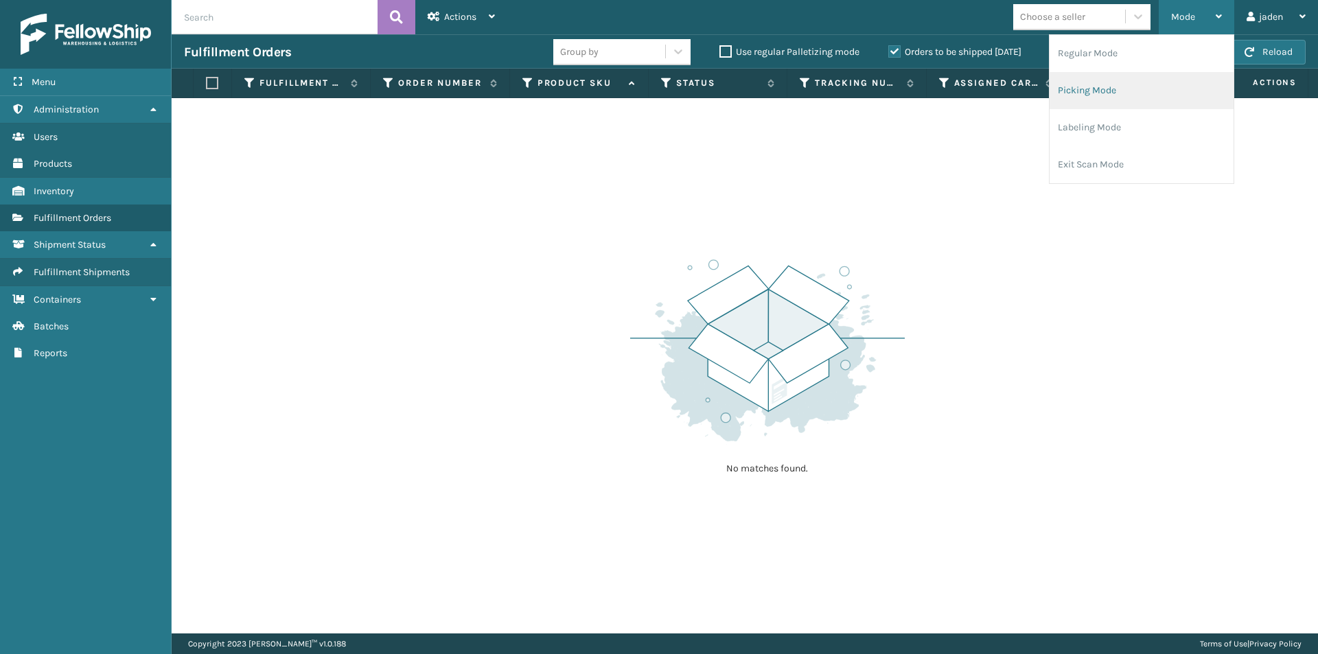
click at [1117, 91] on li "Picking Mode" at bounding box center [1142, 90] width 184 height 37
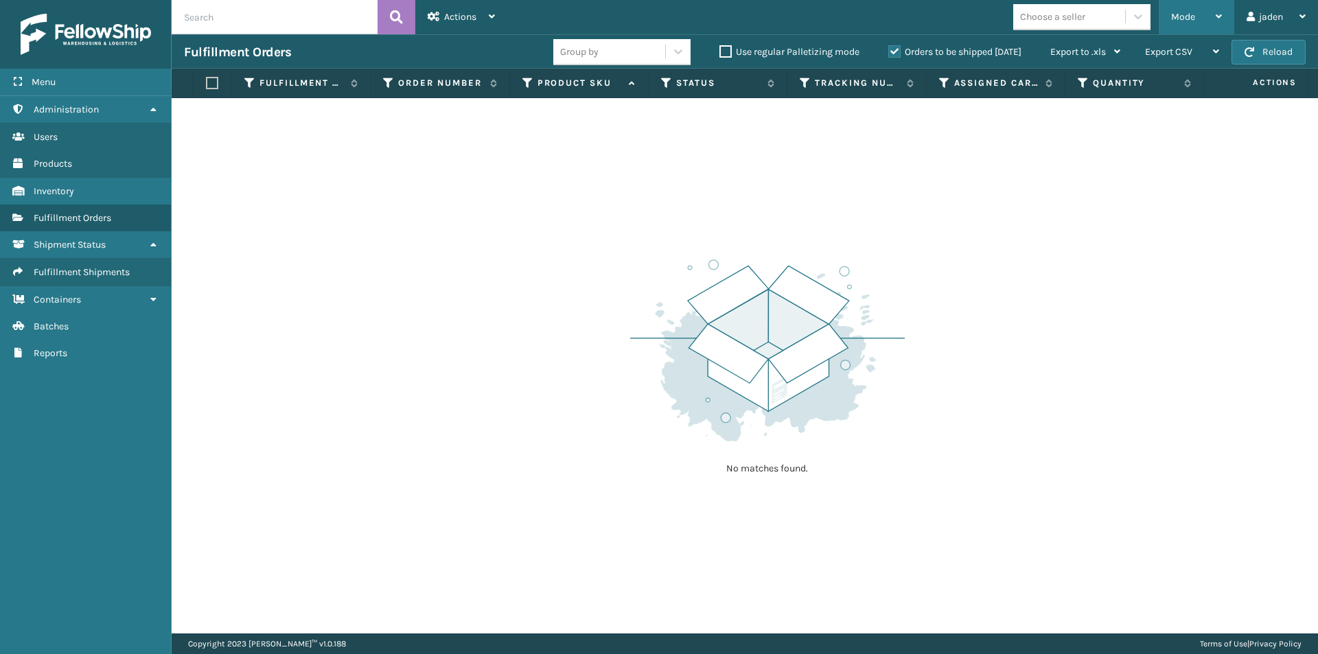
click at [1259, 54] on button "Reload" at bounding box center [1269, 52] width 74 height 25
click at [1260, 54] on button "Reload" at bounding box center [1269, 52] width 74 height 25
click at [1182, 1] on div "Mode" at bounding box center [1196, 17] width 51 height 34
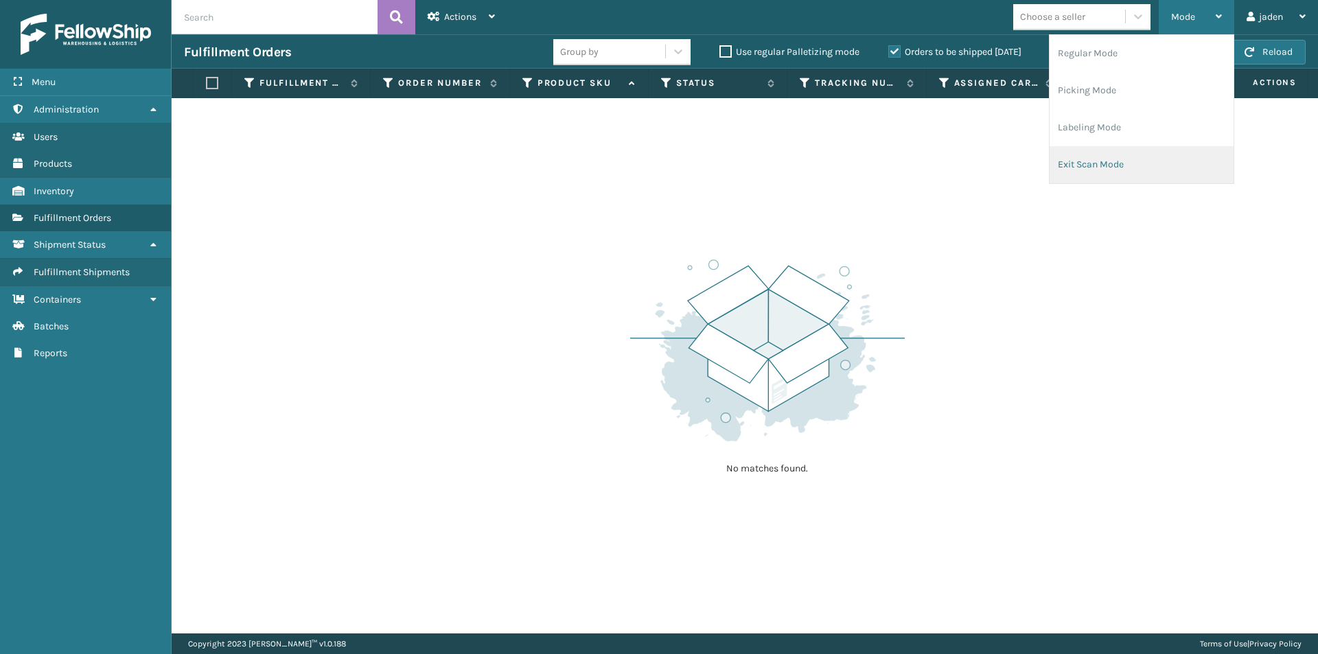
click at [1140, 152] on li "Exit Scan Mode" at bounding box center [1142, 164] width 184 height 37
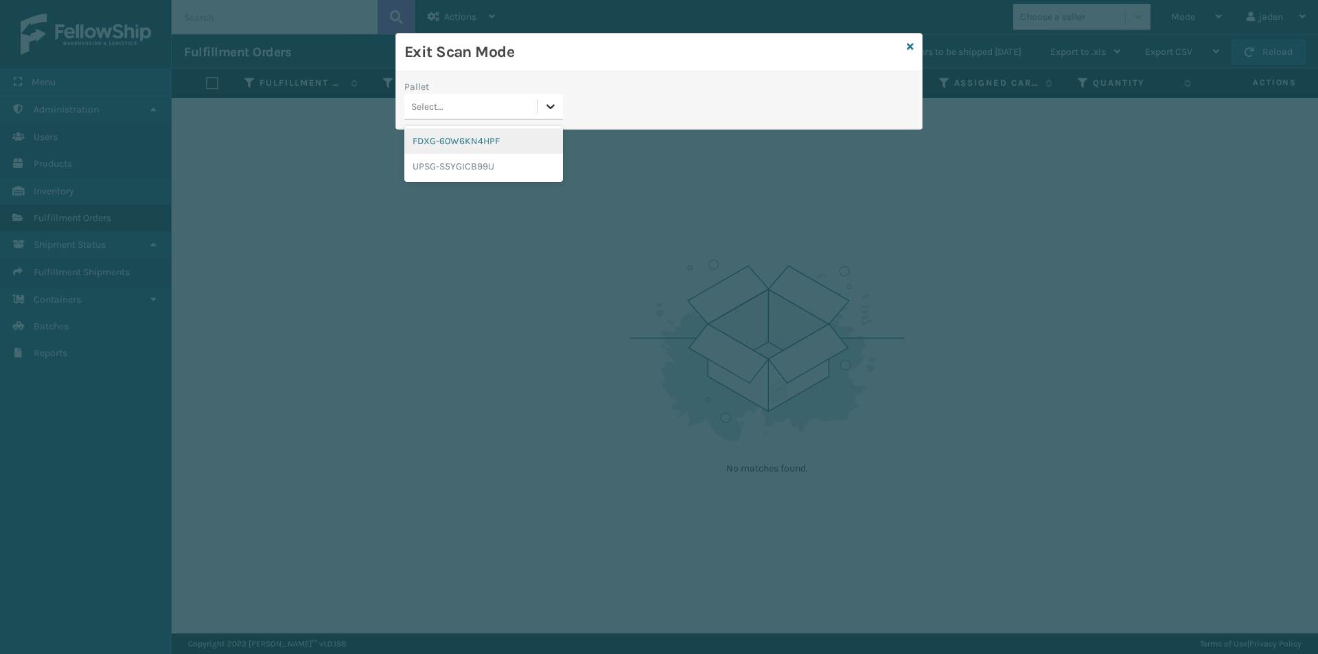
drag, startPoint x: 555, startPoint y: 102, endPoint x: 424, endPoint y: 147, distance: 139.4
click at [555, 101] on icon at bounding box center [551, 107] width 14 height 14
click at [424, 147] on div "FDXG-60W6KN4HPF" at bounding box center [483, 140] width 159 height 25
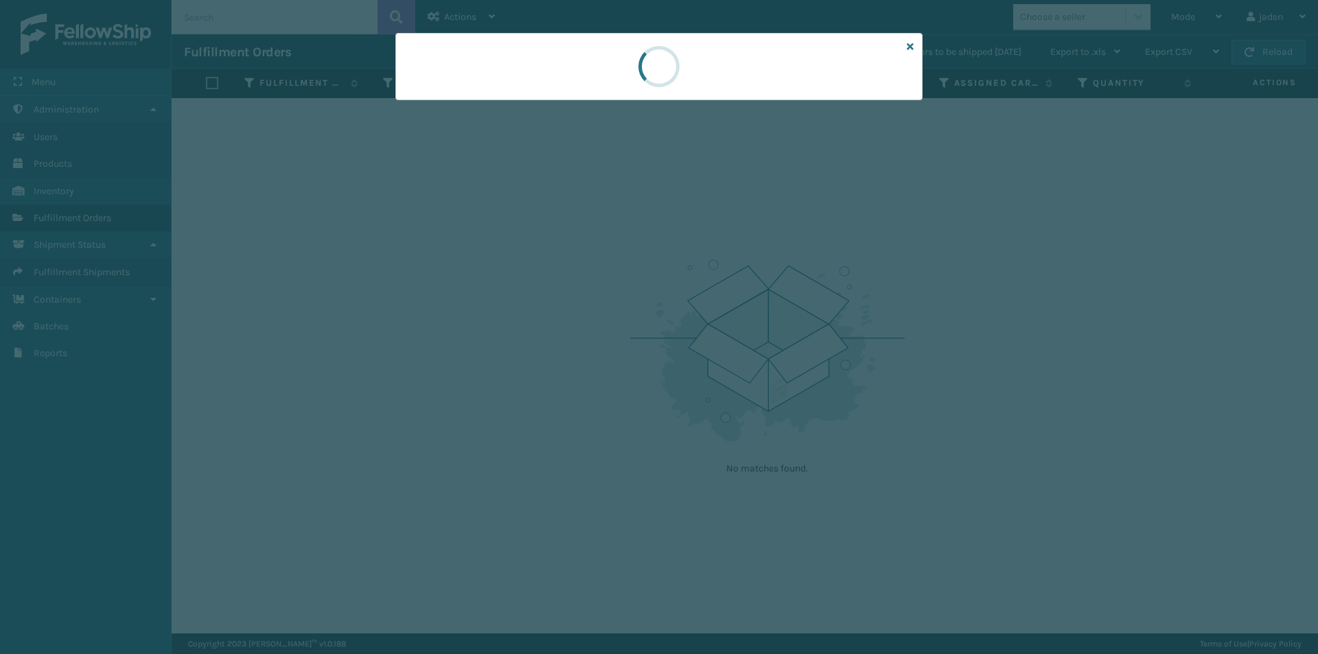
drag, startPoint x: 795, startPoint y: 51, endPoint x: 832, endPoint y: 76, distance: 44.2
click at [605, 57] on div at bounding box center [658, 66] width 527 height 67
drag, startPoint x: 827, startPoint y: 76, endPoint x: 750, endPoint y: 76, distance: 77.6
click at [594, 76] on div at bounding box center [658, 66] width 527 height 67
drag, startPoint x: 750, startPoint y: 76, endPoint x: 571, endPoint y: 88, distance: 178.9
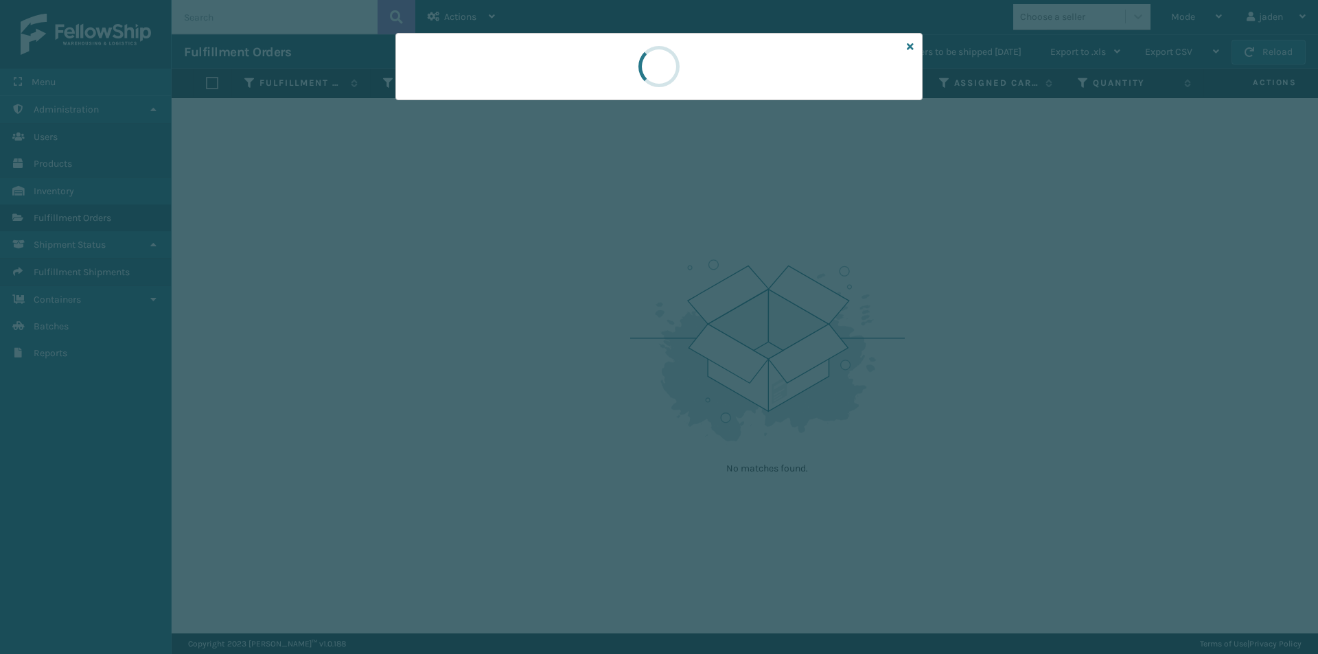
click at [571, 88] on div at bounding box center [658, 66] width 527 height 67
drag, startPoint x: 661, startPoint y: 88, endPoint x: 794, endPoint y: 60, distance: 136.0
click at [600, 86] on div at bounding box center [658, 66] width 527 height 67
drag, startPoint x: 794, startPoint y: 60, endPoint x: 776, endPoint y: 60, distance: 17.9
drag, startPoint x: 776, startPoint y: 60, endPoint x: 883, endPoint y: 60, distance: 107.1
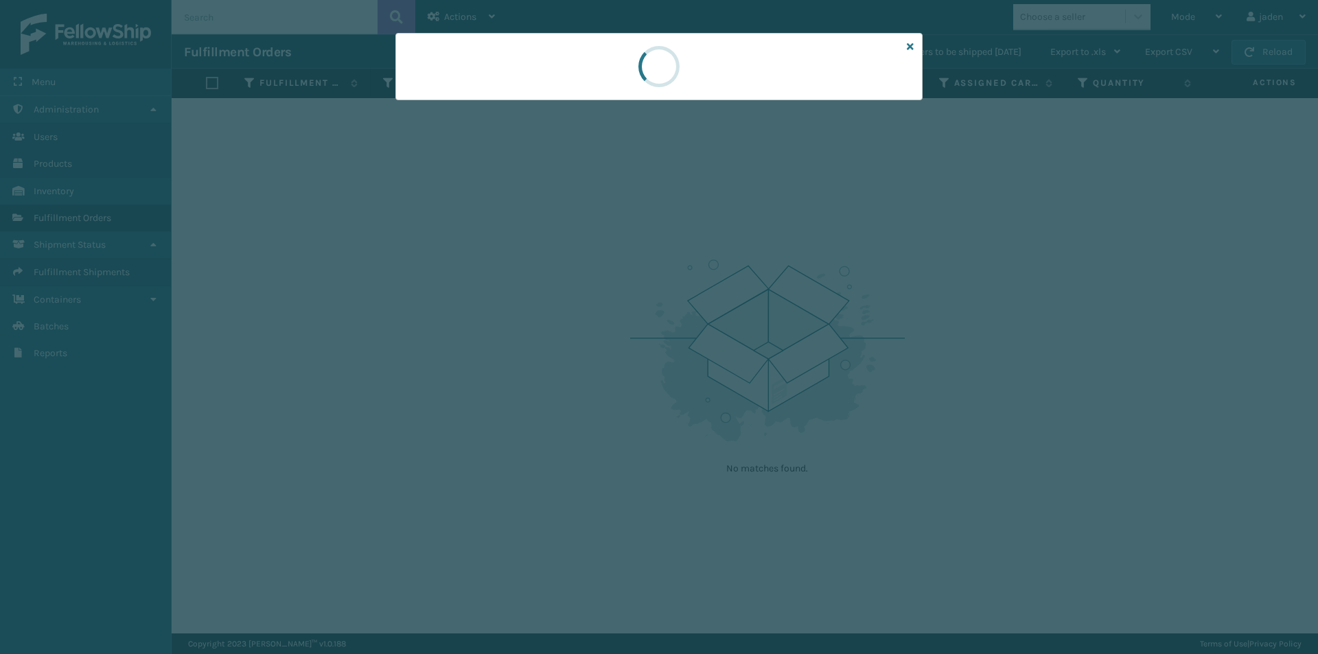
click at [646, 60] on div at bounding box center [658, 66] width 527 height 67
click at [656, 60] on div at bounding box center [658, 66] width 527 height 67
drag, startPoint x: 829, startPoint y: 60, endPoint x: 796, endPoint y: 63, distance: 32.4
drag, startPoint x: 796, startPoint y: 63, endPoint x: 776, endPoint y: 72, distance: 22.4
click at [628, 72] on div at bounding box center [658, 66] width 527 height 67
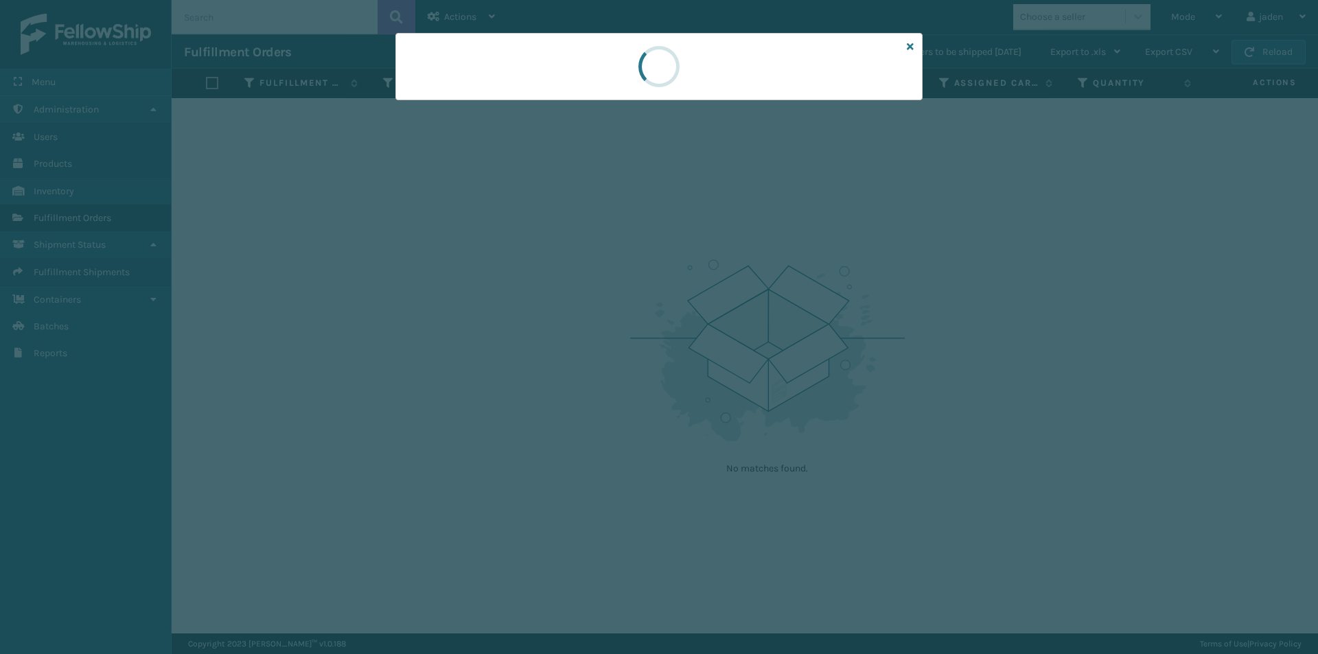
drag, startPoint x: 776, startPoint y: 72, endPoint x: 749, endPoint y: 72, distance: 26.8
drag, startPoint x: 749, startPoint y: 72, endPoint x: 605, endPoint y: 72, distance: 143.5
click at [605, 72] on div at bounding box center [658, 66] width 527 height 67
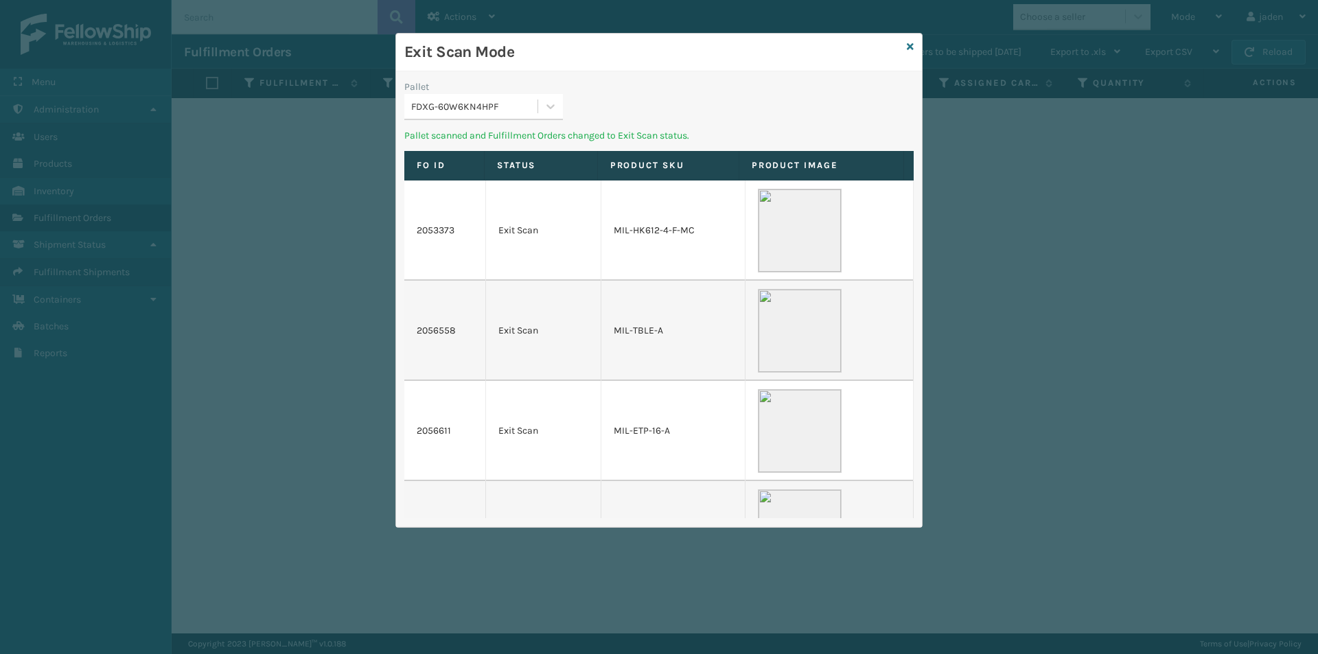
drag, startPoint x: 637, startPoint y: 55, endPoint x: 545, endPoint y: 90, distance: 98.4
click at [535, 66] on div "Exit Scan Mode" at bounding box center [659, 53] width 526 height 38
click at [558, 111] on div at bounding box center [550, 106] width 25 height 25
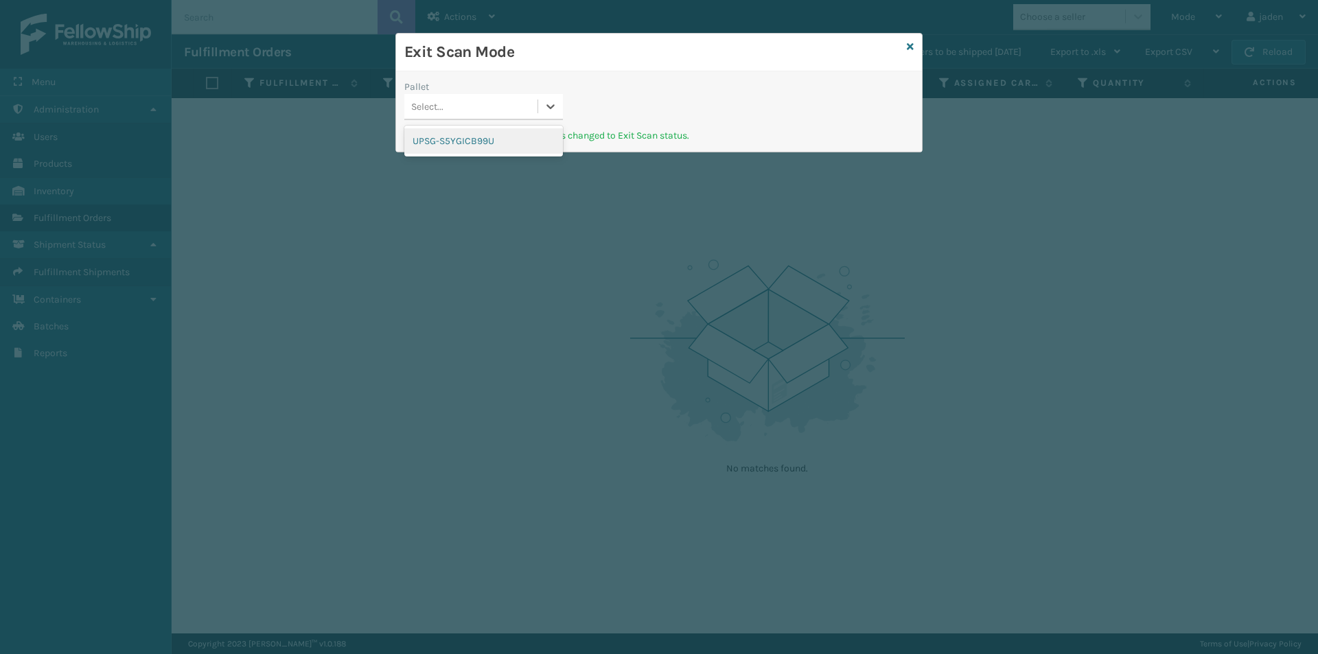
click at [508, 135] on div "UPSG-S5YGICB99U" at bounding box center [483, 140] width 159 height 25
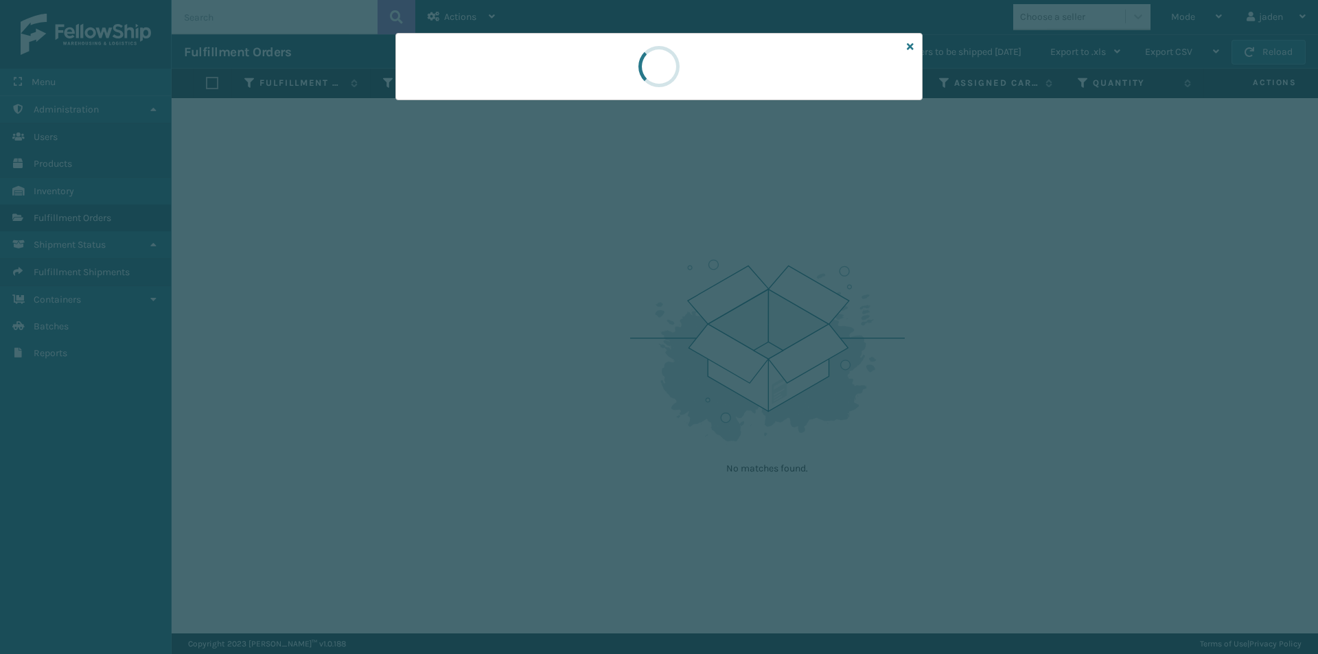
drag, startPoint x: 864, startPoint y: 64, endPoint x: 855, endPoint y: 65, distance: 9.0
drag, startPoint x: 855, startPoint y: 65, endPoint x: 693, endPoint y: 73, distance: 162.2
click at [668, 72] on div at bounding box center [658, 66] width 41 height 41
click at [594, 84] on div at bounding box center [658, 66] width 527 height 67
drag, startPoint x: 732, startPoint y: 82, endPoint x: 719, endPoint y: 77, distance: 14.2
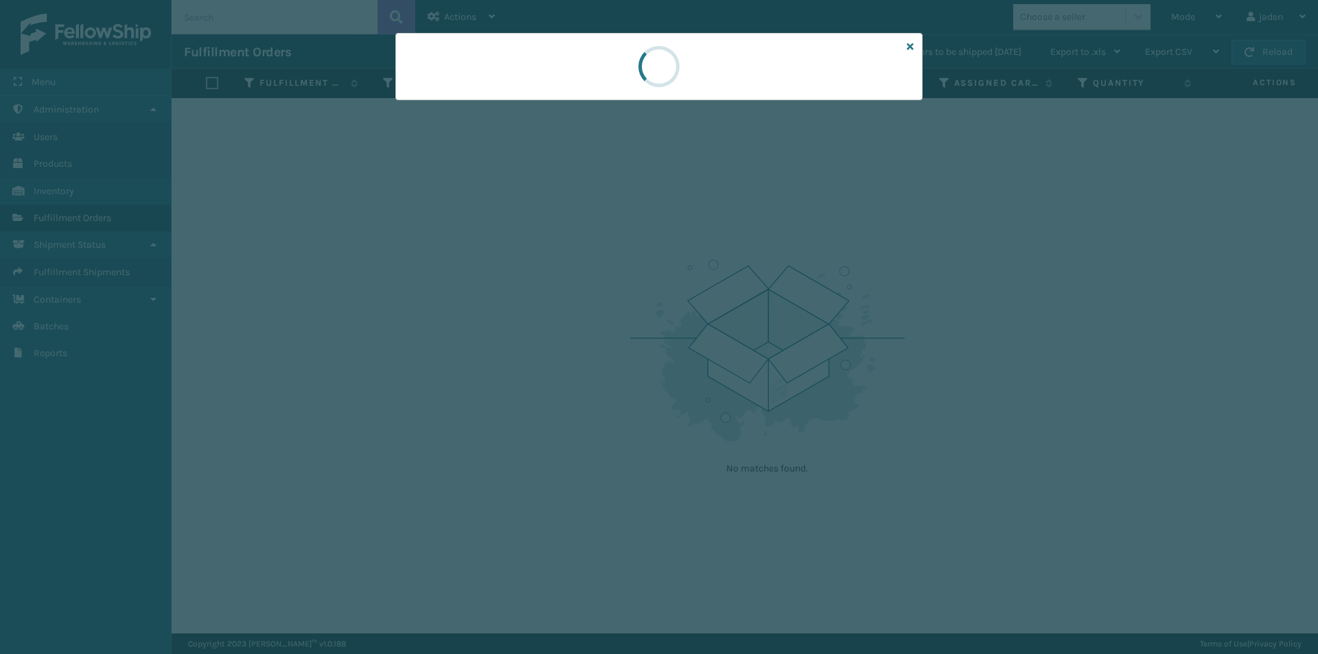
drag, startPoint x: 719, startPoint y: 77, endPoint x: 698, endPoint y: 61, distance: 26.5
click at [592, 54] on div at bounding box center [658, 66] width 527 height 67
drag, startPoint x: 727, startPoint y: 66, endPoint x: 586, endPoint y: 60, distance: 141.5
click at [586, 60] on div at bounding box center [658, 66] width 527 height 67
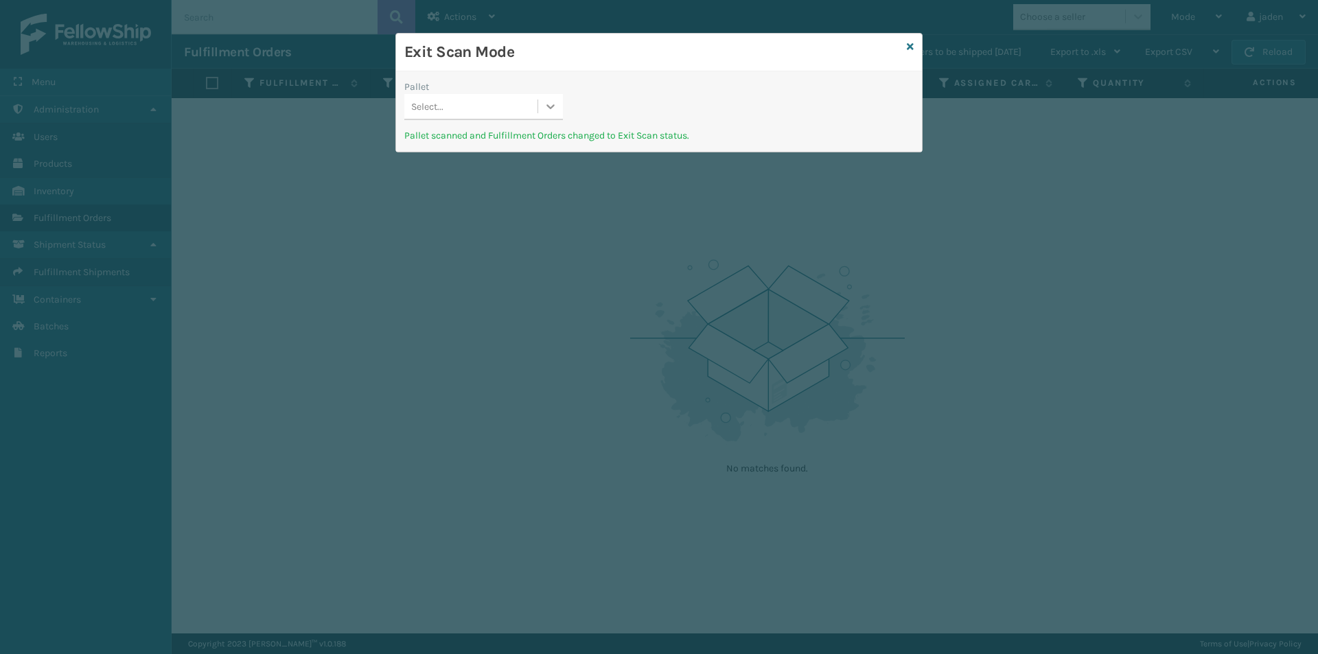
click at [549, 103] on icon at bounding box center [551, 107] width 14 height 14
click at [486, 137] on div "No options" at bounding box center [483, 140] width 159 height 25
drag, startPoint x: 705, startPoint y: 69, endPoint x: 717, endPoint y: 78, distance: 14.3
click at [577, 55] on h3 "Exit Scan Mode" at bounding box center [652, 52] width 497 height 21
drag, startPoint x: 717, startPoint y: 78, endPoint x: 766, endPoint y: 104, distance: 56.2
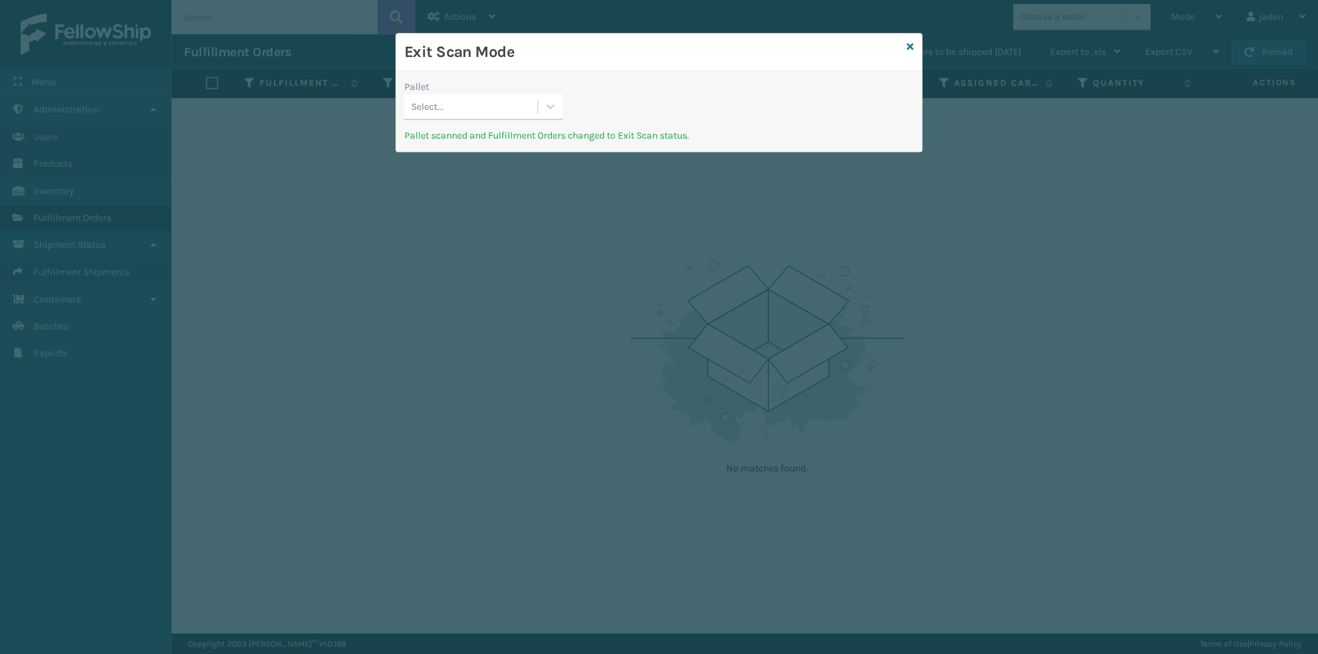
click at [634, 81] on div "Pallet Select... Pallet scanned and Fulfillment Orders changed to Exit Scan sta…" at bounding box center [659, 111] width 526 height 80
drag, startPoint x: 766, startPoint y: 104, endPoint x: 754, endPoint y: 104, distance: 12.4
drag, startPoint x: 754, startPoint y: 104, endPoint x: 685, endPoint y: 100, distance: 68.8
click at [646, 92] on div "Pallet Select..." at bounding box center [659, 104] width 526 height 49
drag, startPoint x: 720, startPoint y: 102, endPoint x: 713, endPoint y: 101, distance: 6.9
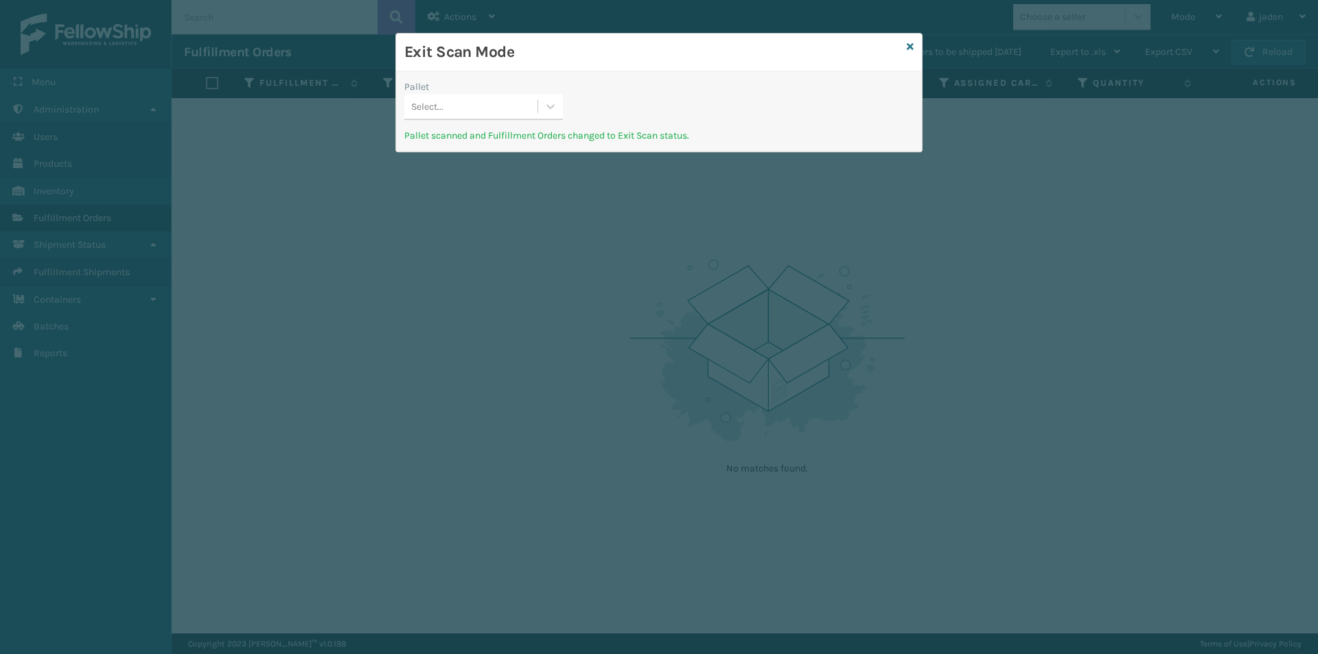
drag, startPoint x: 713, startPoint y: 101, endPoint x: 775, endPoint y: 97, distance: 61.9
click at [631, 91] on div "Pallet Select..." at bounding box center [659, 104] width 526 height 49
drag, startPoint x: 774, startPoint y: 95, endPoint x: 738, endPoint y: 81, distance: 38.5
drag
click at [637, 65] on div "Exit Scan Mode" at bounding box center [659, 53] width 526 height 38
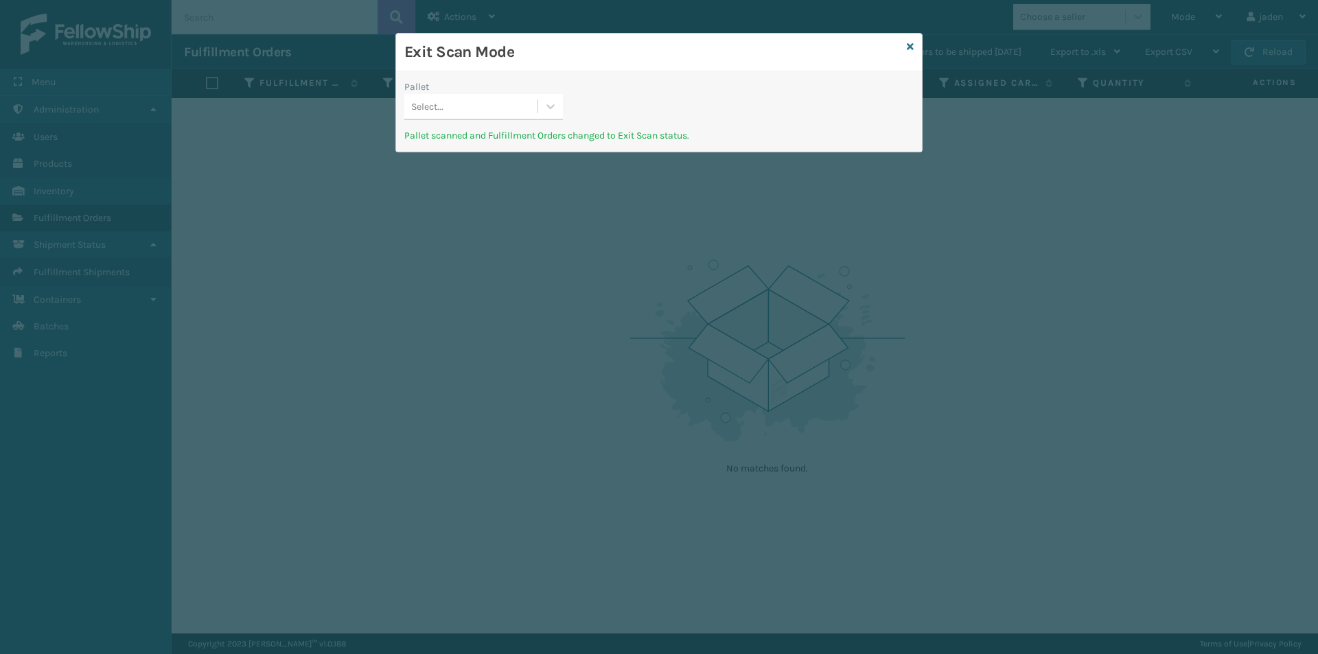
click at [664, 80] on div "Pallet Select... Pallet scanned and Fulfillment Orders changed to Exit Scan sta…" at bounding box center [659, 111] width 526 height 80
click at [629, 91] on div "Pallet Select... Pallet scanned and Fulfillment Orders changed to Exit Scan sta…" at bounding box center [659, 111] width 526 height 80
click at [626, 80] on div "Pallet Select..." at bounding box center [659, 104] width 526 height 49
click at [545, 103] on icon at bounding box center [551, 107] width 14 height 14
click at [515, 133] on div "No options" at bounding box center [483, 140] width 159 height 25
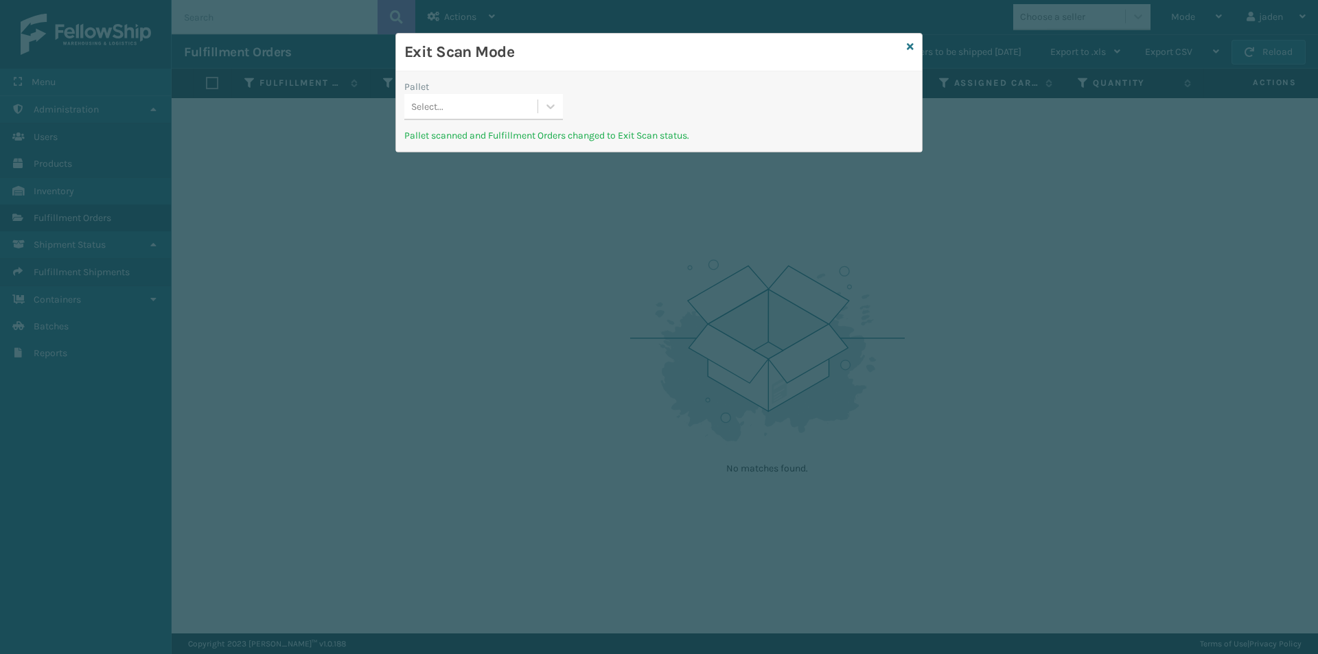
click at [662, 86] on div "Exit Scan Mode Pallet Select... Pallet scanned and Fulfillment Orders changed t…" at bounding box center [659, 93] width 526 height 118
click at [603, 95] on div "Pallet Select..." at bounding box center [659, 104] width 526 height 49
click at [544, 118] on div at bounding box center [550, 106] width 25 height 25
click at [524, 130] on div "No options" at bounding box center [483, 140] width 159 height 25
click at [909, 46] on icon at bounding box center [910, 47] width 7 height 10
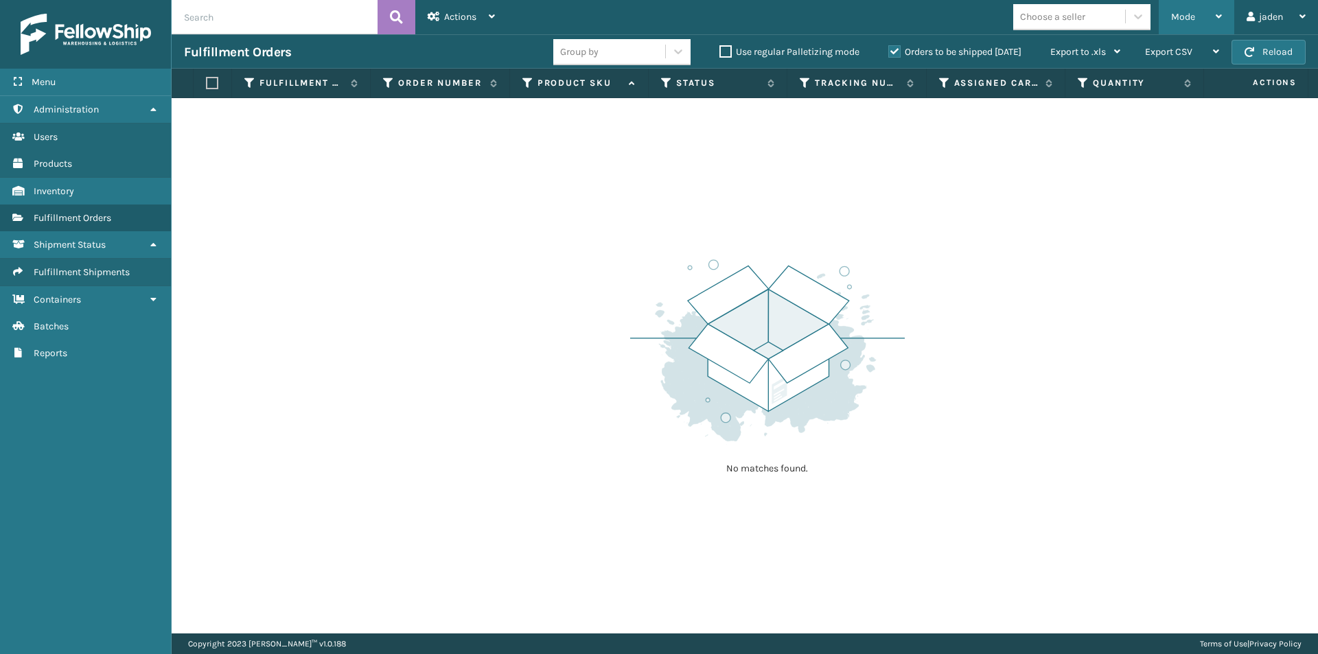
click at [1179, 18] on span "Mode" at bounding box center [1183, 17] width 24 height 12
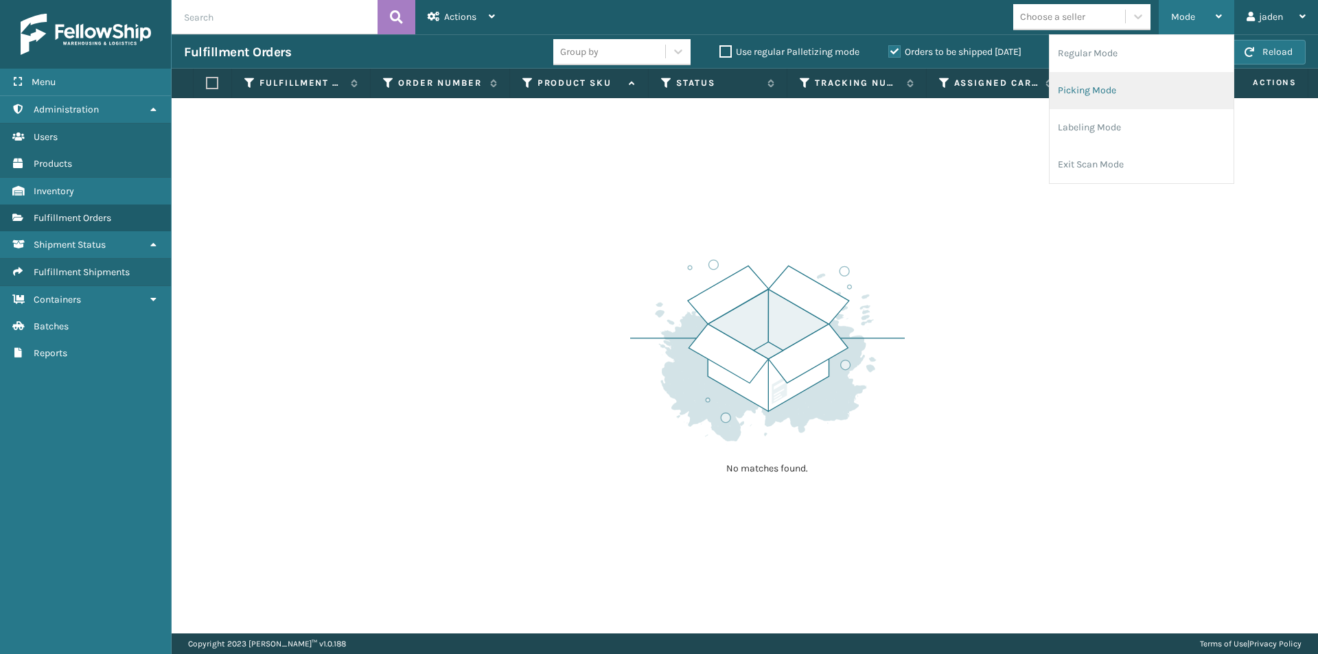
click at [1117, 96] on li "Picking Mode" at bounding box center [1142, 90] width 184 height 37
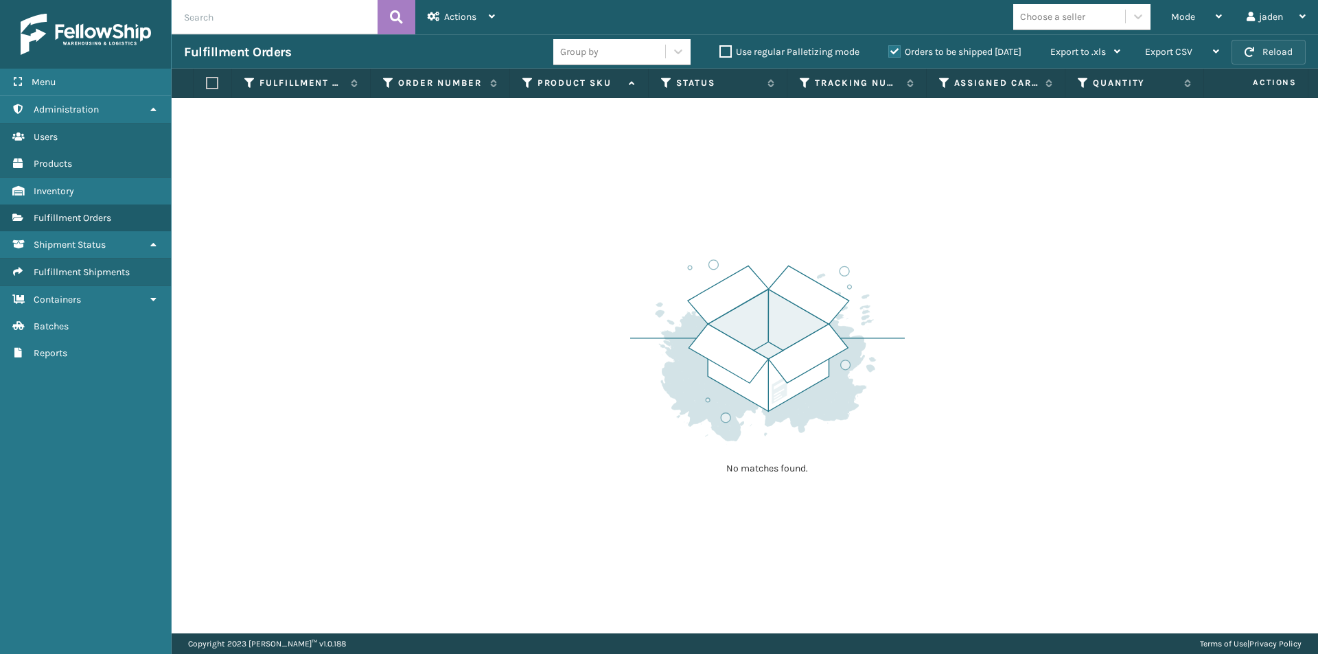
click at [1254, 52] on span "button" at bounding box center [1250, 52] width 10 height 10
